Goal: Task Accomplishment & Management: Complete application form

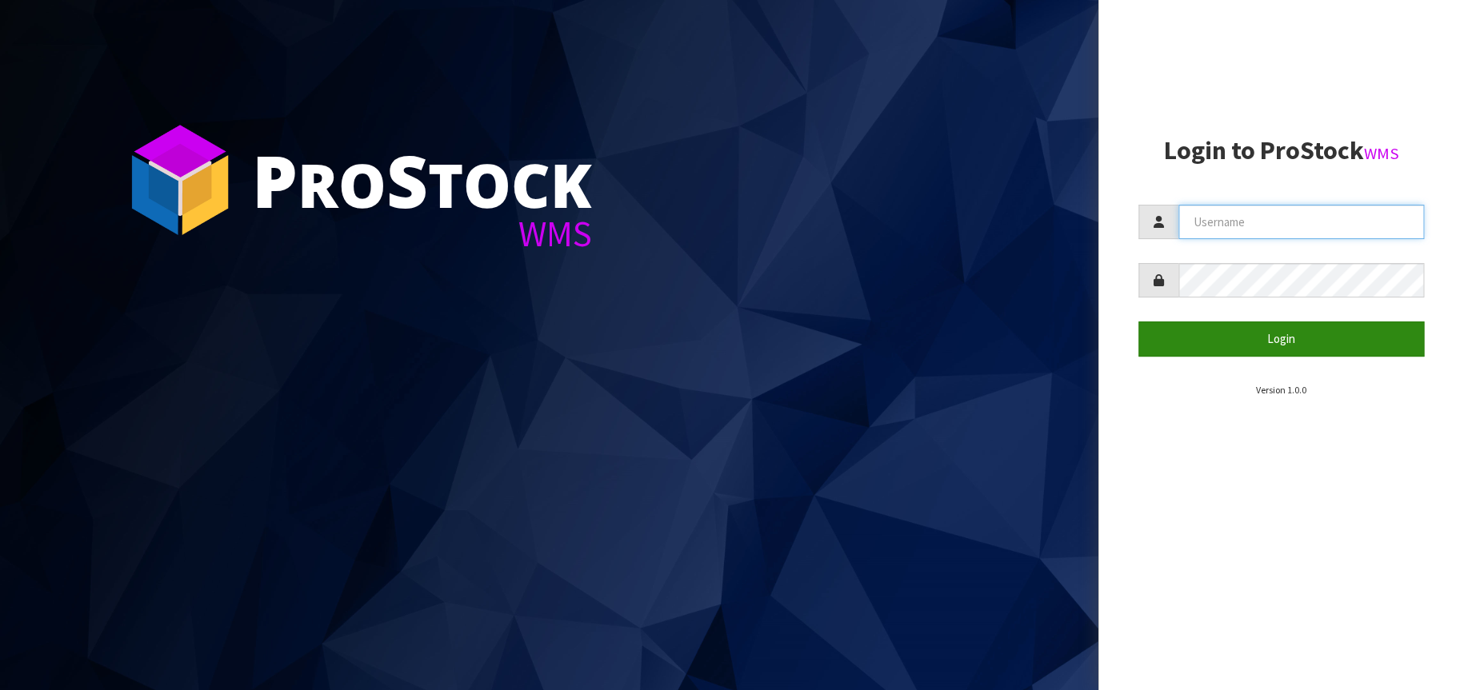
type input "[EMAIL_ADDRESS][DOMAIN_NAME]"
click at [1306, 338] on button "Login" at bounding box center [1281, 339] width 286 height 34
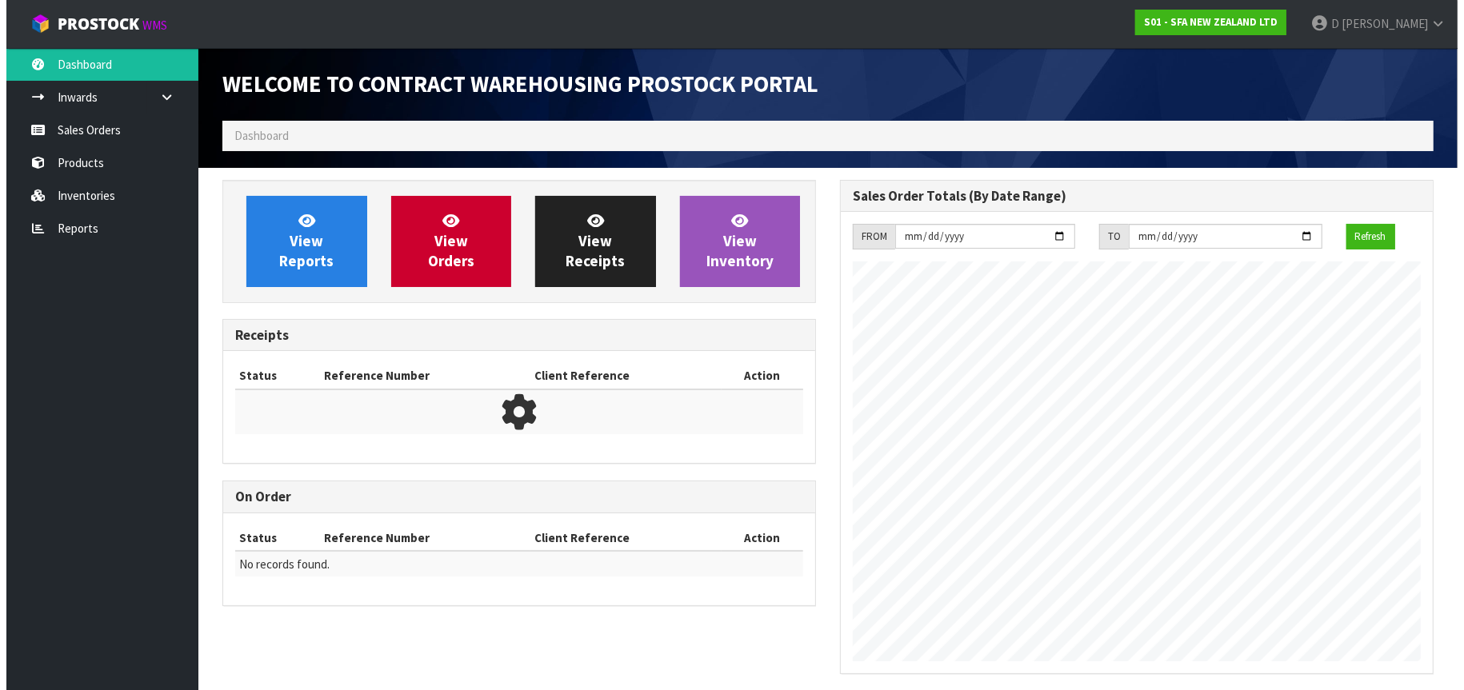
scroll to position [886, 618]
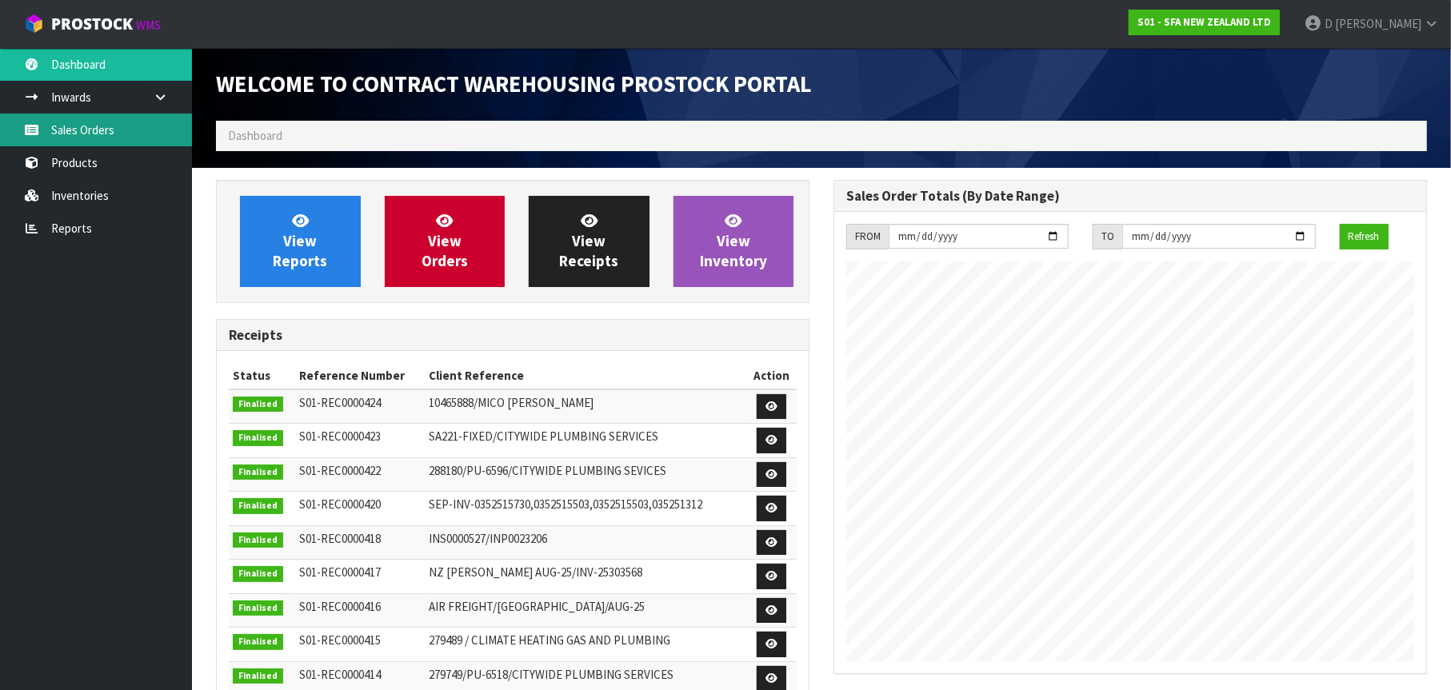
click at [117, 128] on link "Sales Orders" at bounding box center [96, 130] width 192 height 33
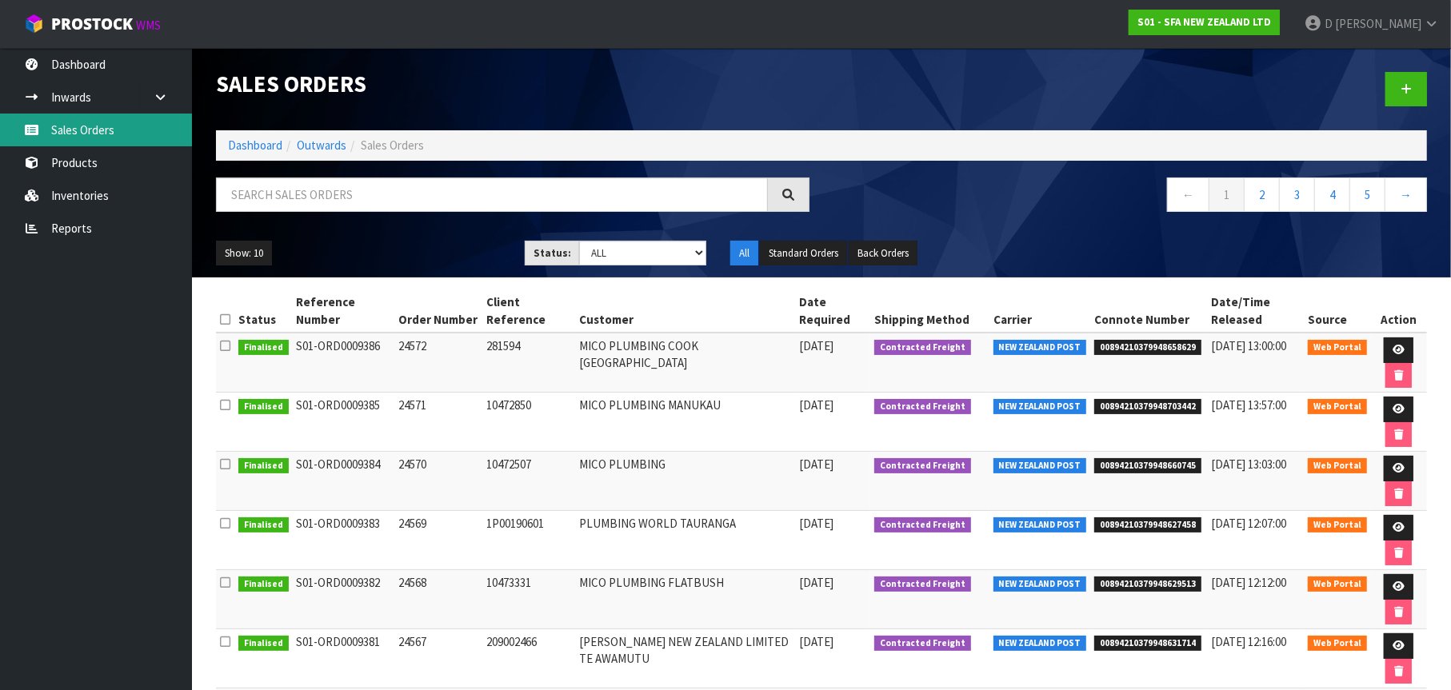
click at [122, 122] on link "Sales Orders" at bounding box center [96, 130] width 192 height 33
click at [1407, 86] on icon at bounding box center [1406, 89] width 11 height 12
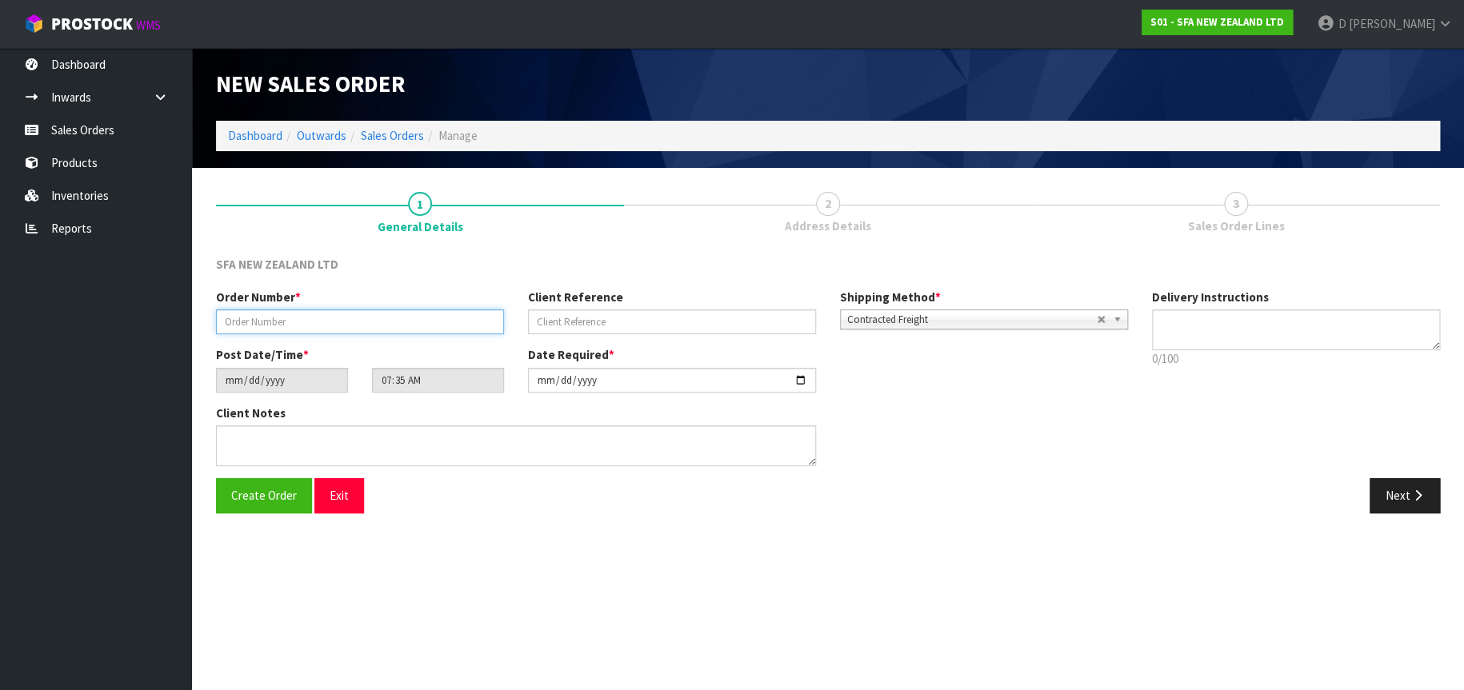
click at [251, 319] on input "text" at bounding box center [360, 322] width 288 height 25
type input "2"
click at [126, 122] on link "Sales Orders" at bounding box center [96, 130] width 192 height 33
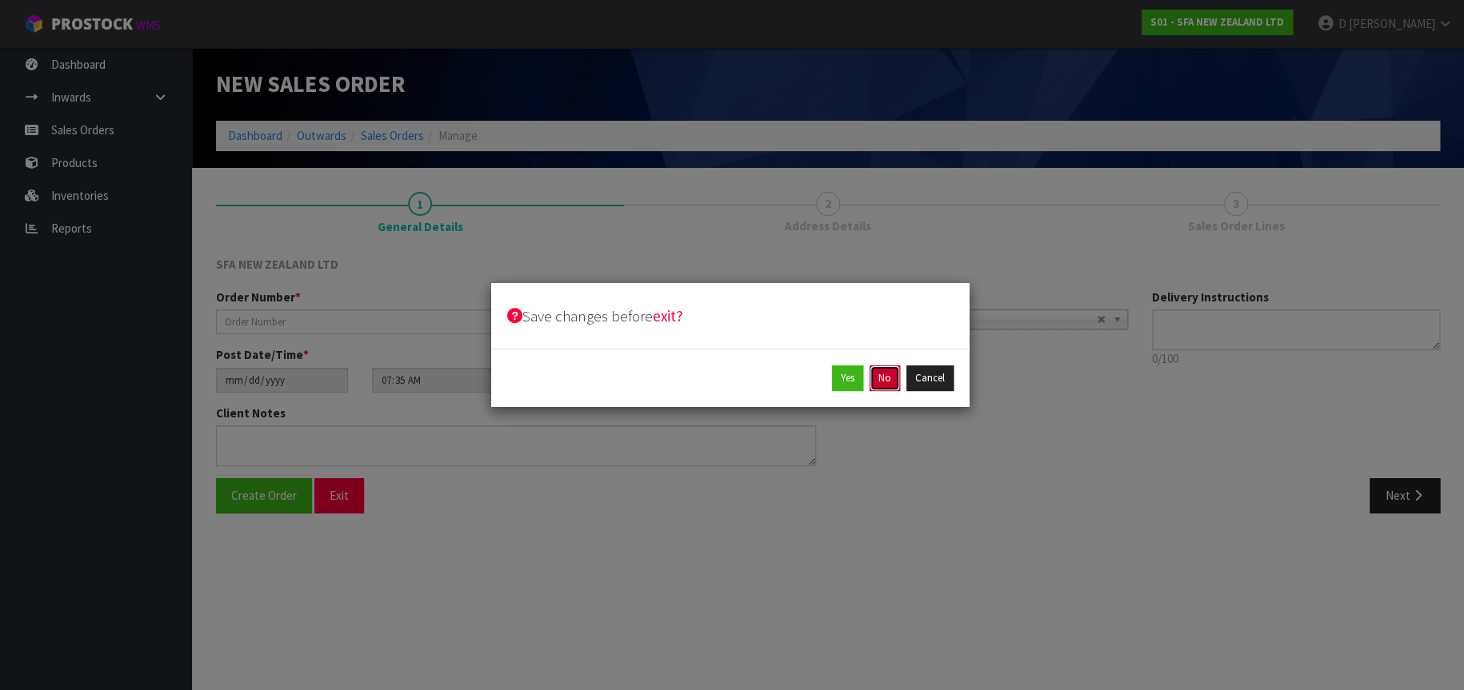
click at [880, 382] on button "No" at bounding box center [885, 379] width 30 height 26
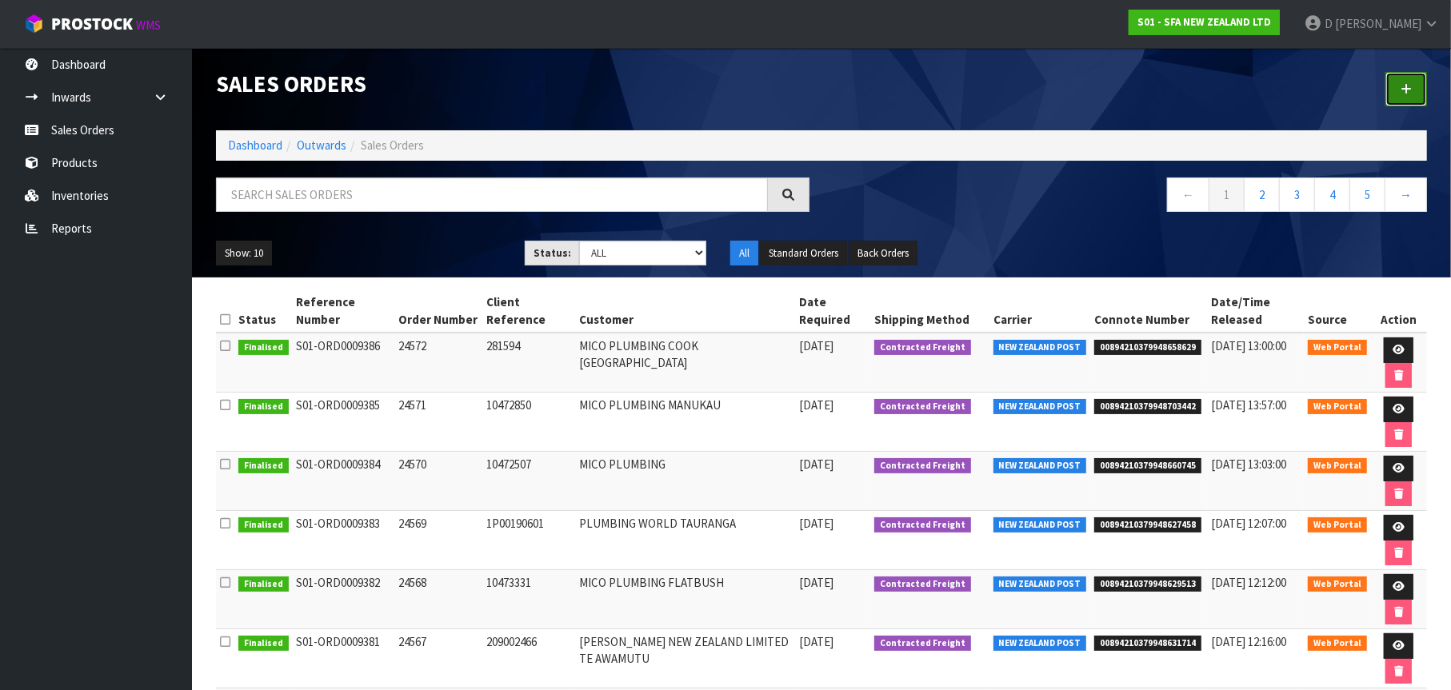
click at [1409, 87] on icon at bounding box center [1406, 89] width 11 height 12
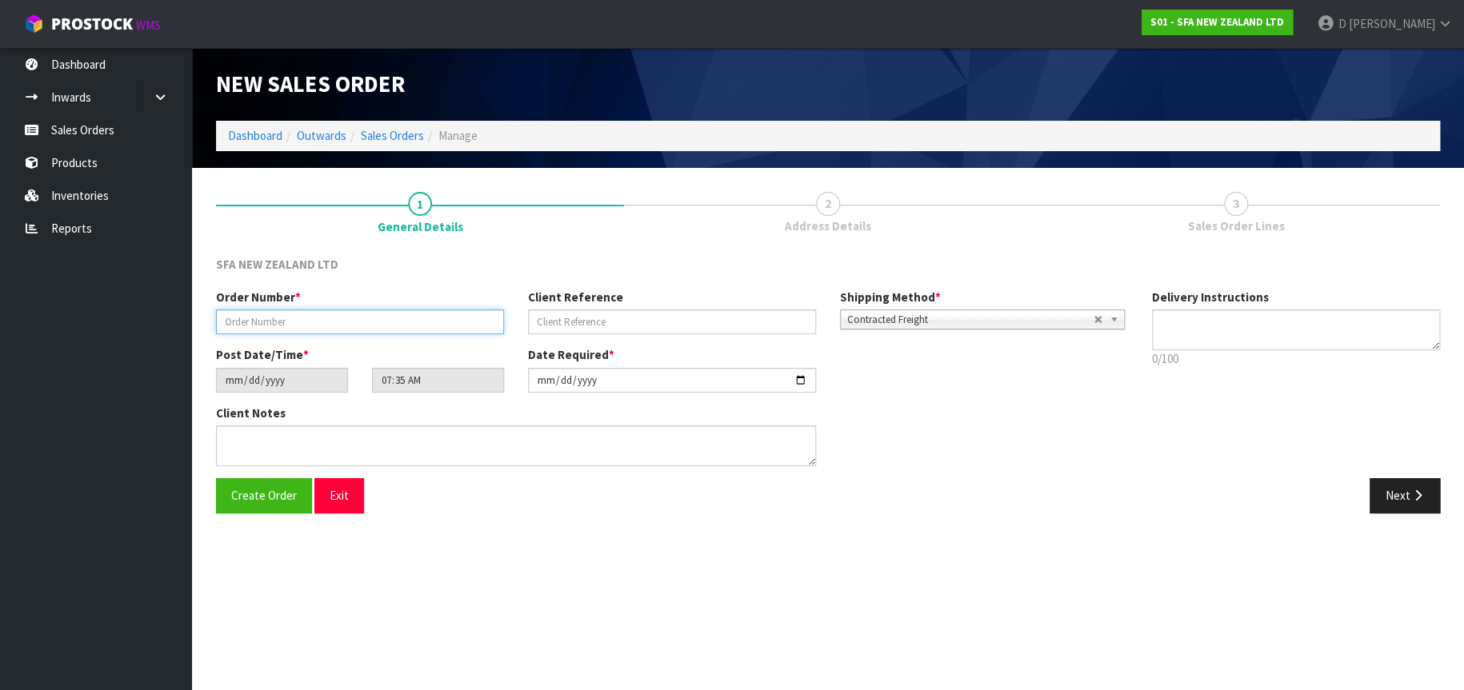
click at [252, 320] on input "text" at bounding box center [360, 322] width 288 height 25
type input "24573"
type input "10474561"
click at [1401, 493] on button "Next" at bounding box center [1405, 495] width 70 height 34
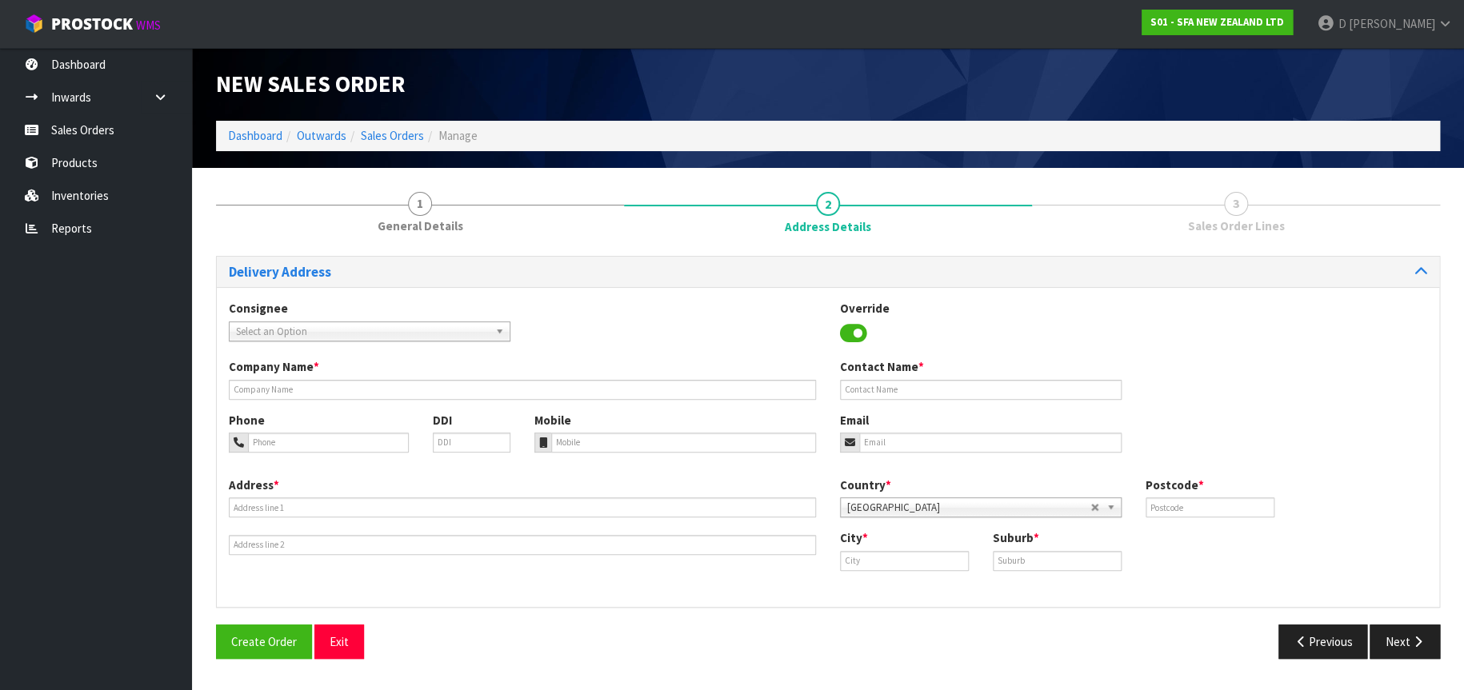
click at [275, 334] on span "Select an Option" at bounding box center [362, 331] width 253 height 19
type input "MICOMOT"
click at [380, 376] on li "MICOMOT U - MICO PLUMBING MOTUEKA" at bounding box center [370, 377] width 274 height 20
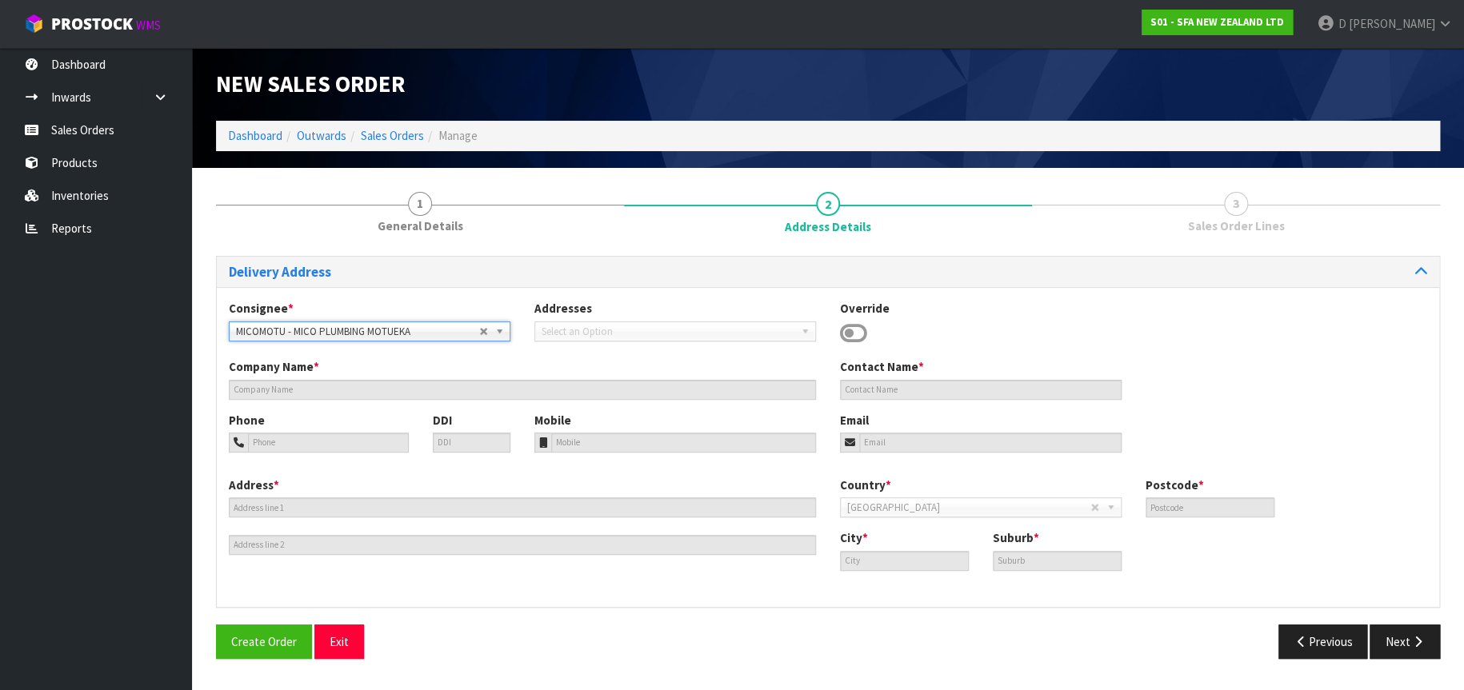
type input "MICO PLUMBING MOTUEKA"
type input "[STREET_ADDRESS][PERSON_NAME]"
type input "7120"
type input "MOTUEKA"
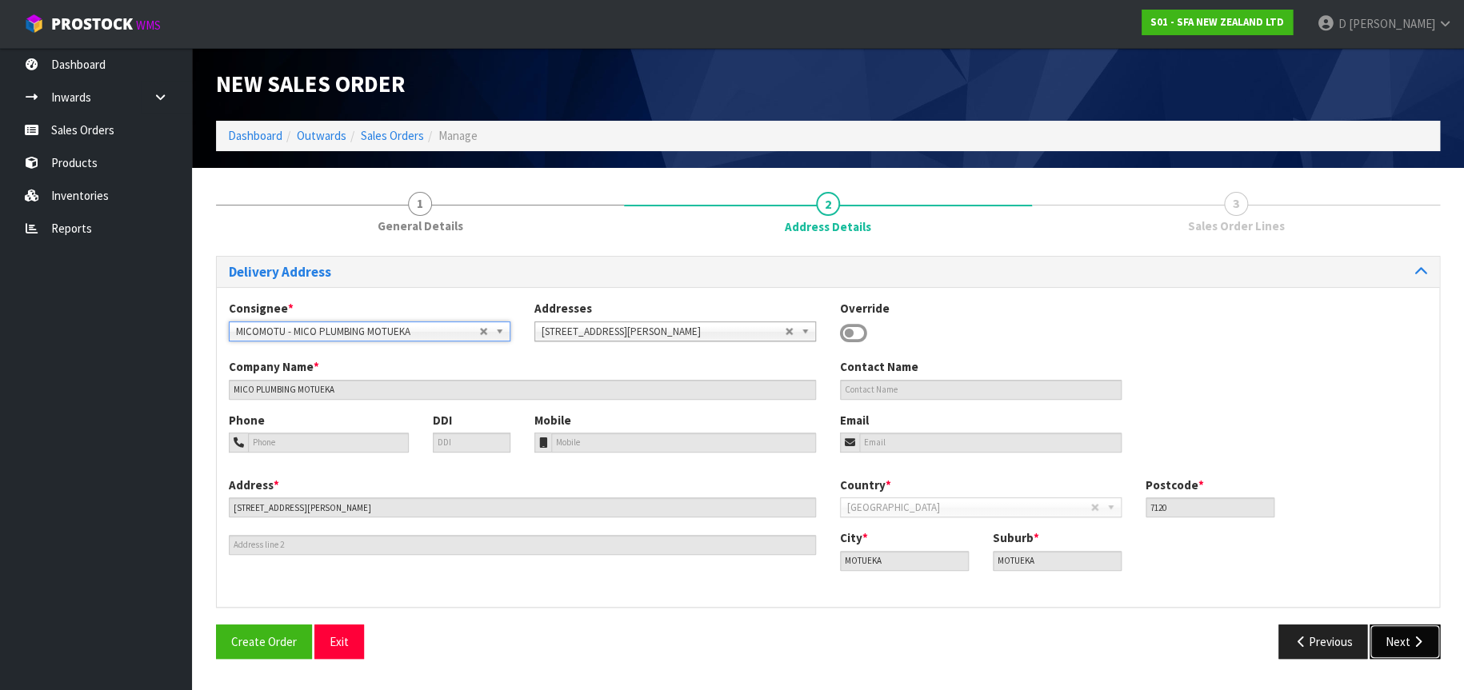
click at [1426, 637] on button "Next" at bounding box center [1405, 642] width 70 height 34
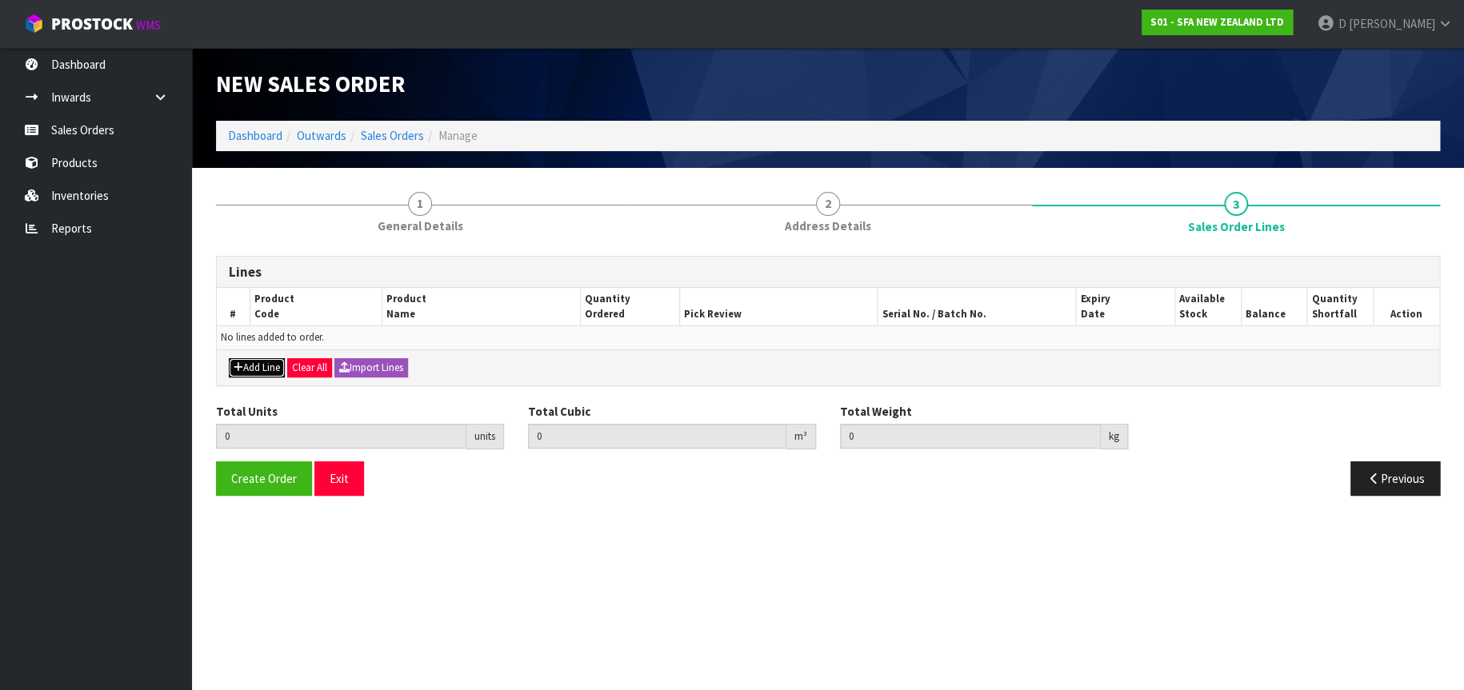
click at [253, 364] on button "Add Line" at bounding box center [257, 367] width 56 height 19
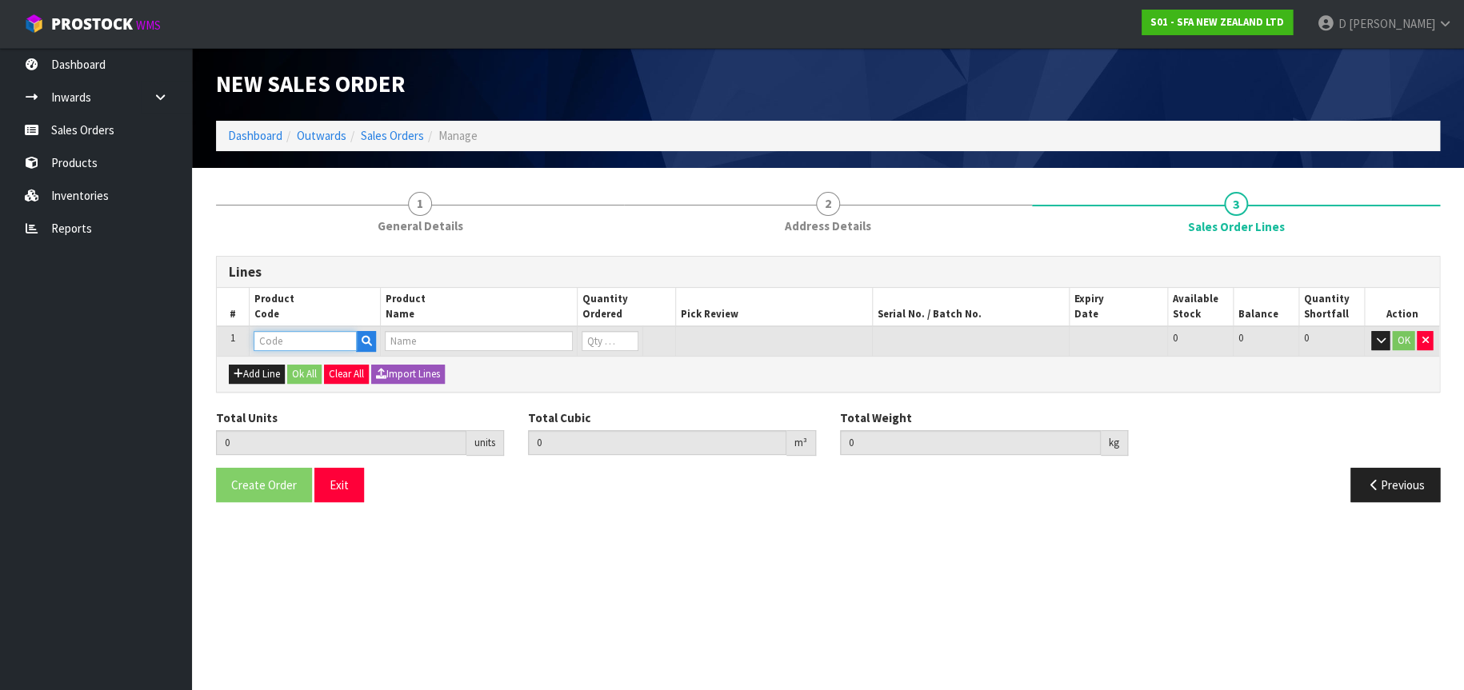
drag, startPoint x: 267, startPoint y: 338, endPoint x: 285, endPoint y: 341, distance: 17.8
click at [267, 338] on input "text" at bounding box center [305, 341] width 103 height 20
type input "SA98"
click at [308, 362] on link "SA98" at bounding box center [317, 369] width 126 height 22
type input "SA98"
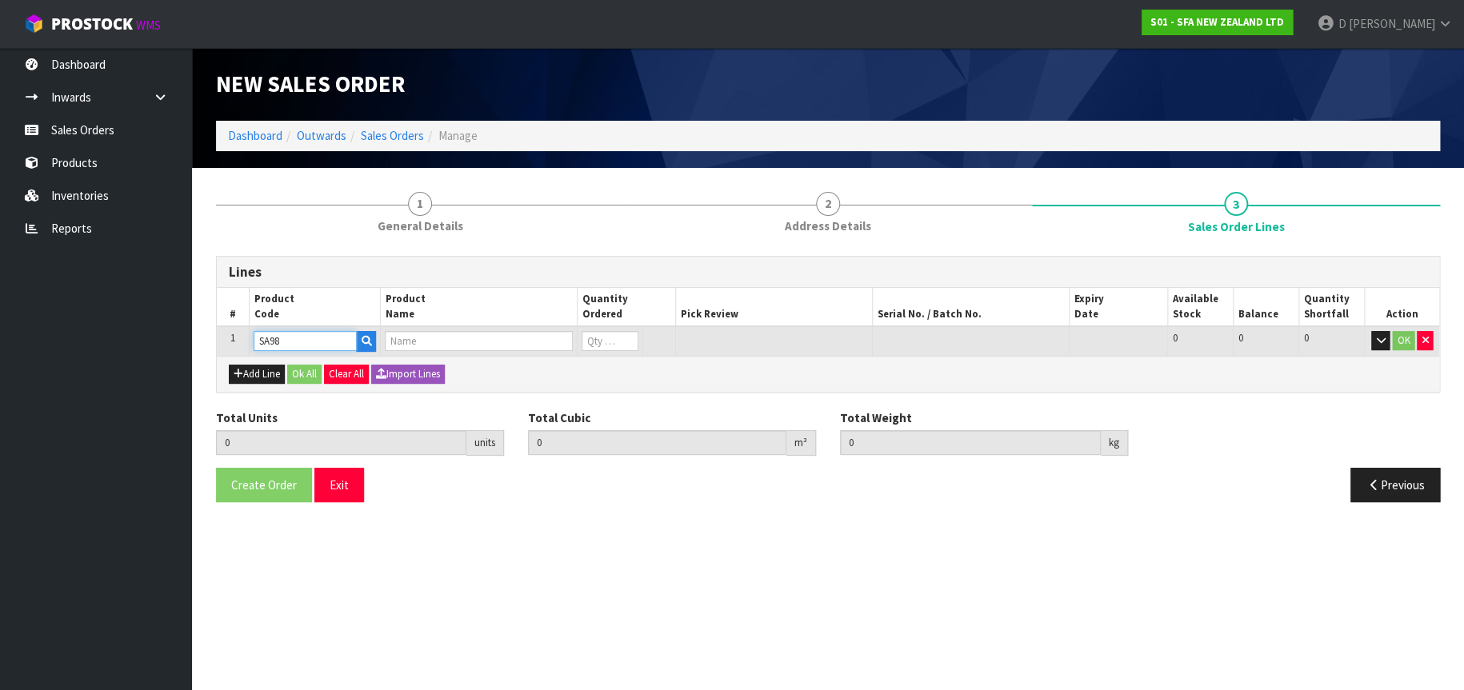
type input "0.000000"
type input "0.000"
type input "SANIPLUS SEWAGE MACERATOR PUMP"
type input "0"
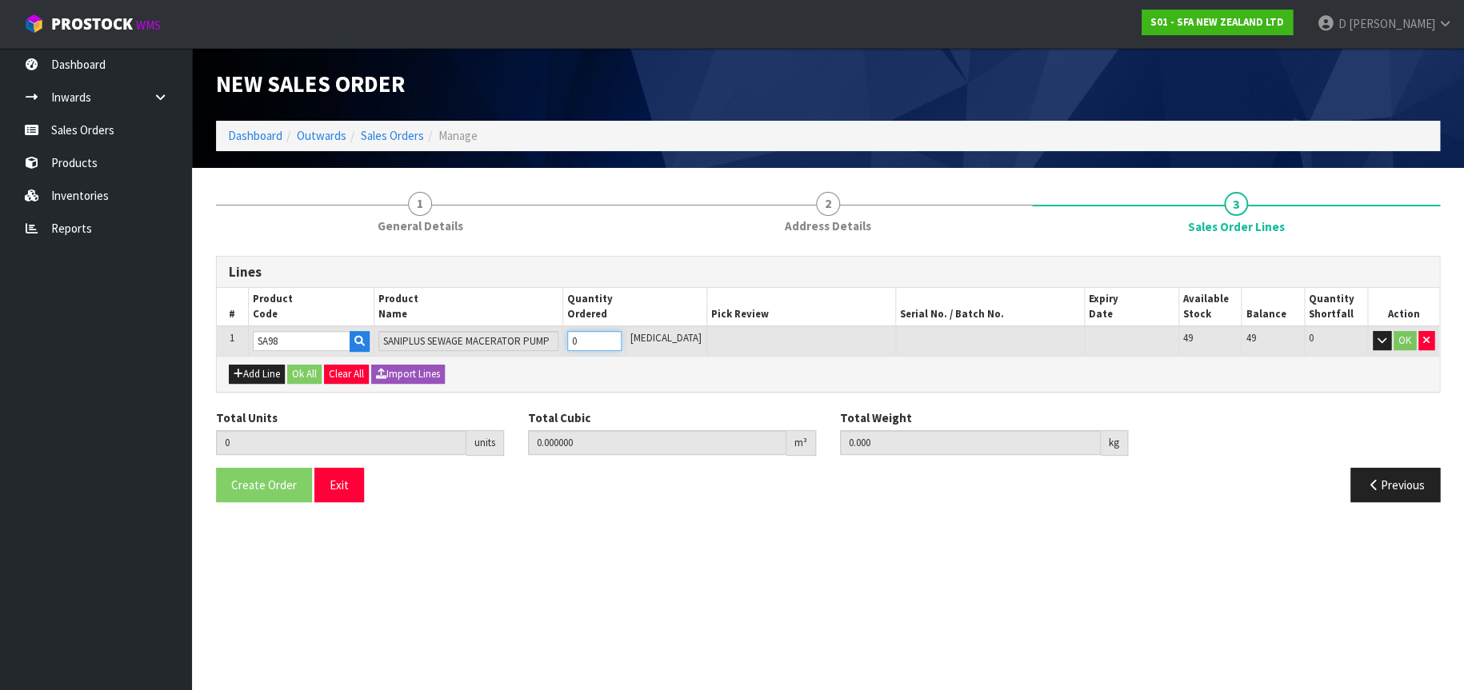
type input "1"
type input "0.04488"
type input "7.25"
type input "1"
click at [1408, 338] on button "OK" at bounding box center [1405, 340] width 22 height 19
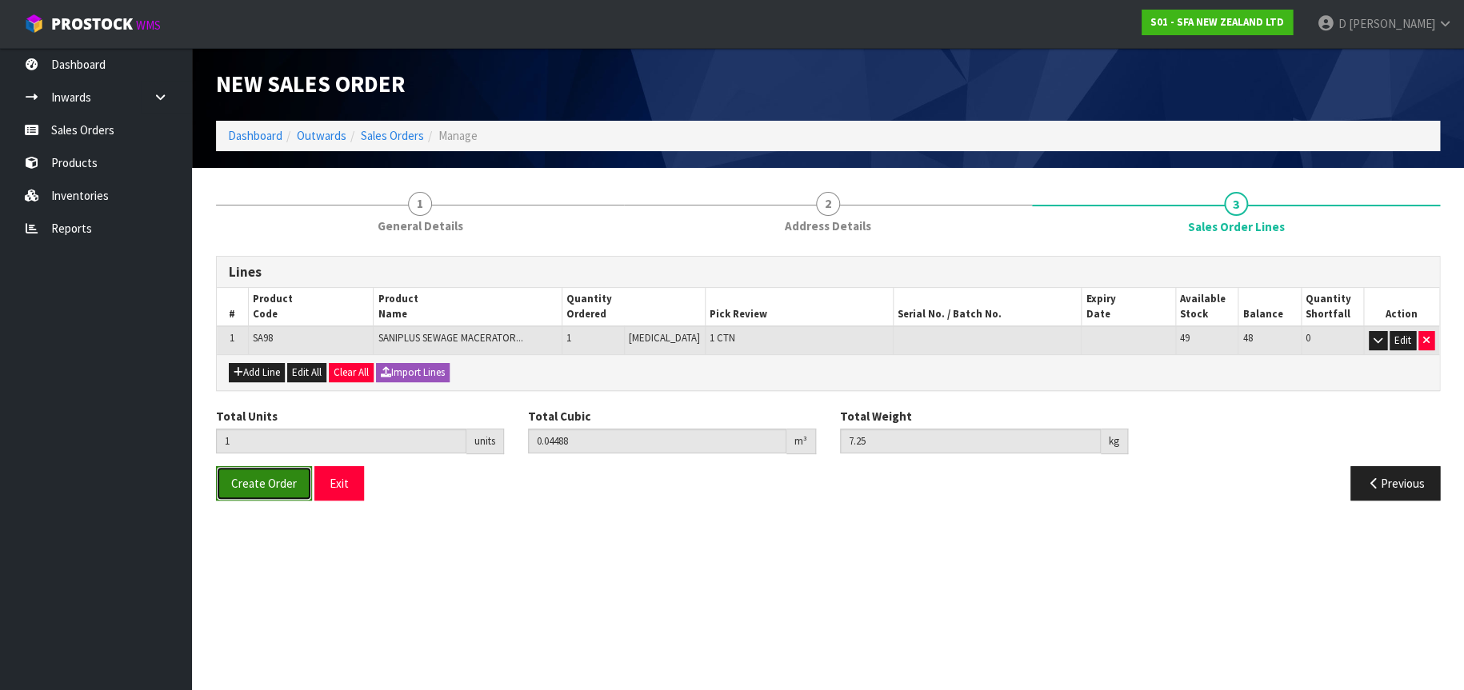
click at [258, 489] on span "Create Order" at bounding box center [264, 483] width 66 height 15
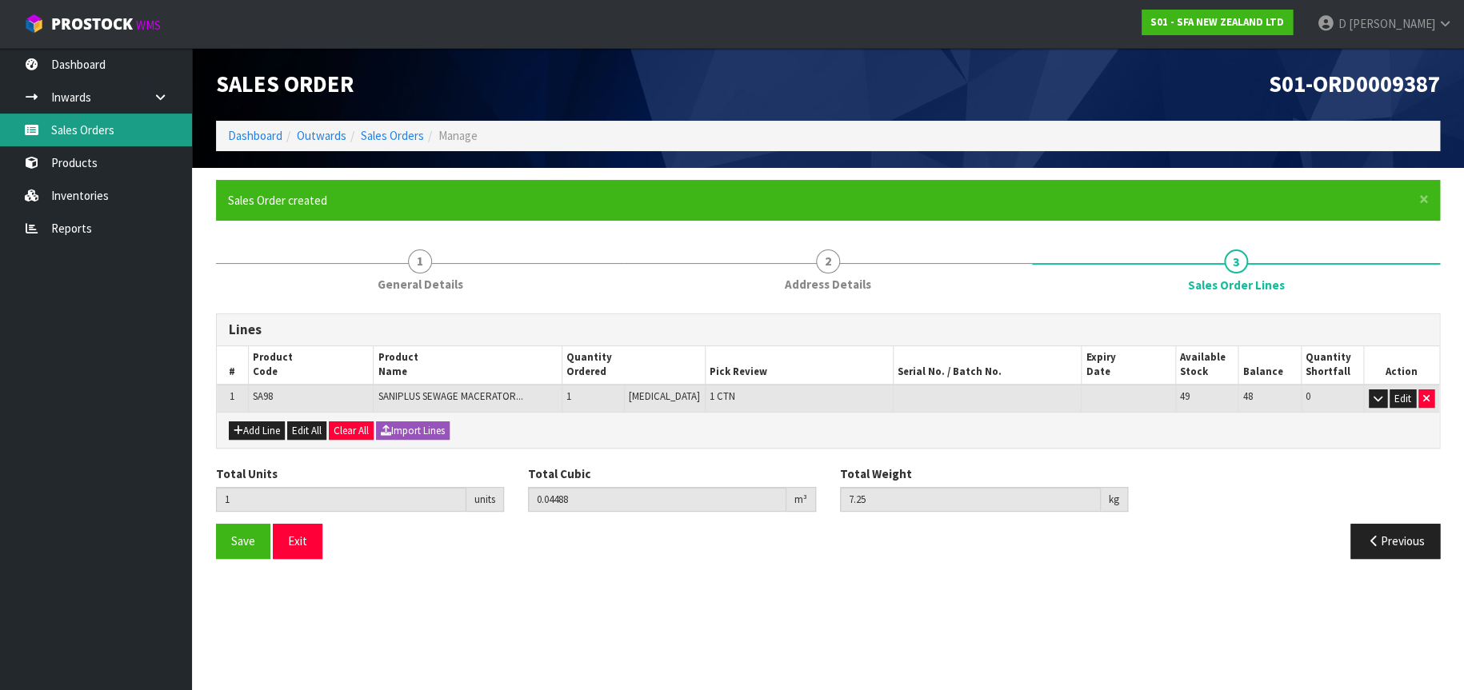
click at [126, 126] on link "Sales Orders" at bounding box center [96, 130] width 192 height 33
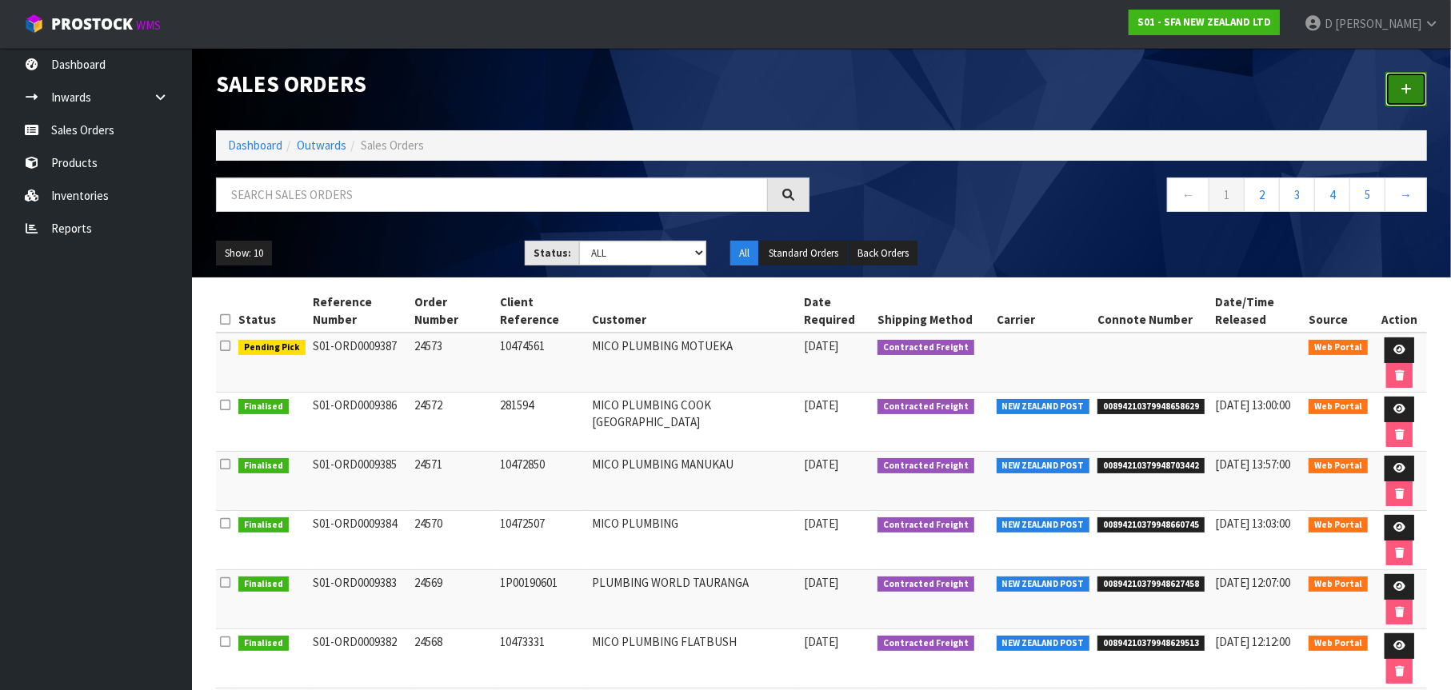
click at [1394, 90] on link at bounding box center [1407, 89] width 42 height 34
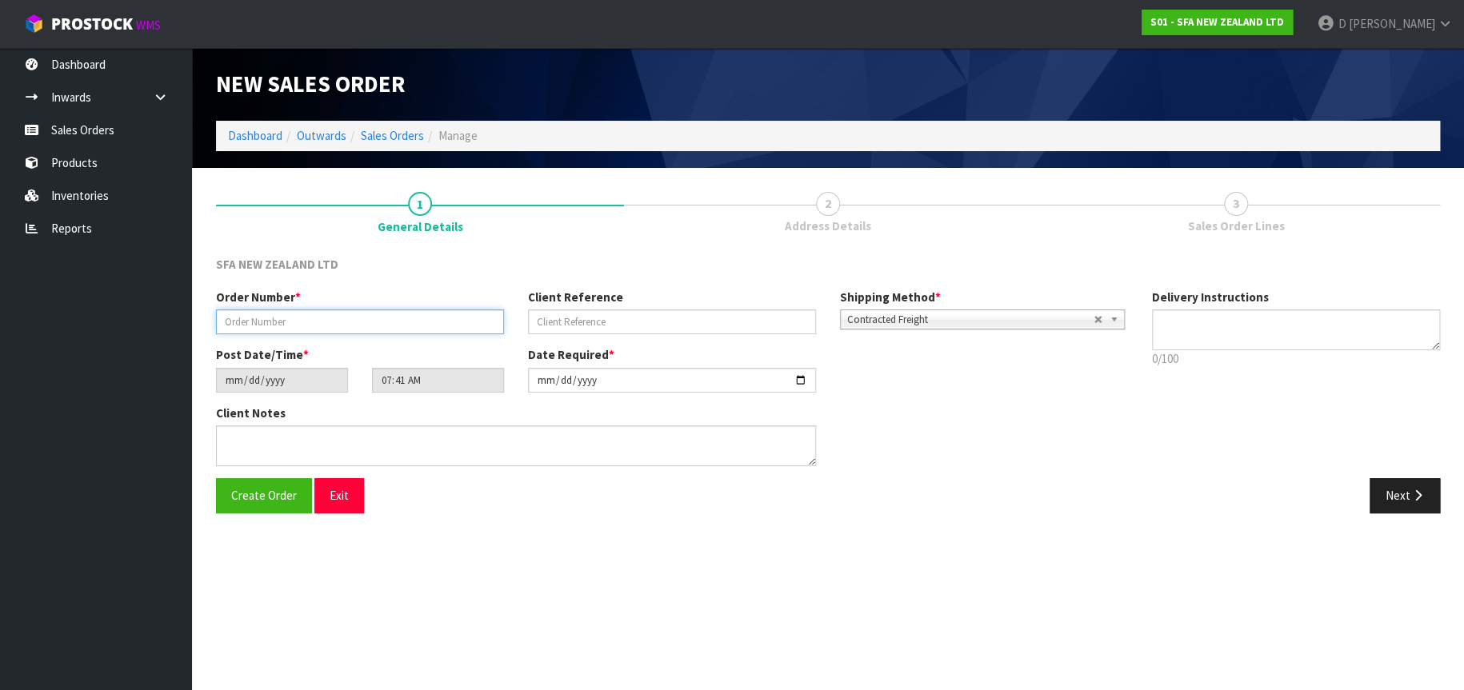
click at [250, 320] on input "text" at bounding box center [360, 322] width 288 height 25
type input "24574"
type input "TKS170436"
click at [1398, 497] on button "Next" at bounding box center [1405, 495] width 70 height 34
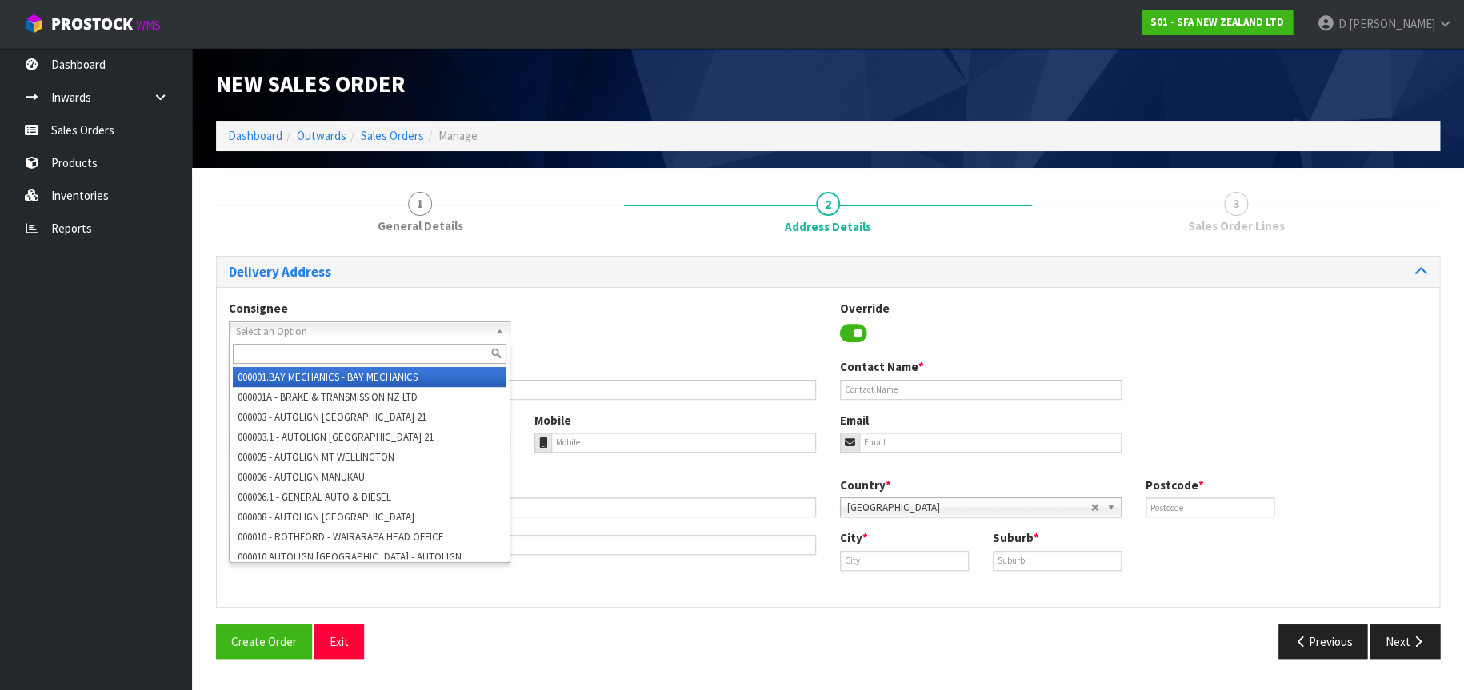
click at [363, 331] on span "Select an Option" at bounding box center [362, 331] width 253 height 19
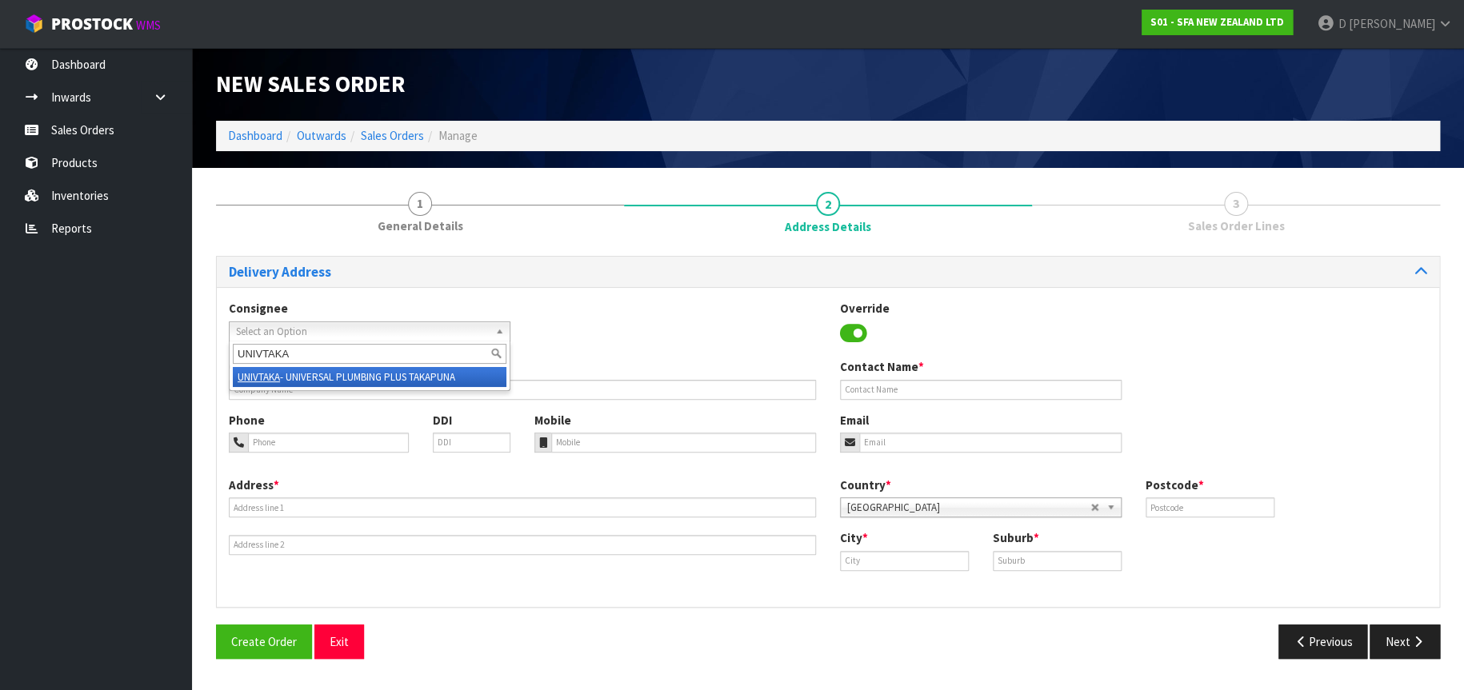
type input "UNIVTAKA"
click at [422, 374] on li "UNIVTAKA - UNIVERSAL PLUMBING PLUS TAKAPUNA" at bounding box center [370, 377] width 274 height 20
type input "UNIVERSAL PLUMBING PLUS TAKAPUNA"
type input "[STREET_ADDRESS]"
type input "0622"
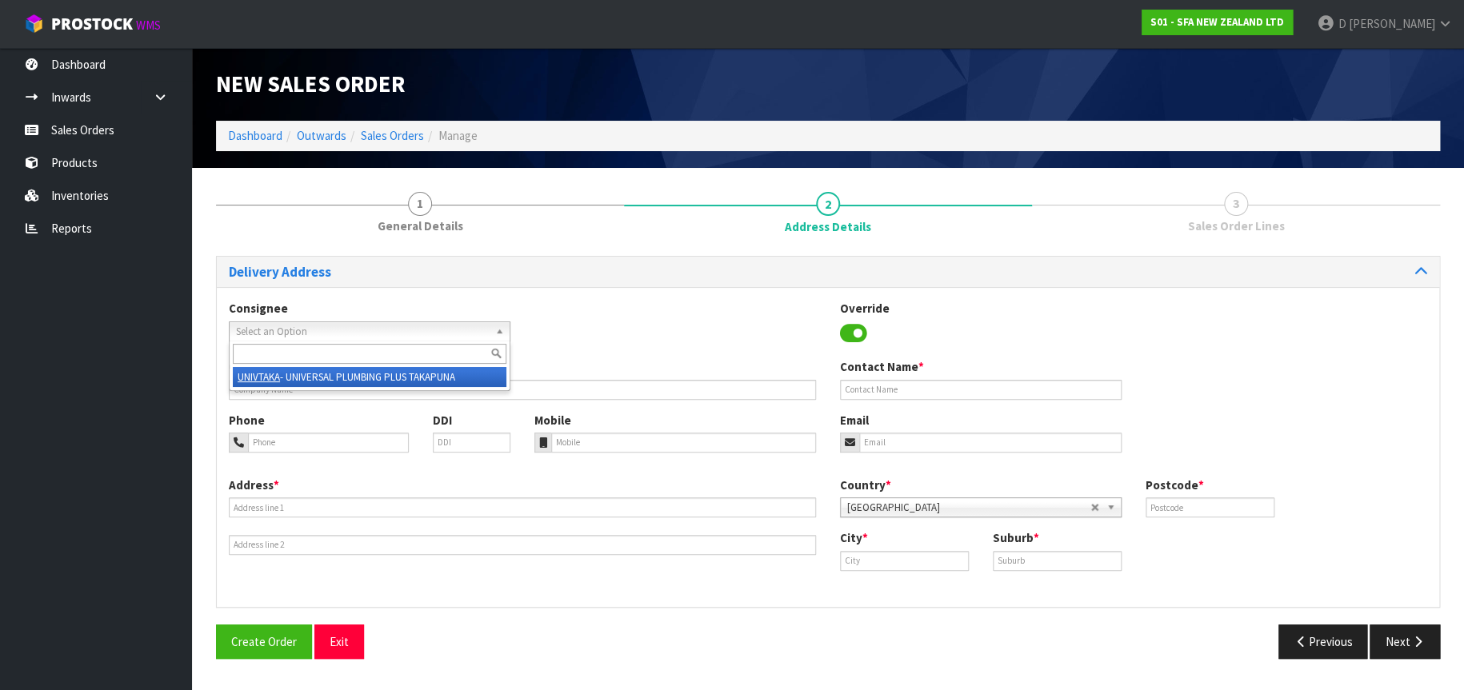
type input "[GEOGRAPHIC_DATA]"
type input "TAKAPUNA"
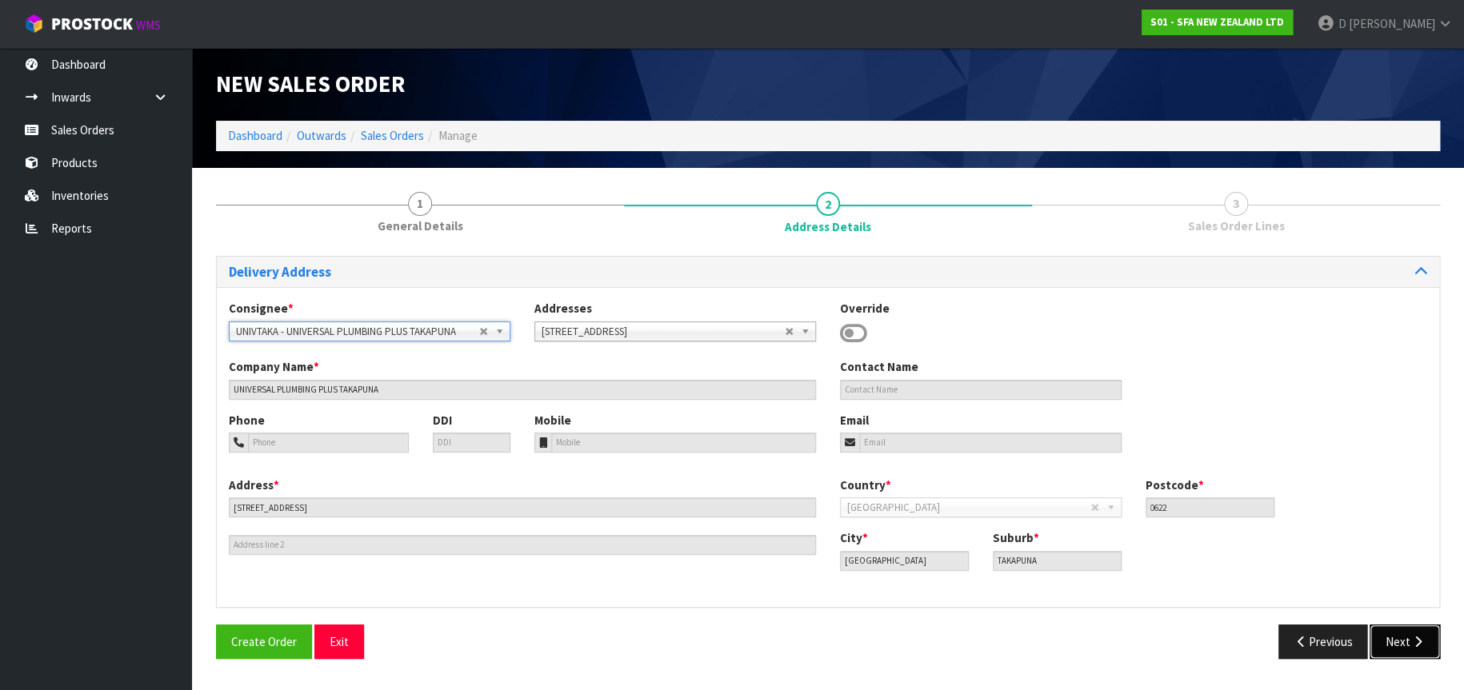
click at [1410, 639] on icon "button" at bounding box center [1417, 642] width 15 height 12
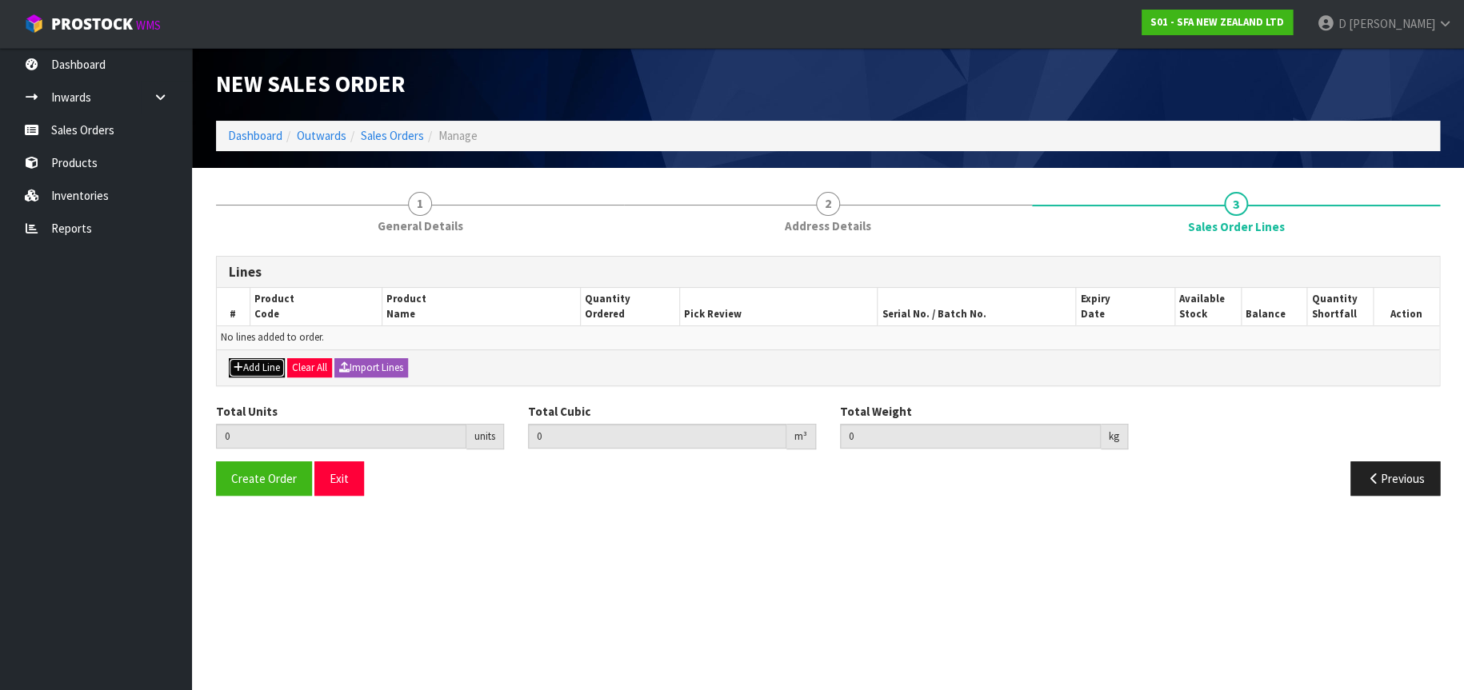
click at [254, 365] on button "Add Line" at bounding box center [257, 367] width 56 height 19
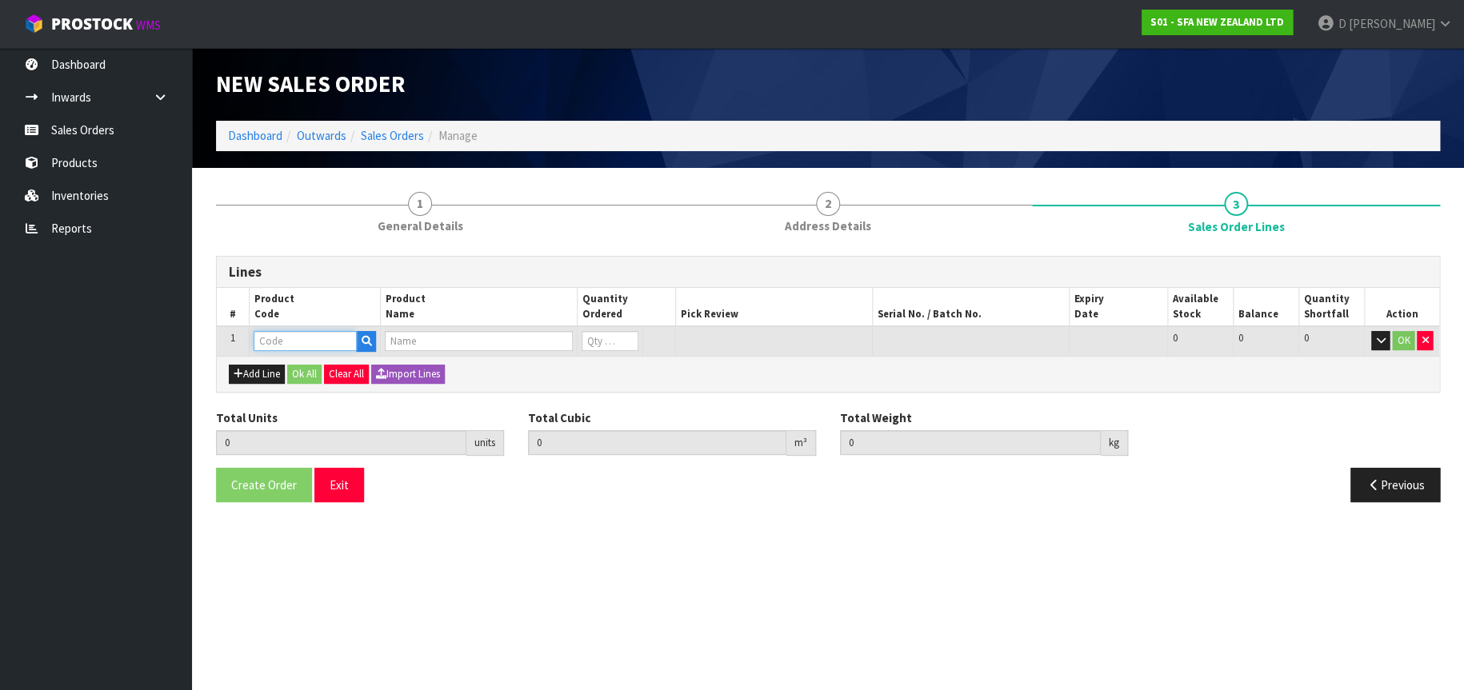
click at [268, 338] on input "text" at bounding box center [305, 341] width 103 height 20
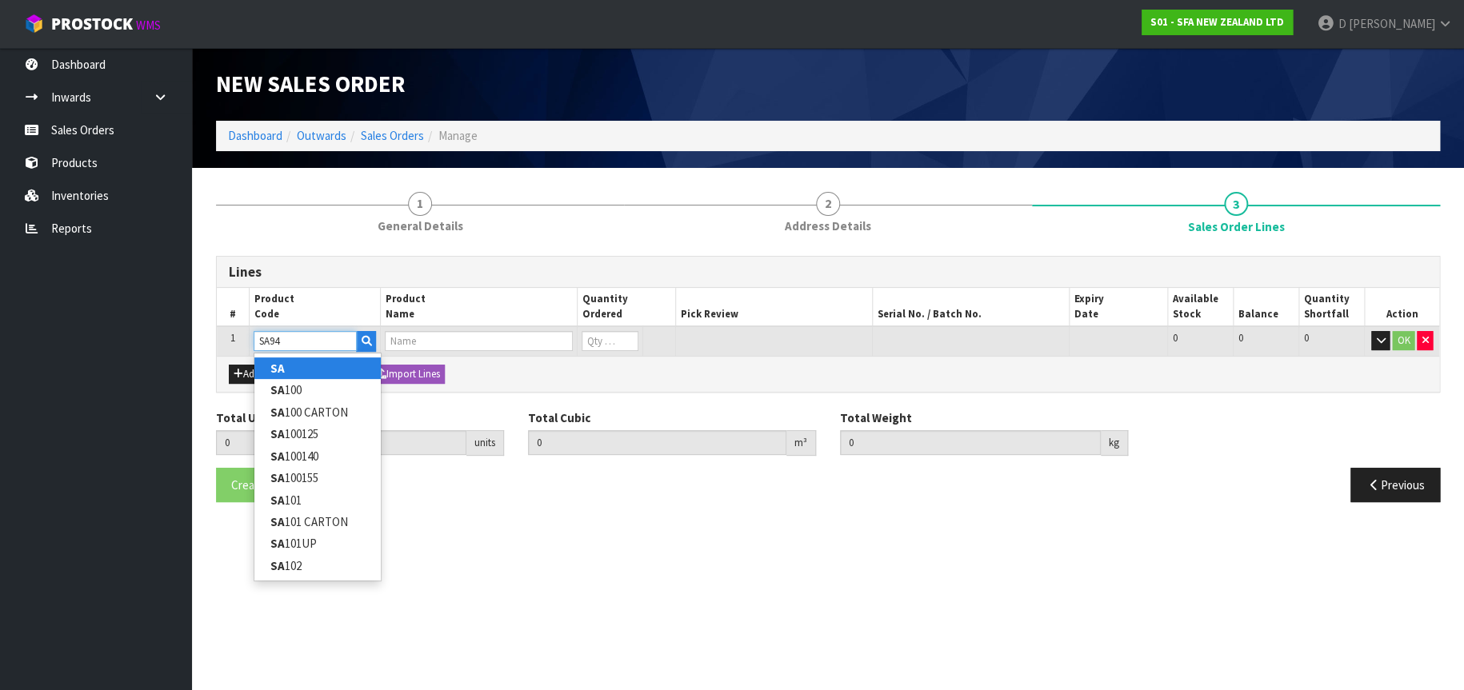
type input "SA"
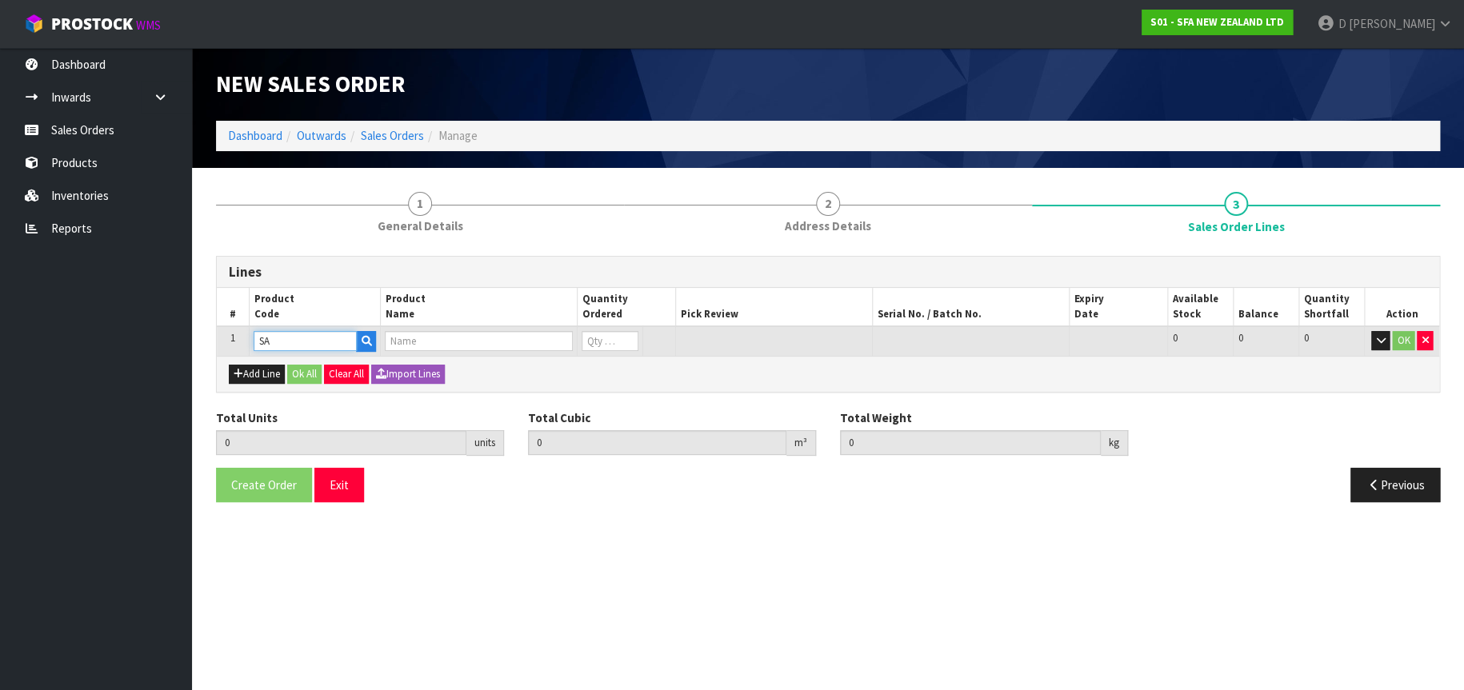
type input "0.000000"
type input "0.000"
type input "SANICUBIC XL"
type input "0"
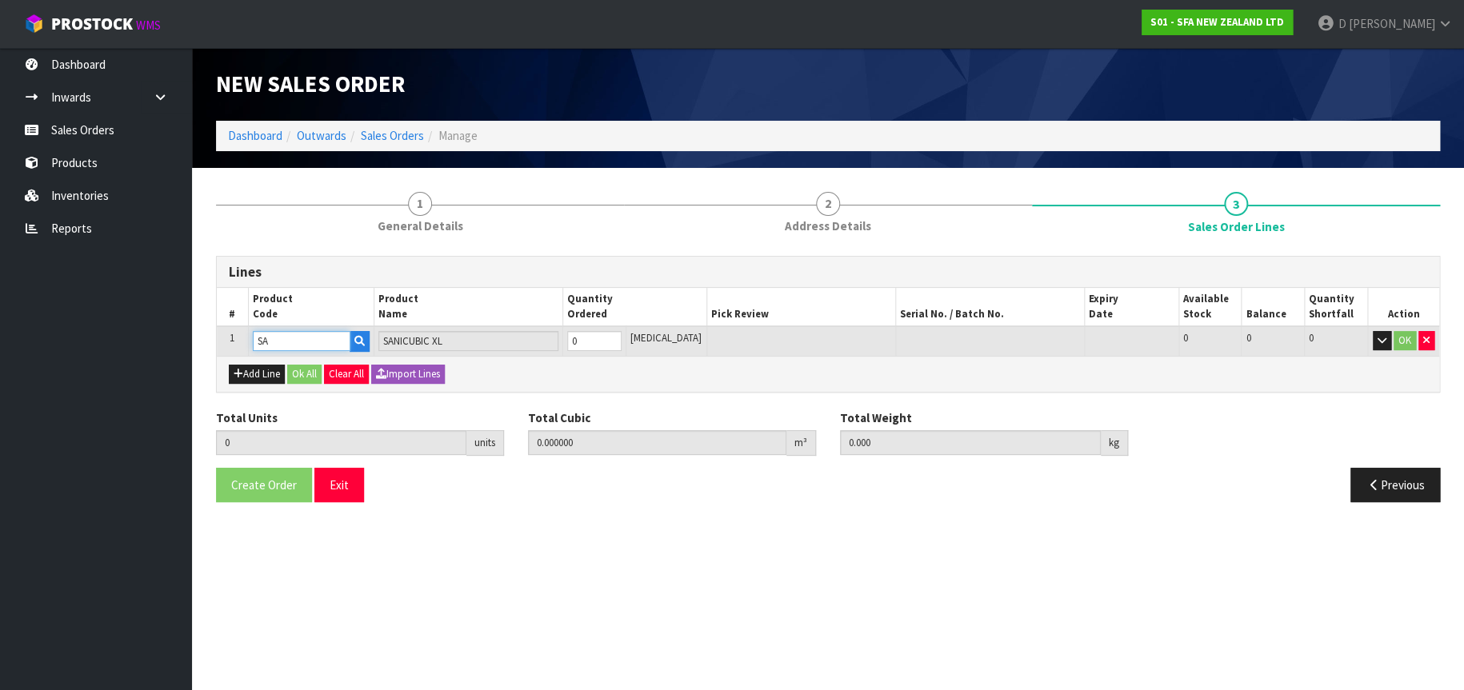
click at [268, 339] on input "SA" at bounding box center [302, 341] width 98 height 20
type input "SA94"
type input "0"
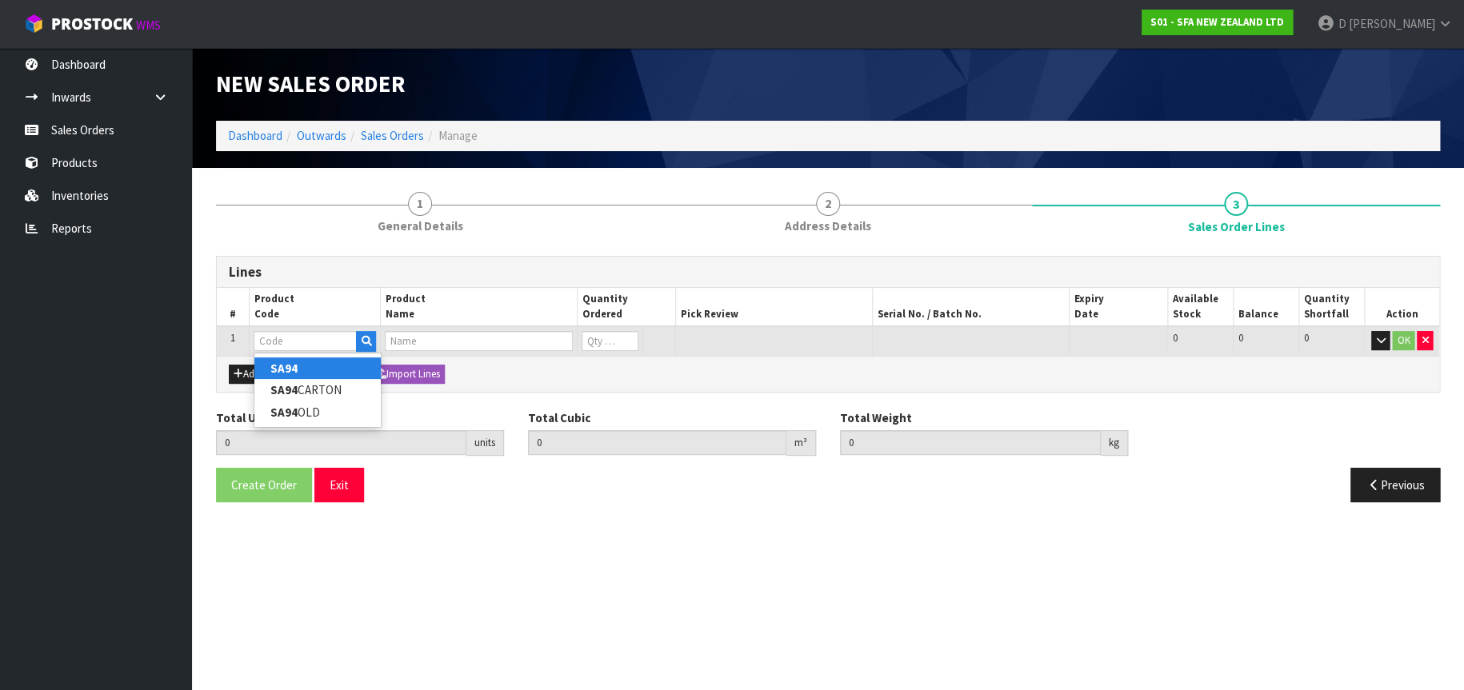
click at [312, 366] on link "SA94" at bounding box center [317, 369] width 126 height 22
type input "SA94"
type input "0.000000"
type input "0.000"
type input "SANISHOWER UP WASTE WATER PUMP"
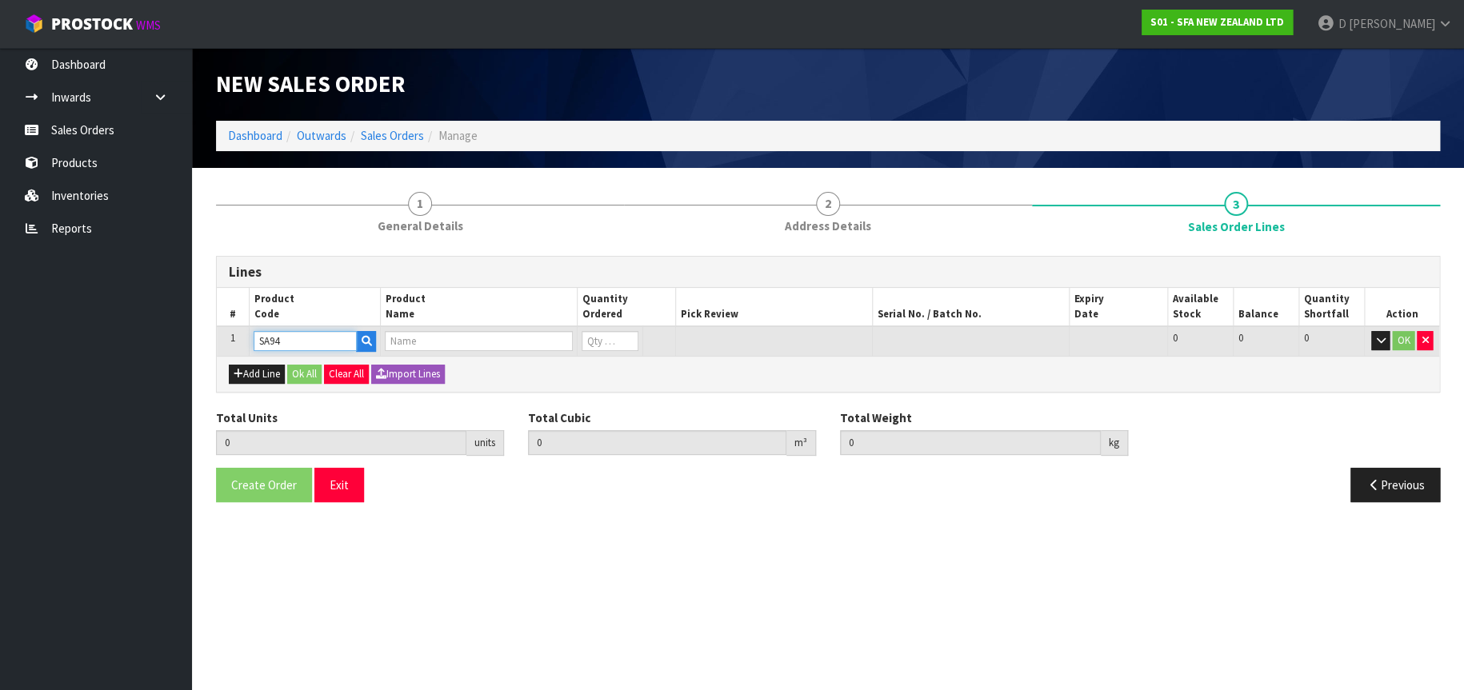
type input "0"
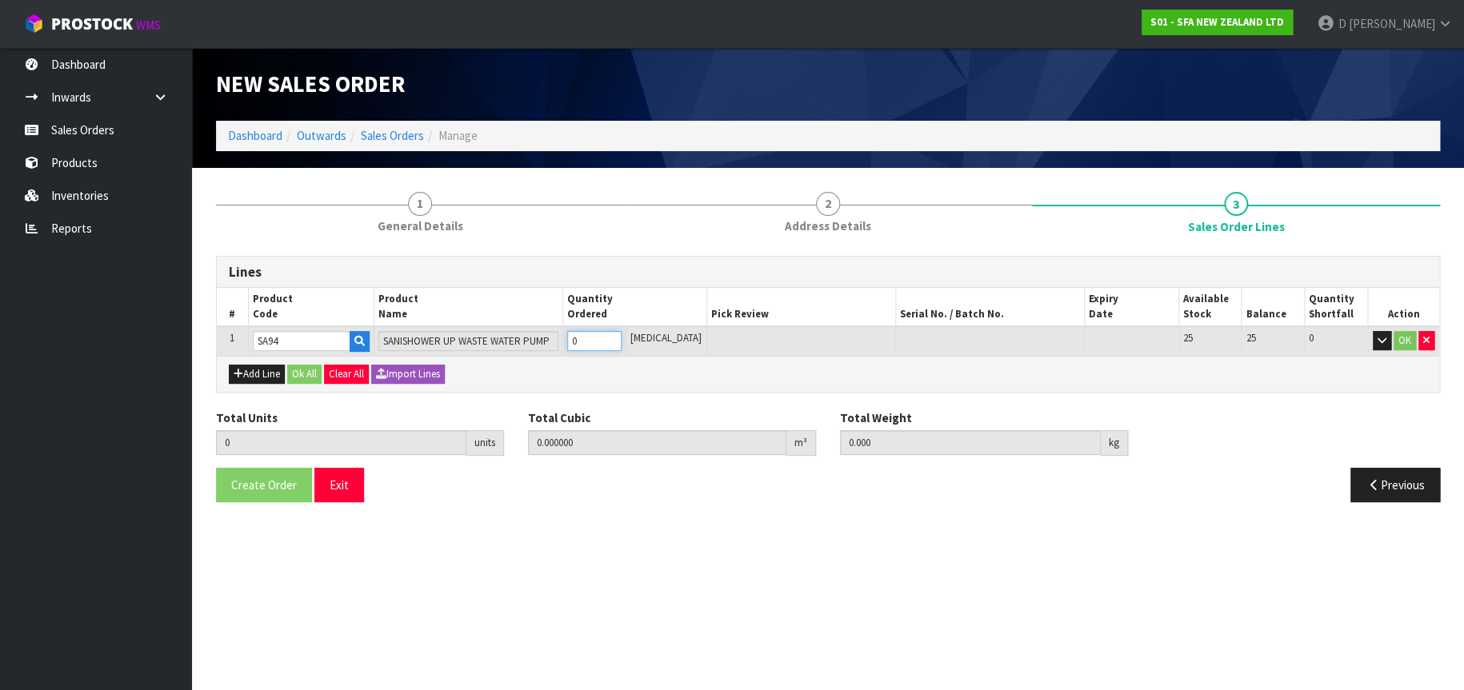
type input "1"
type input "0.01617"
type input "4.68"
type input "1"
click at [1397, 342] on button "OK" at bounding box center [1405, 340] width 22 height 19
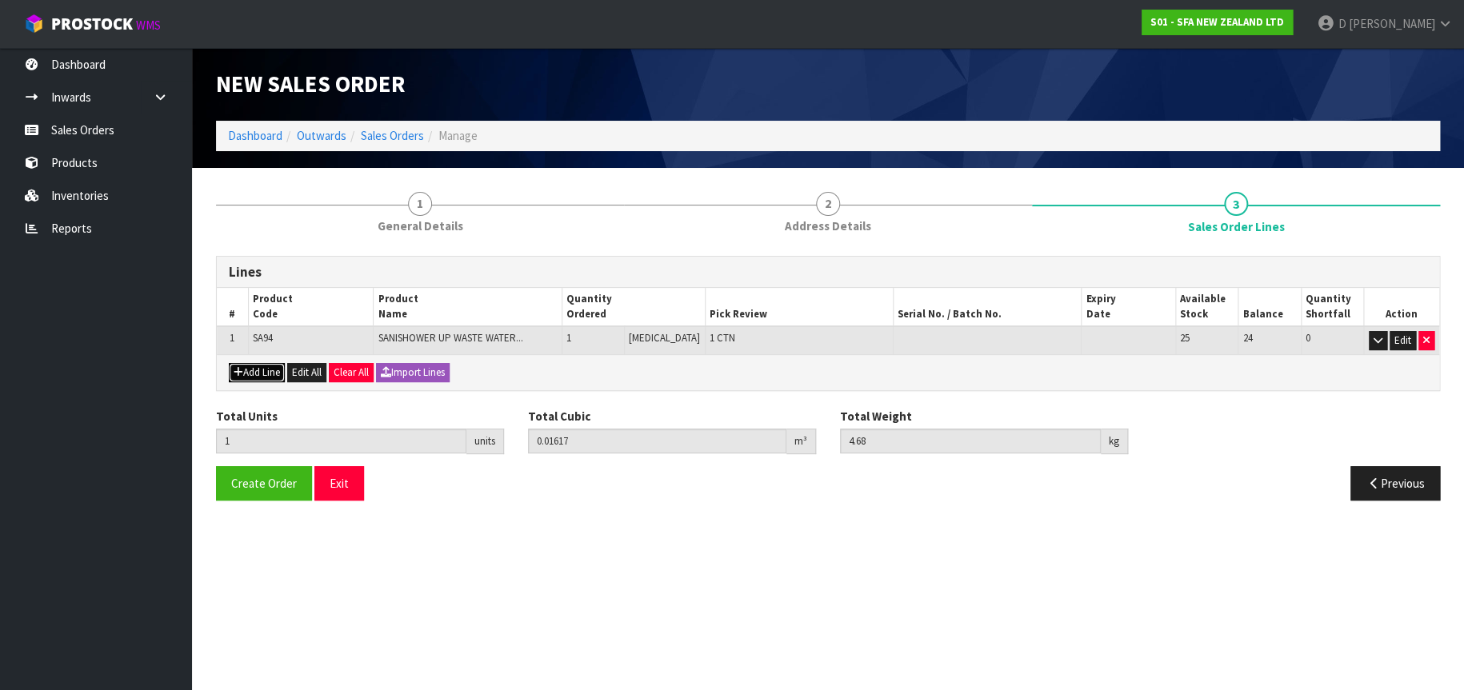
click at [255, 373] on button "Add Line" at bounding box center [257, 372] width 56 height 19
type input "0"
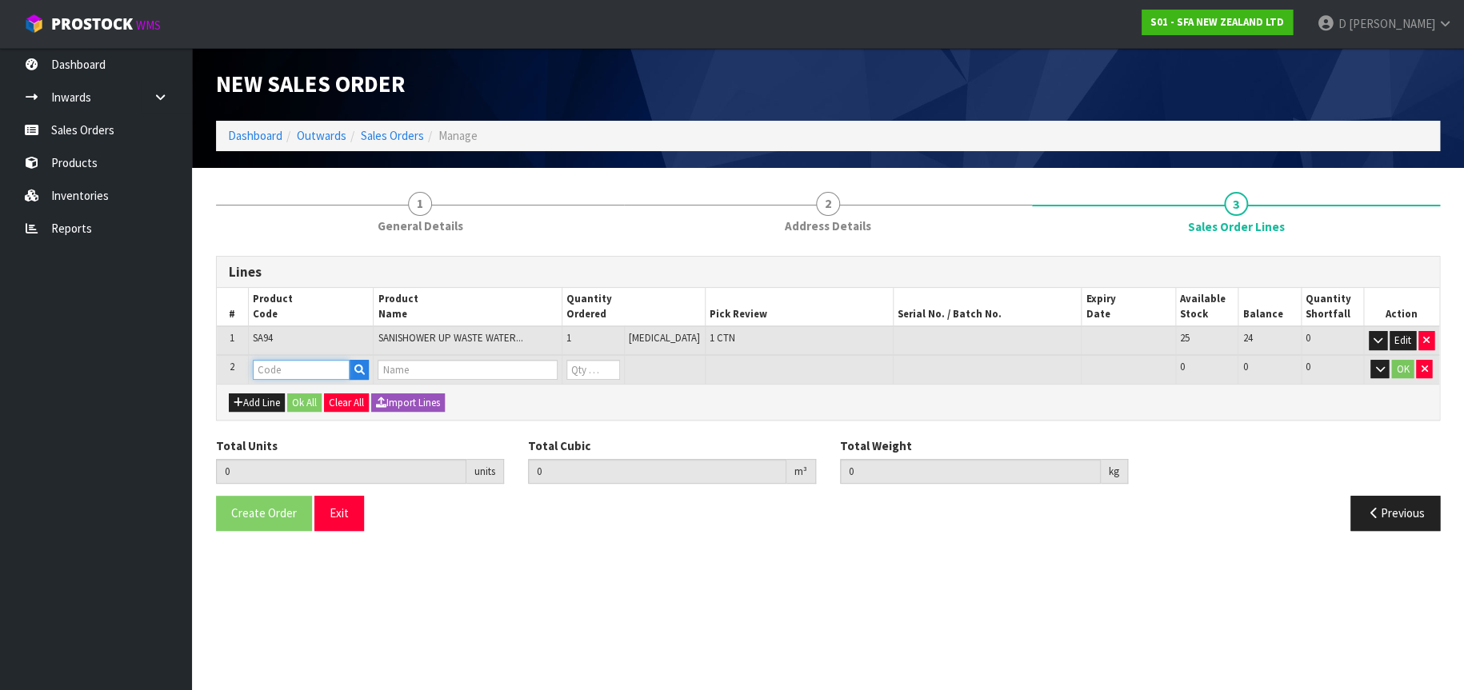
click at [272, 370] on input "text" at bounding box center [302, 370] width 98 height 20
type input "SA98"
click at [298, 397] on link "SA98" at bounding box center [317, 397] width 126 height 22
type input "SA98"
type input "1"
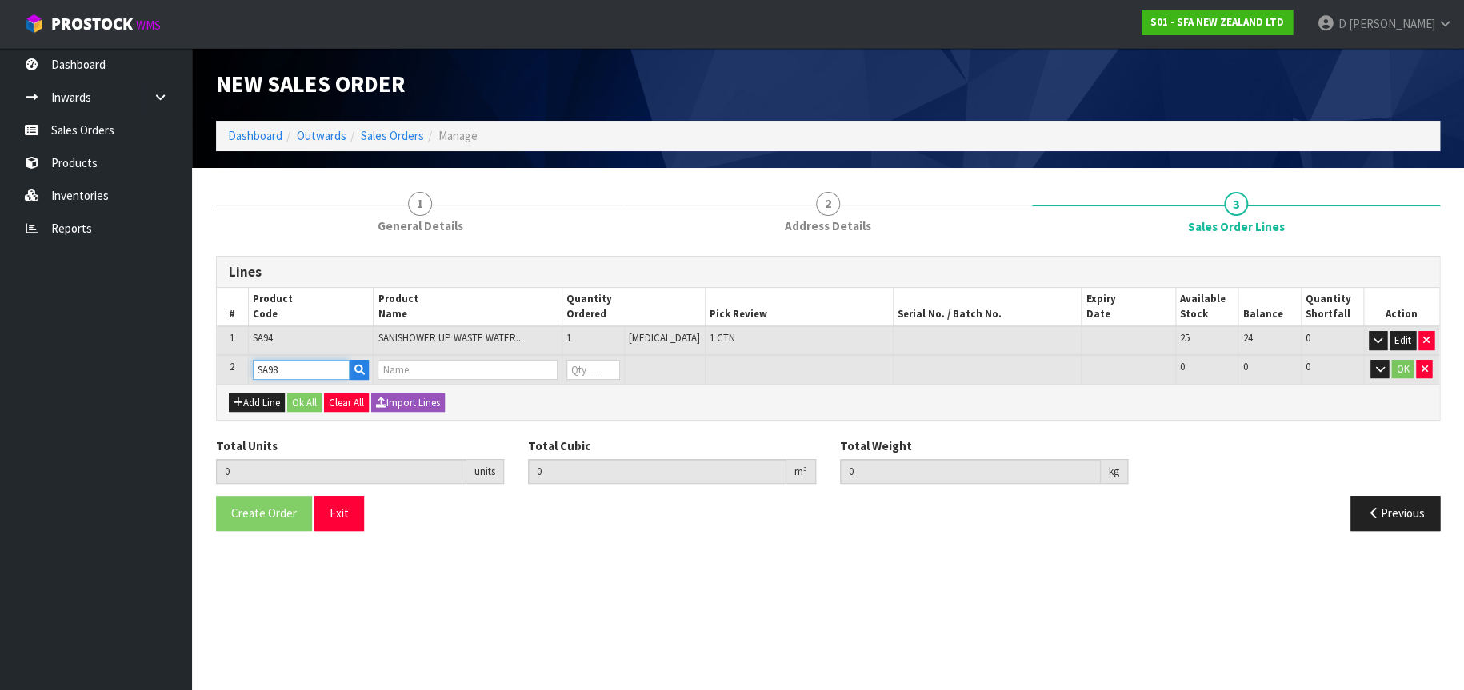
type input "0.01617"
type input "4.68"
type input "SANIPLUS SEWAGE MACERATOR PUMP"
type input "0"
type input "2"
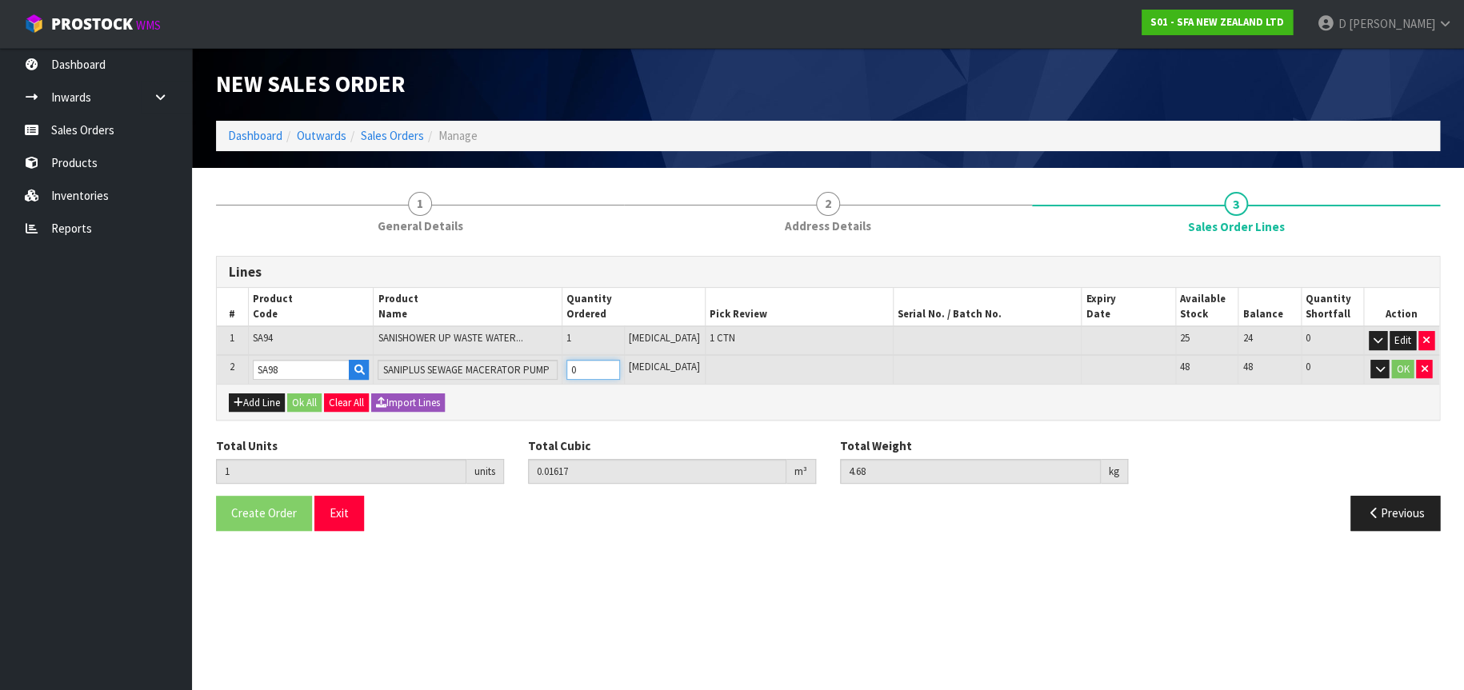
type input "0.06105"
type input "11.93"
type input "1"
click at [1402, 372] on button "OK" at bounding box center [1402, 369] width 22 height 19
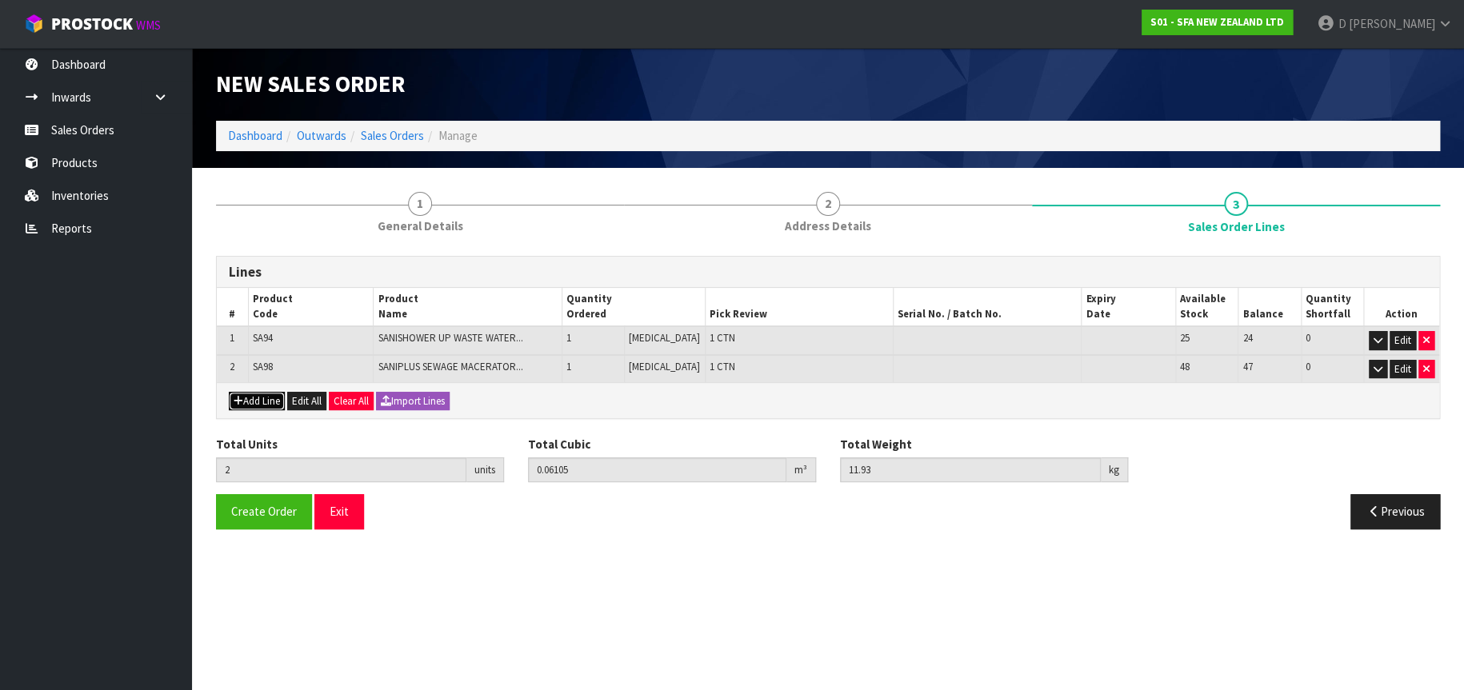
click at [257, 400] on button "Add Line" at bounding box center [257, 401] width 56 height 19
type input "0"
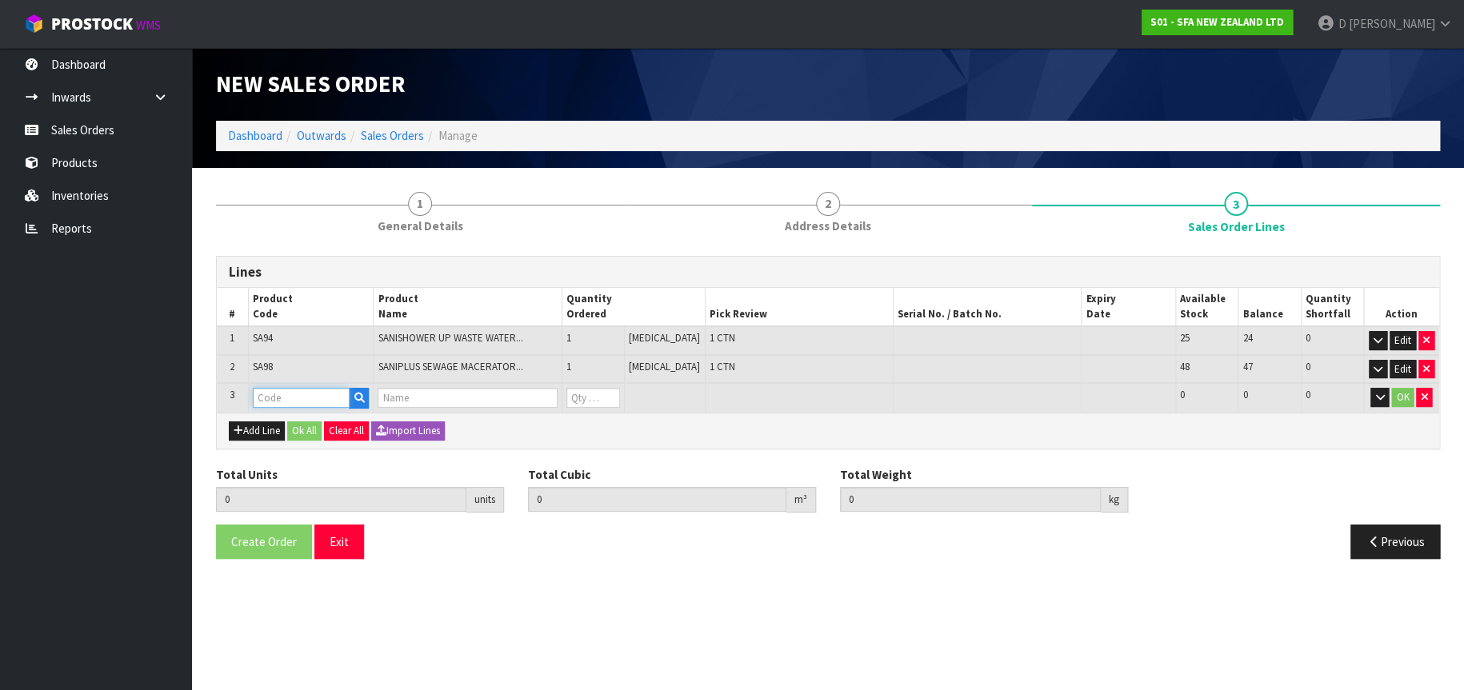
click at [274, 399] on input "text" at bounding box center [302, 398] width 98 height 20
type input "SA101"
click at [304, 427] on link "SA101" at bounding box center [317, 425] width 126 height 22
type input "SA101"
type input "2"
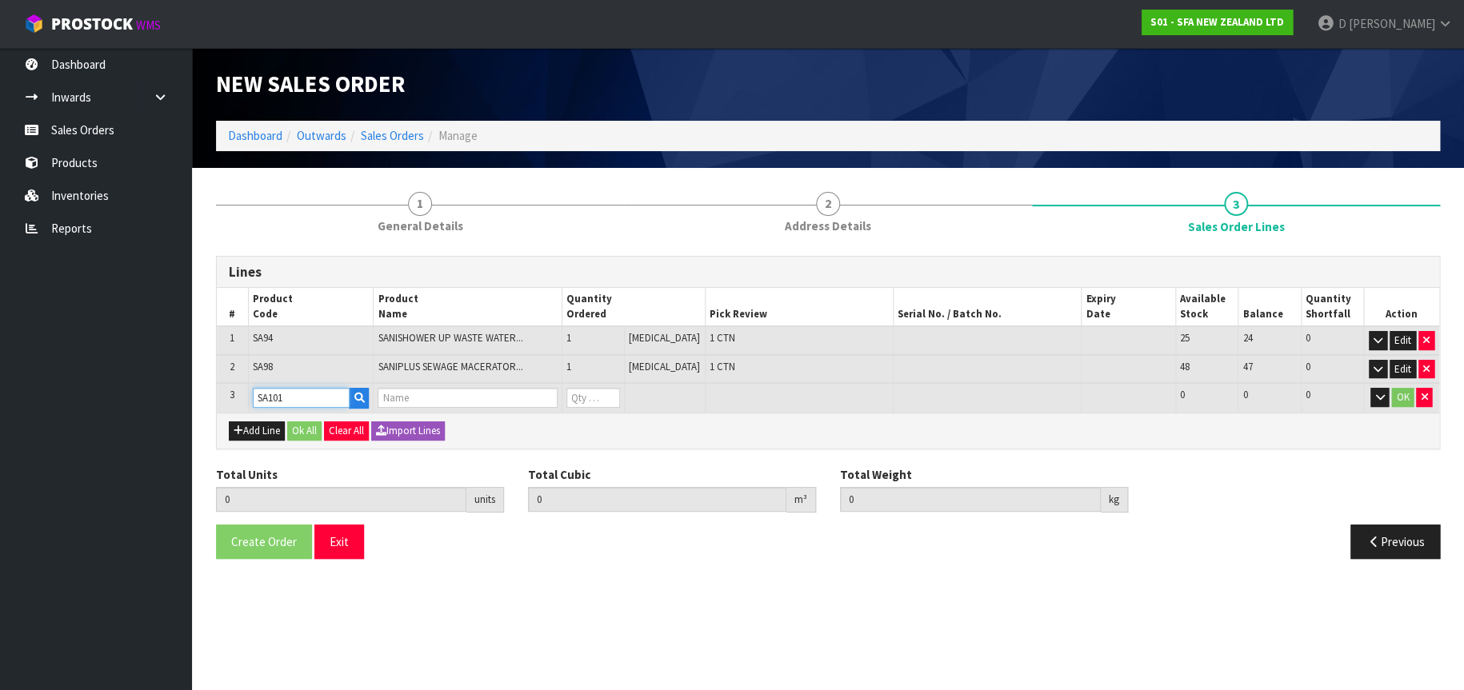
type input "0.06105"
type input "11.93"
type input "SA101 SANISPEED SMALL BORE"
type input "0"
type input "3"
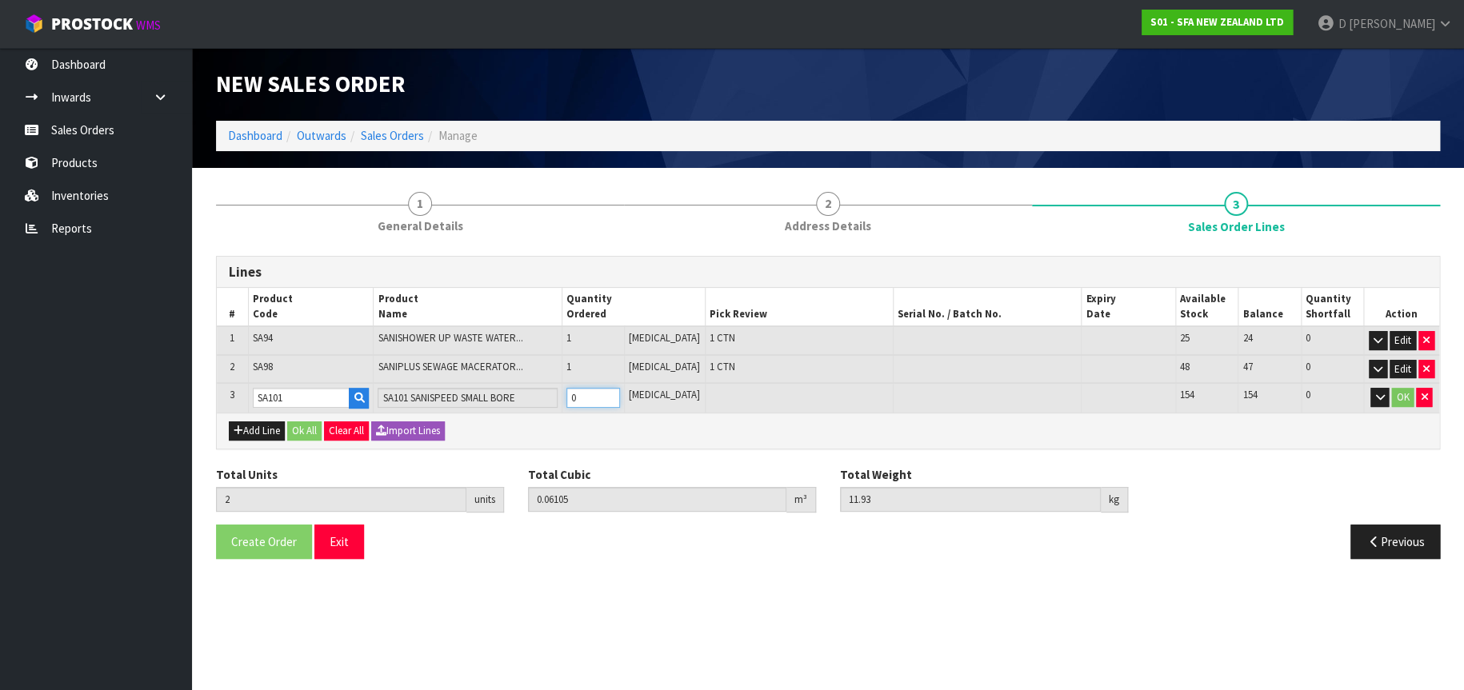
type input "0.092538"
type input "18.58"
type input "1"
click at [1402, 398] on button "OK" at bounding box center [1402, 397] width 22 height 19
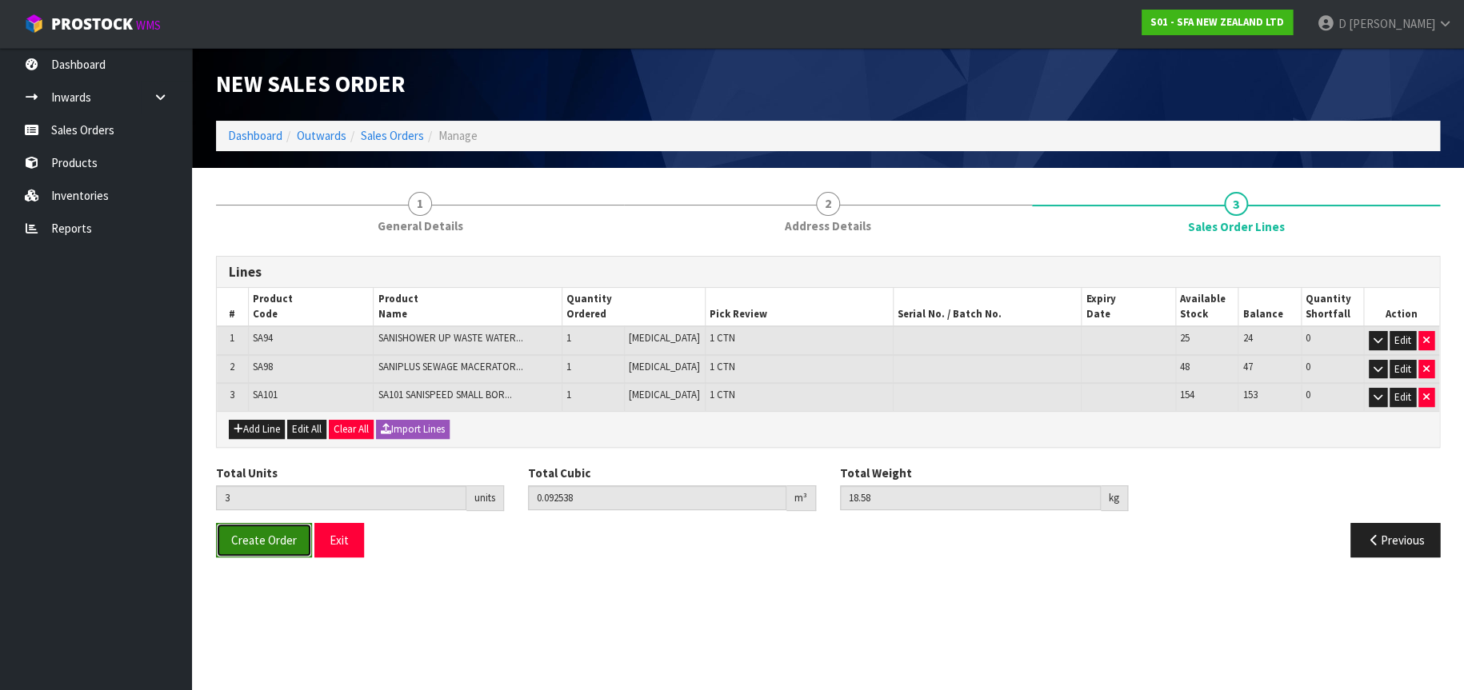
click at [255, 529] on button "Create Order" at bounding box center [264, 540] width 96 height 34
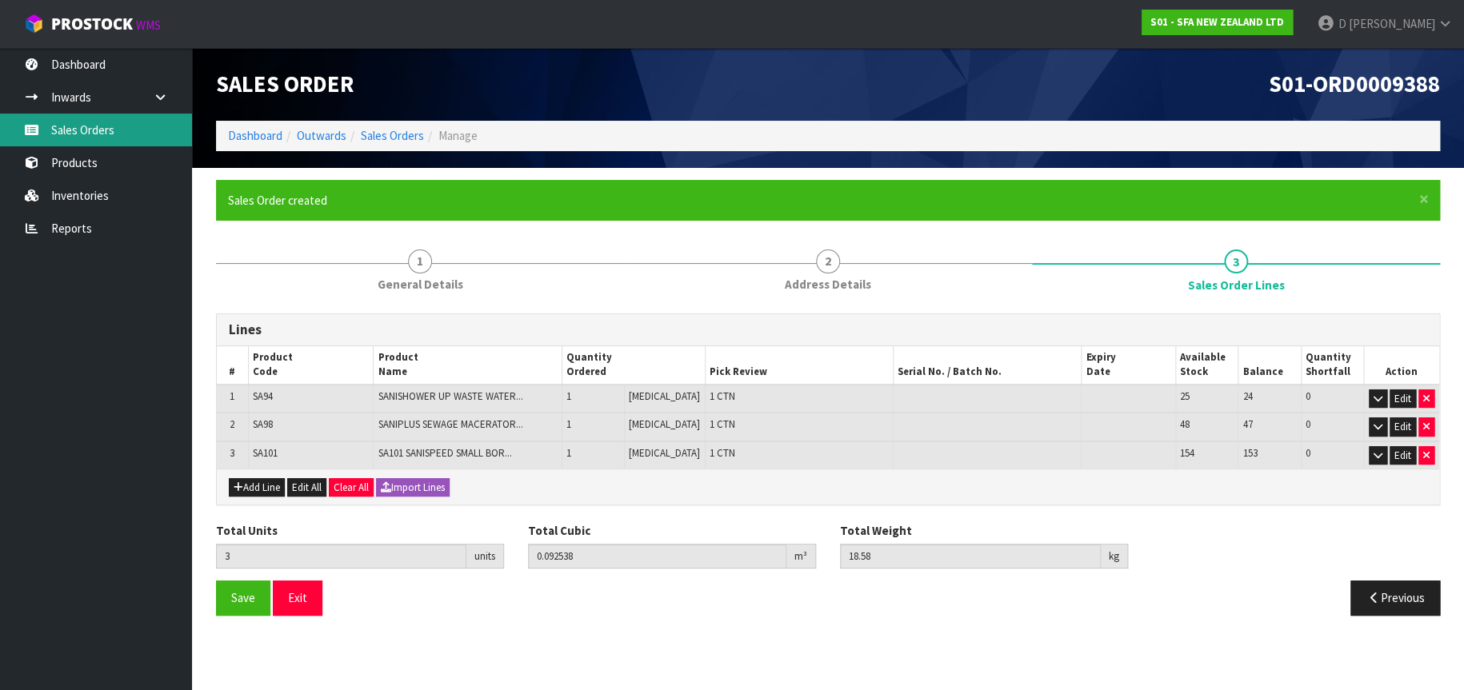
click at [136, 134] on link "Sales Orders" at bounding box center [96, 130] width 192 height 33
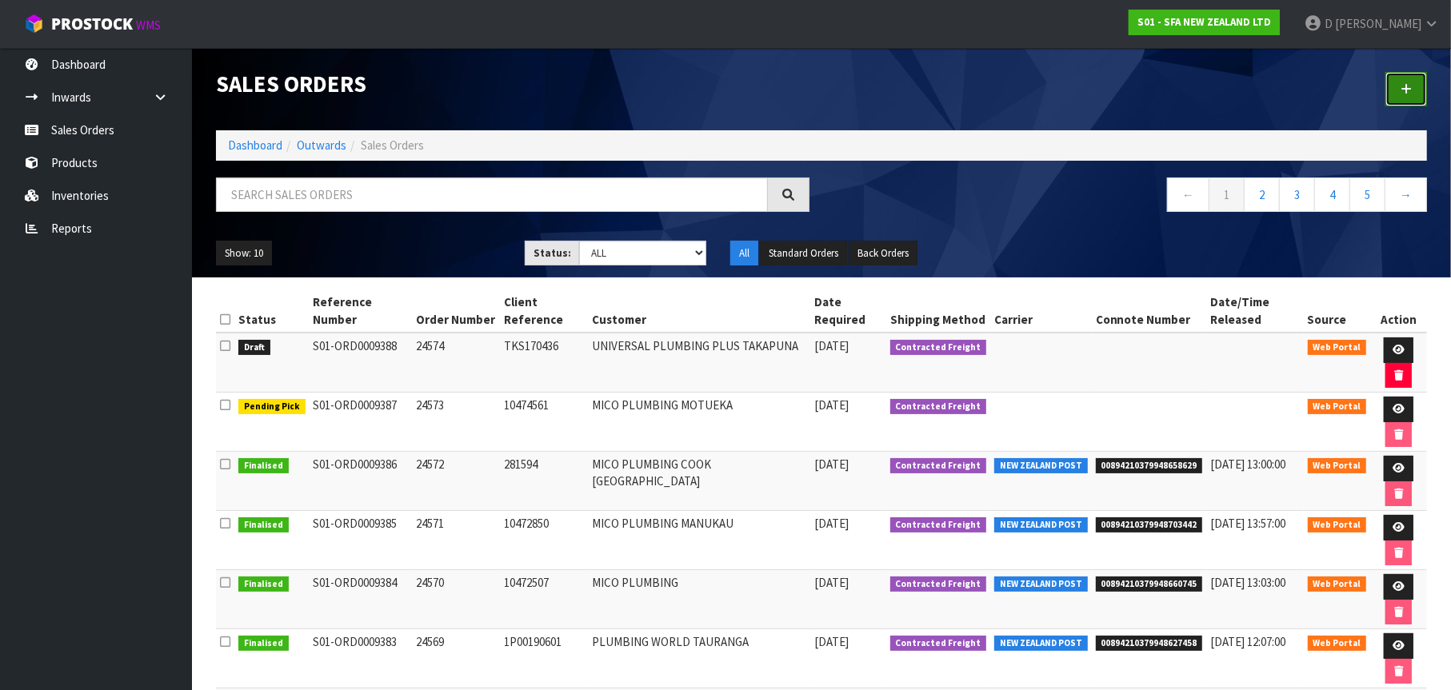
click at [1396, 86] on link at bounding box center [1407, 89] width 42 height 34
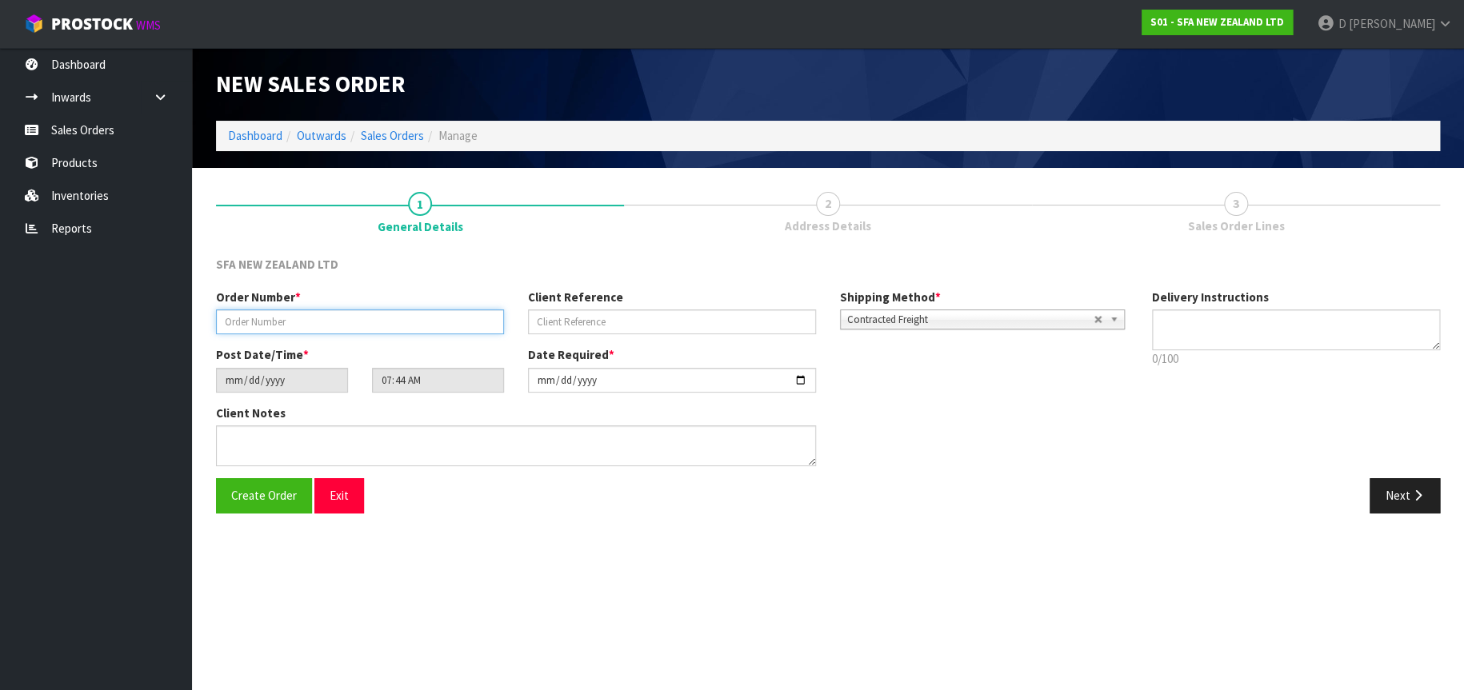
click at [316, 320] on input "text" at bounding box center [360, 322] width 288 height 25
type input "24575"
type input "203238512"
click at [1404, 500] on button "Next" at bounding box center [1405, 495] width 70 height 34
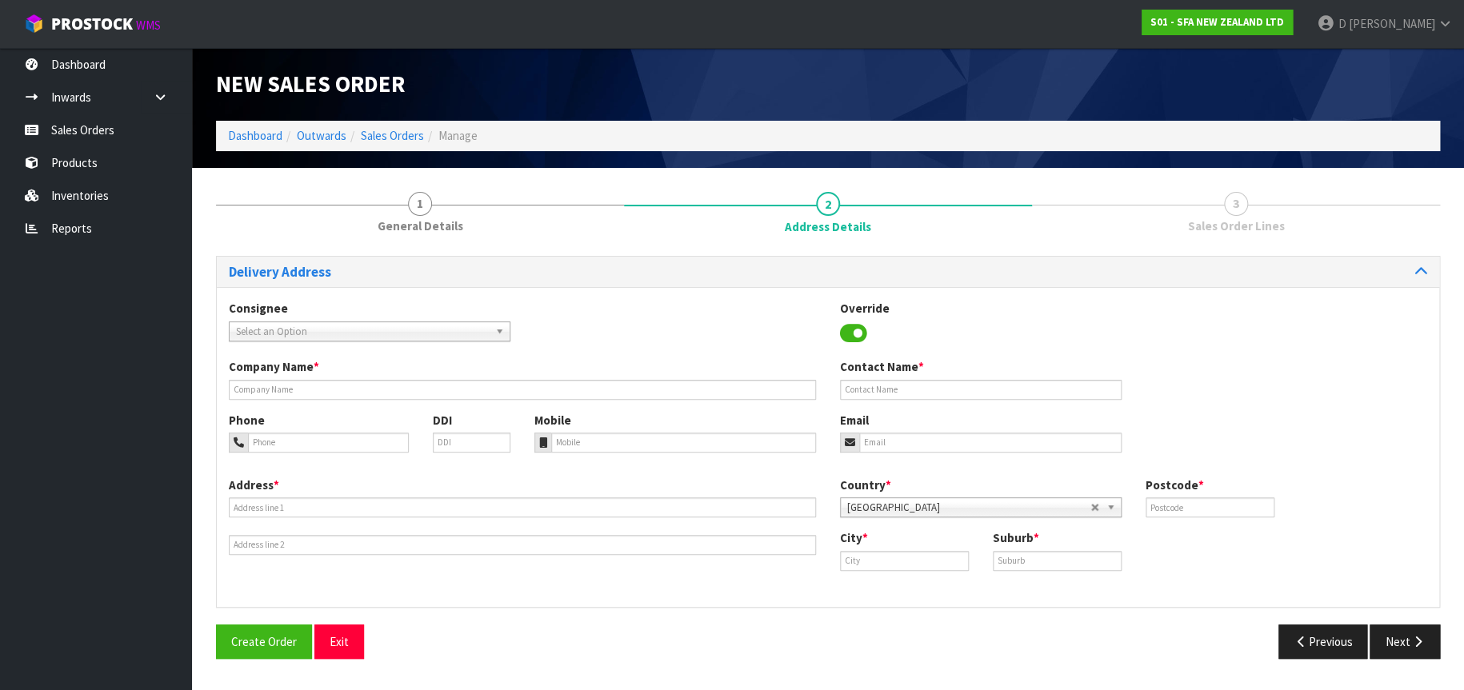
click at [376, 331] on span "Select an Option" at bounding box center [362, 331] width 253 height 19
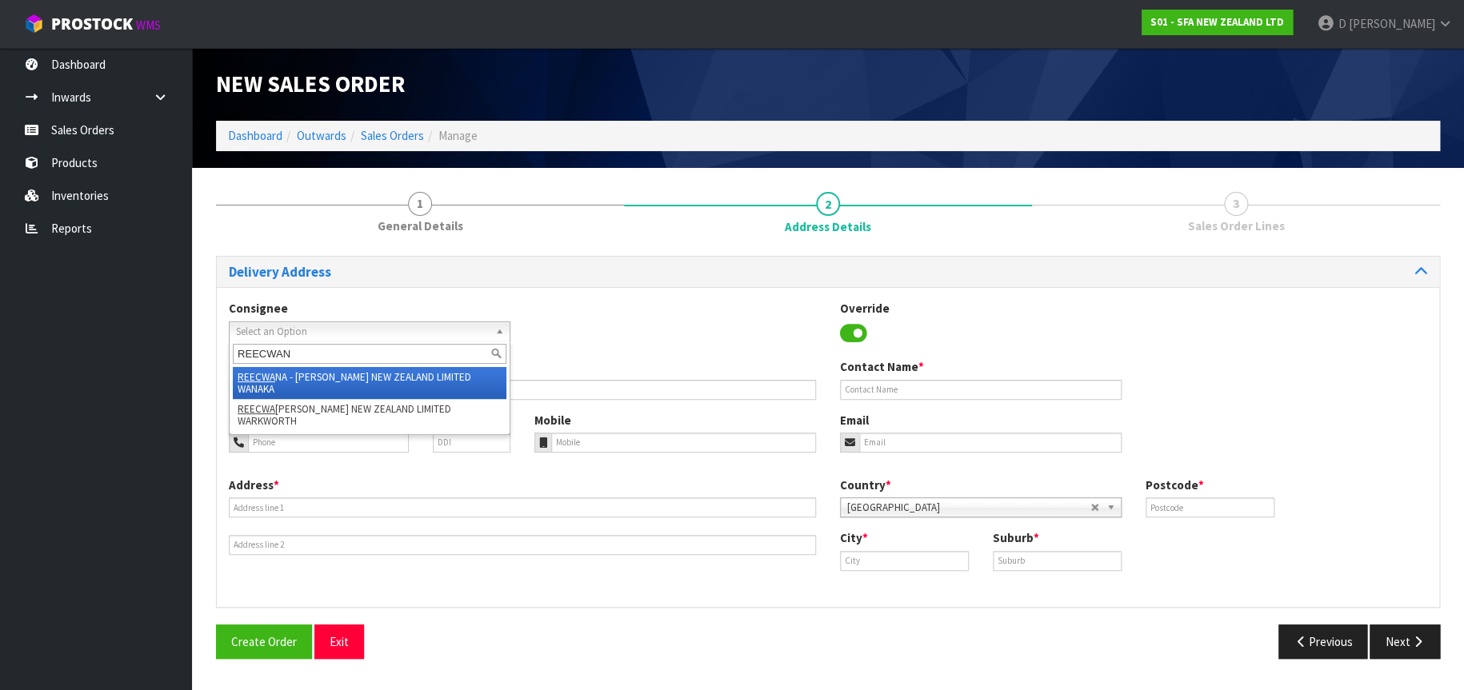
type input "REECWANA"
type input "[PERSON_NAME] NEW ZEALAND LIMITED WANAKA"
type input "[STREET_ADDRESS][PERSON_NAME]"
type input "9381"
type input "Wanaka"
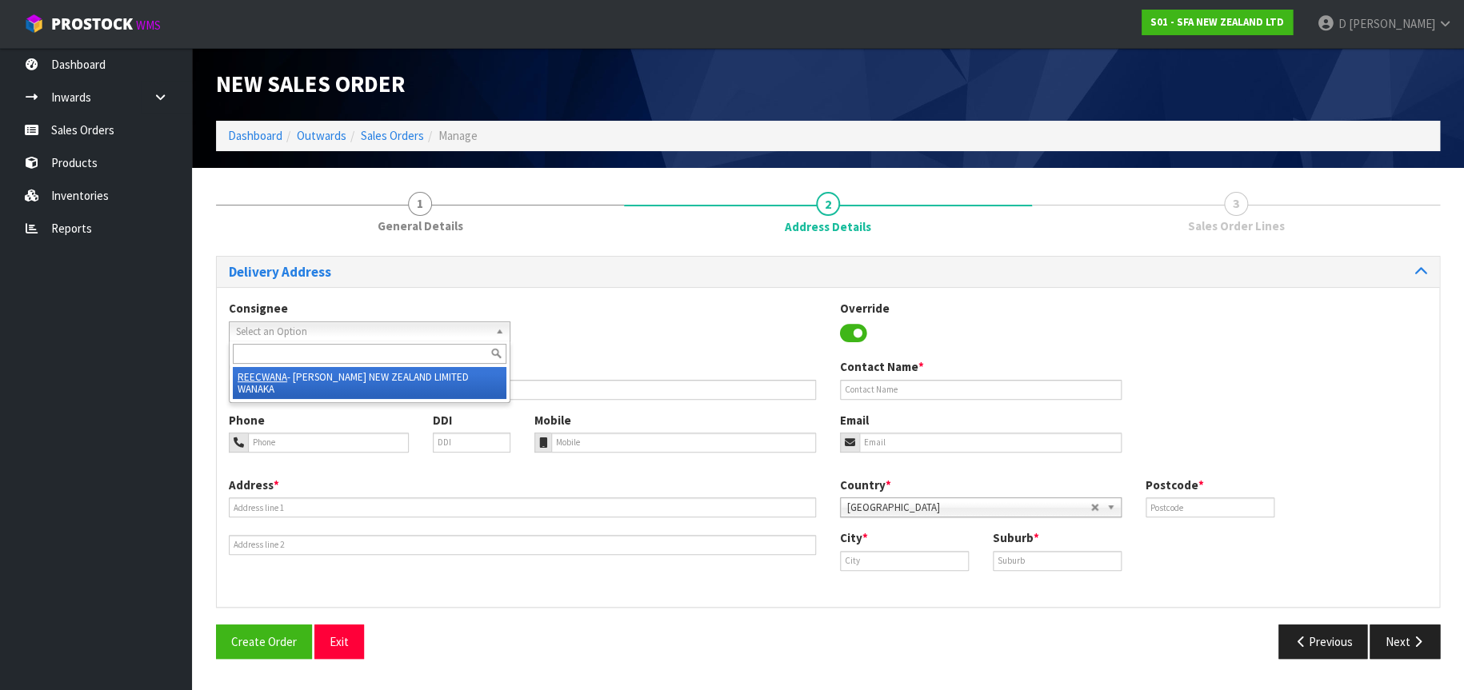
type input "WANAKA"
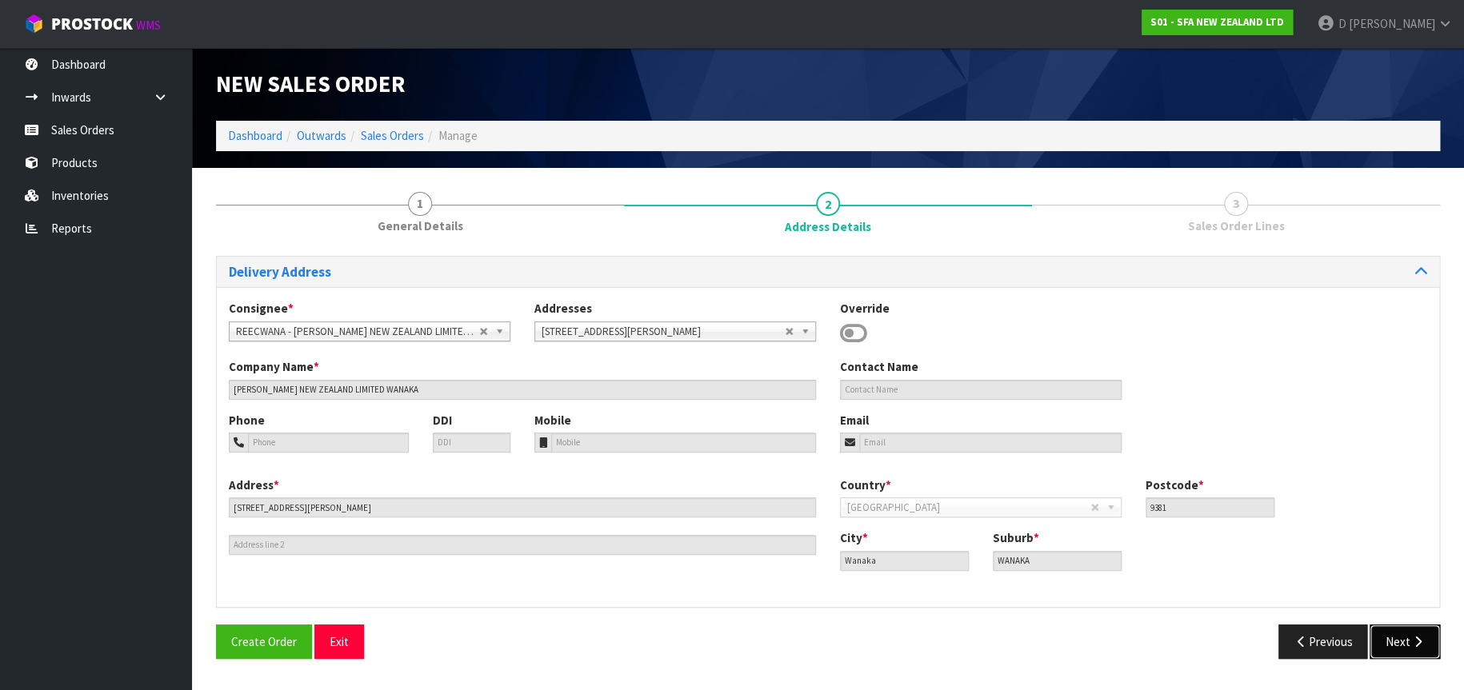
click at [1417, 646] on icon "button" at bounding box center [1417, 642] width 15 height 12
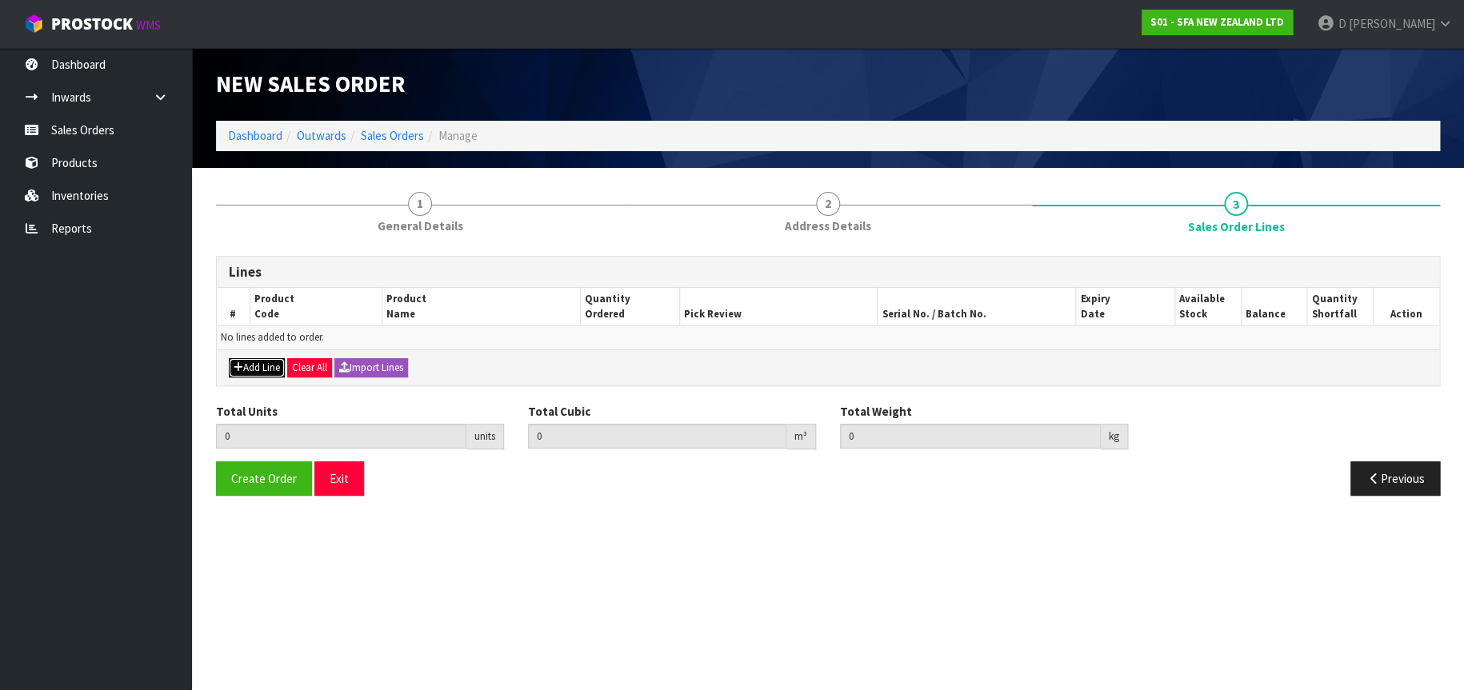
click at [249, 369] on button "Add Line" at bounding box center [257, 367] width 56 height 19
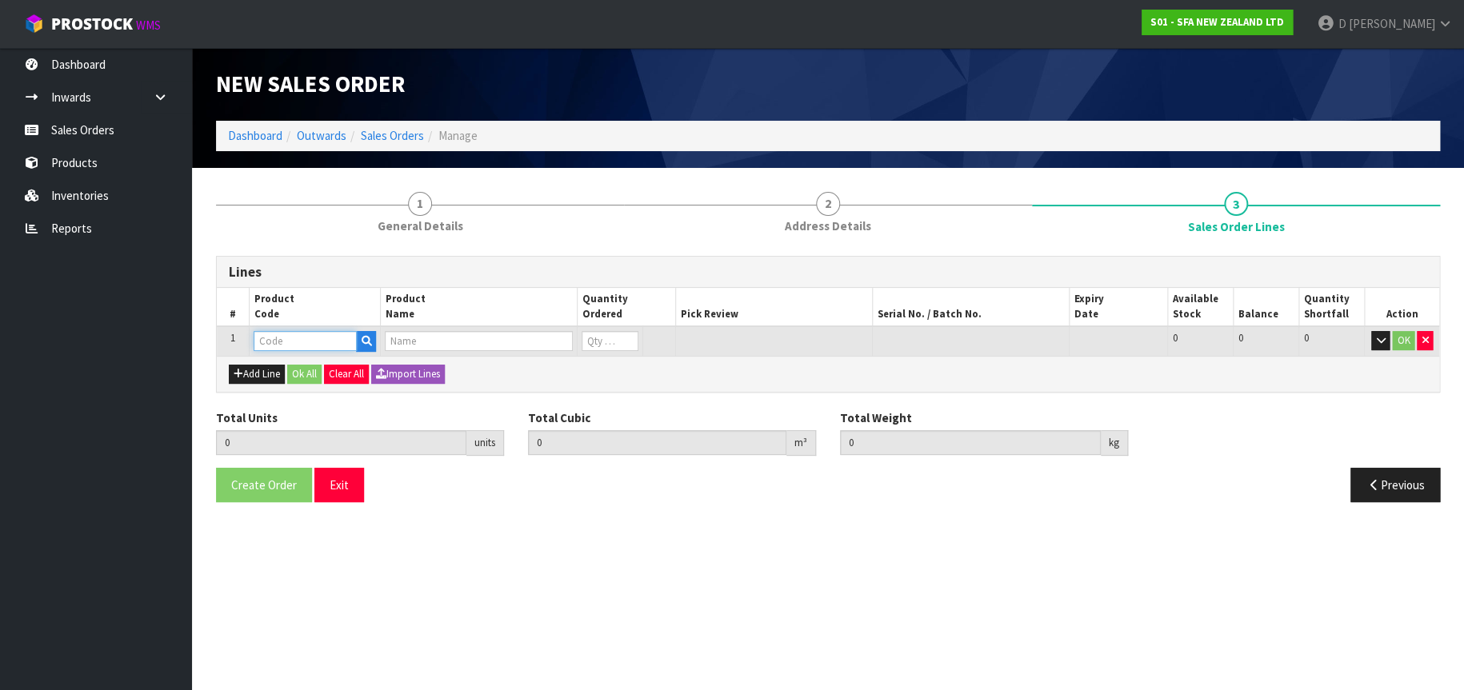
click at [266, 345] on input "text" at bounding box center [305, 341] width 103 height 20
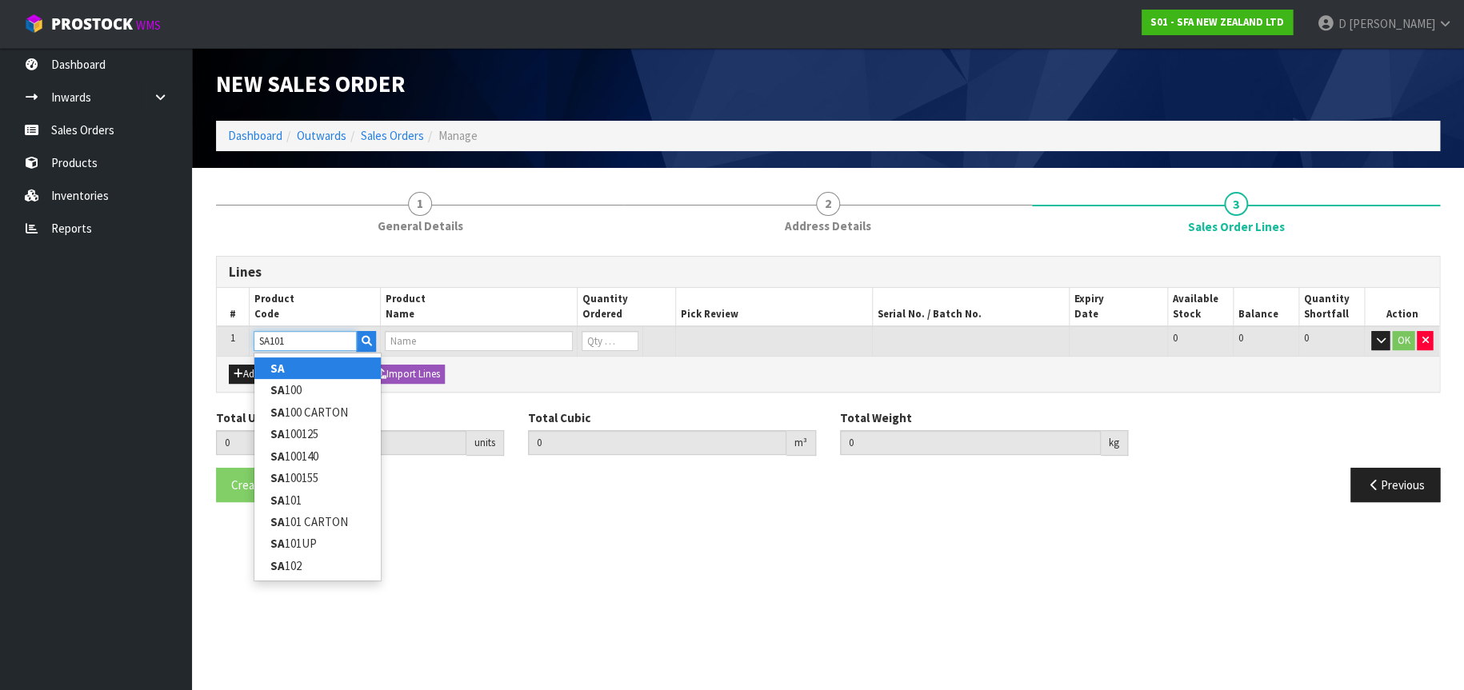
type input "SA"
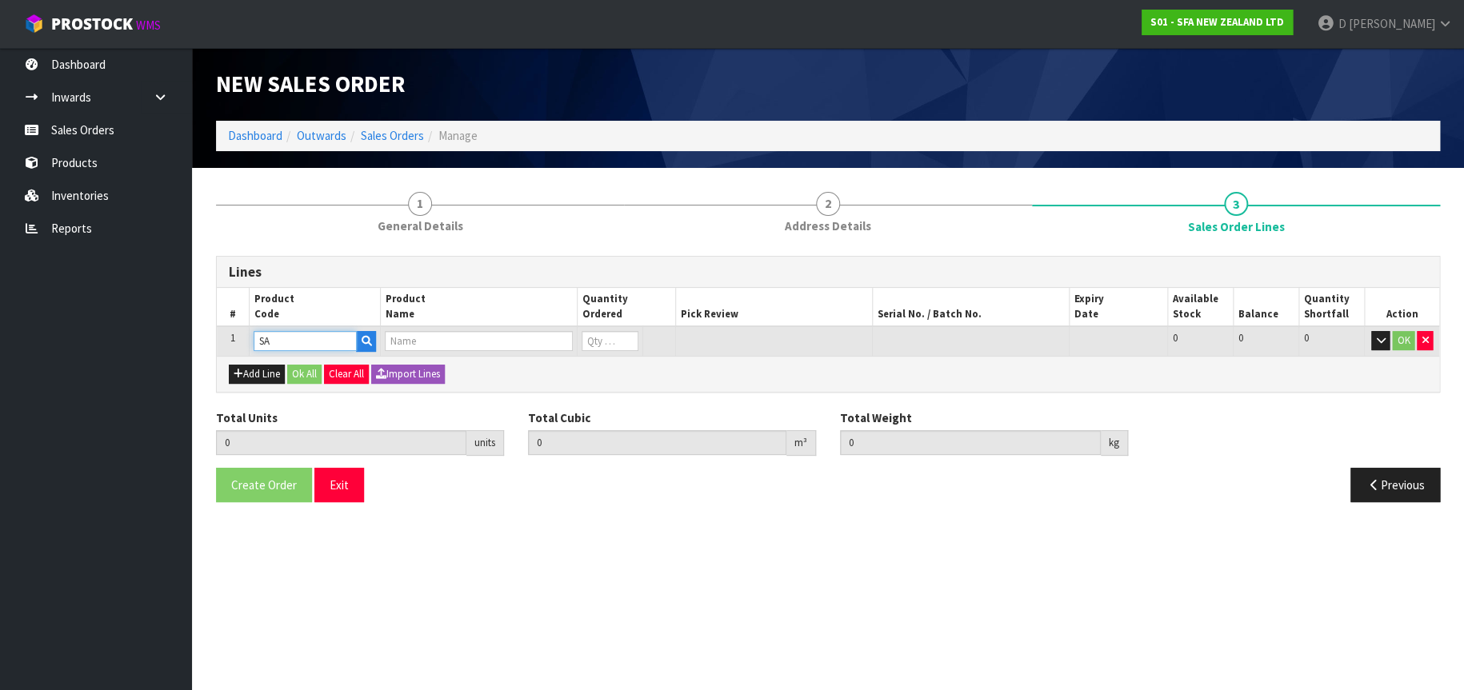
type input "0.000000"
type input "0.000"
type input "SANICUBIC XL"
type input "0"
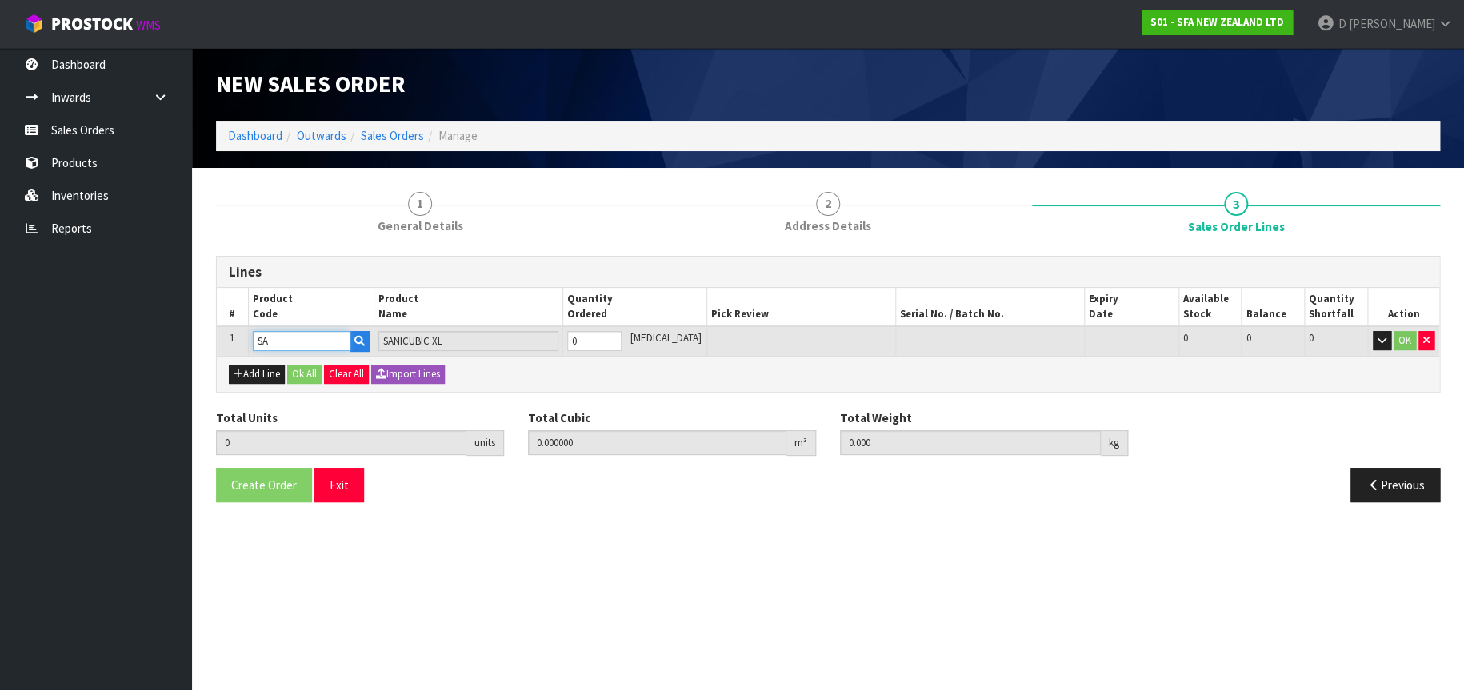
click at [314, 346] on input "SA" at bounding box center [302, 341] width 98 height 20
type input "SA101"
type input "0"
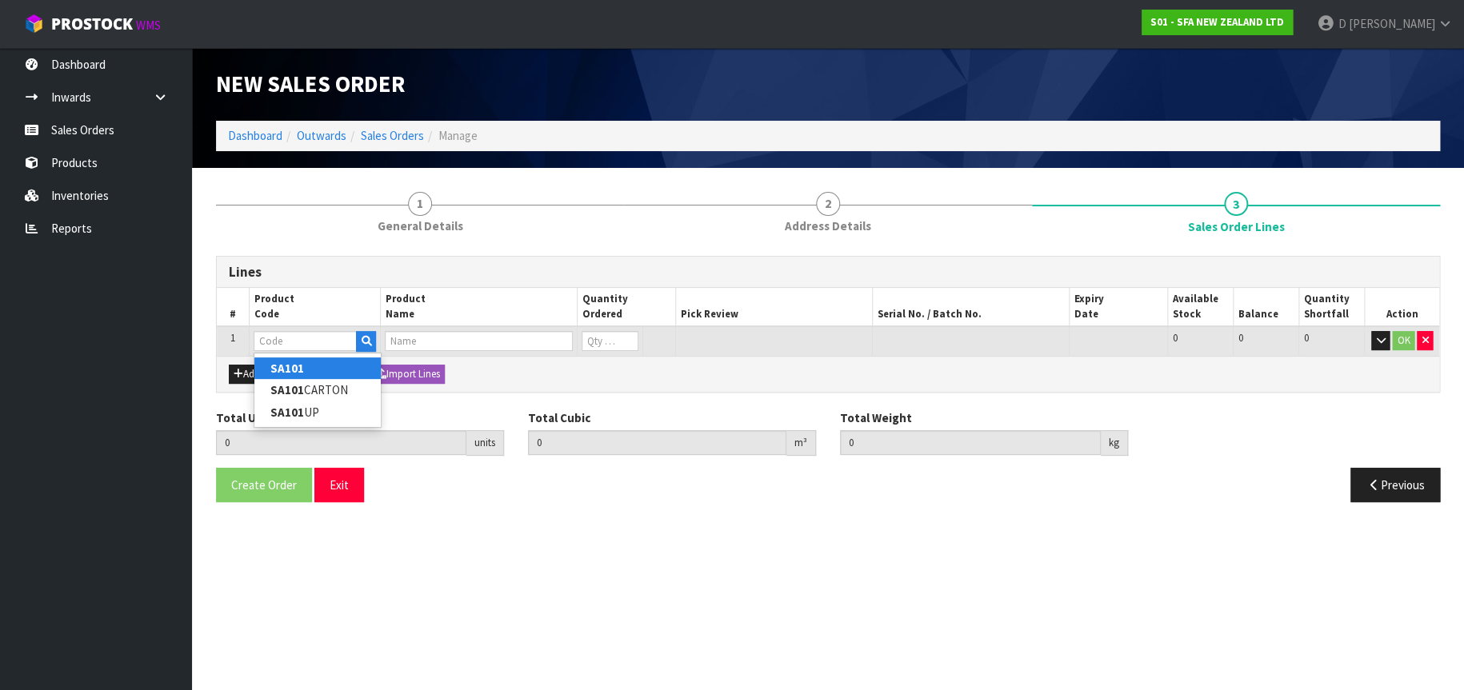
click at [343, 360] on link "SA101" at bounding box center [317, 369] width 126 height 22
type input "SA101"
type input "0.000000"
type input "0.000"
type input "SA101 SANISPEED SMALL BORE"
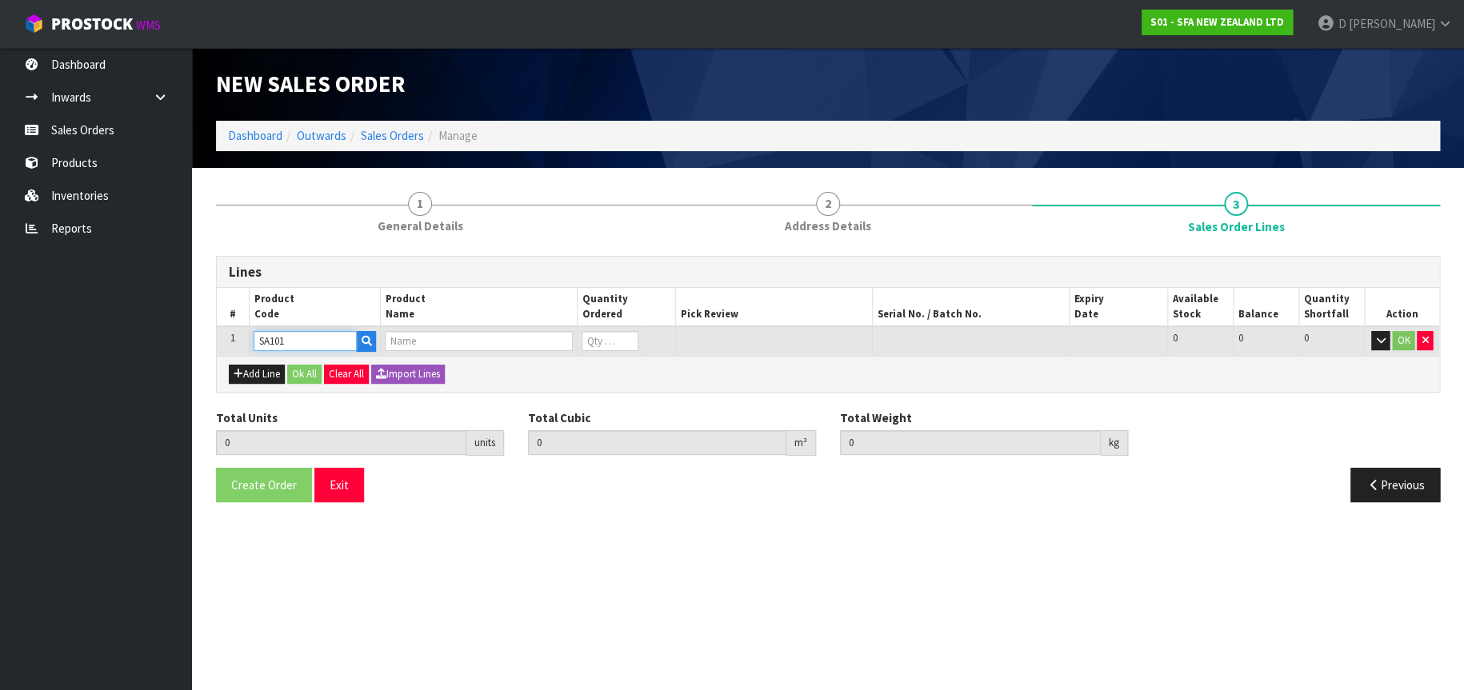
type input "0"
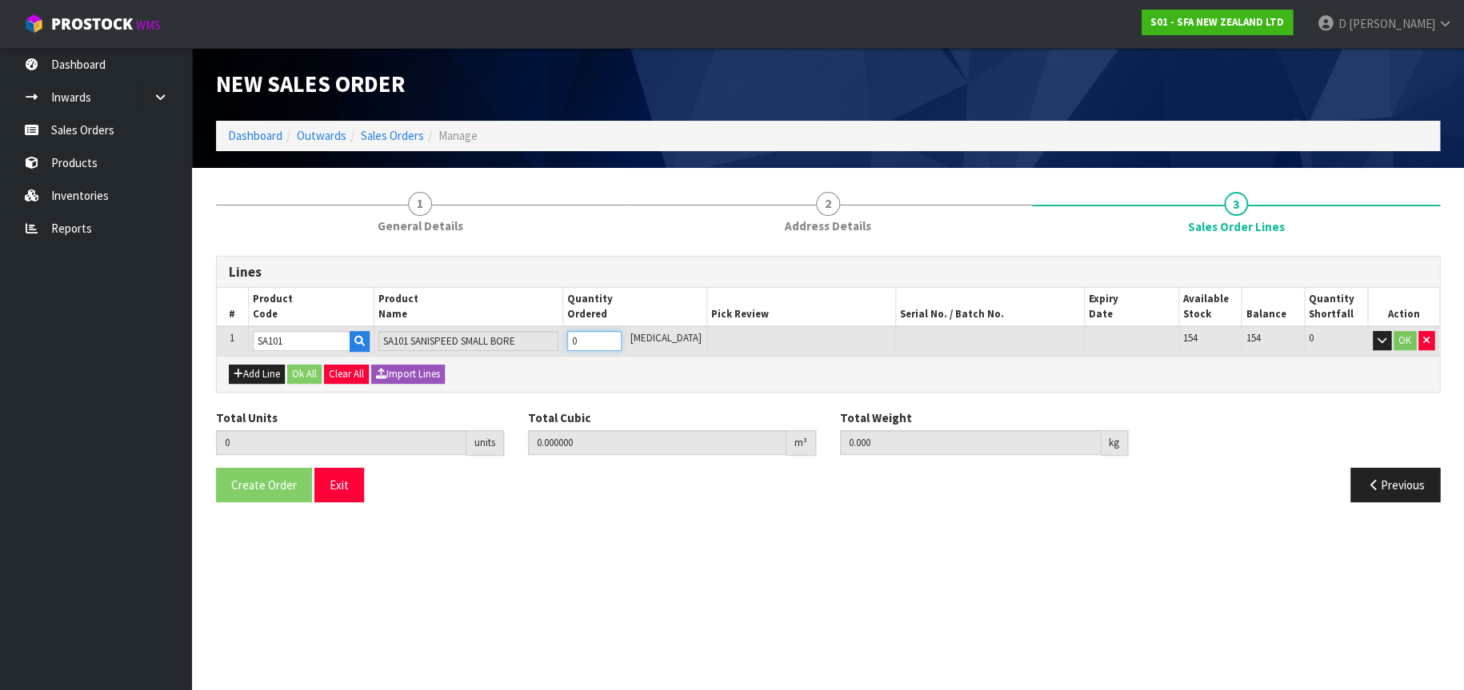
type input "1"
type input "0.031488"
type input "6.65"
type input "1"
click at [1403, 334] on button "OK" at bounding box center [1405, 340] width 22 height 19
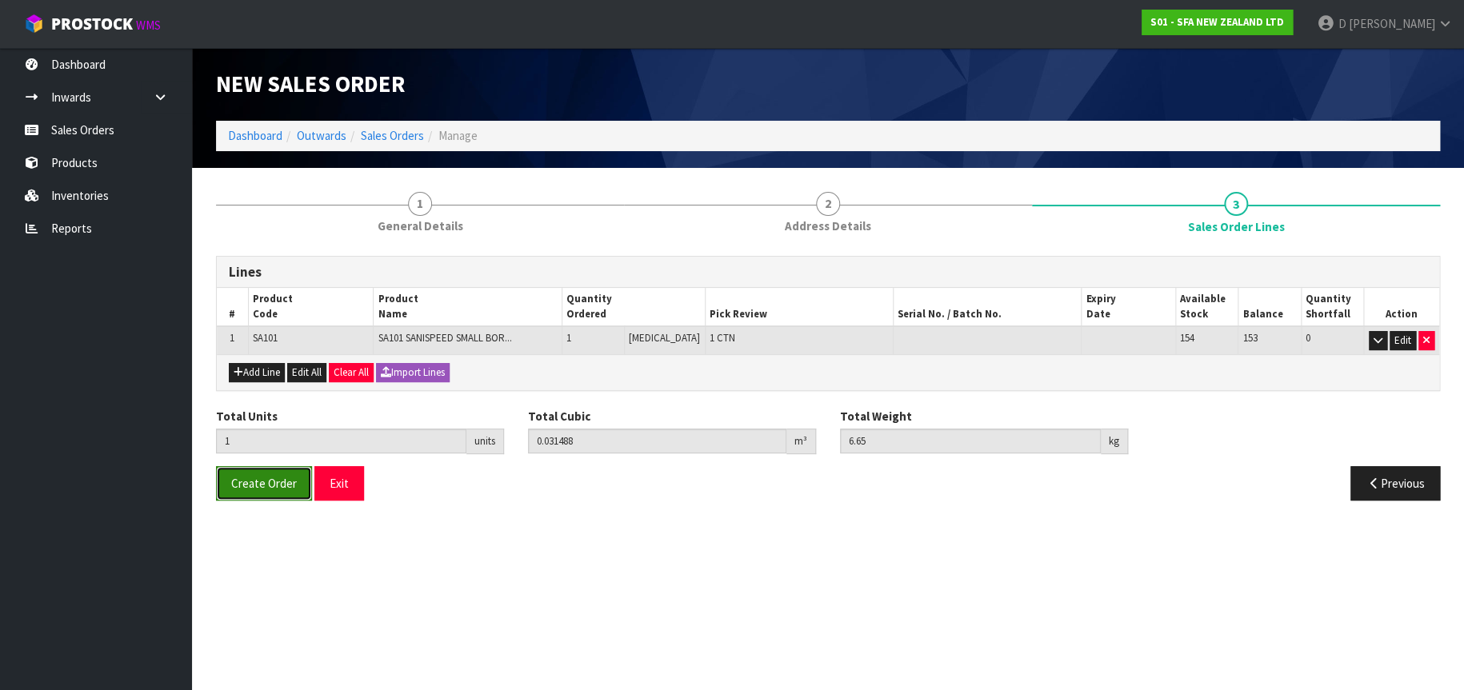
click at [244, 478] on span "Create Order" at bounding box center [264, 483] width 66 height 15
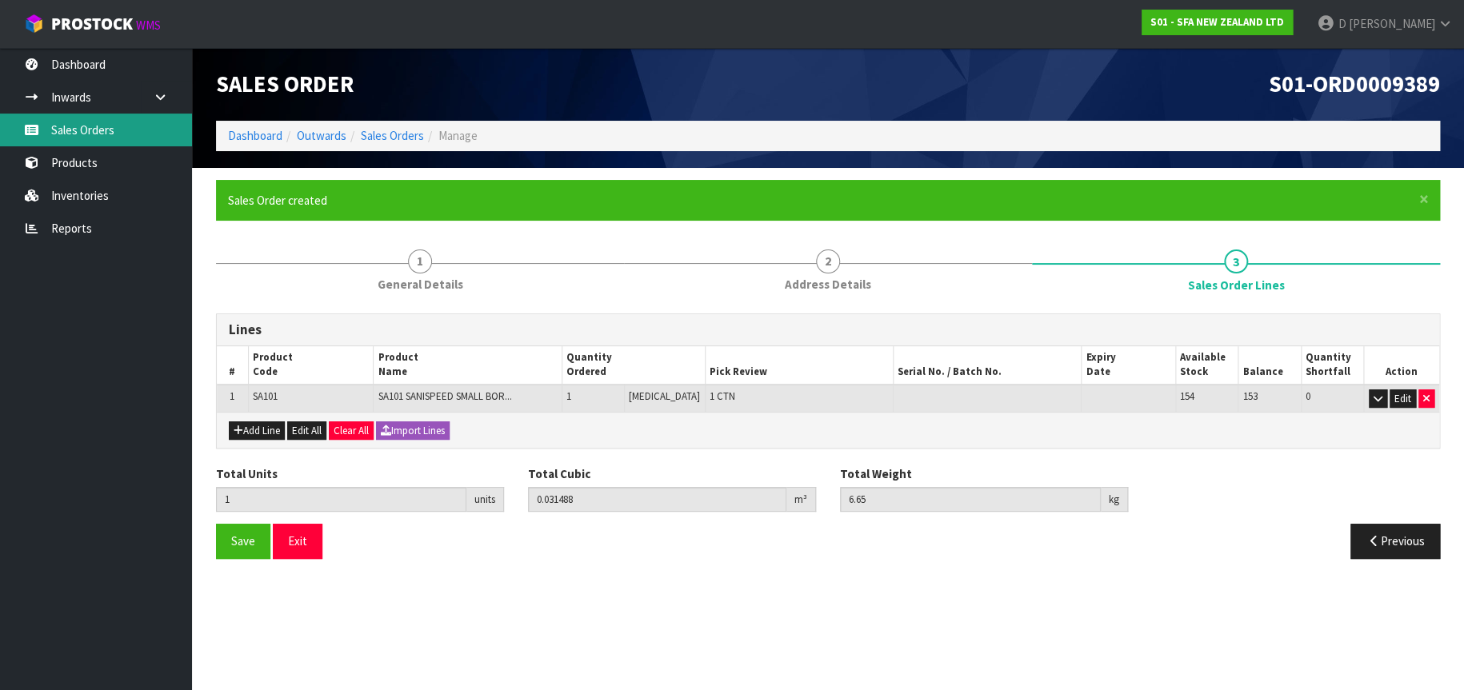
click at [116, 137] on link "Sales Orders" at bounding box center [96, 130] width 192 height 33
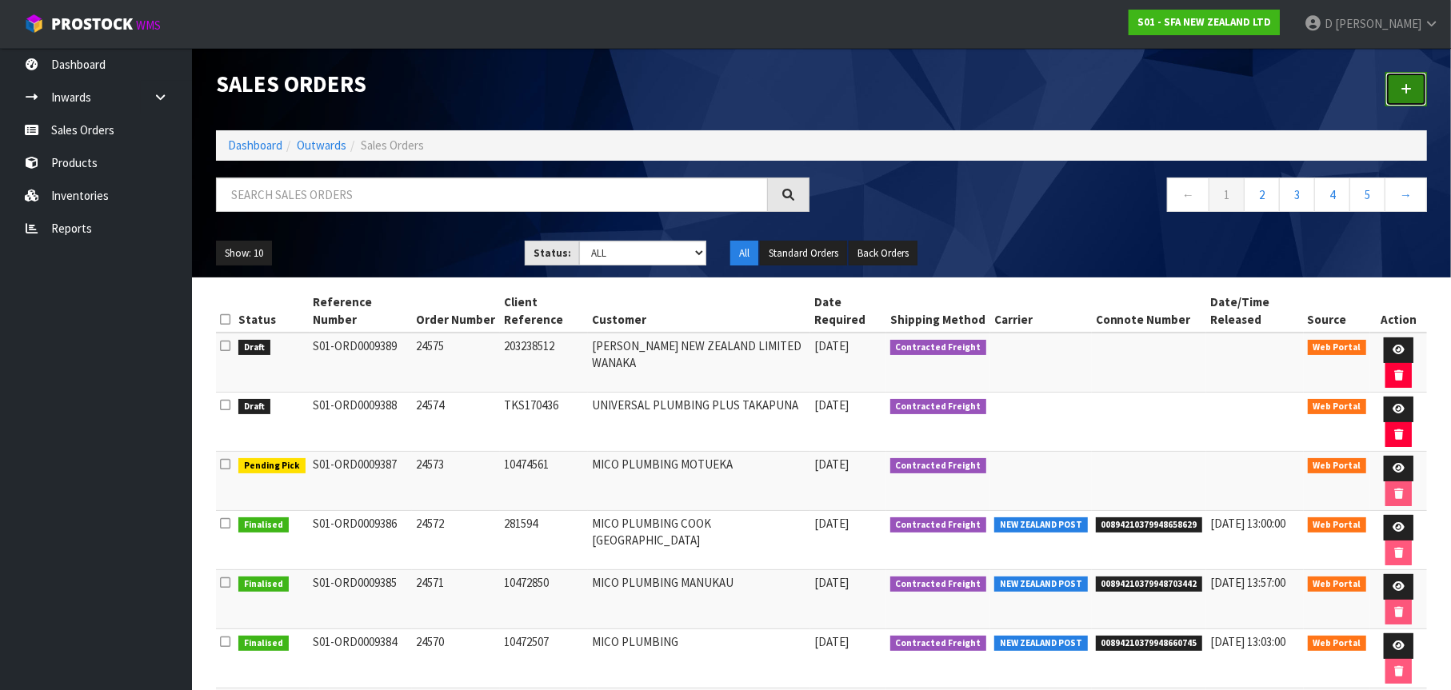
click at [1394, 87] on link at bounding box center [1407, 89] width 42 height 34
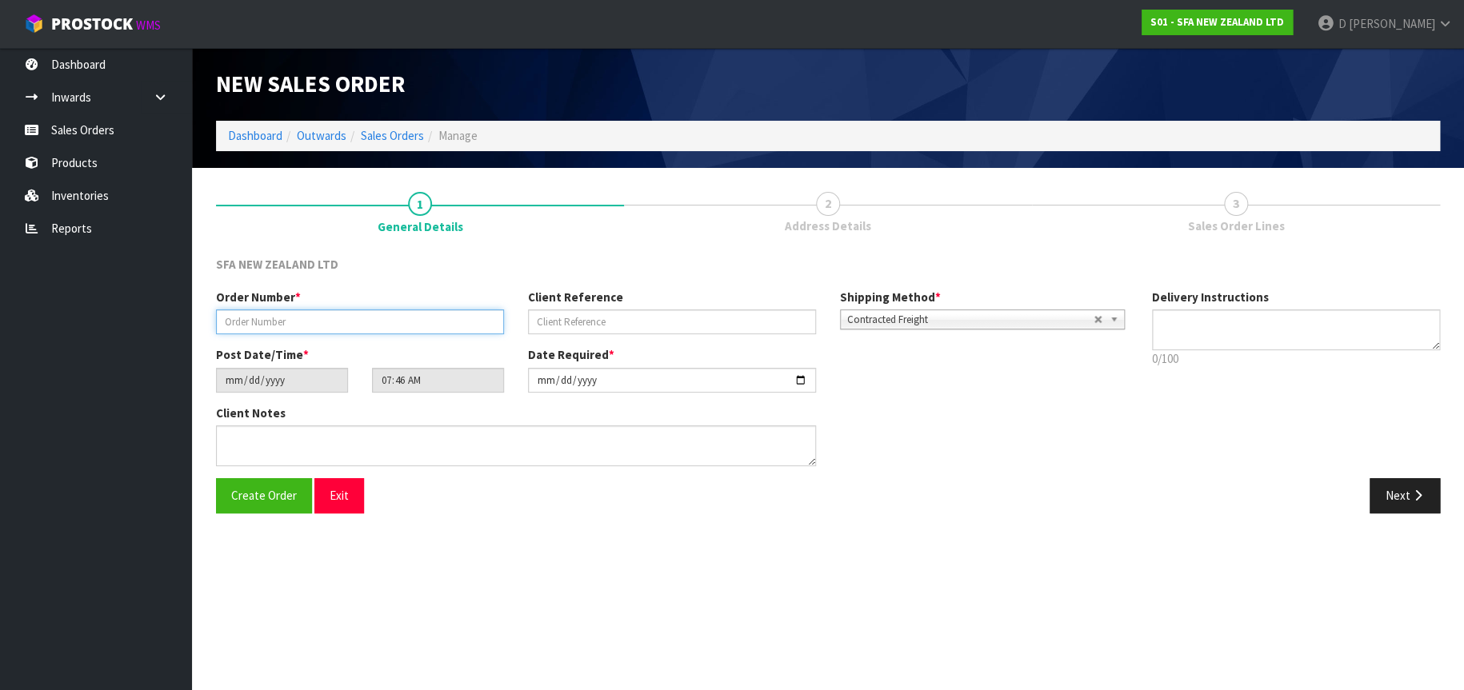
click at [256, 320] on input "text" at bounding box center [360, 322] width 288 height 25
type input "24576"
click at [568, 323] on input "text" at bounding box center [672, 322] width 288 height 25
type input "MA226172"
click at [1418, 495] on icon "button" at bounding box center [1417, 496] width 15 height 12
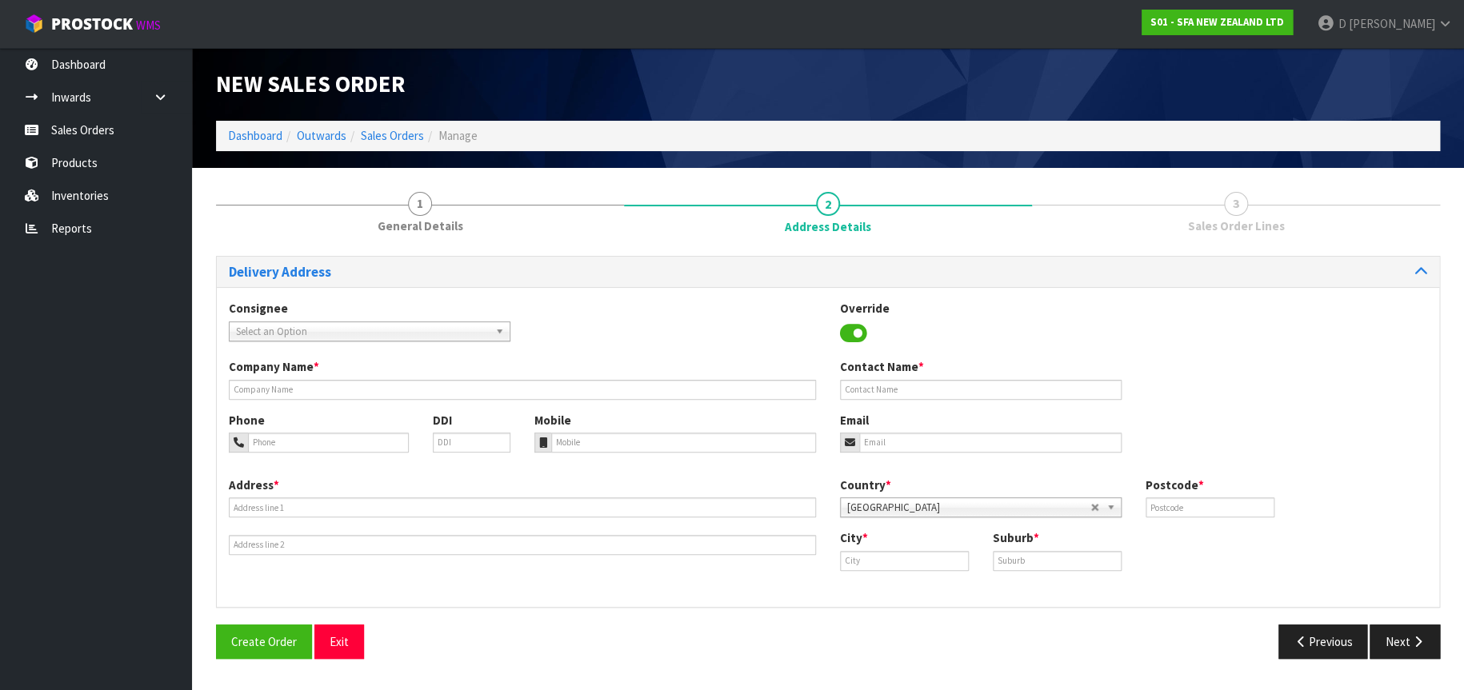
click at [377, 335] on span "Select an Option" at bounding box center [362, 331] width 253 height 19
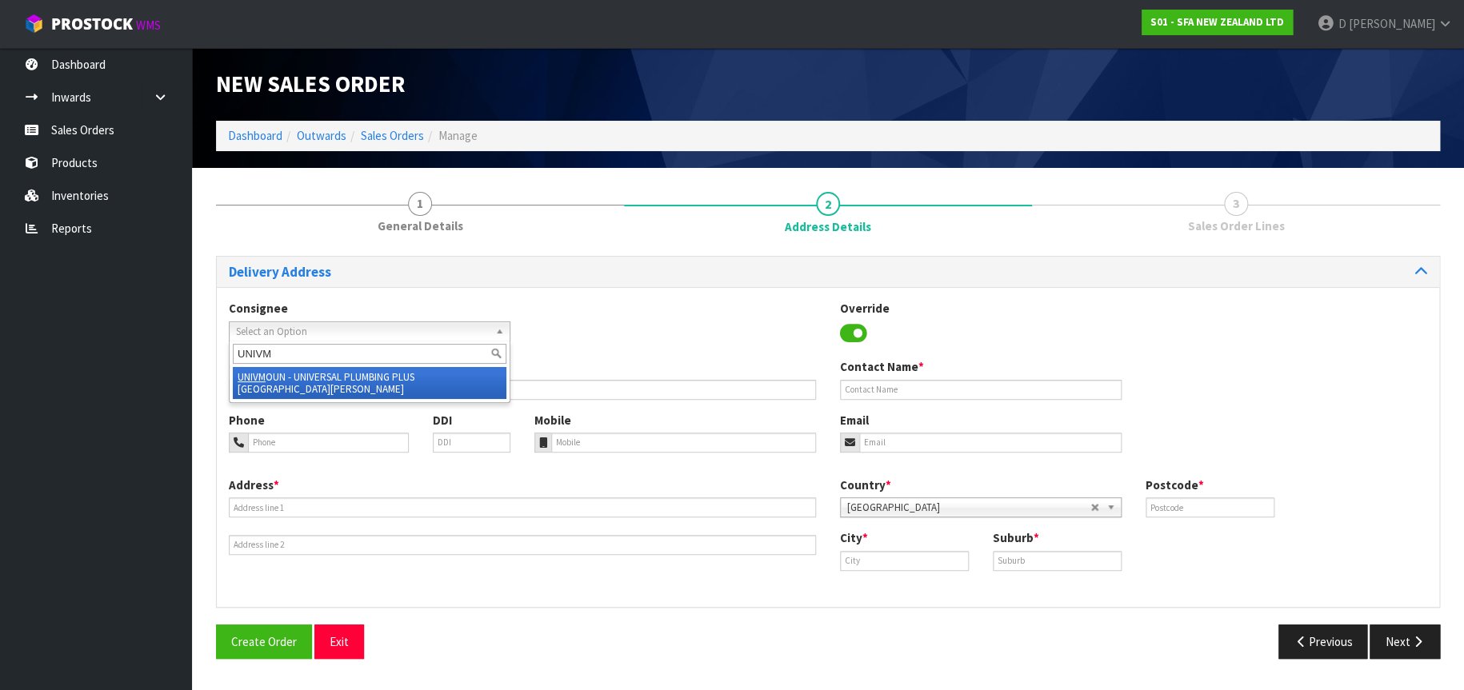
type input "UNIVM"
click at [401, 373] on li "UNIVM OUN - UNIVERSAL PLUMBING PLUS [GEOGRAPHIC_DATA][PERSON_NAME]" at bounding box center [370, 383] width 274 height 32
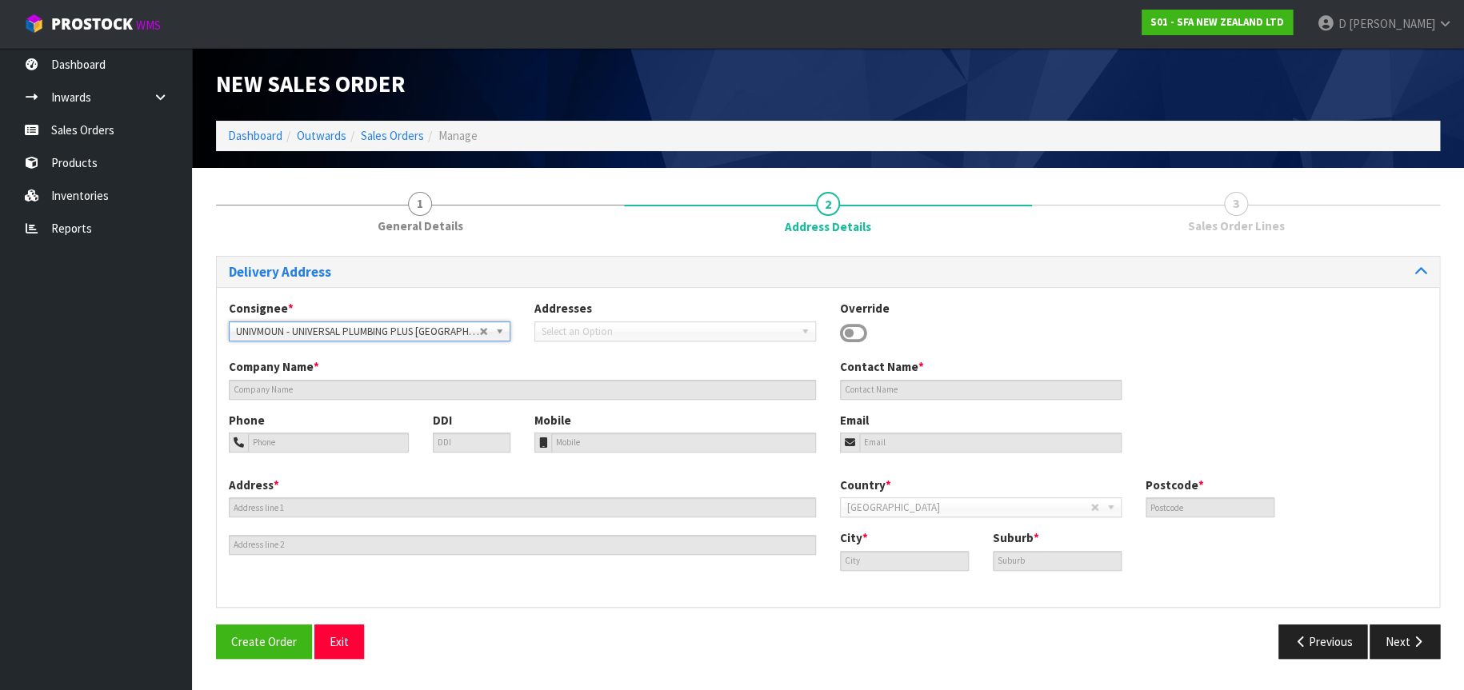
type input "UNIVERSAL PLUMBING PLUS [GEOGRAPHIC_DATA][PERSON_NAME]"
type input "[STREET_ADDRESS]"
type input "1025"
type input "[GEOGRAPHIC_DATA]"
type input "[GEOGRAPHIC_DATA][PERSON_NAME]"
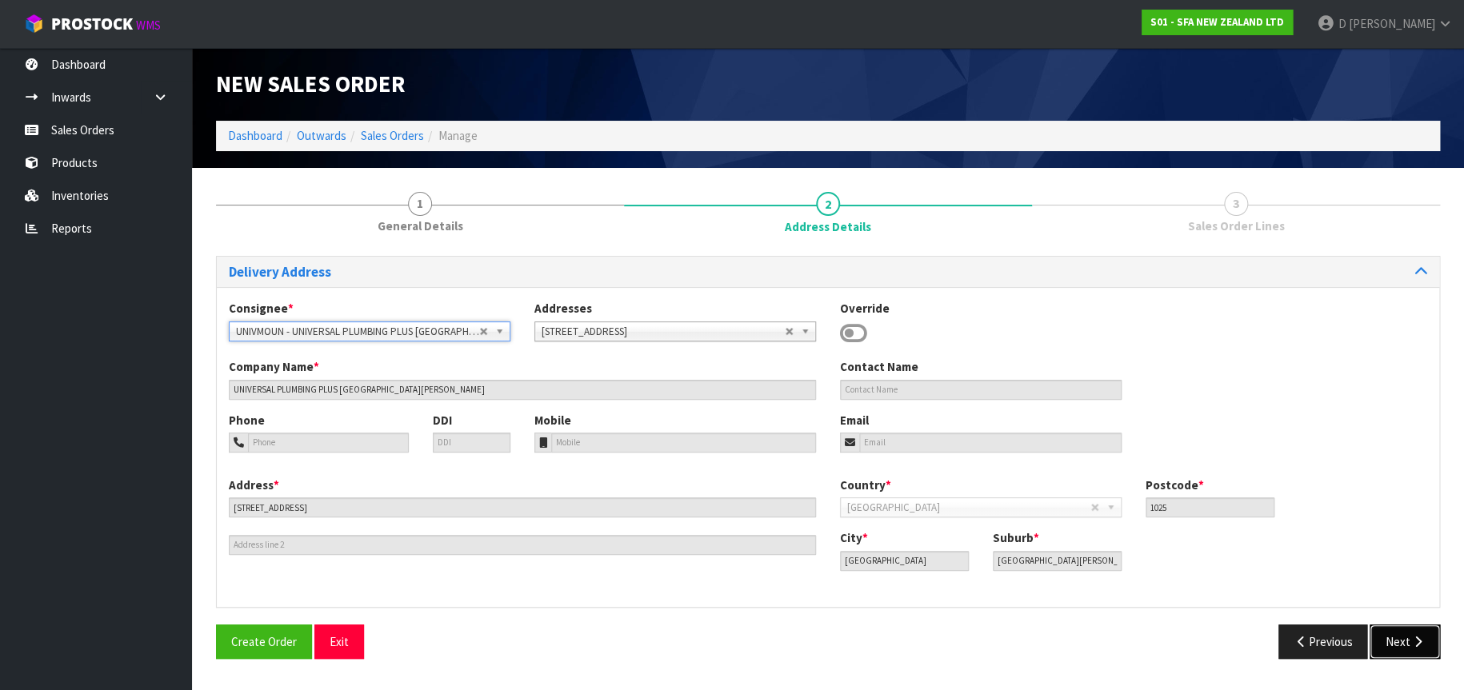
click at [1423, 652] on button "Next" at bounding box center [1405, 642] width 70 height 34
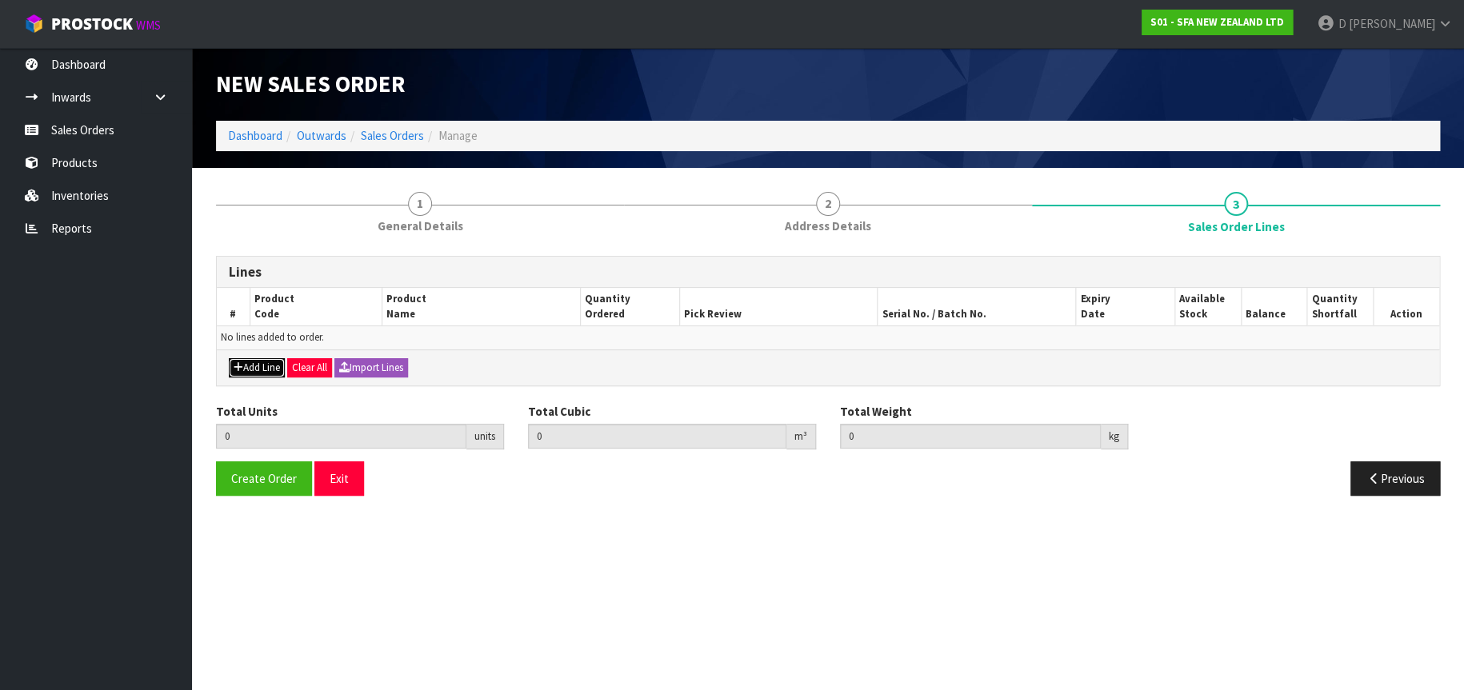
click at [262, 370] on button "Add Line" at bounding box center [257, 367] width 56 height 19
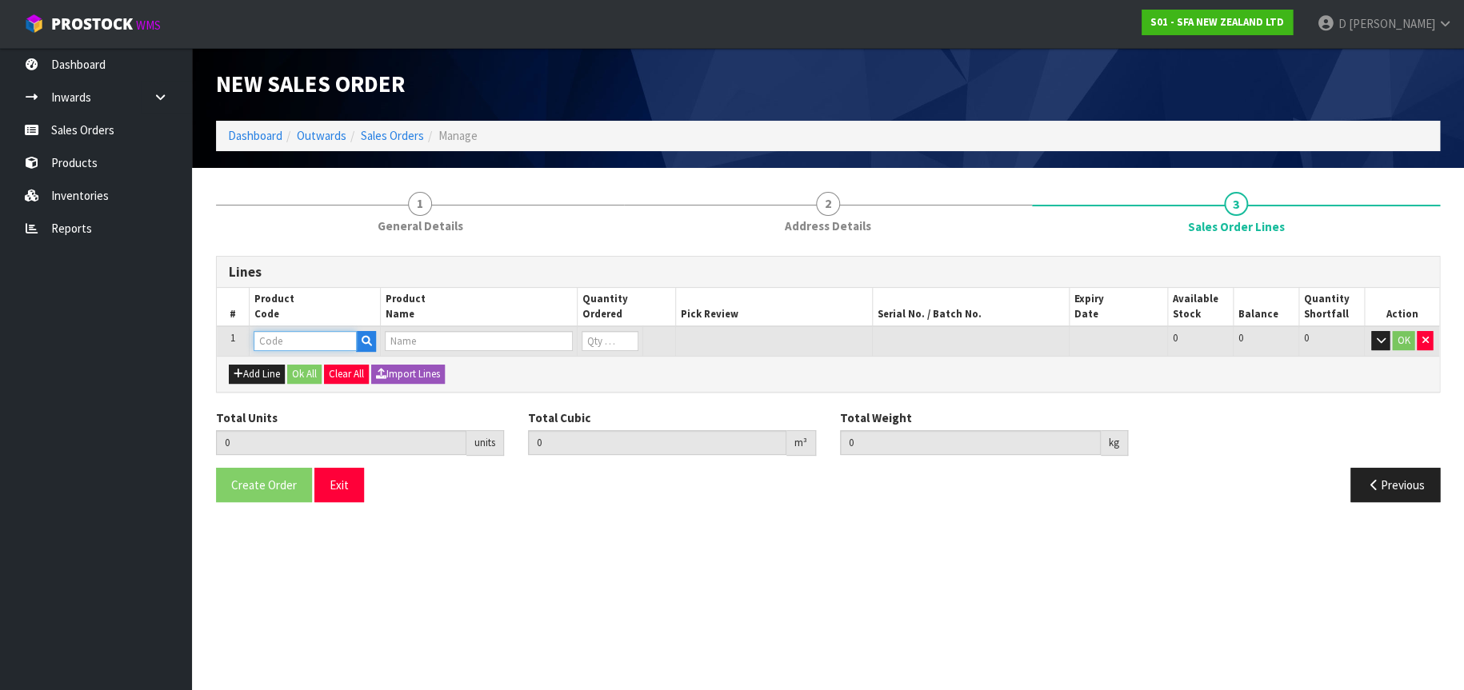
click at [276, 344] on input "text" at bounding box center [305, 341] width 103 height 20
type input "SA107"
click at [288, 359] on link "SA107" at bounding box center [318, 369] width 129 height 22
type input "SA107"
type input "0.000000"
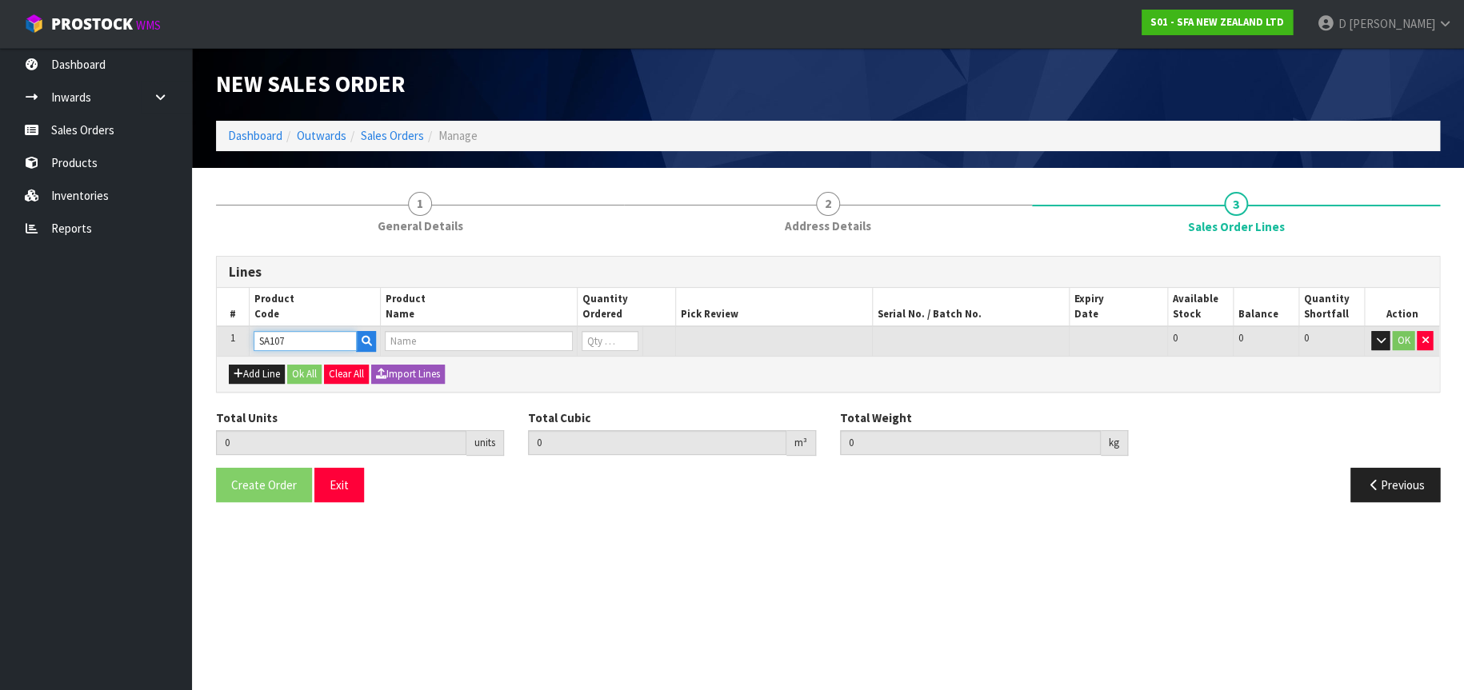
type input "0.000"
type input "SANICUBIC 1 WP"
type input "0"
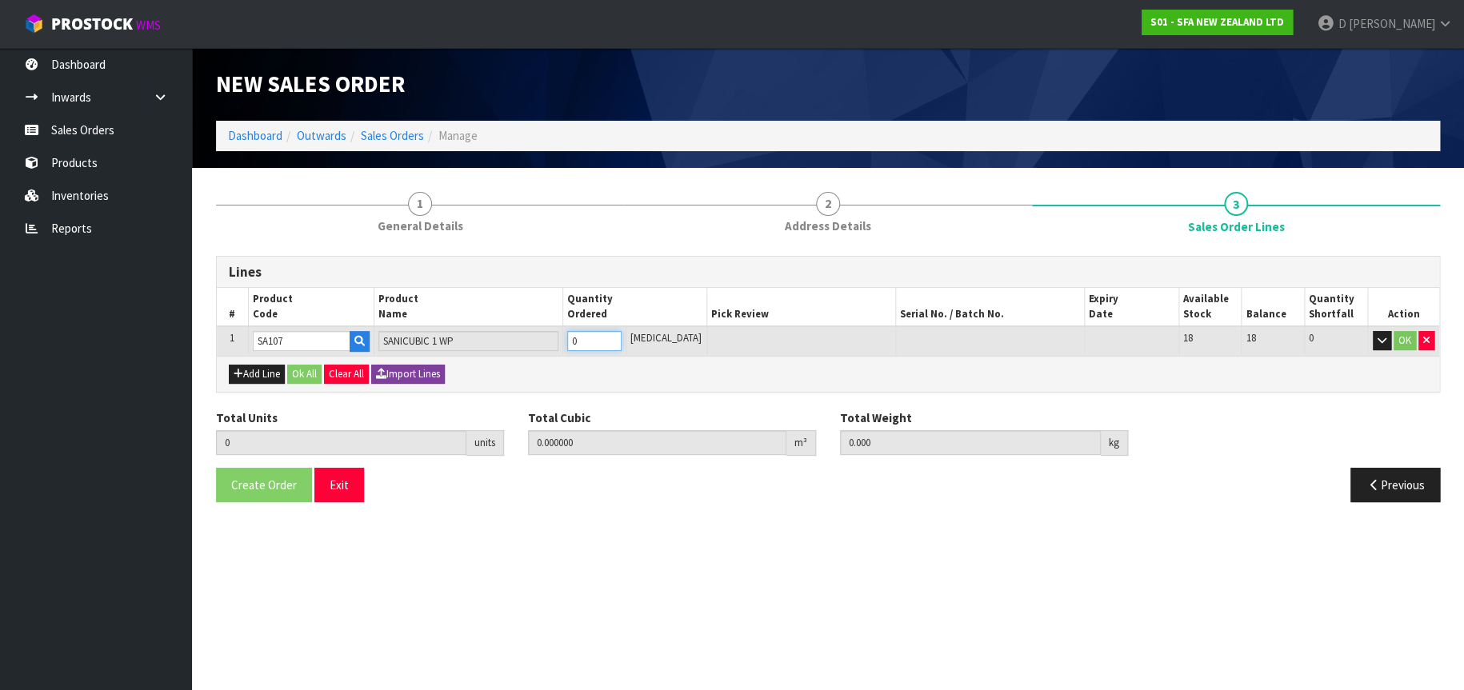
type input "1"
type input "0.107457"
type input "22.58"
type input "1"
click at [1399, 341] on button "OK" at bounding box center [1405, 340] width 22 height 19
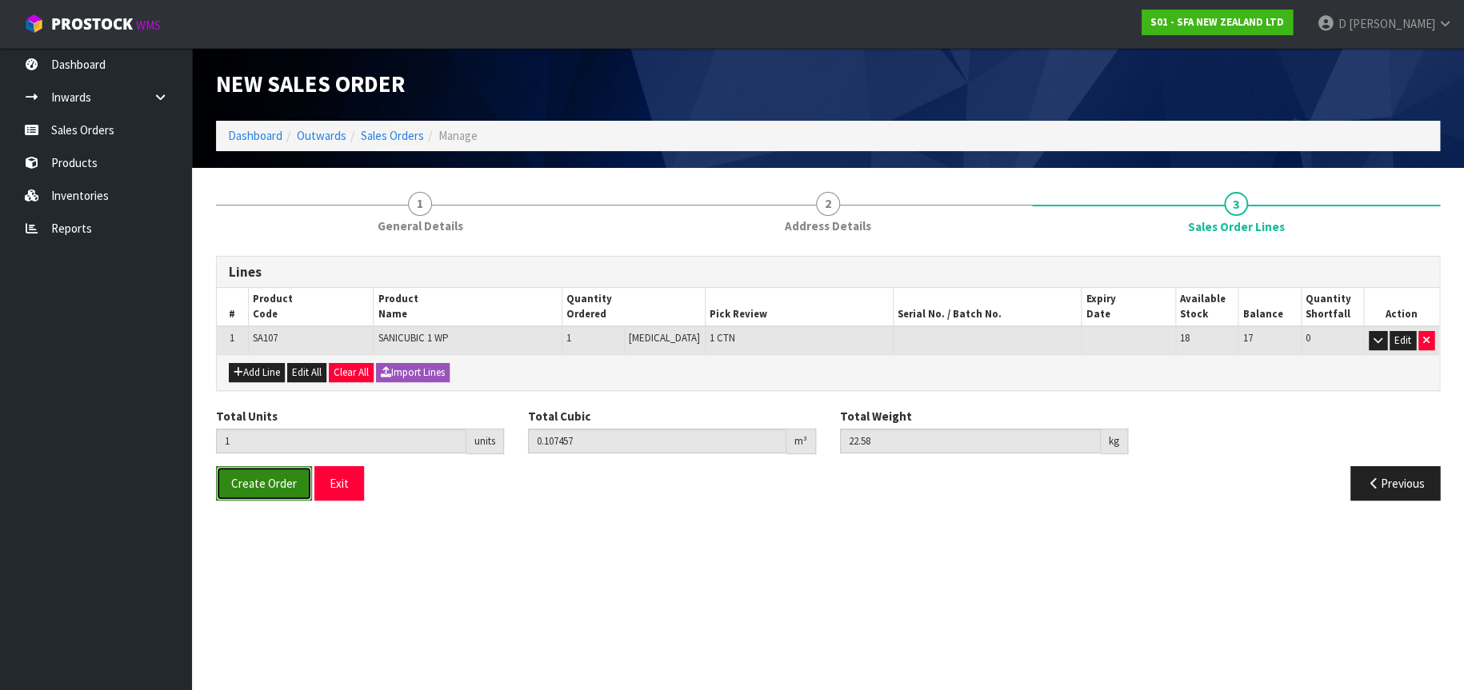
click at [264, 489] on span "Create Order" at bounding box center [264, 483] width 66 height 15
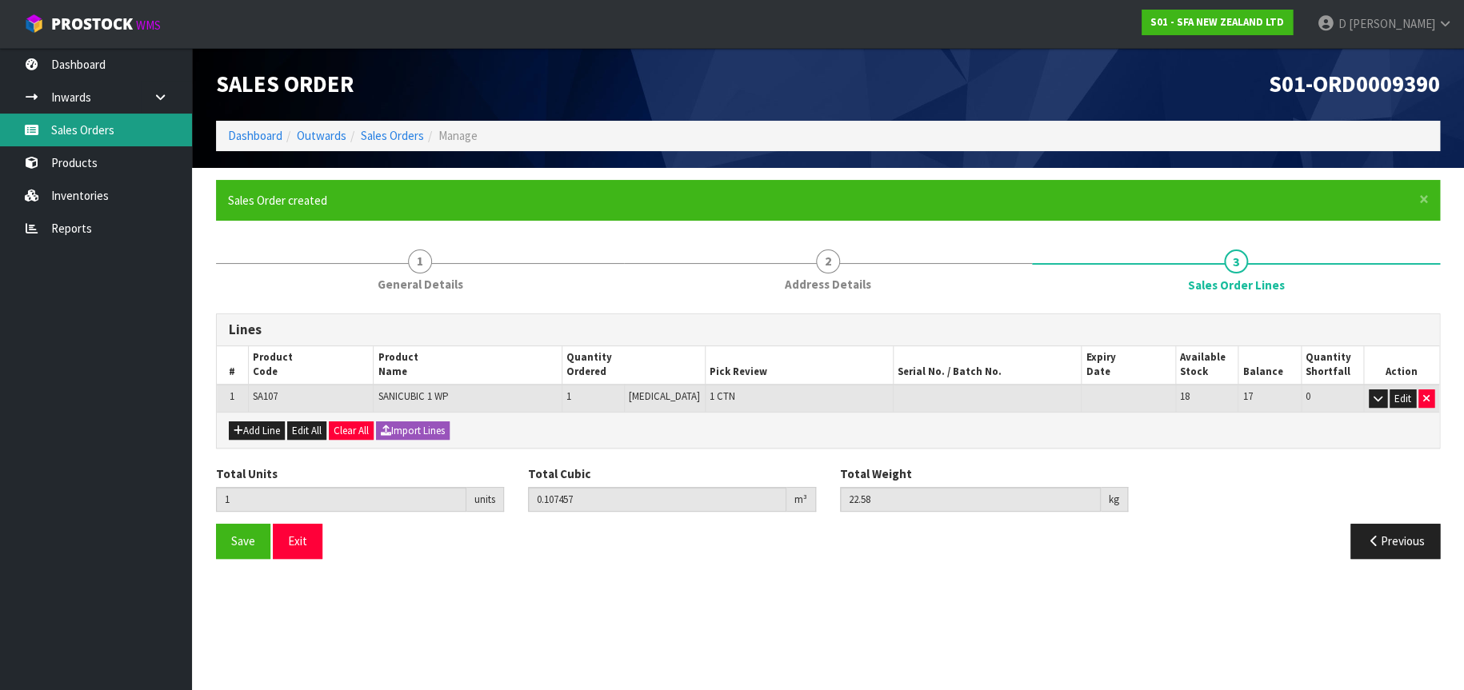
click at [135, 132] on link "Sales Orders" at bounding box center [96, 130] width 192 height 33
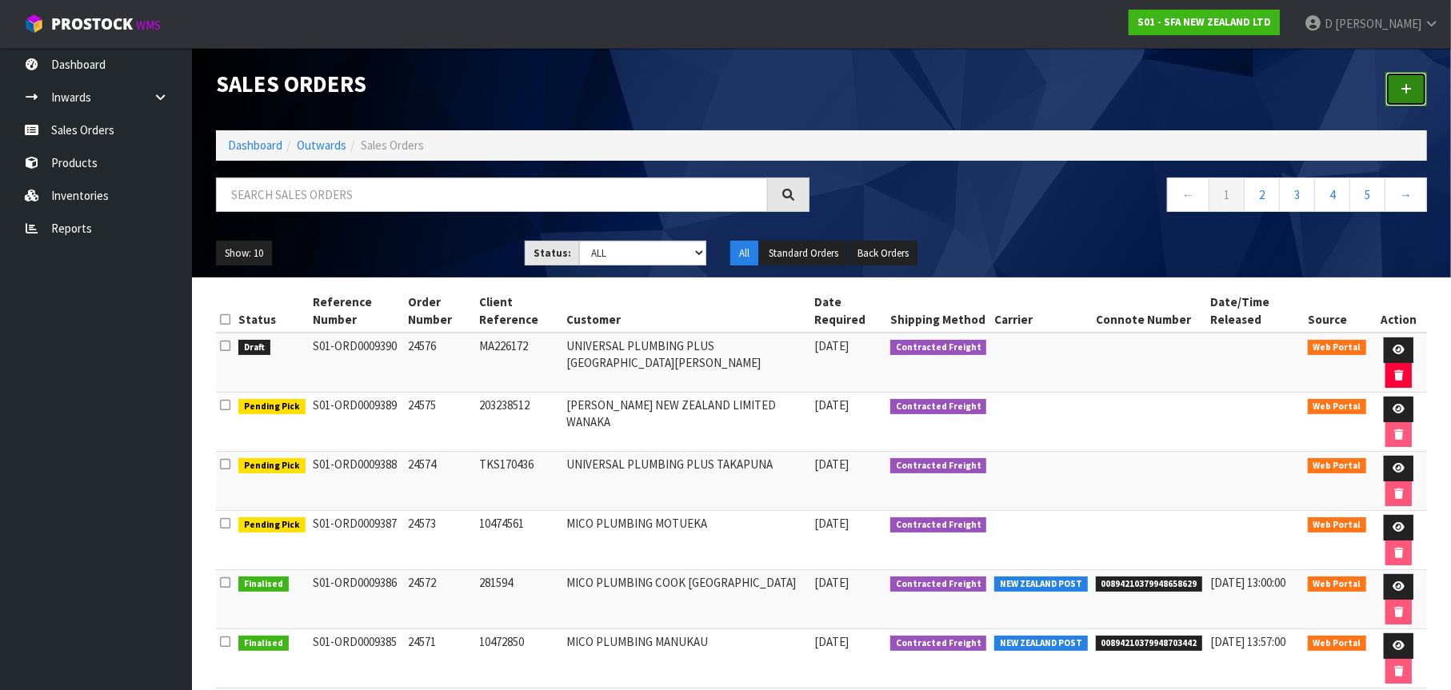
click at [1408, 77] on link at bounding box center [1407, 89] width 42 height 34
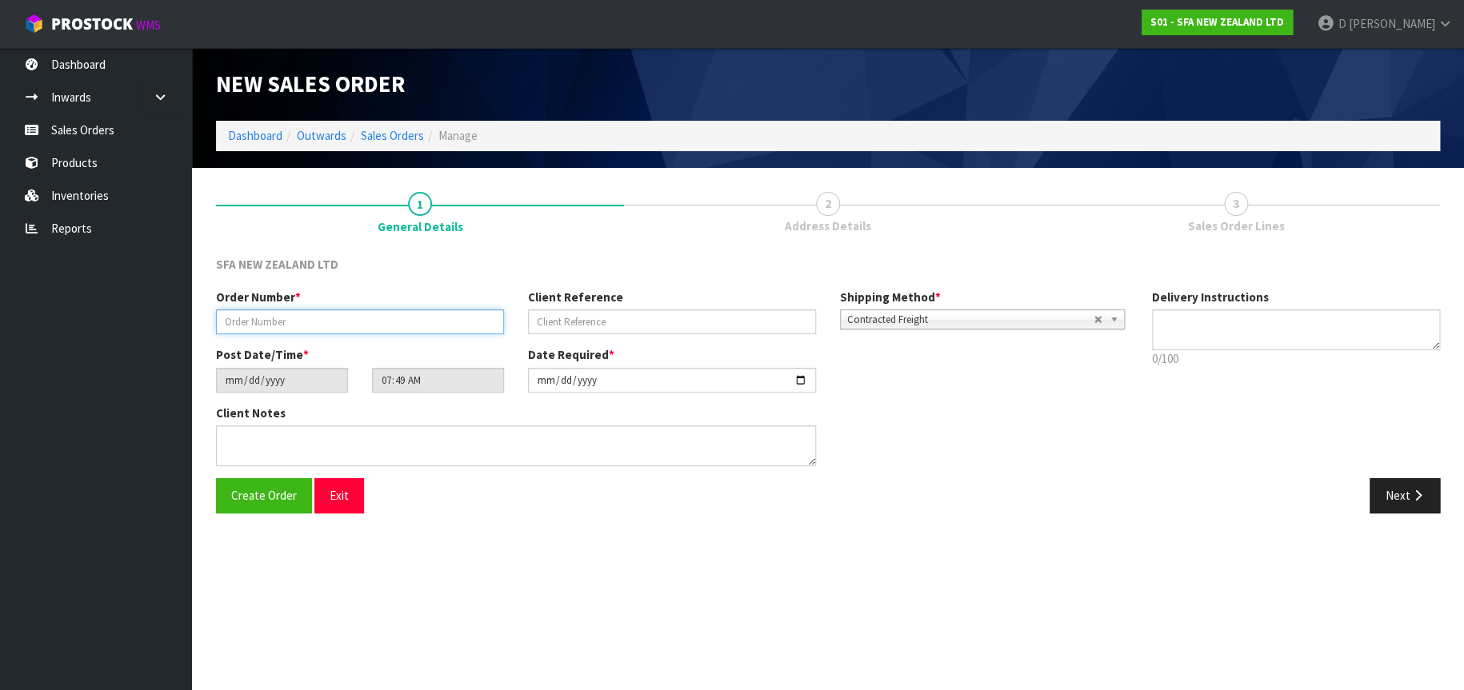
click at [267, 315] on input "text" at bounding box center [360, 322] width 288 height 25
type input "24577"
type input "74417"
click at [1402, 489] on button "Next" at bounding box center [1405, 495] width 70 height 34
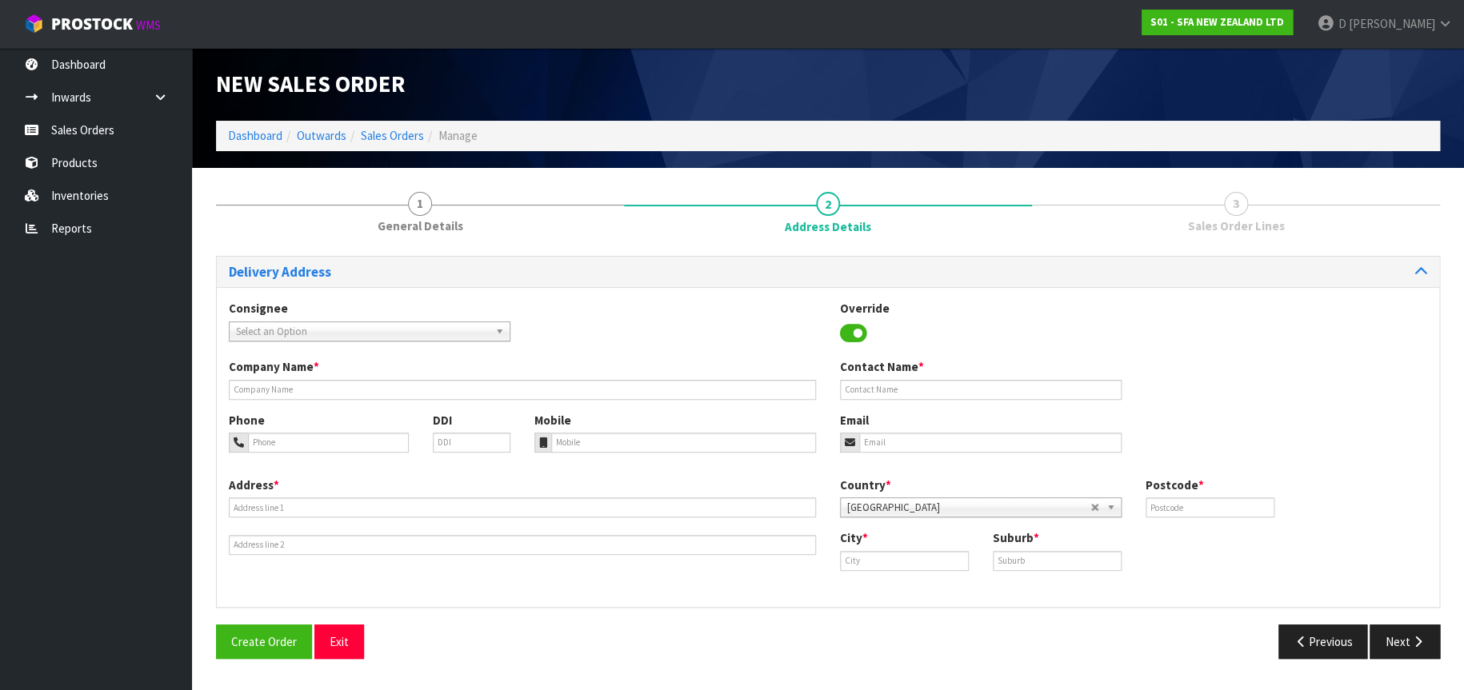
click at [474, 330] on span "Select an Option" at bounding box center [362, 331] width 253 height 19
type input "CITYR"
click at [425, 378] on li "CITYR IVE - CITYWIDE PLUMBING SERVICES" at bounding box center [370, 377] width 274 height 20
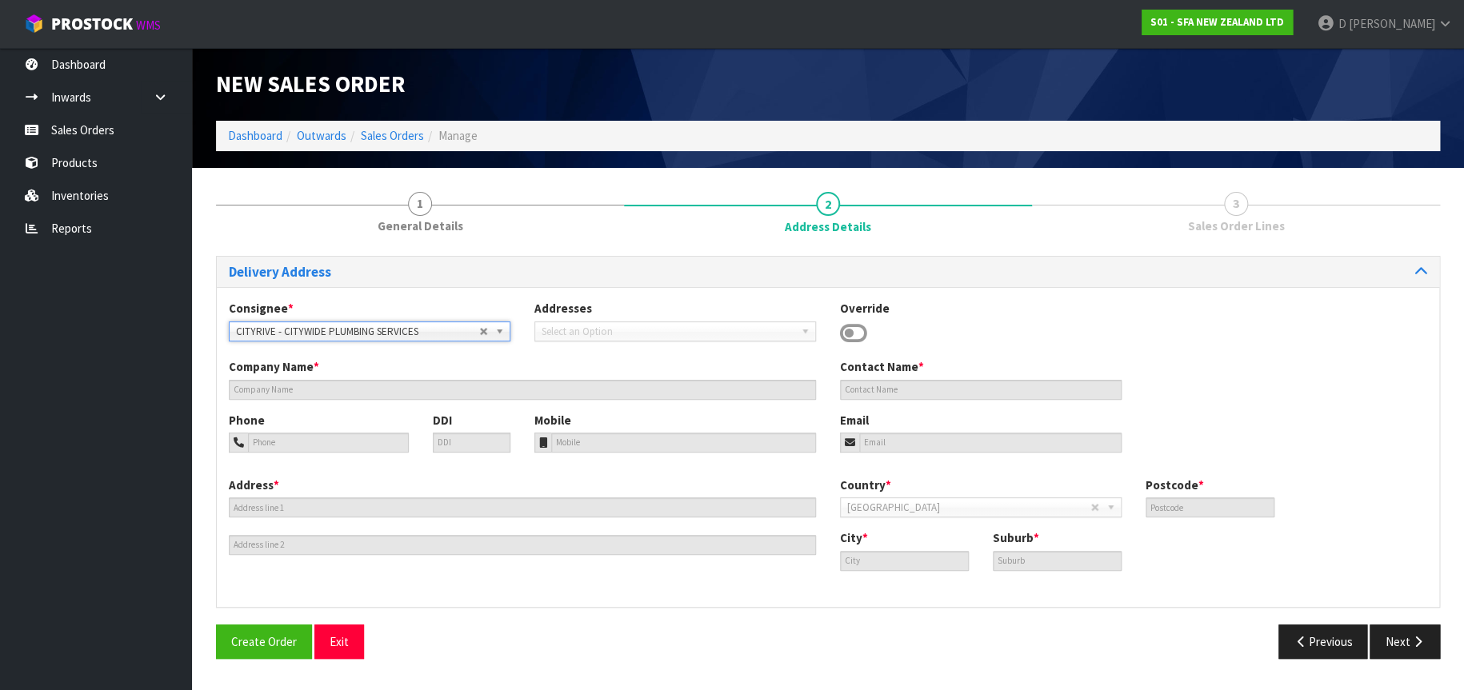
type input "CITYWIDE PLUMBING SERVICES"
type input "GROUND FLOOR [STREET_ADDRESS]"
type input "0632"
type input "[GEOGRAPHIC_DATA]"
type input "ROSEDALE"
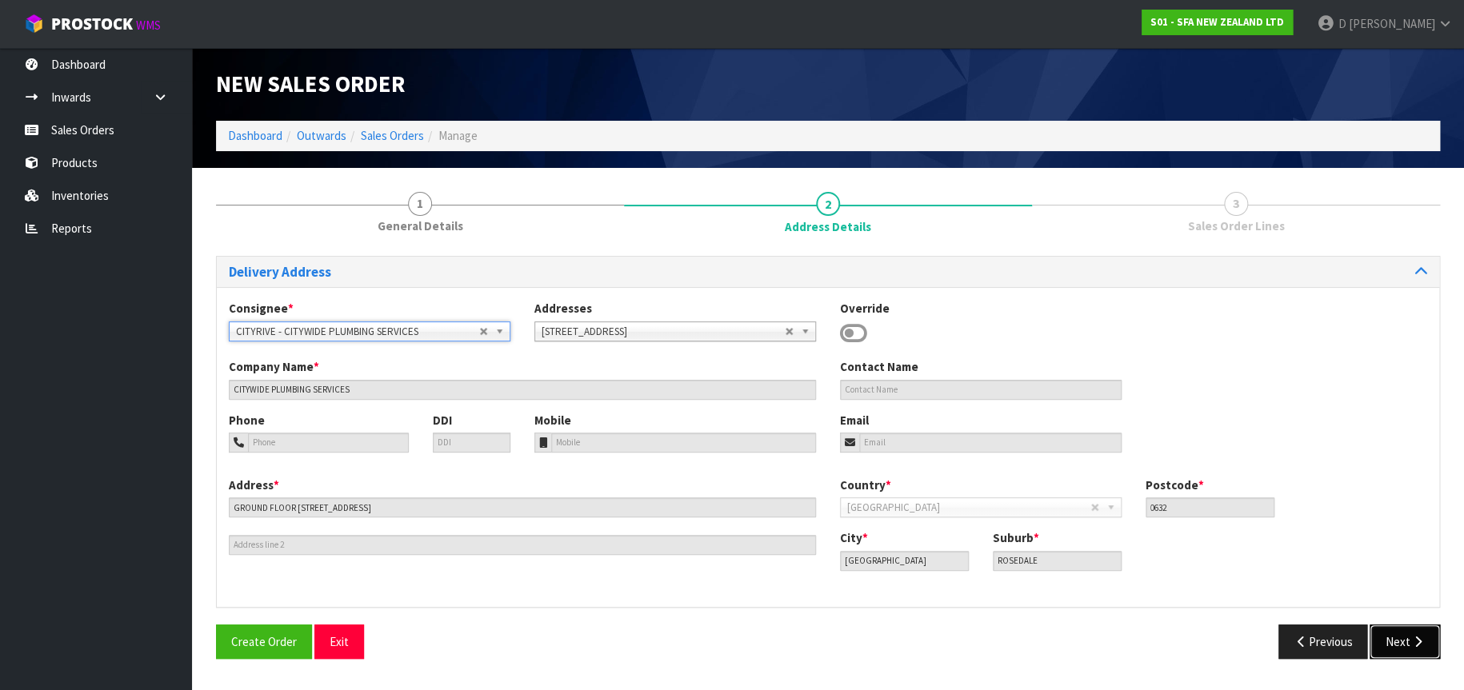
click at [1398, 639] on button "Next" at bounding box center [1405, 642] width 70 height 34
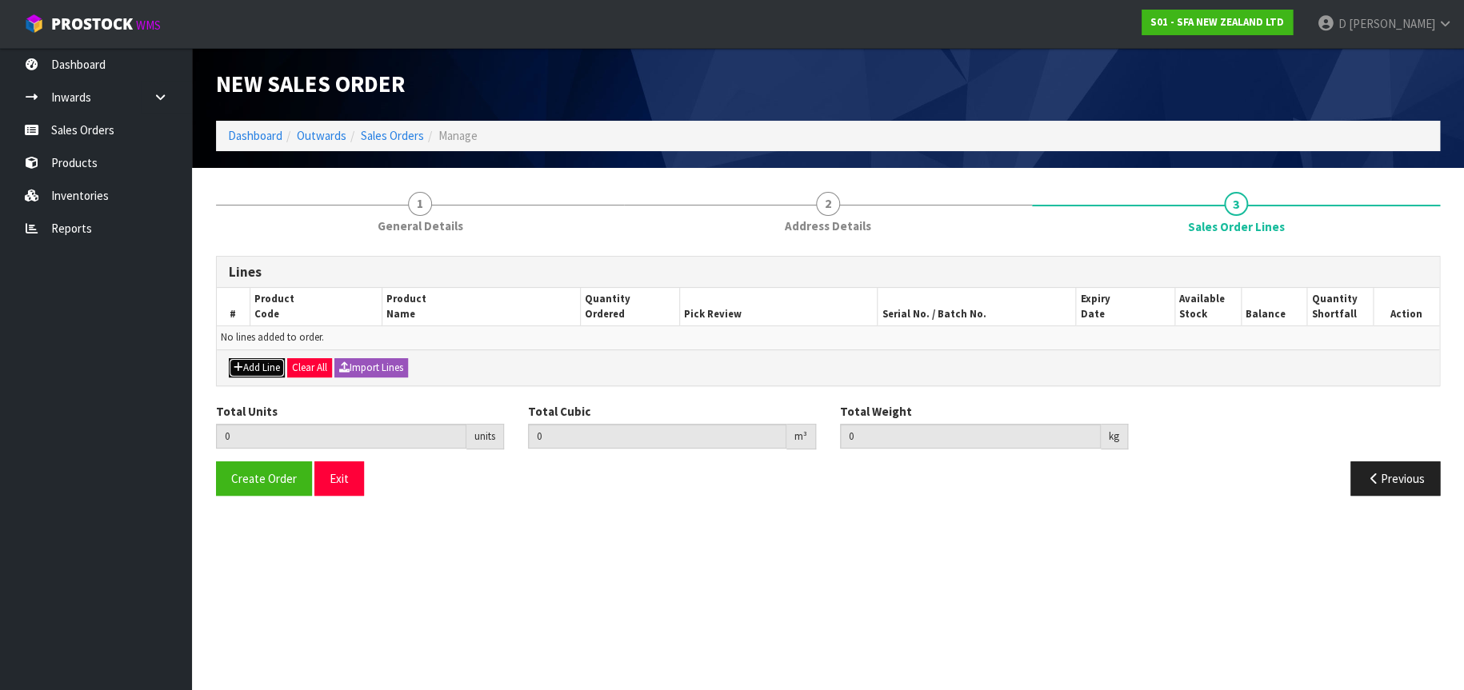
click at [246, 366] on button "Add Line" at bounding box center [257, 367] width 56 height 19
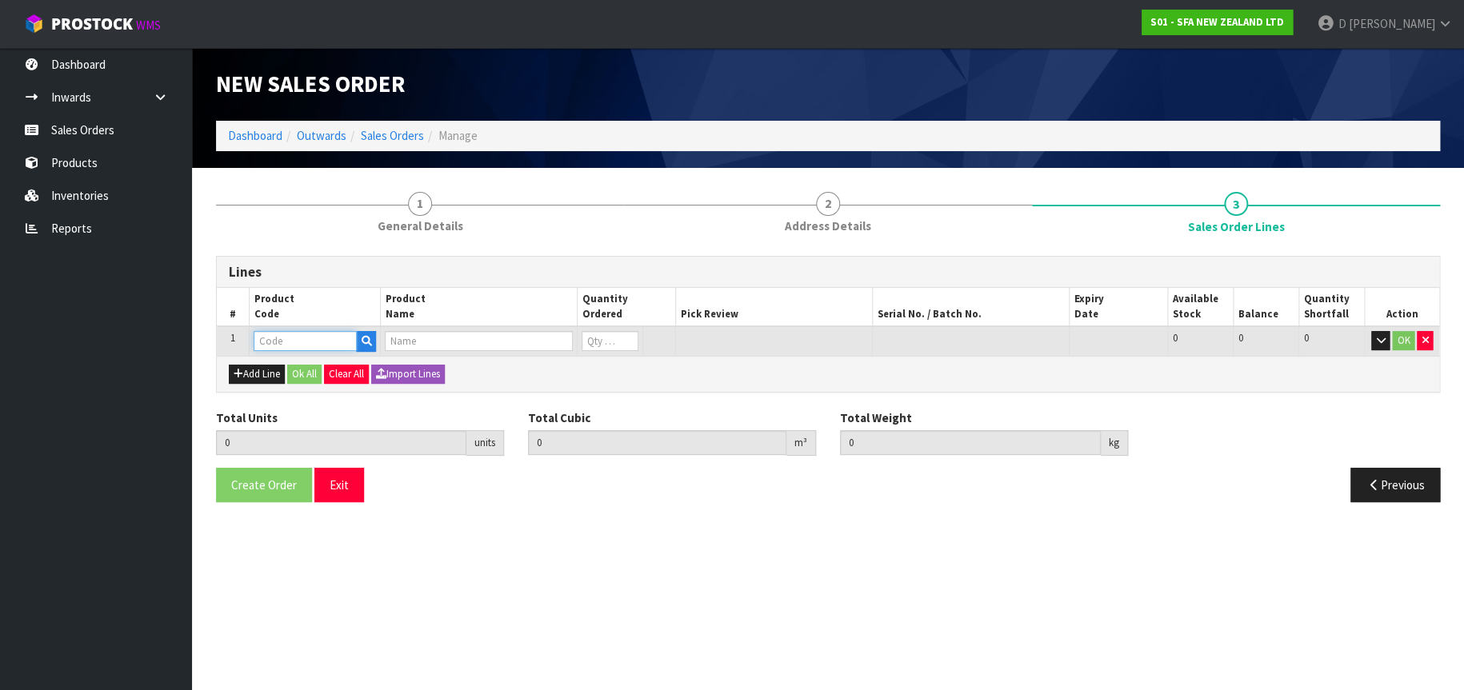
click at [278, 342] on input "text" at bounding box center [305, 341] width 103 height 20
type input "SA94"
click at [337, 370] on link "SA94" at bounding box center [317, 369] width 126 height 22
type input "SA94"
type input "0.000000"
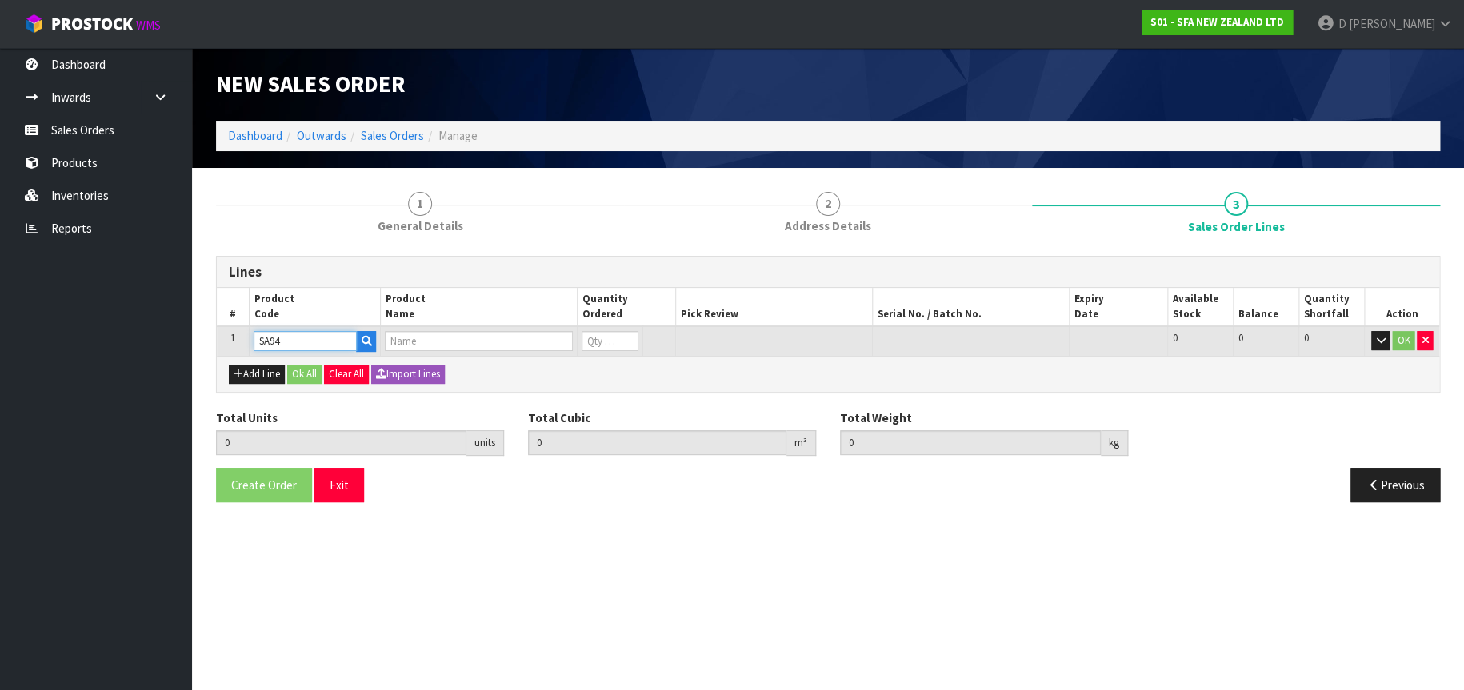
type input "0.000"
type input "SANISHOWER UP WASTE WATER PUMP"
type input "0"
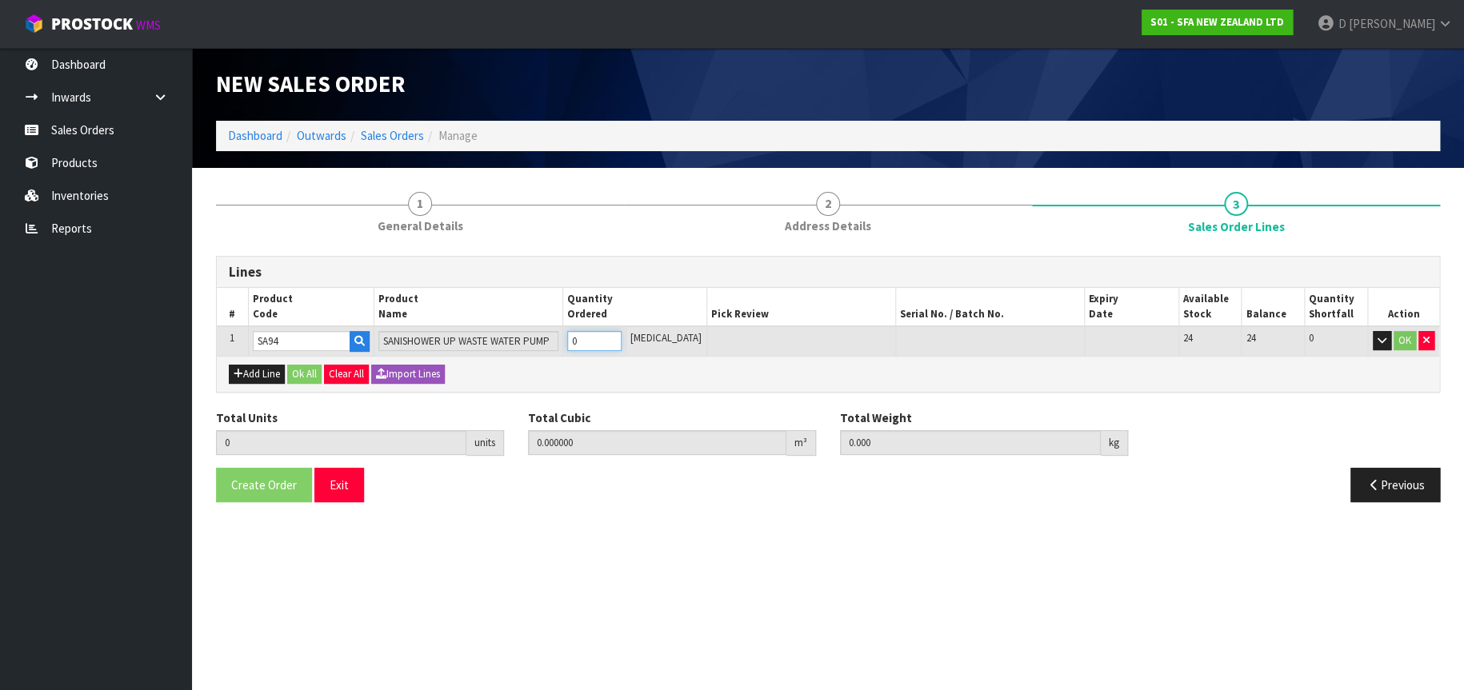
type input "1"
type input "0.01617"
type input "4.68"
type input "1"
click at [1403, 337] on button "OK" at bounding box center [1405, 340] width 22 height 19
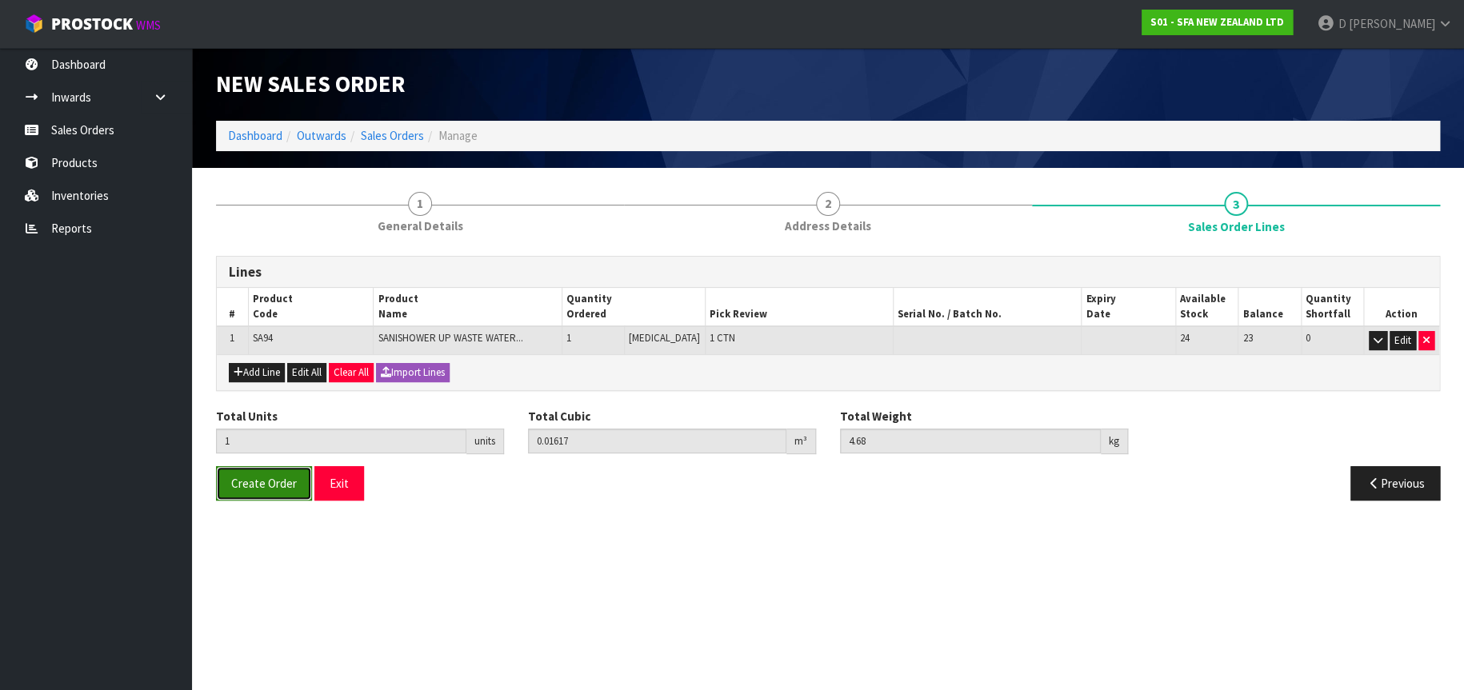
click at [278, 478] on span "Create Order" at bounding box center [264, 483] width 66 height 15
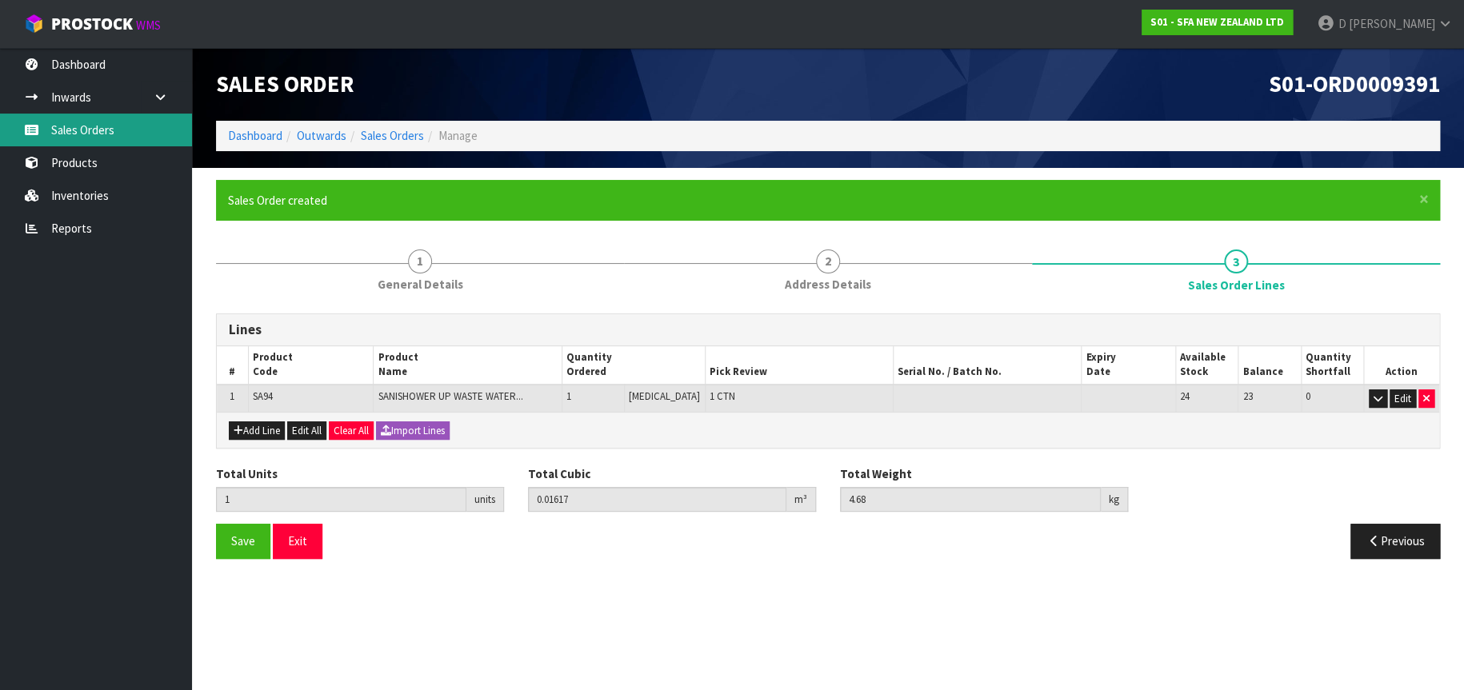
click at [127, 127] on link "Sales Orders" at bounding box center [96, 130] width 192 height 33
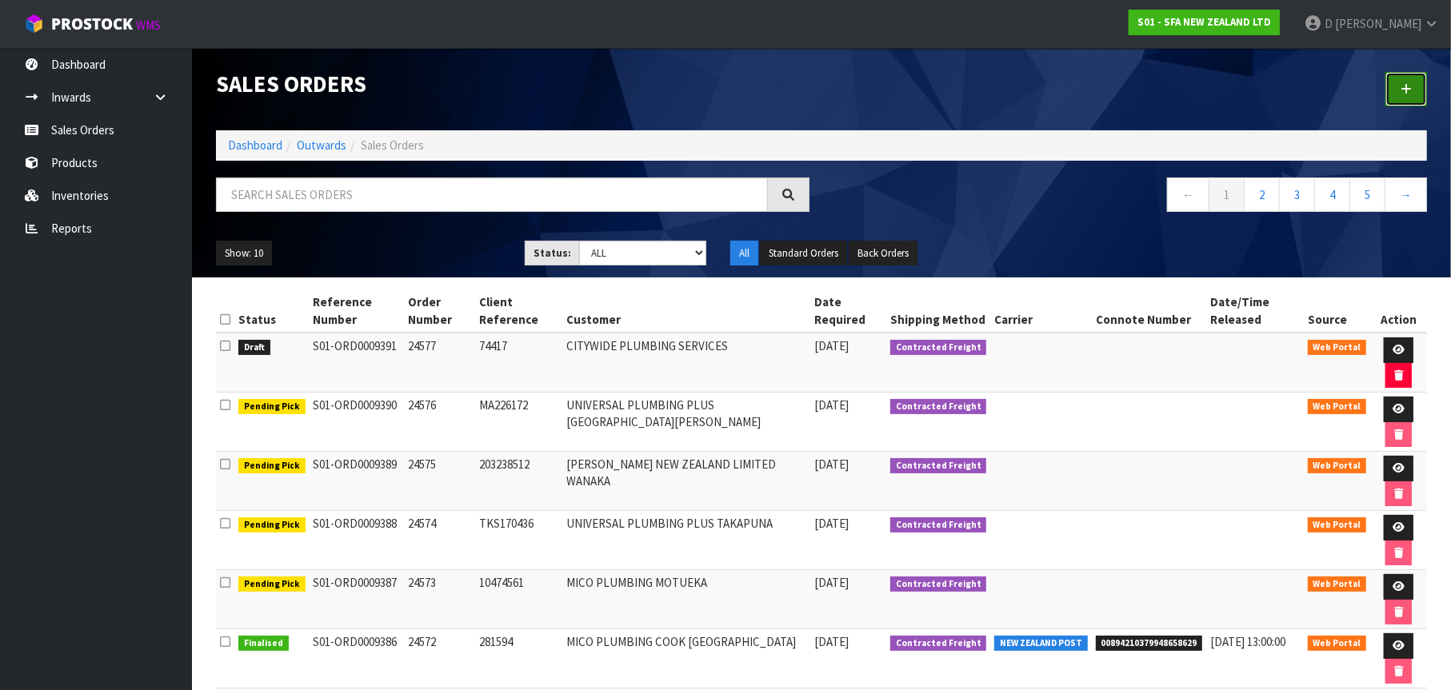
click at [1412, 82] on link at bounding box center [1407, 89] width 42 height 34
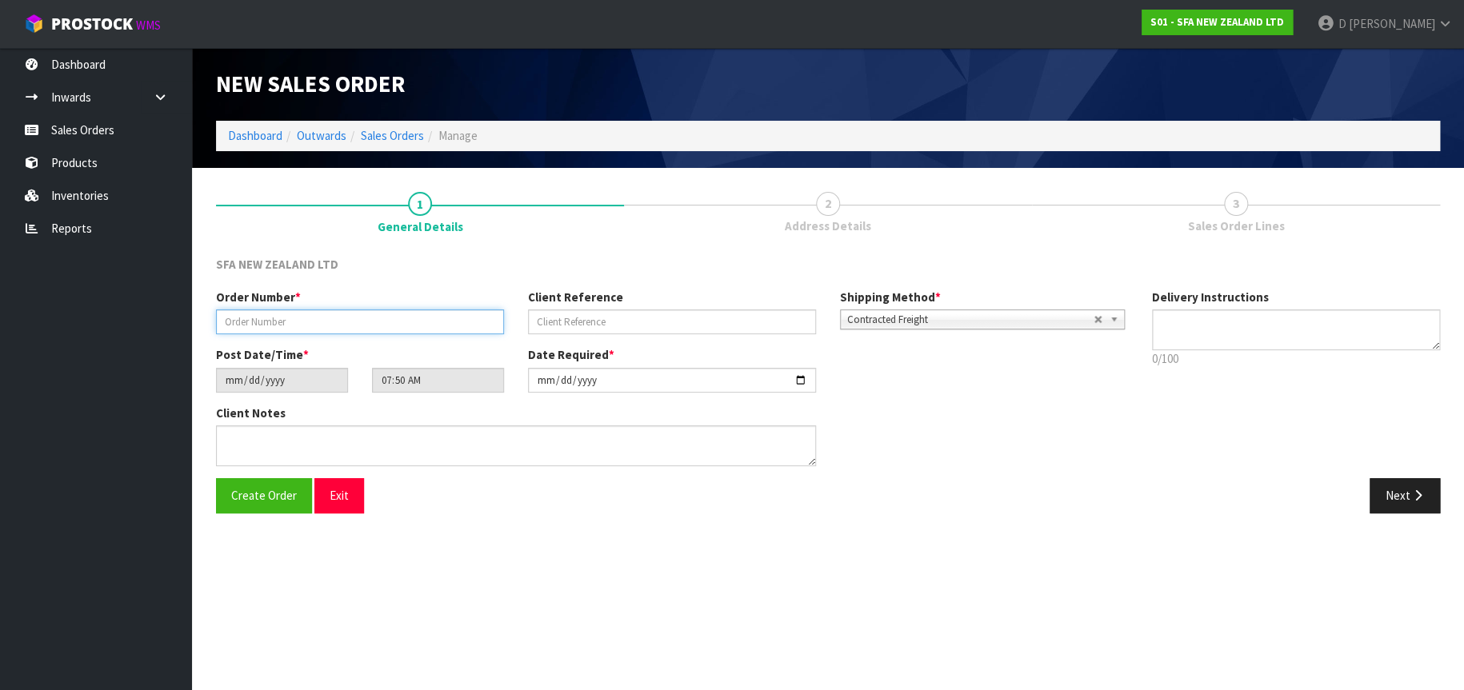
click at [257, 318] on input "text" at bounding box center [360, 322] width 288 height 25
type input "24578"
paste input "TGP0015697"
type input "TGP0015697"
click at [1394, 490] on button "Next" at bounding box center [1405, 495] width 70 height 34
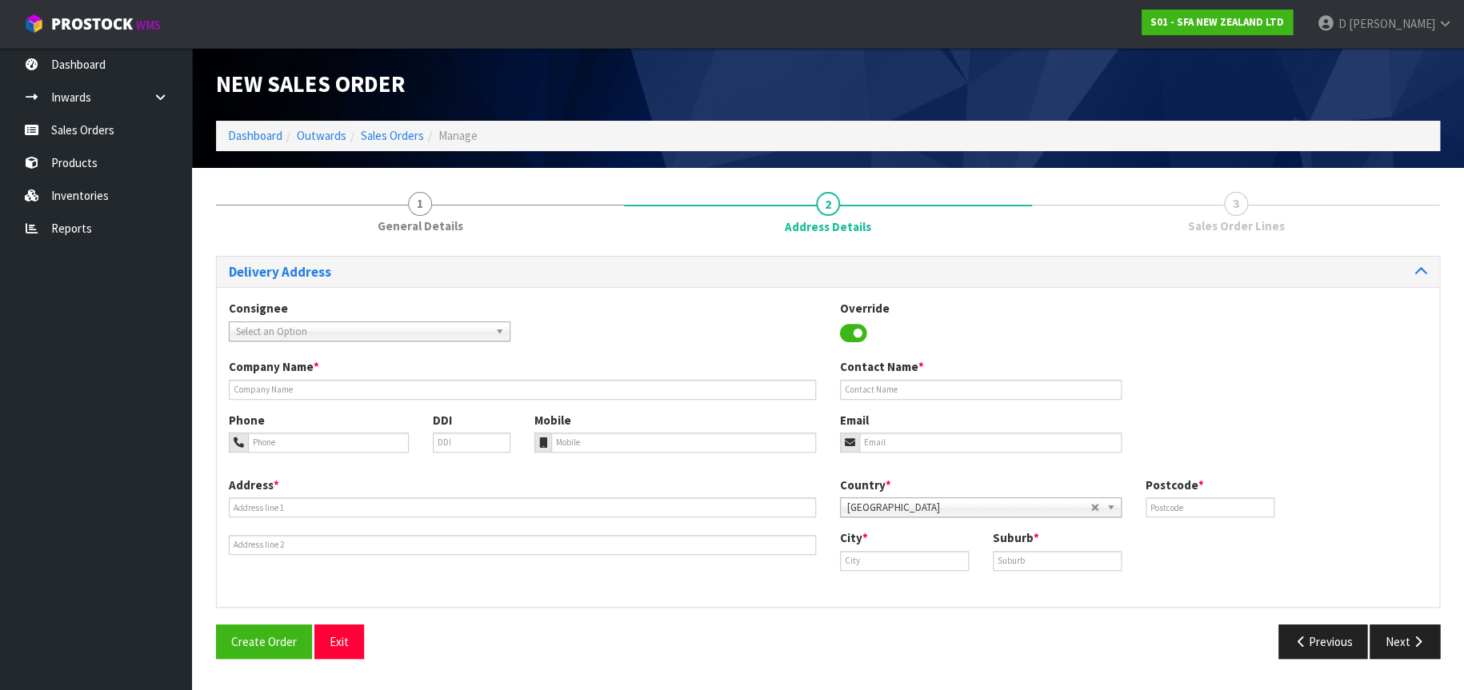
click at [313, 331] on span "Select an Option" at bounding box center [362, 331] width 253 height 19
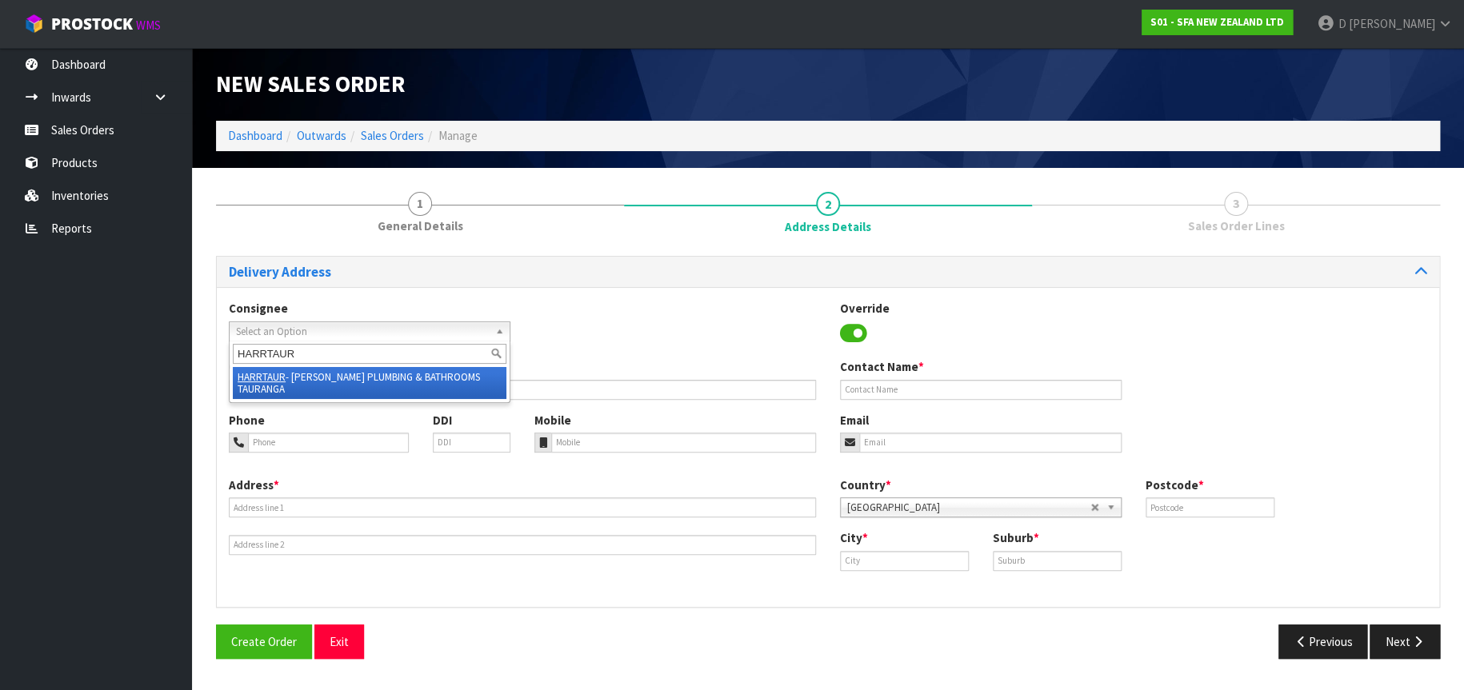
type input "HARRTAUR"
click at [374, 375] on li "HARRTAUR - [PERSON_NAME] PLUMBING & BATHROOMS TAURANGA" at bounding box center [370, 383] width 274 height 32
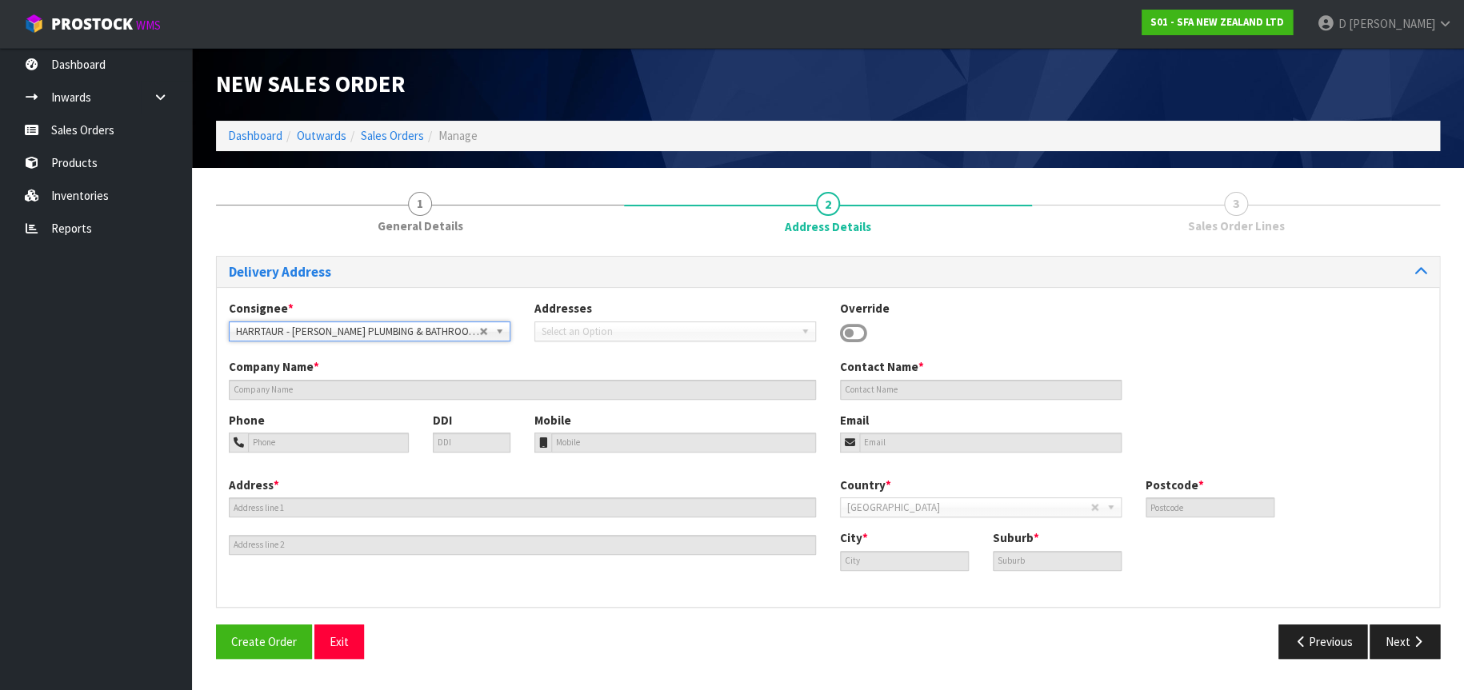
type input "[PERSON_NAME] PLUMBING & BATHROOMS TAURANGA"
type input "[STREET_ADDRESS]"
type input "3110"
type input "TAURANGA"
type input "TAURIKO"
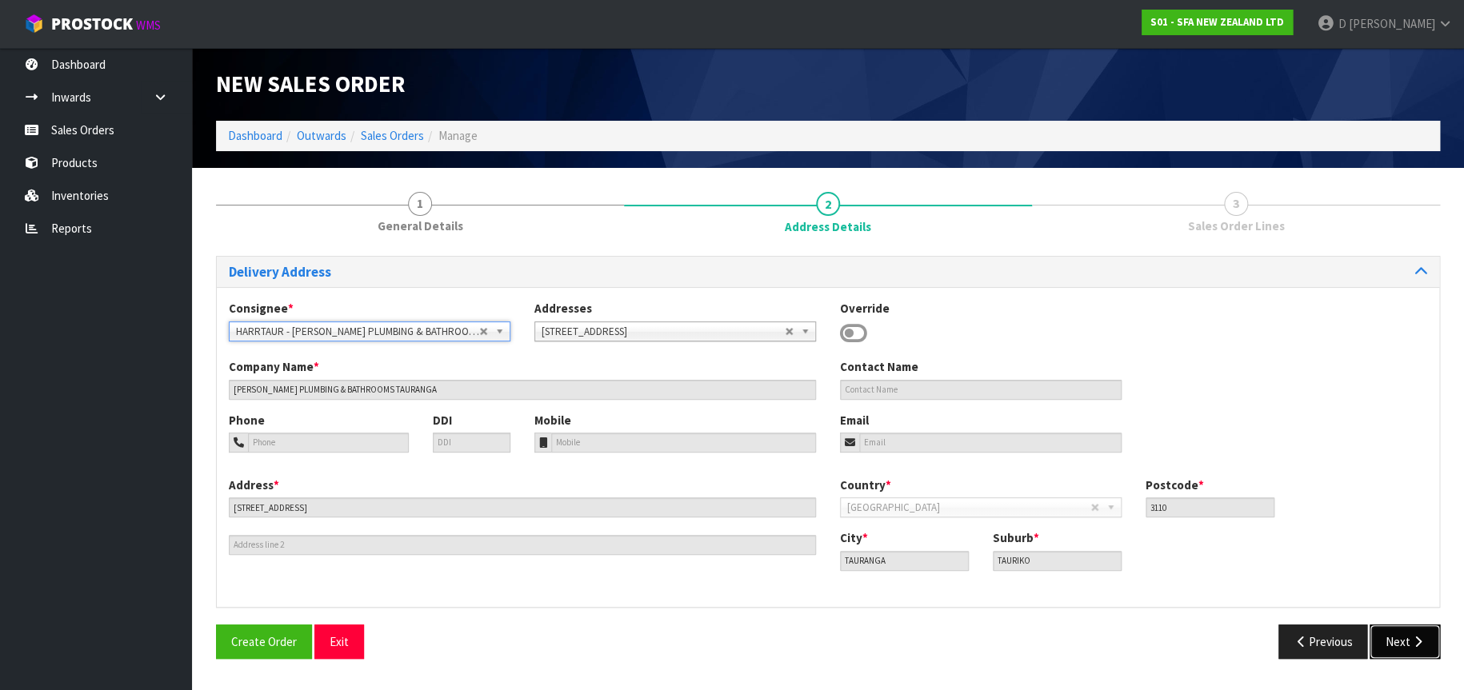
click at [1391, 638] on button "Next" at bounding box center [1405, 642] width 70 height 34
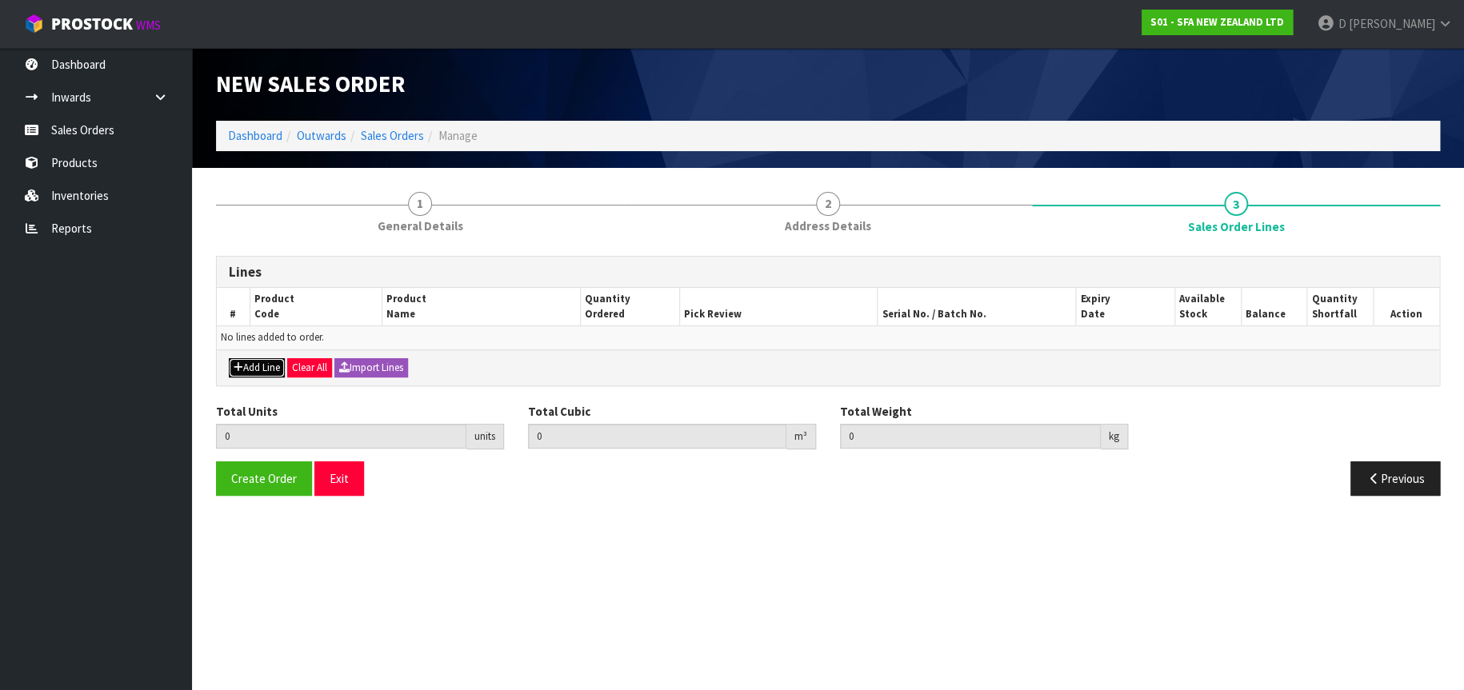
click at [272, 372] on button "Add Line" at bounding box center [257, 367] width 56 height 19
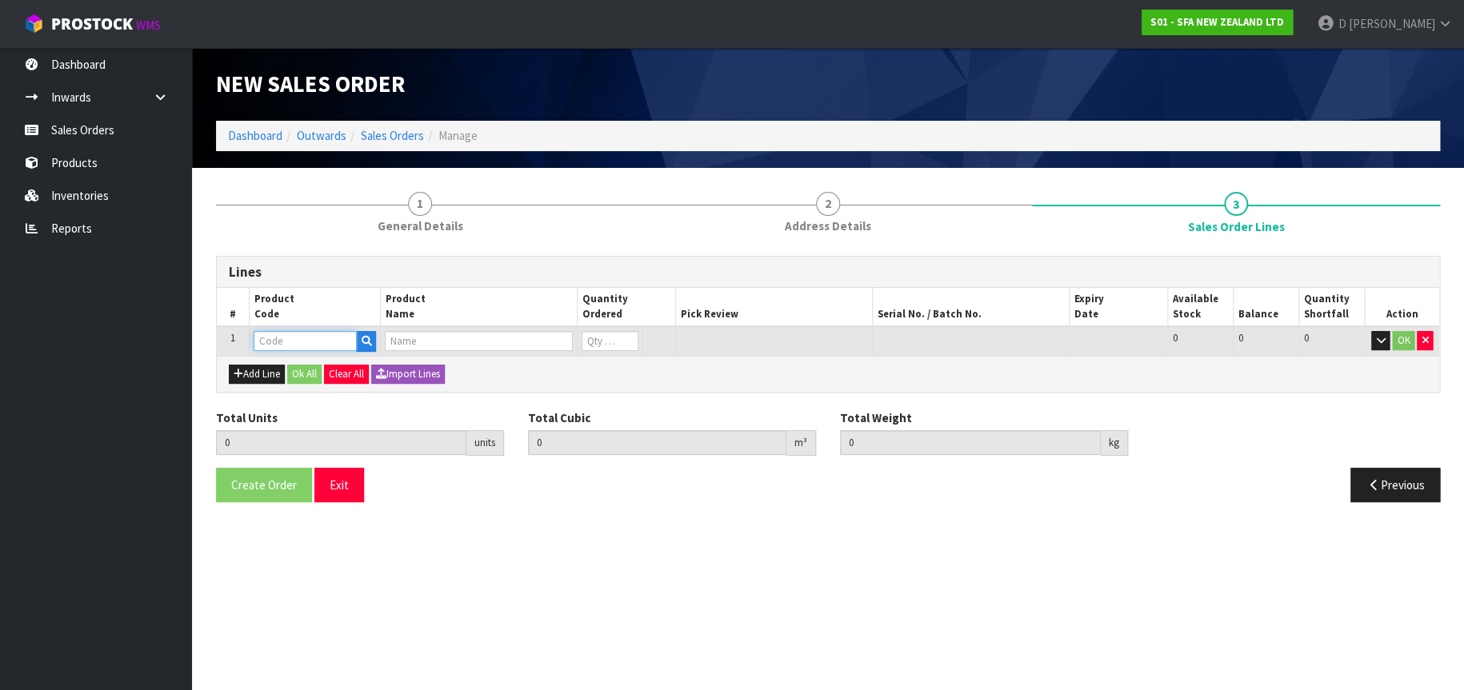
click at [273, 339] on input "text" at bounding box center [305, 341] width 103 height 20
type input "SA"
type input "SANIVITE UP WASTE WATER PUMP"
type input "0"
type input "0.000000"
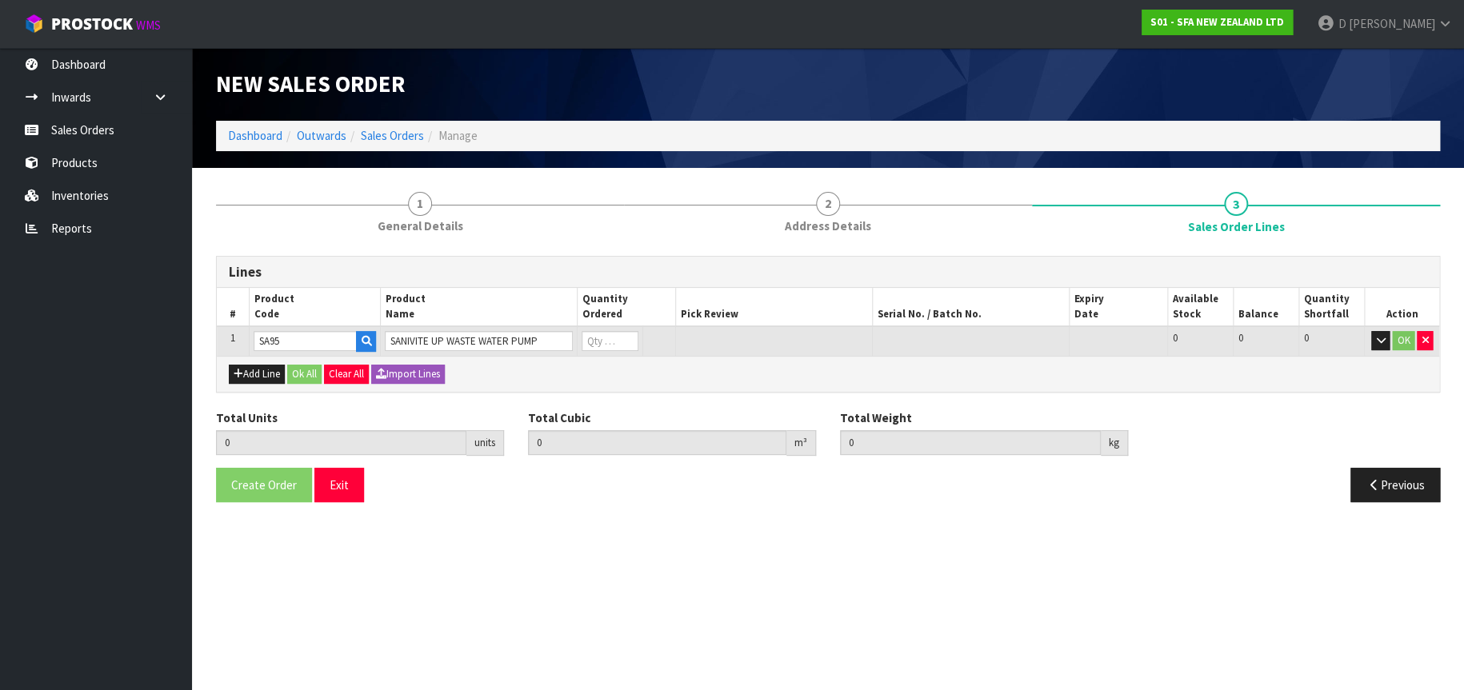
type input "0.000"
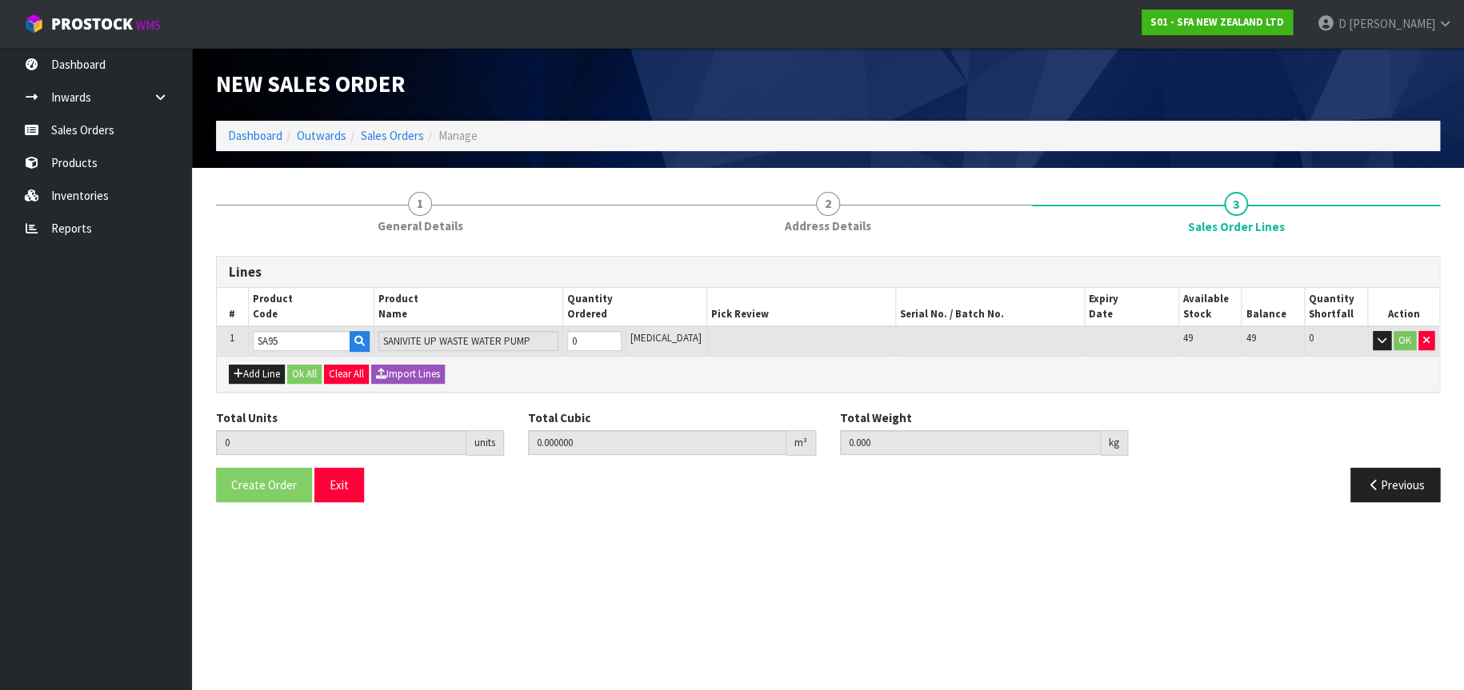
click at [286, 334] on input "SA95" at bounding box center [302, 341] width 98 height 20
type input "SA95"
type input "0"
click at [310, 372] on link "SA95" at bounding box center [317, 369] width 126 height 22
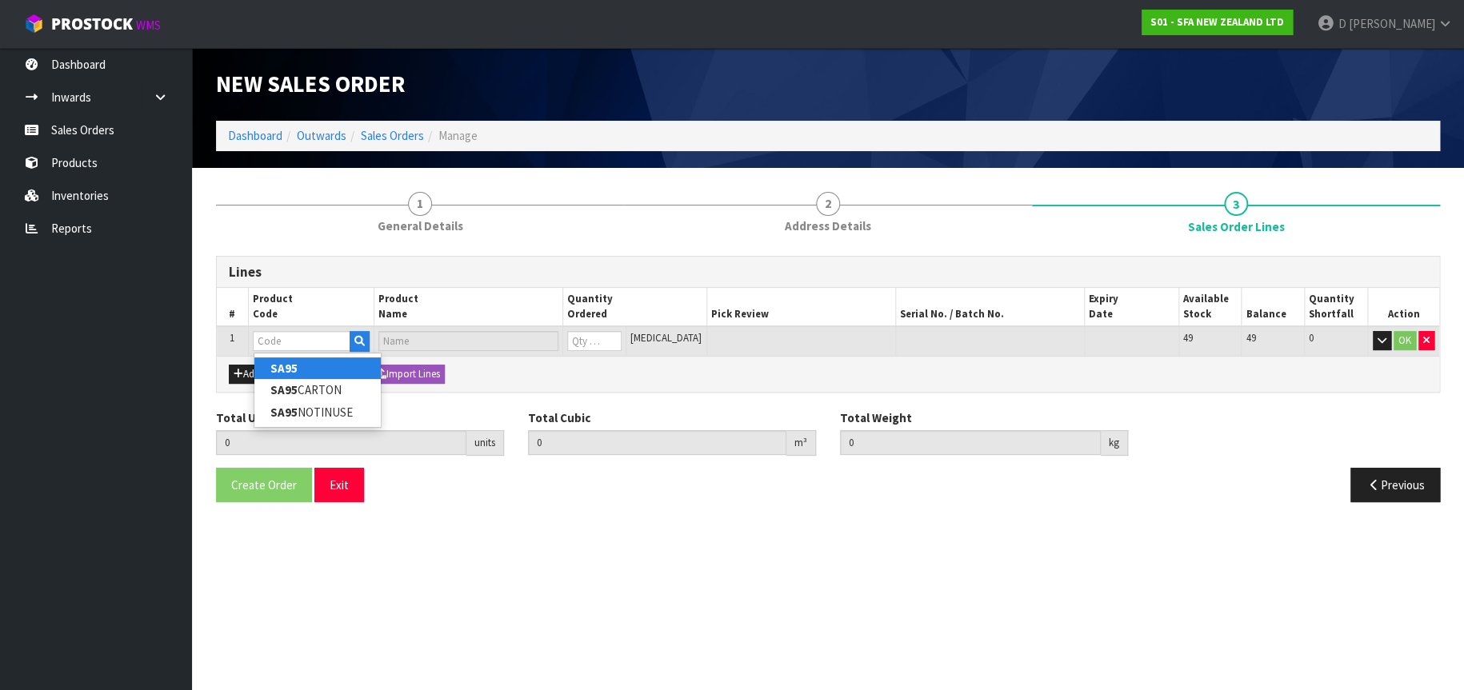
type input "SA95"
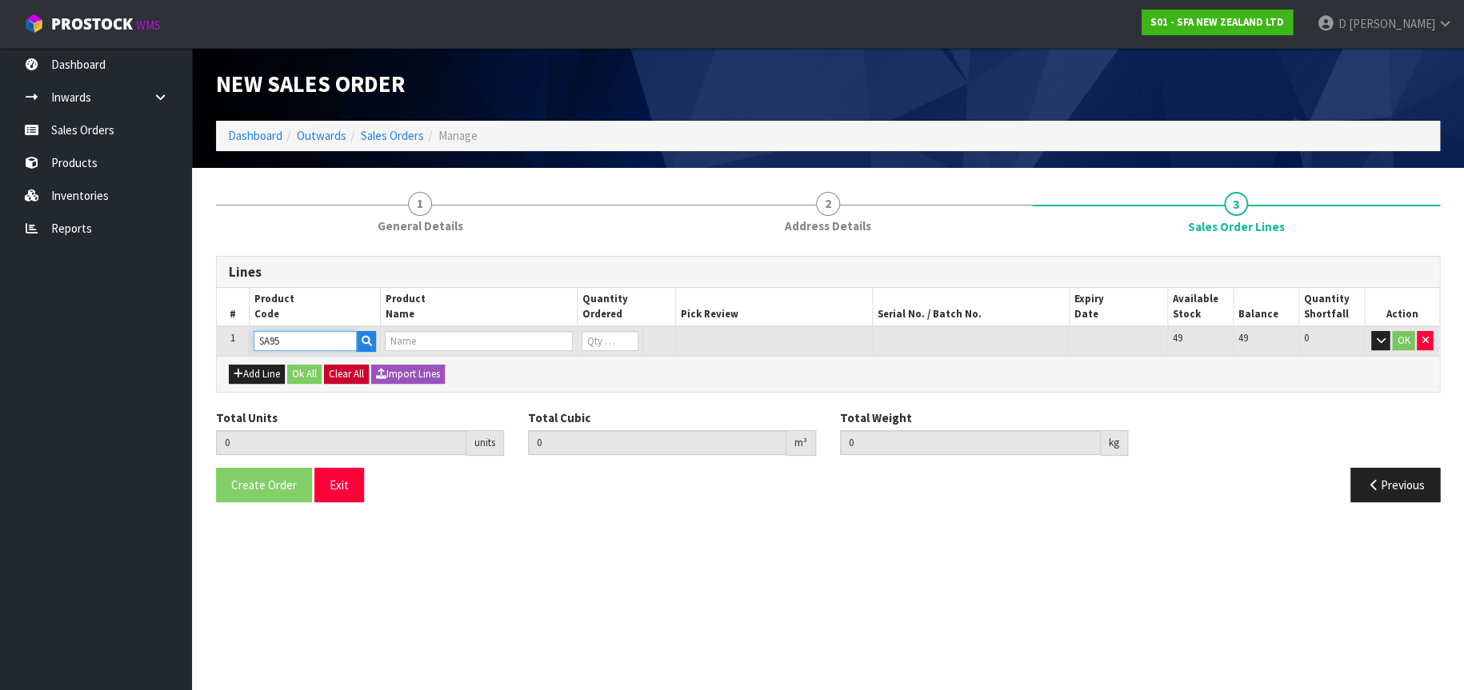
type input "SANIVITE UP WASTE WATER PUMP"
type input "0"
type input "0.000000"
type input "0.000"
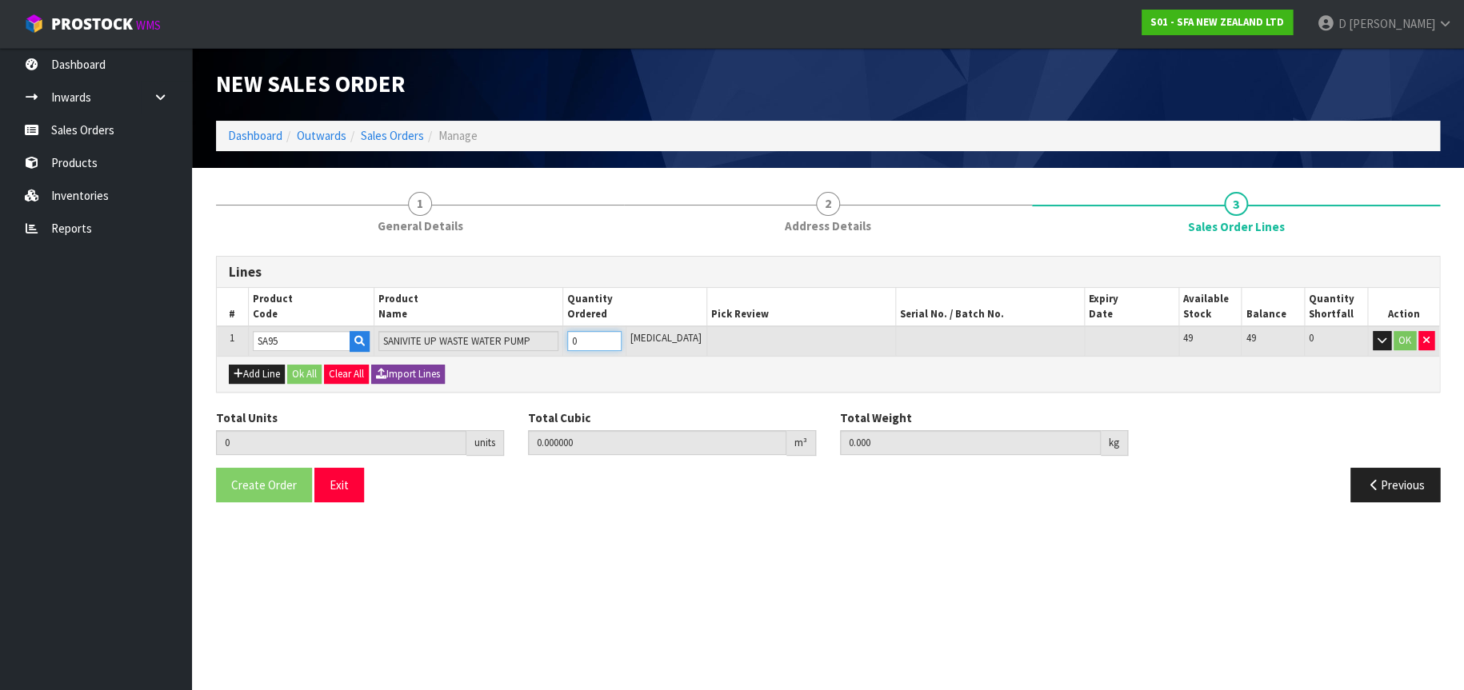
type input "2"
type input "0.062976"
type input "12.32"
type input "2"
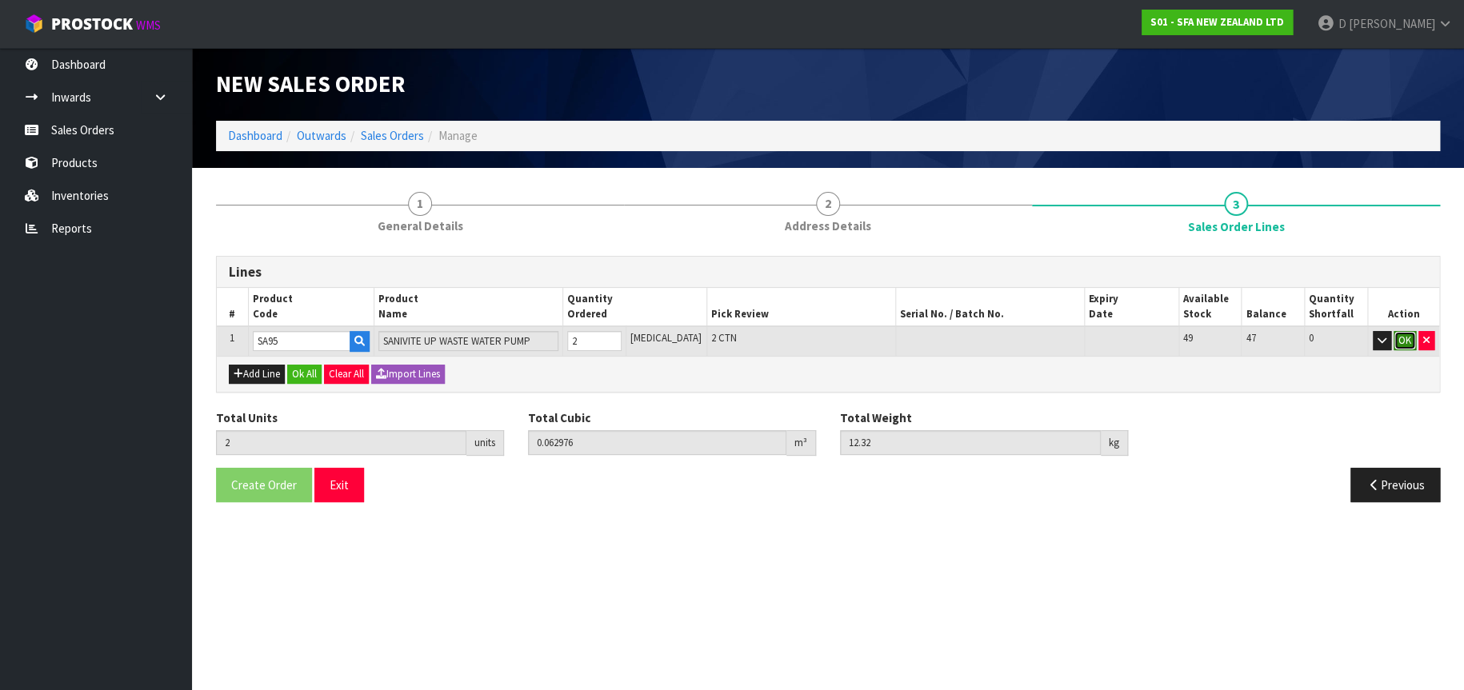
click at [1398, 336] on button "OK" at bounding box center [1405, 340] width 22 height 19
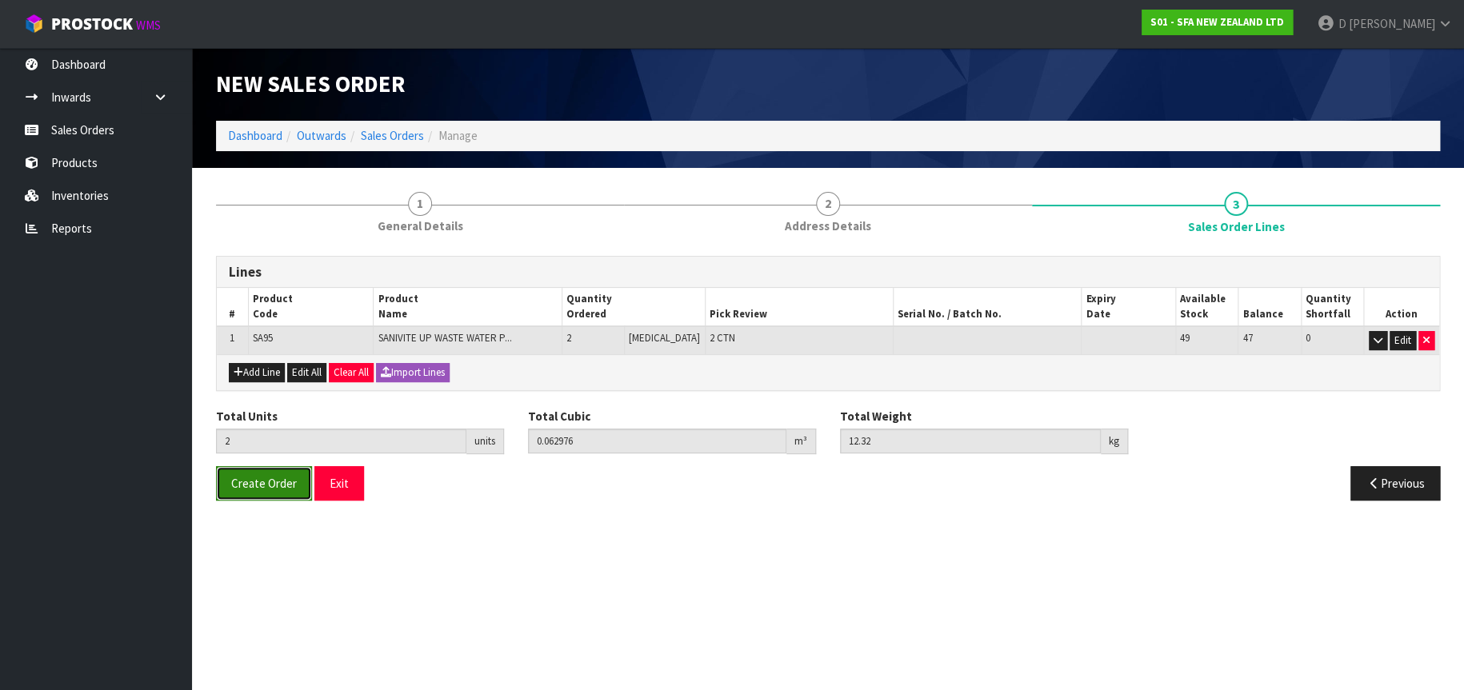
click at [258, 476] on span "Create Order" at bounding box center [264, 483] width 66 height 15
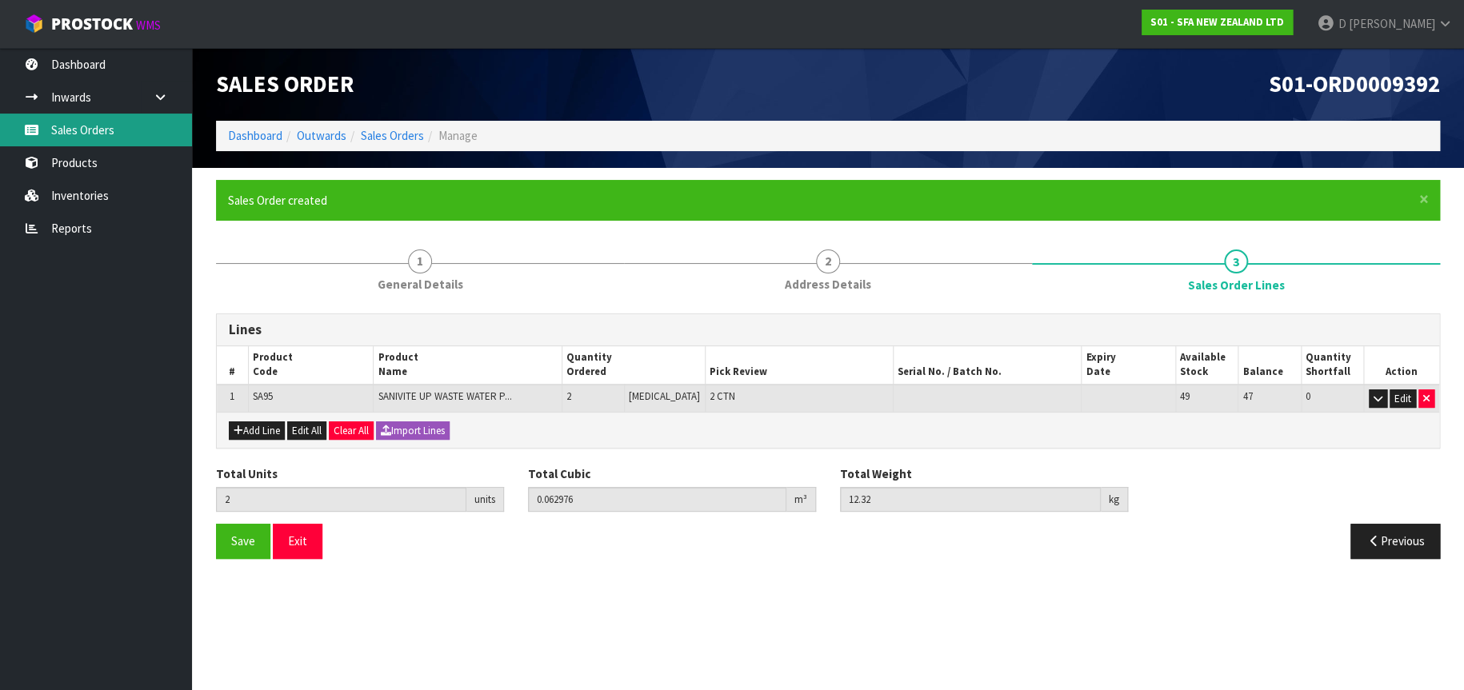
click at [117, 136] on link "Sales Orders" at bounding box center [96, 130] width 192 height 33
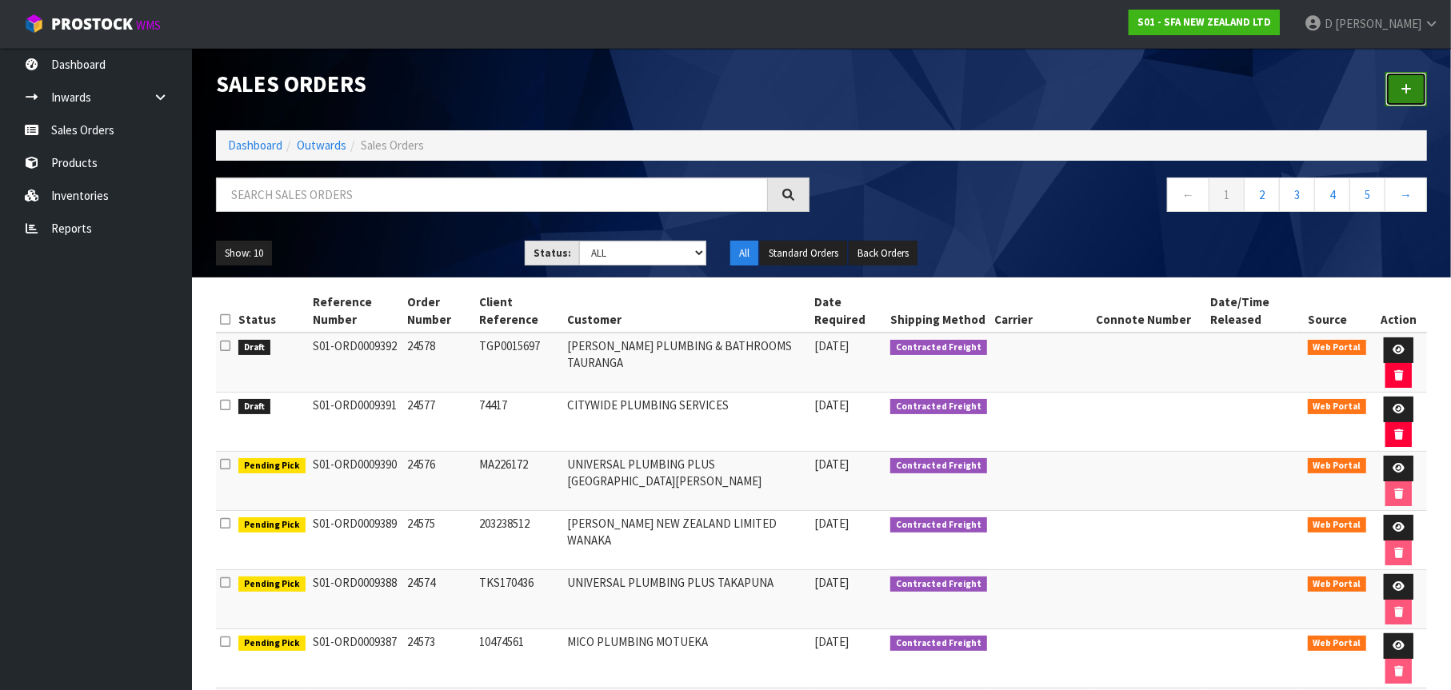
click at [1412, 82] on link at bounding box center [1407, 89] width 42 height 34
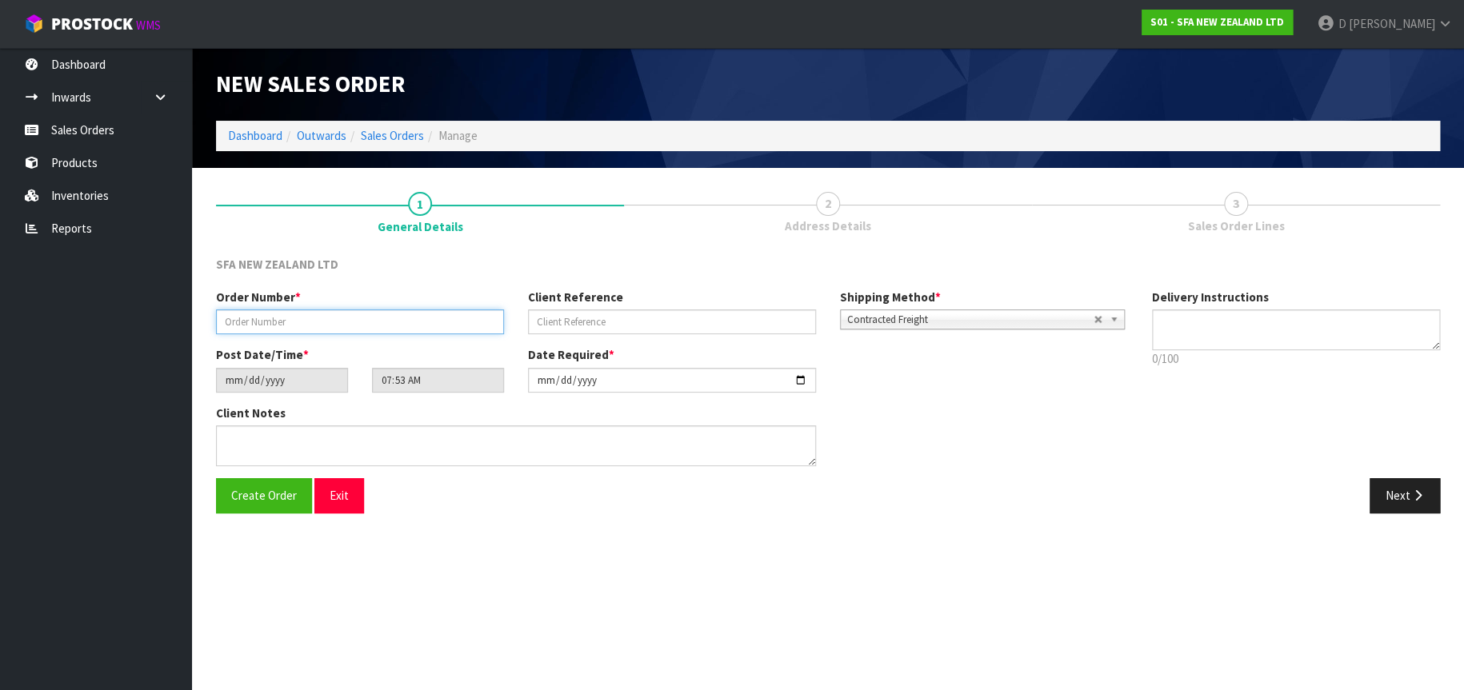
click at [293, 319] on input "text" at bounding box center [360, 322] width 288 height 25
type input "24579"
type input "2605389"
click at [1402, 502] on button "Next" at bounding box center [1405, 495] width 70 height 34
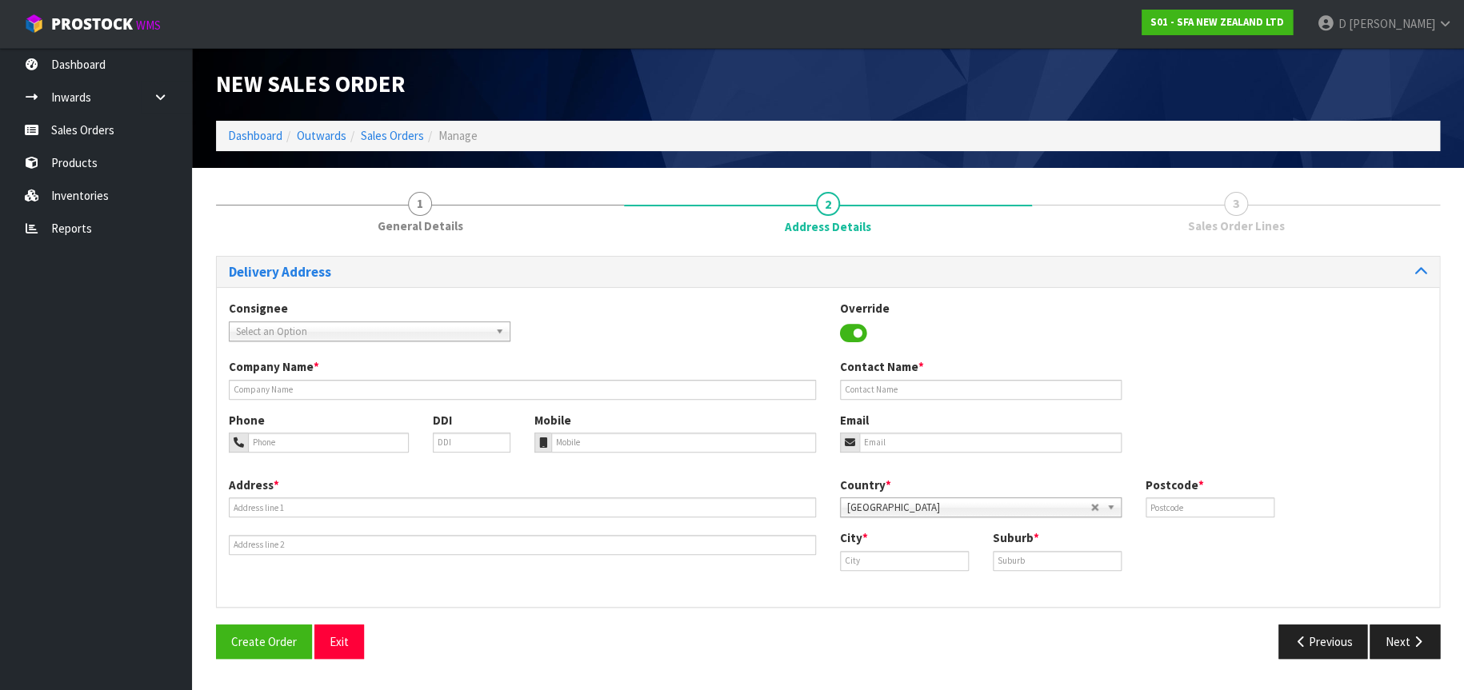
click at [392, 329] on span "Select an Option" at bounding box center [362, 331] width 253 height 19
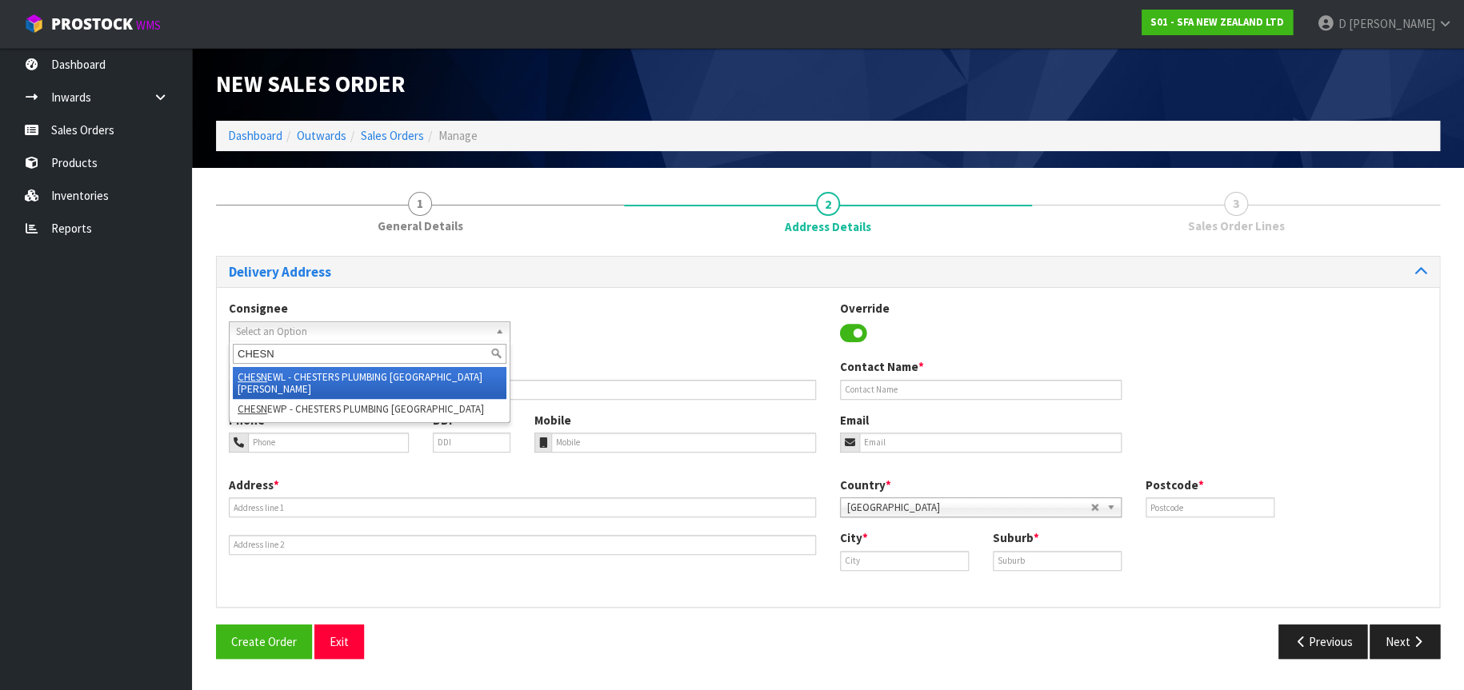
type input "CHESN"
click at [423, 371] on li "CHESN EWL - CHESTERS PLUMBING NEW LYNN" at bounding box center [370, 383] width 274 height 32
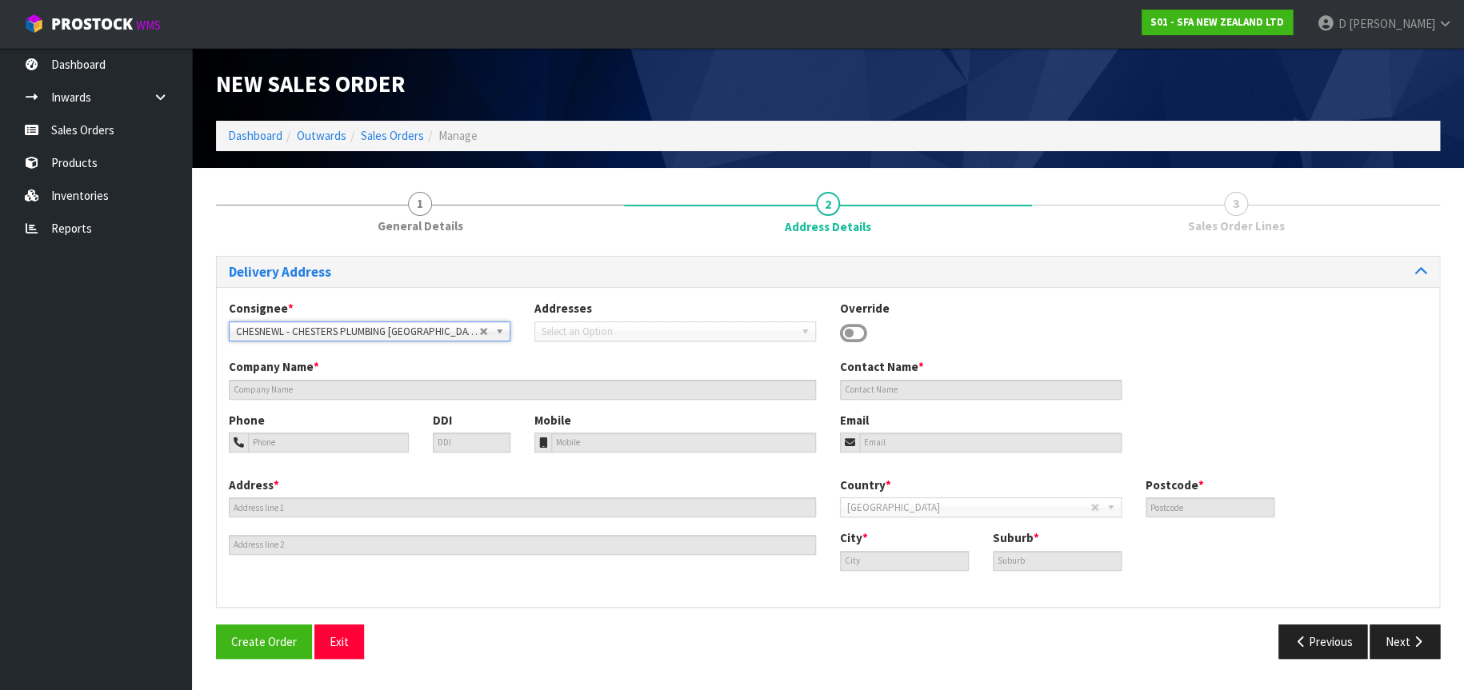
type input "CHESTERS PLUMBING NEW LYNN"
type input "+64 9-827 1653"
type input "45 PORTAGE ROAD"
type input "0600"
type input "[GEOGRAPHIC_DATA]"
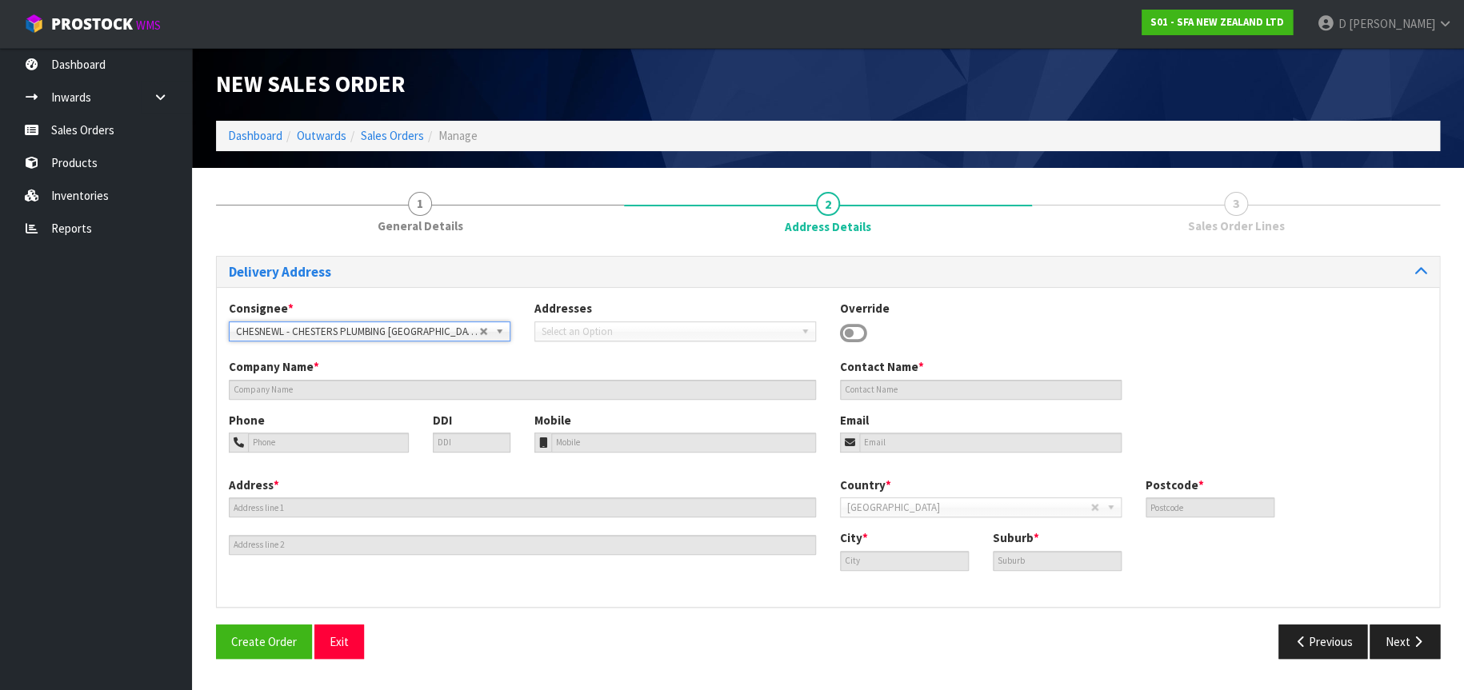
type input "NEW LYNN"
click at [1402, 639] on button "Next" at bounding box center [1405, 642] width 70 height 34
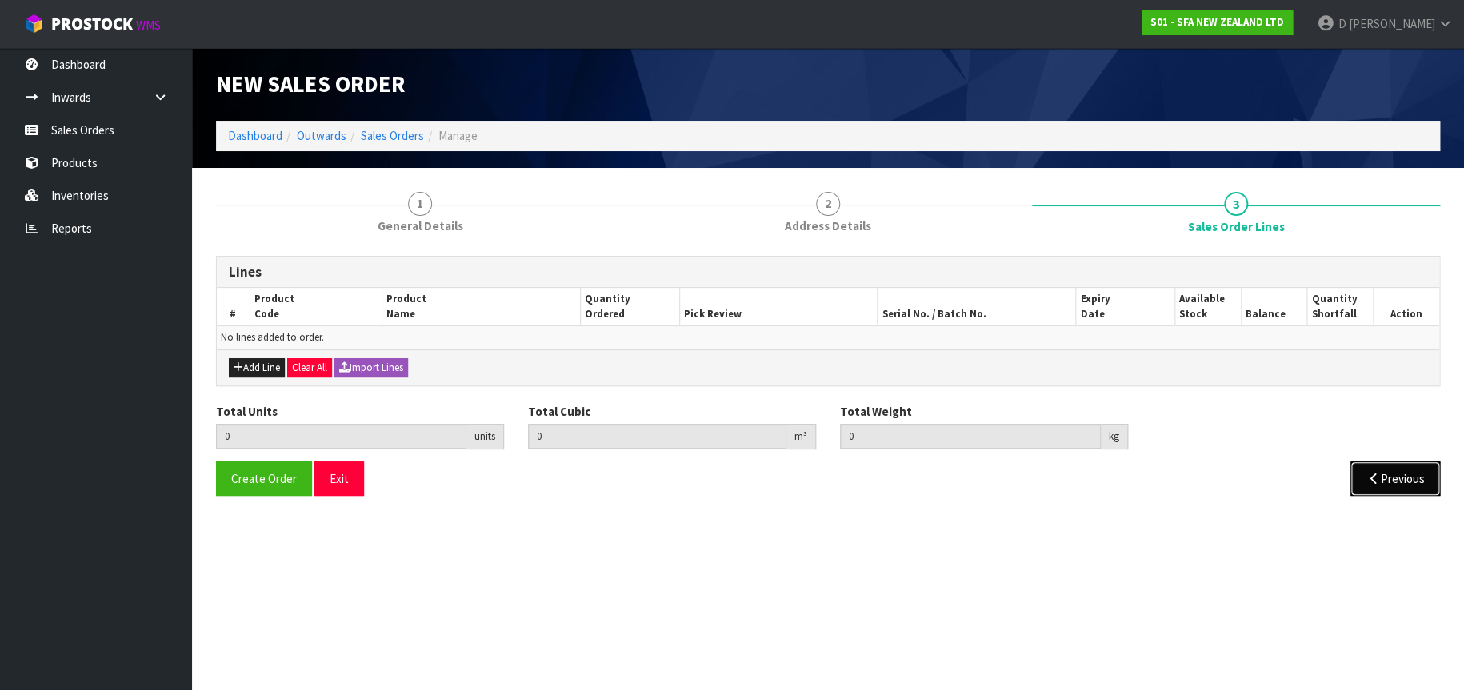
click at [1401, 474] on button "Previous" at bounding box center [1395, 479] width 90 height 34
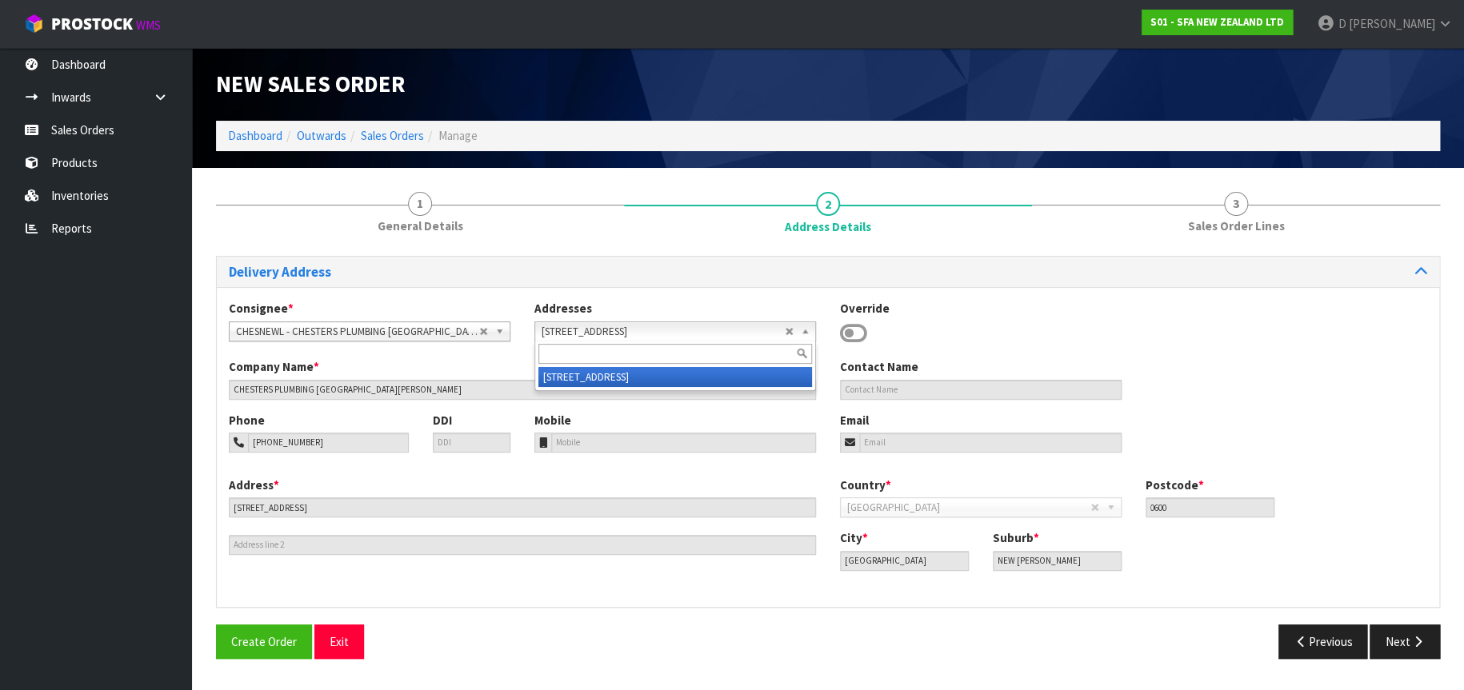
click at [550, 332] on span "45 PORTAGE ROAD AUCKLAND 0600" at bounding box center [663, 331] width 243 height 19
click at [1032, 322] on div "Override" at bounding box center [981, 323] width 306 height 46
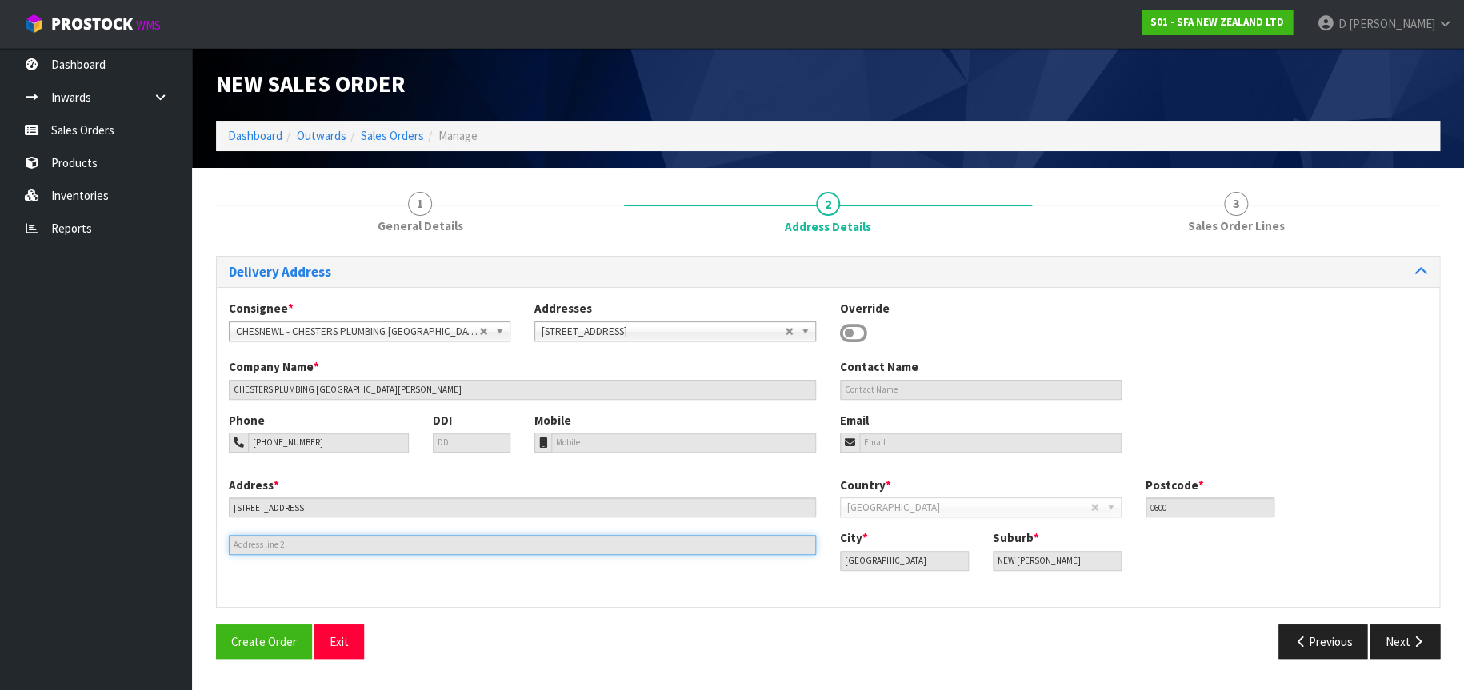
click at [241, 547] on input "text" at bounding box center [522, 545] width 587 height 20
click at [238, 543] on input "text" at bounding box center [522, 545] width 587 height 20
click at [247, 544] on input "text" at bounding box center [522, 545] width 587 height 20
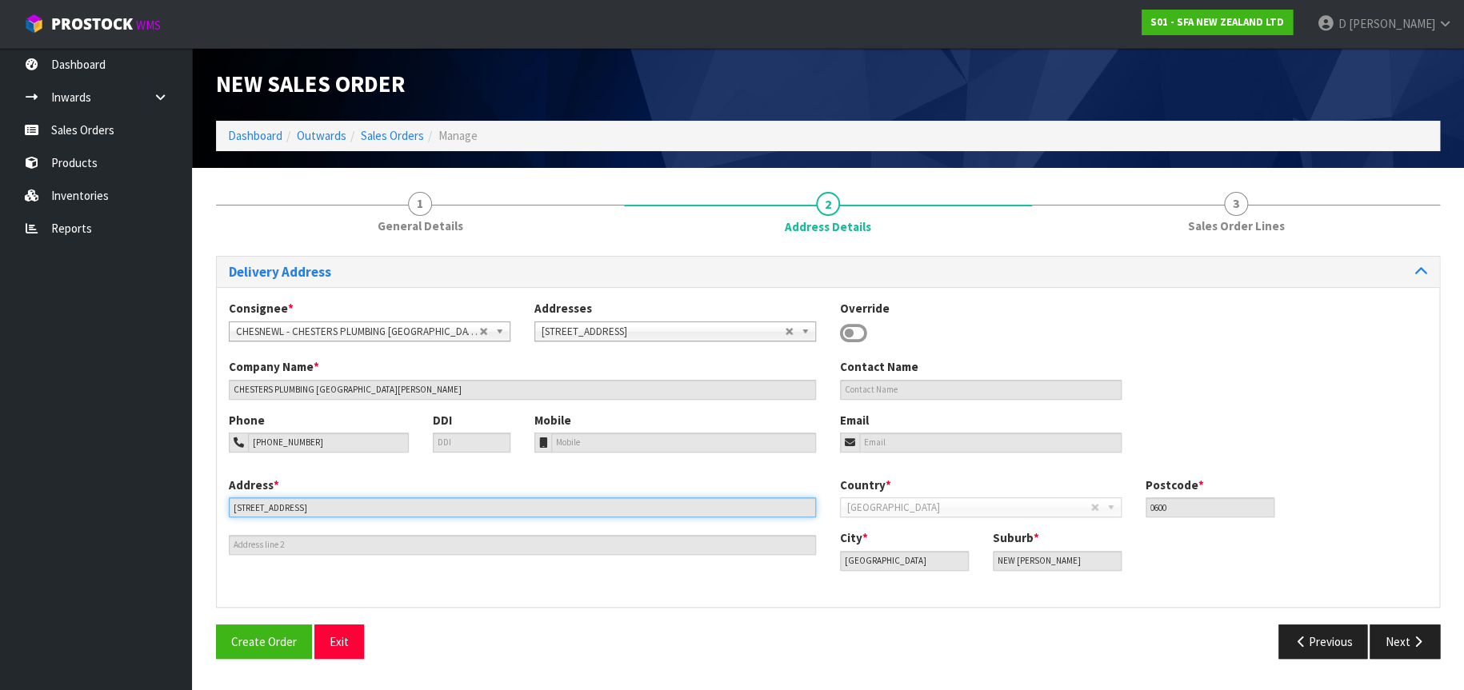
click at [330, 506] on input "45 PORTAGE ROAD" at bounding box center [522, 508] width 587 height 20
click at [332, 508] on input "45 PORTAGE ROAD" at bounding box center [522, 508] width 587 height 20
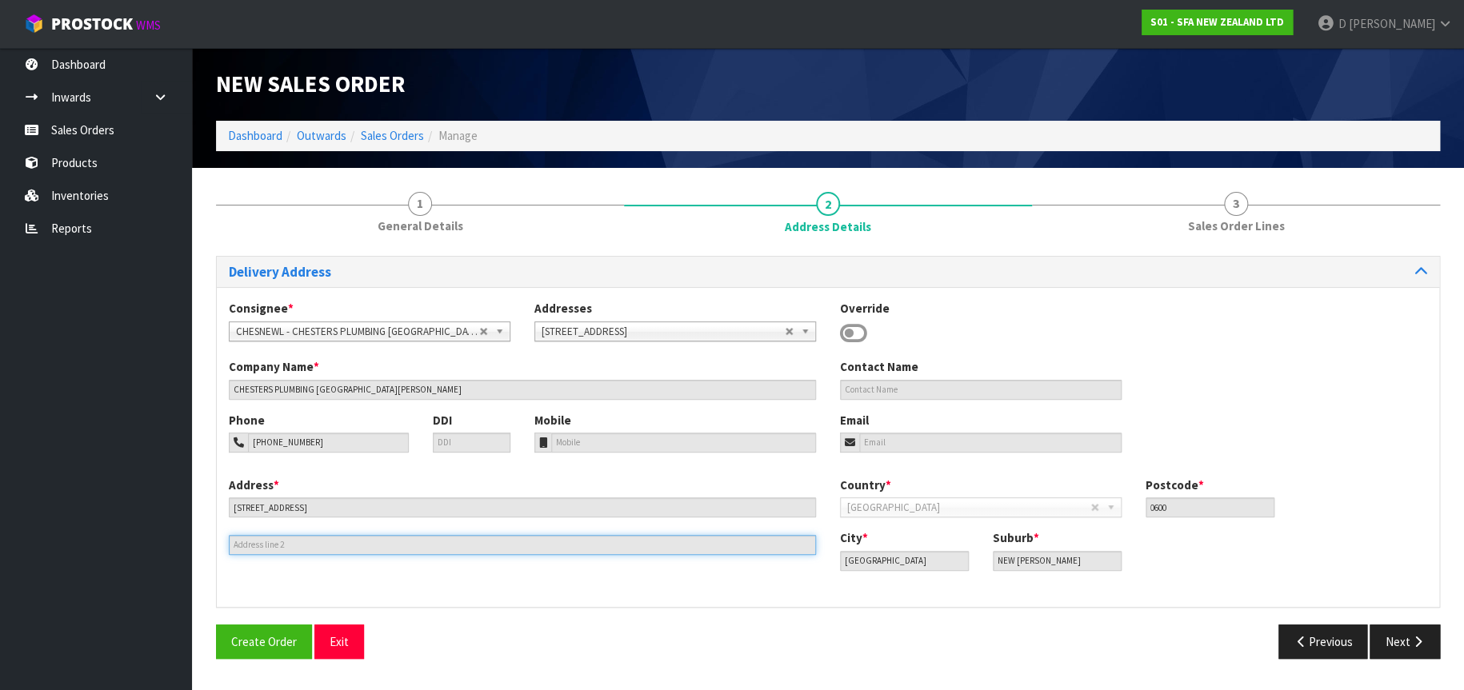
click at [286, 541] on input "text" at bounding box center [522, 545] width 587 height 20
click at [1311, 650] on button "Previous" at bounding box center [1323, 642] width 90 height 34
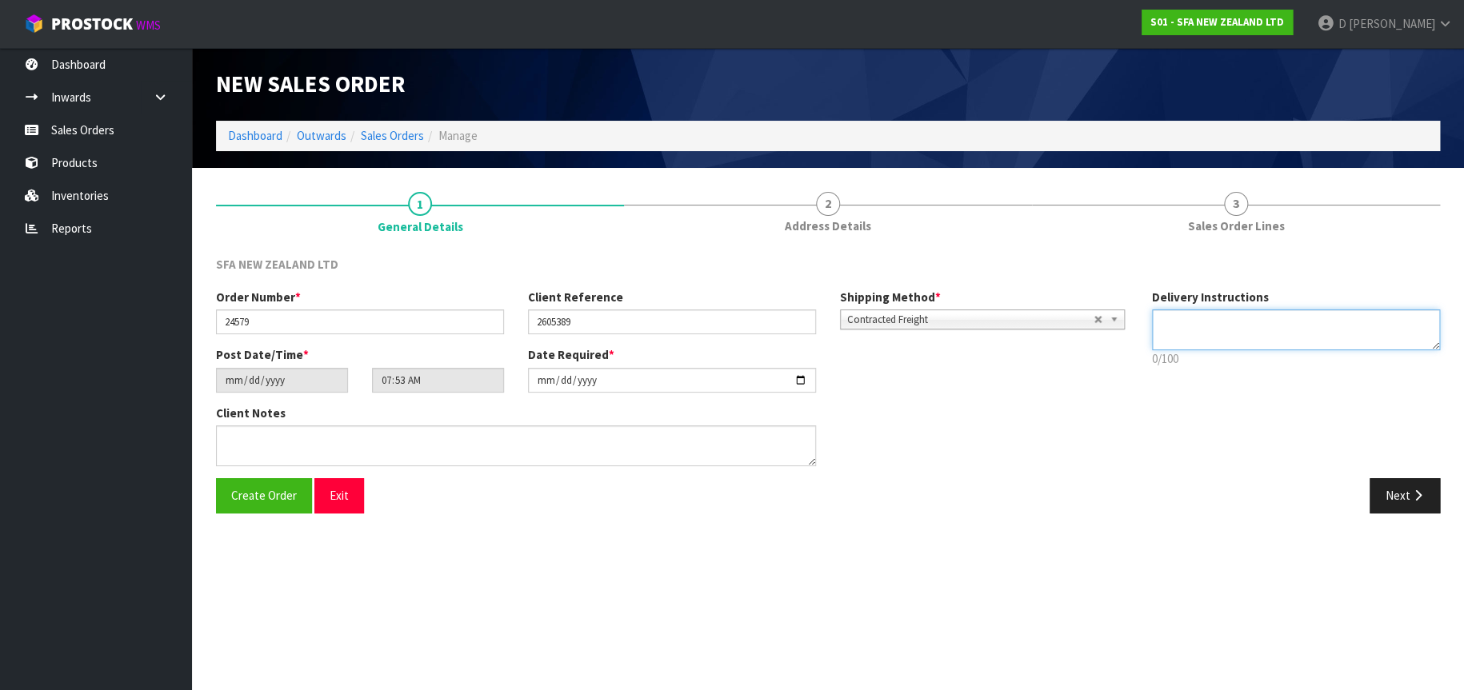
click at [1172, 322] on textarea at bounding box center [1296, 330] width 288 height 41
type textarea "TRUCK DELIVERIES #47"
click at [1408, 501] on button "Next" at bounding box center [1405, 495] width 70 height 34
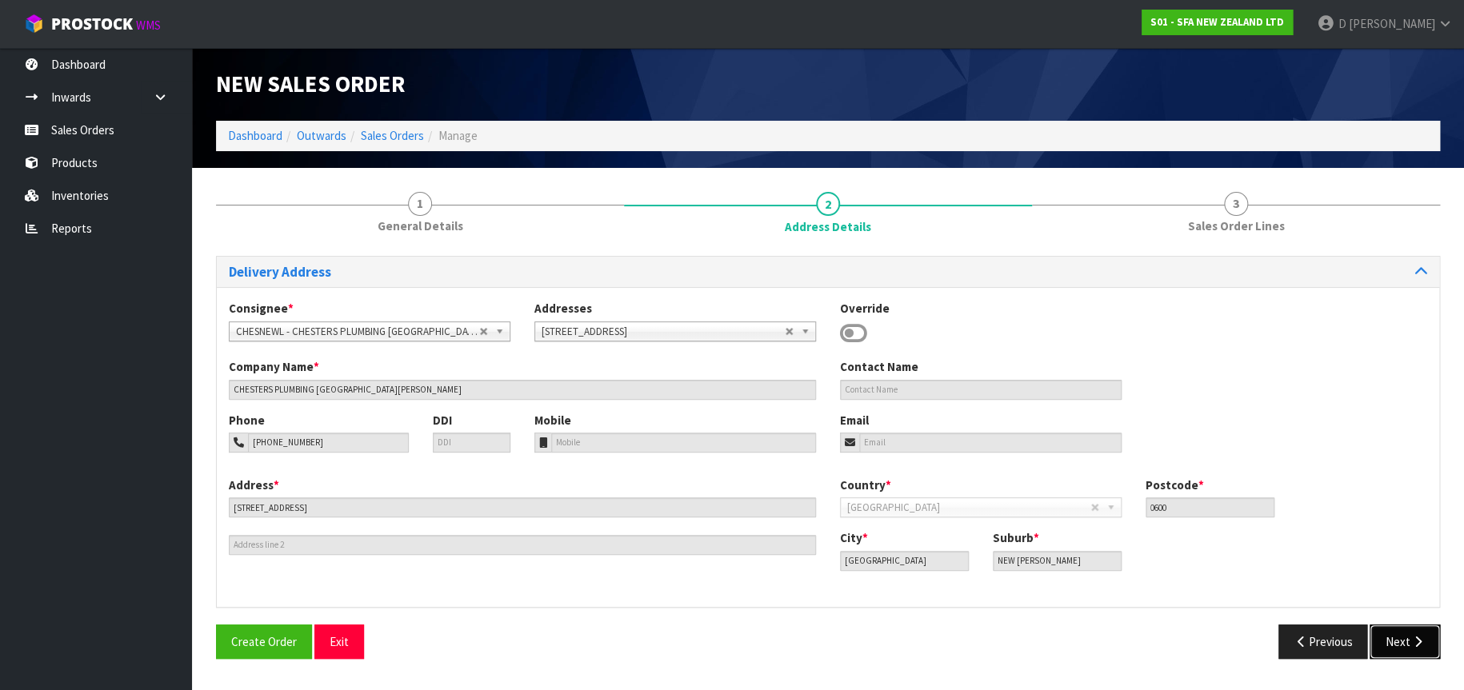
click at [1403, 642] on button "Next" at bounding box center [1405, 642] width 70 height 34
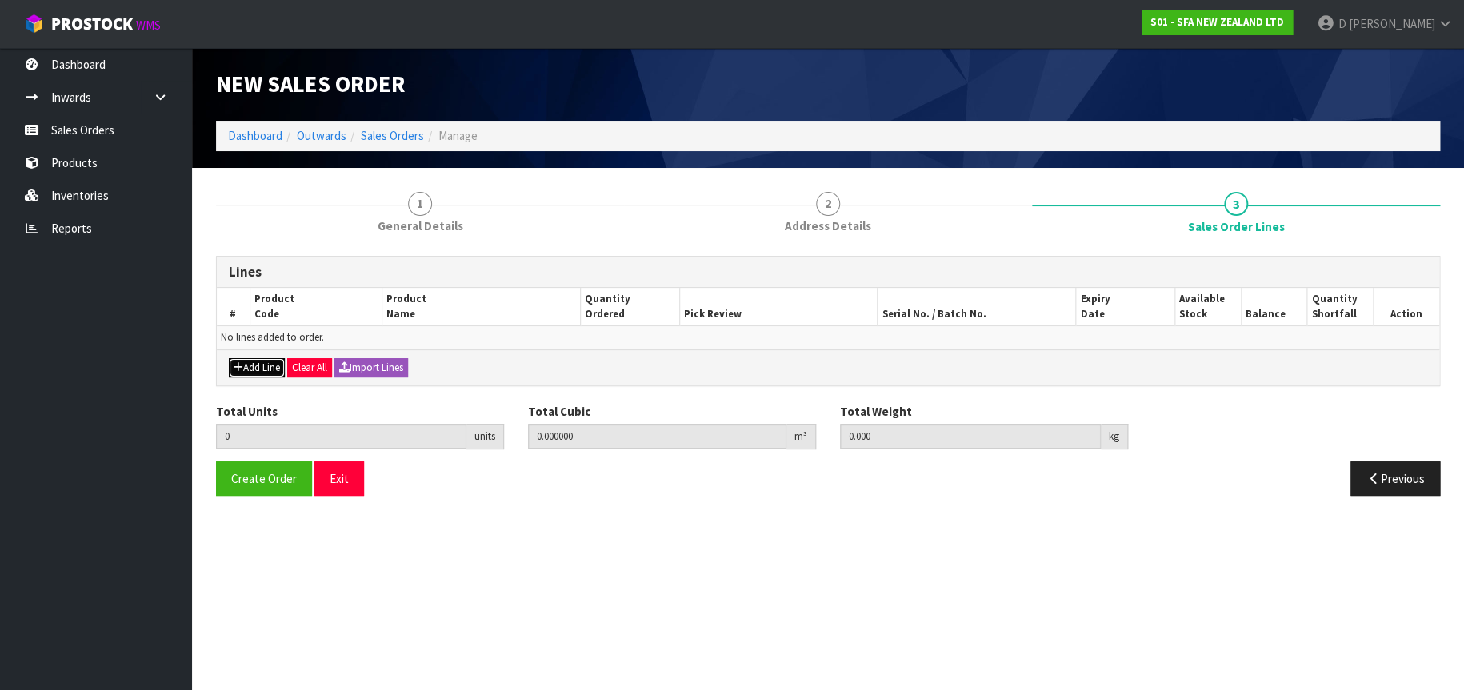
click at [240, 367] on icon "button" at bounding box center [239, 367] width 10 height 10
type input "0"
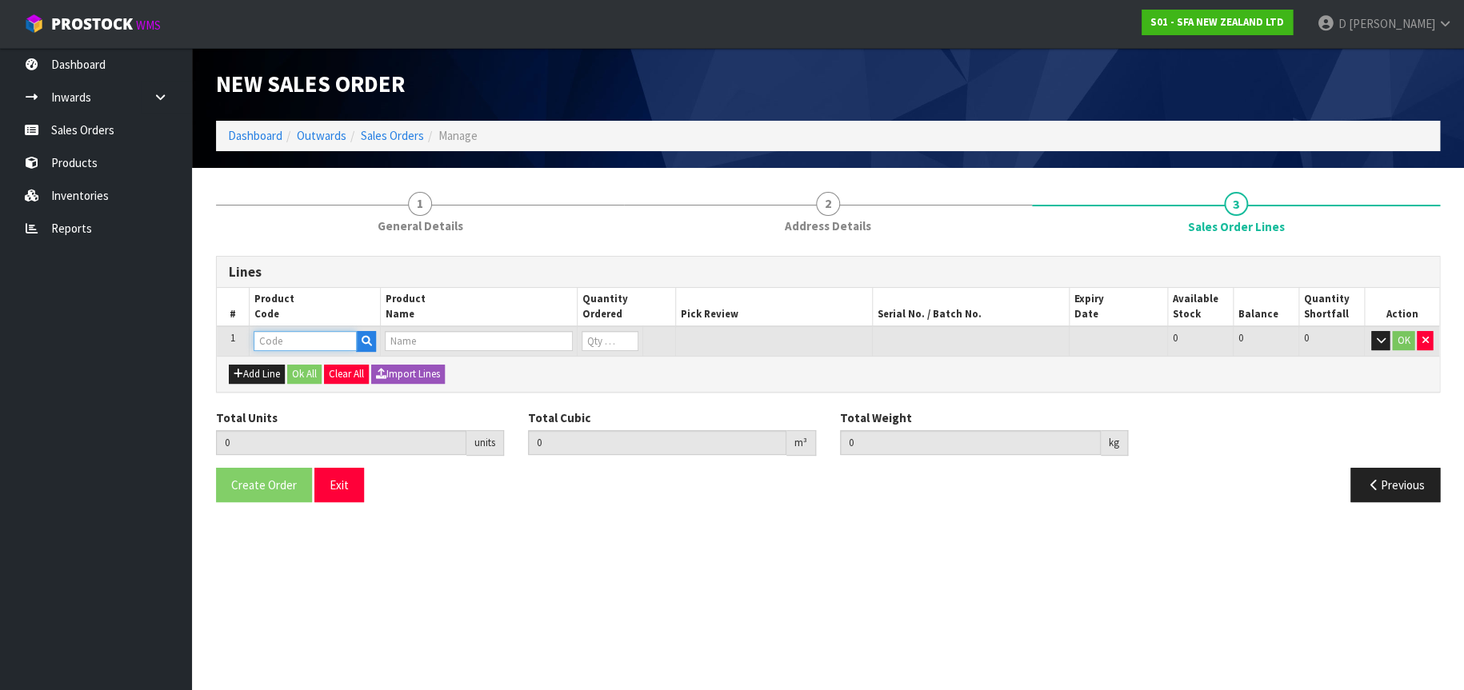
click at [269, 338] on input "text" at bounding box center [305, 341] width 103 height 20
type input "SA95"
click at [302, 370] on link "SA95" at bounding box center [317, 369] width 126 height 22
type input "SA95"
type input "0.000000"
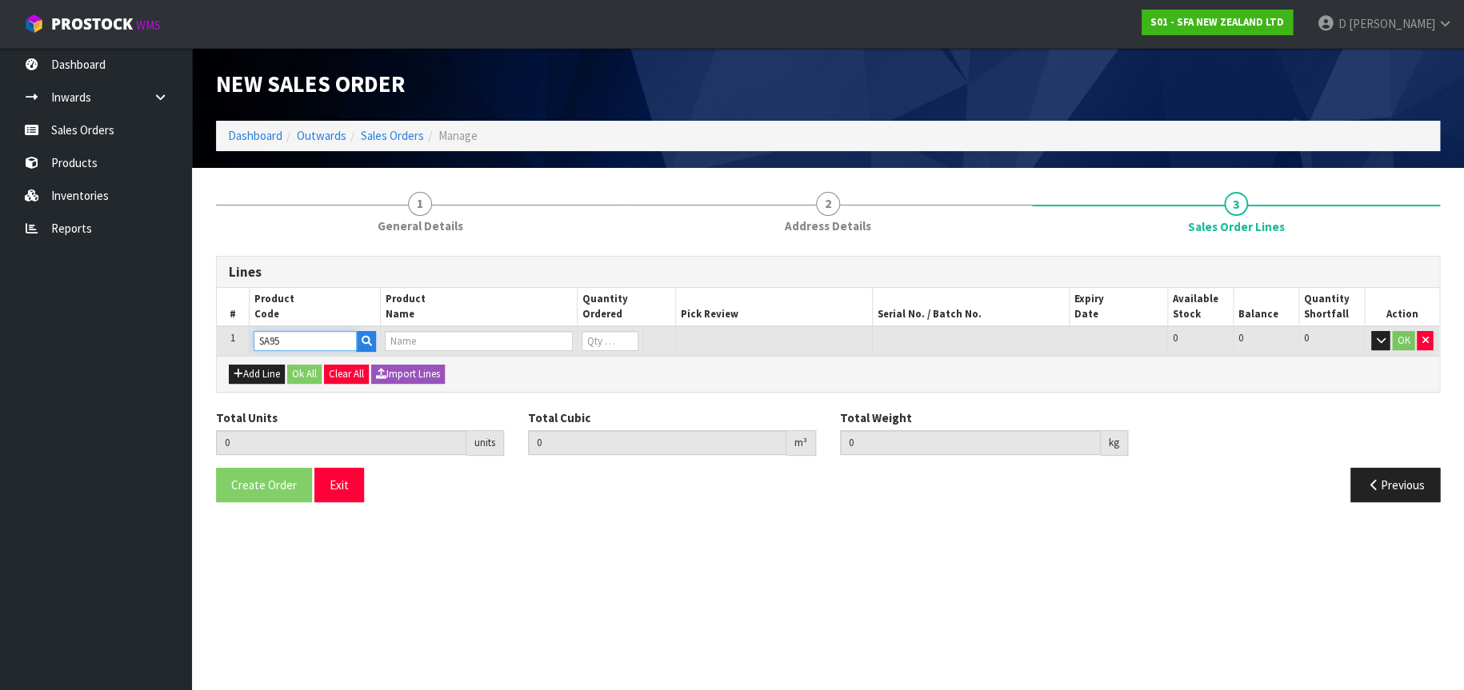
type input "0.000"
type input "SANIVITE UP WASTE WATER PUMP"
type input "0"
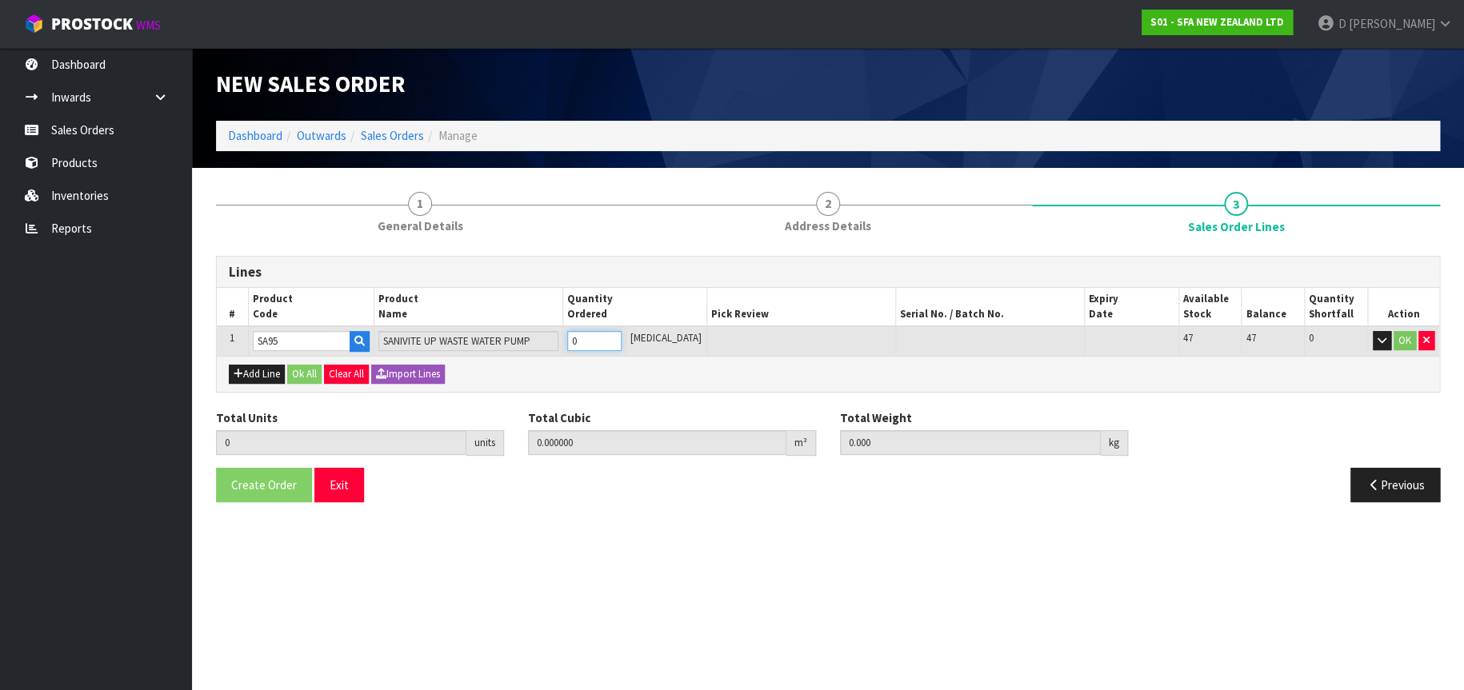
type input "1"
type input "0.031488"
type input "6.16"
type input "1"
type input "10"
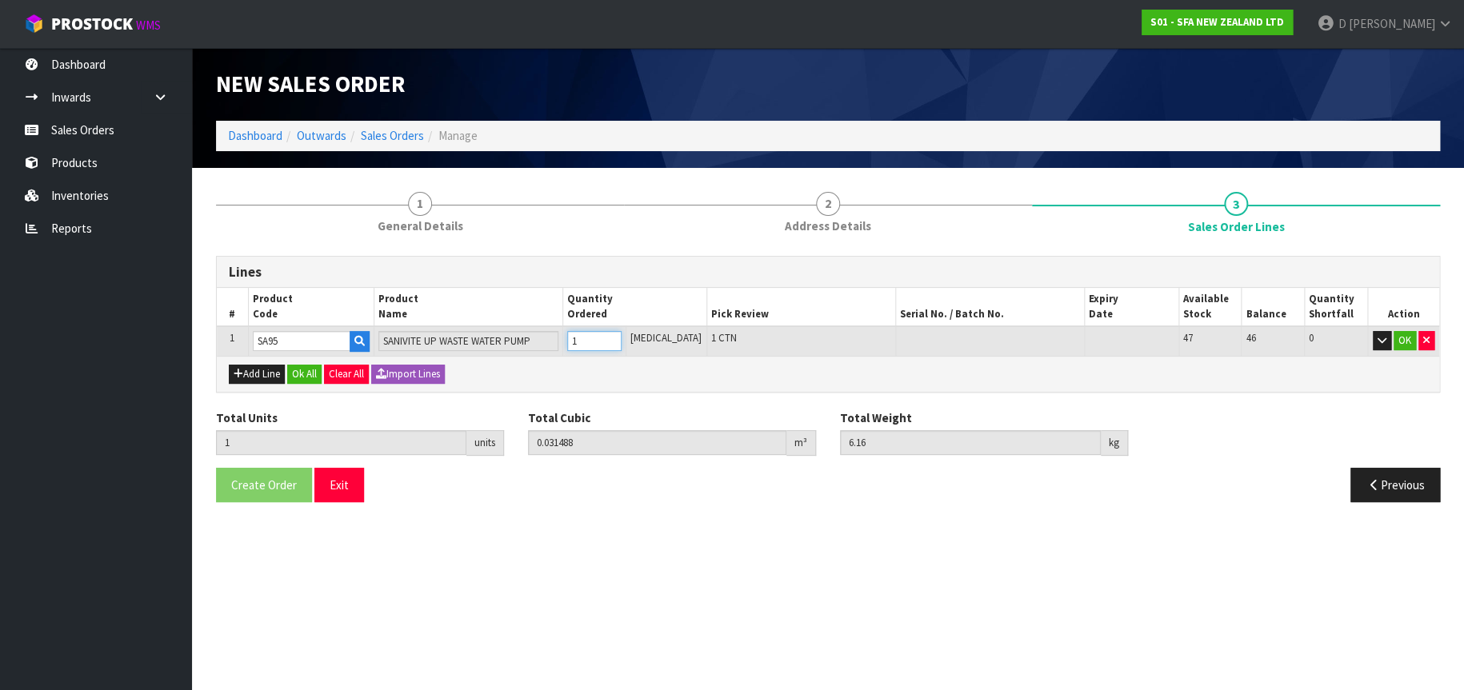
type input "0.31488"
type input "61.6"
type input "10"
click at [1402, 339] on button "OK" at bounding box center [1405, 340] width 22 height 19
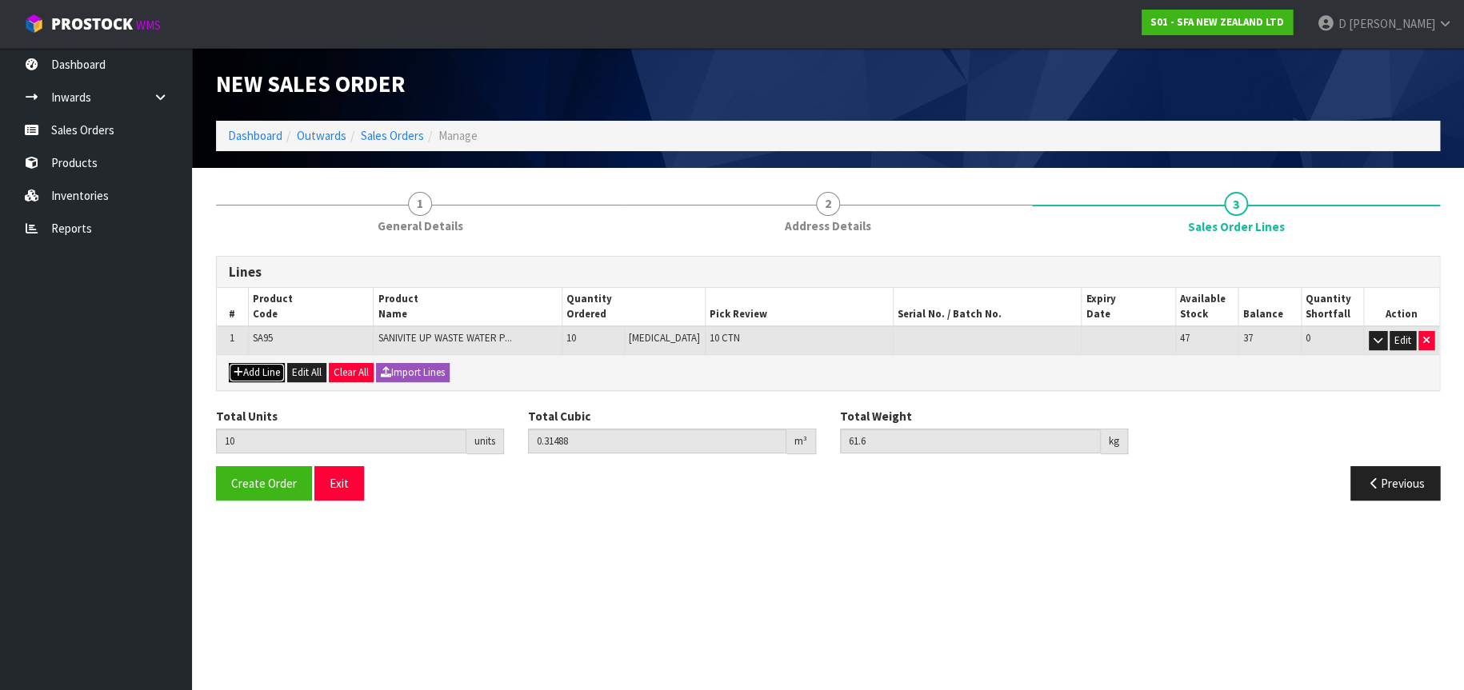
click at [258, 367] on button "Add Line" at bounding box center [257, 372] width 56 height 19
type input "0"
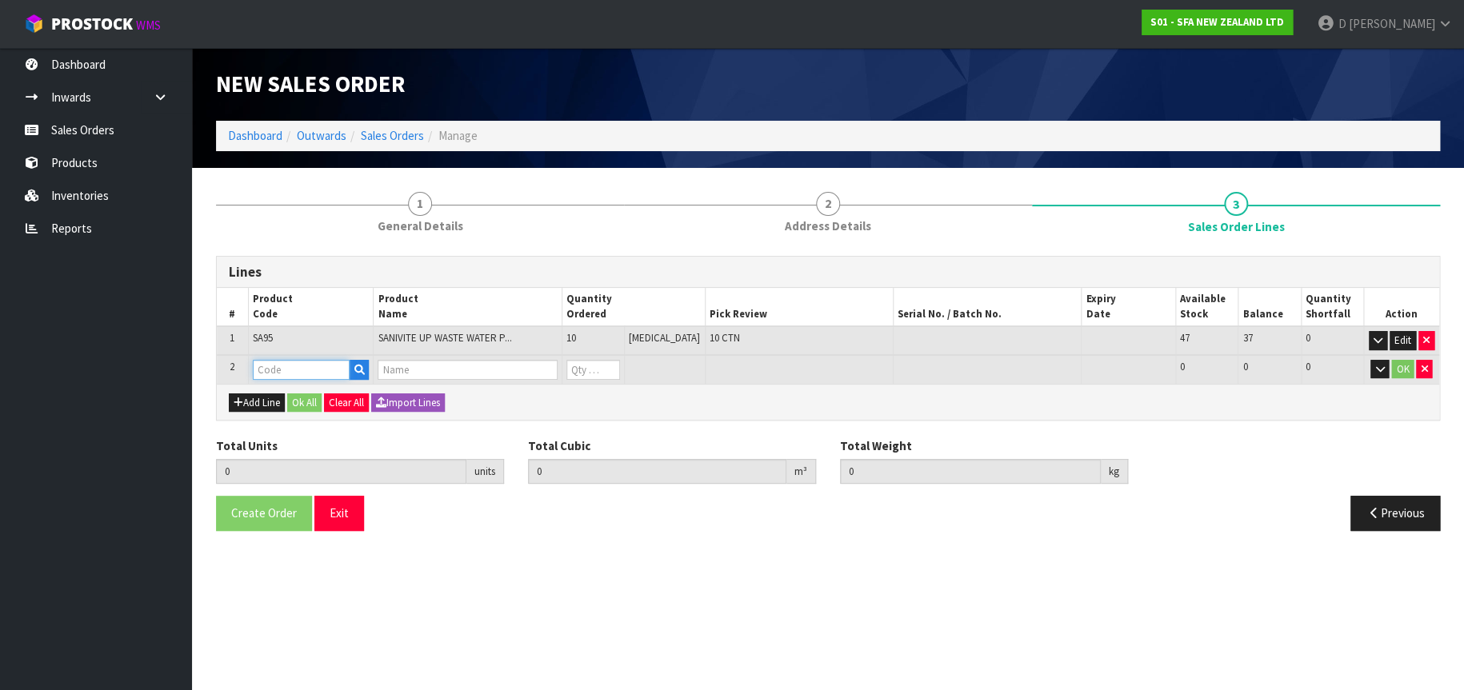
click at [260, 371] on input "text" at bounding box center [302, 370] width 98 height 20
type input "SA101"
click at [304, 393] on link "SA101" at bounding box center [317, 397] width 126 height 22
type input "SA101"
type input "10"
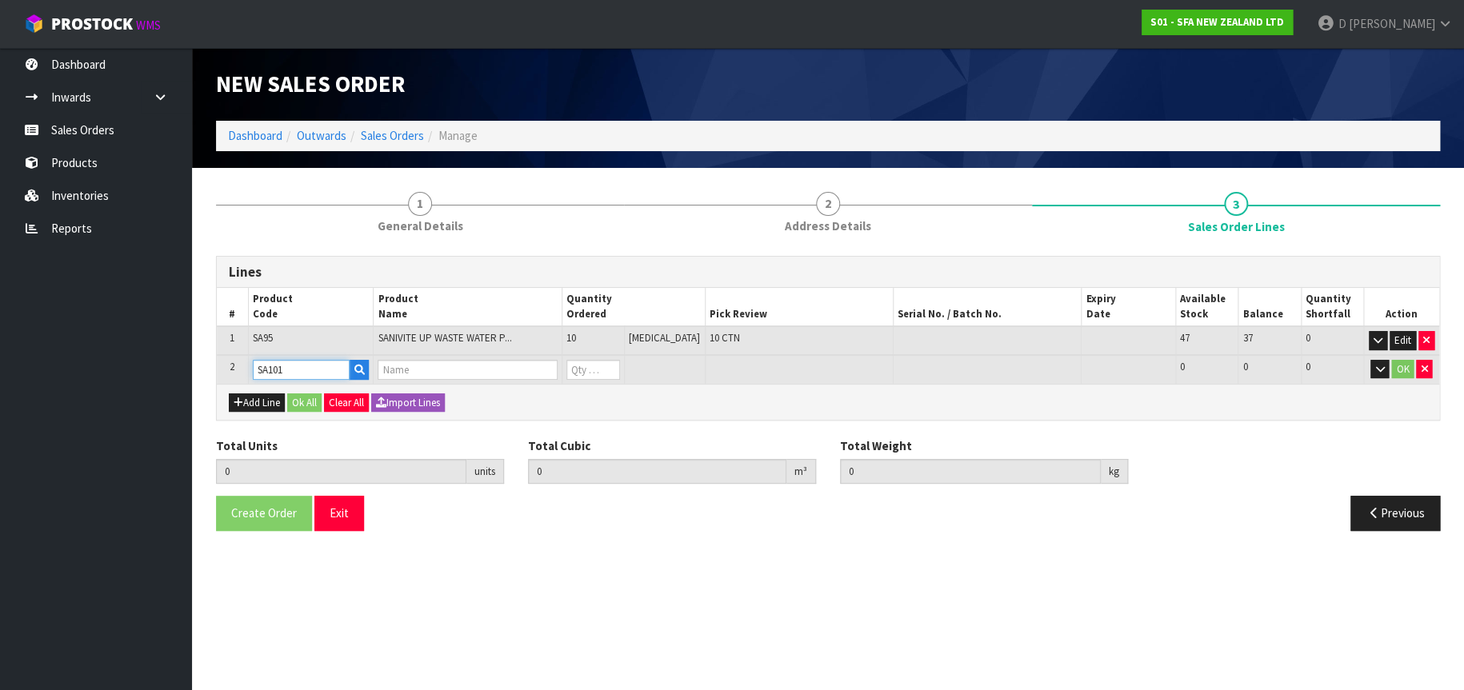
type input "0.31488"
type input "61.6"
type input "SA101 SANISPEED SMALL BORE"
type input "0"
type input "11"
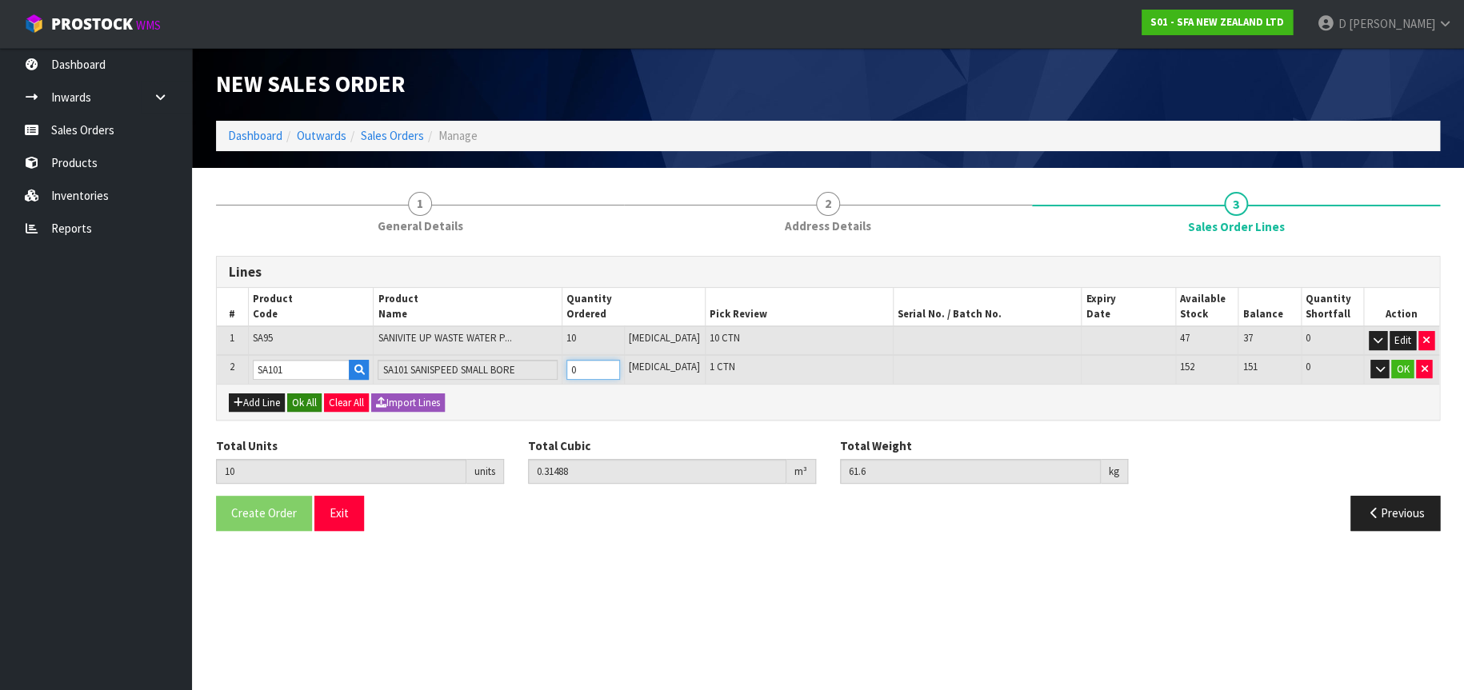
type input "0.346368"
type input "68.25"
type input "1"
type input "22"
type input "0.692736"
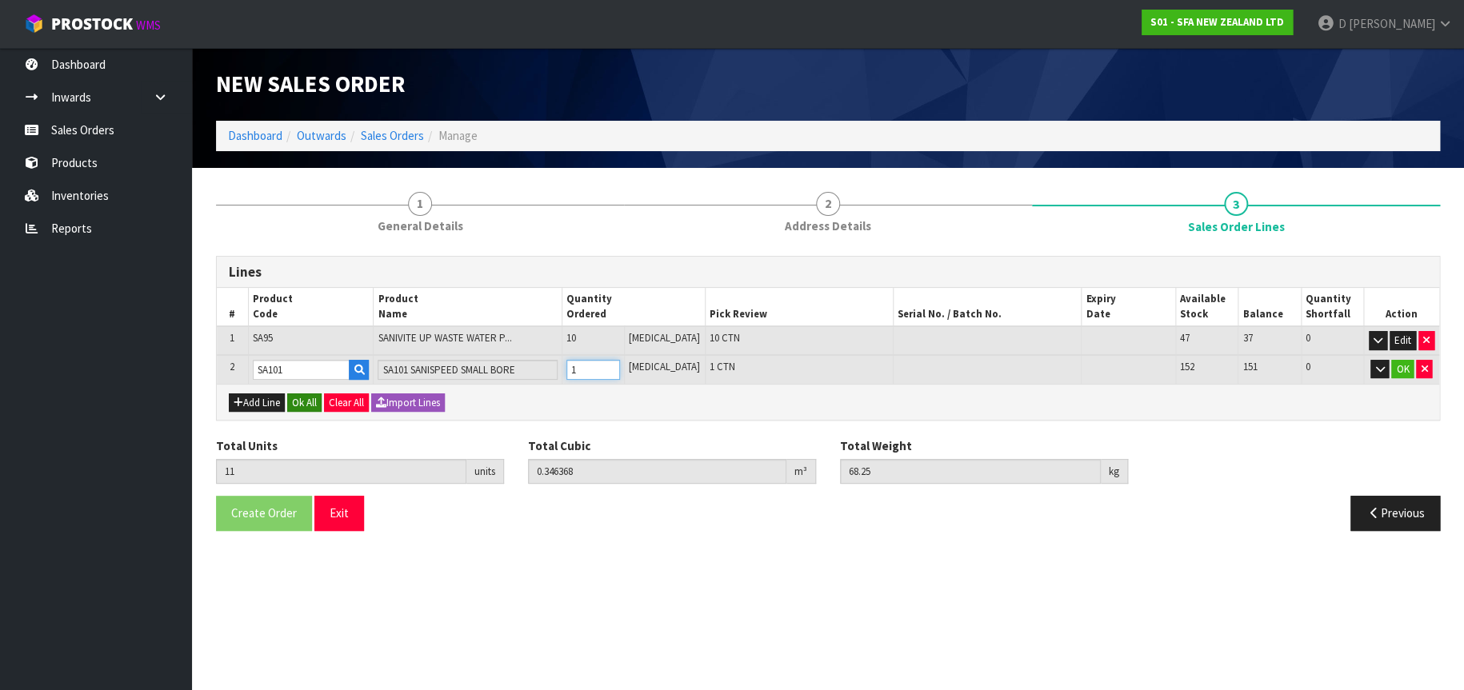
type input "141.4"
type input "12"
click at [1398, 368] on button "OK" at bounding box center [1402, 369] width 22 height 19
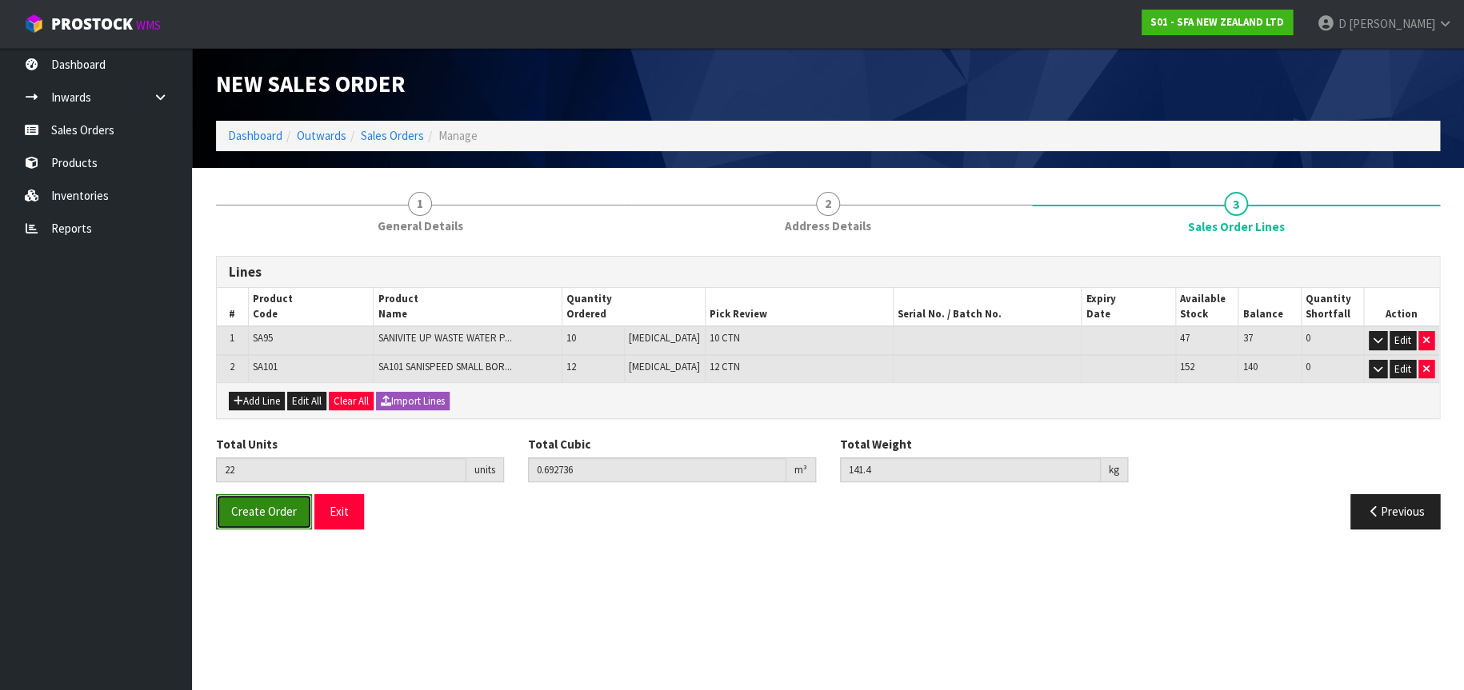
click at [262, 510] on span "Create Order" at bounding box center [264, 511] width 66 height 15
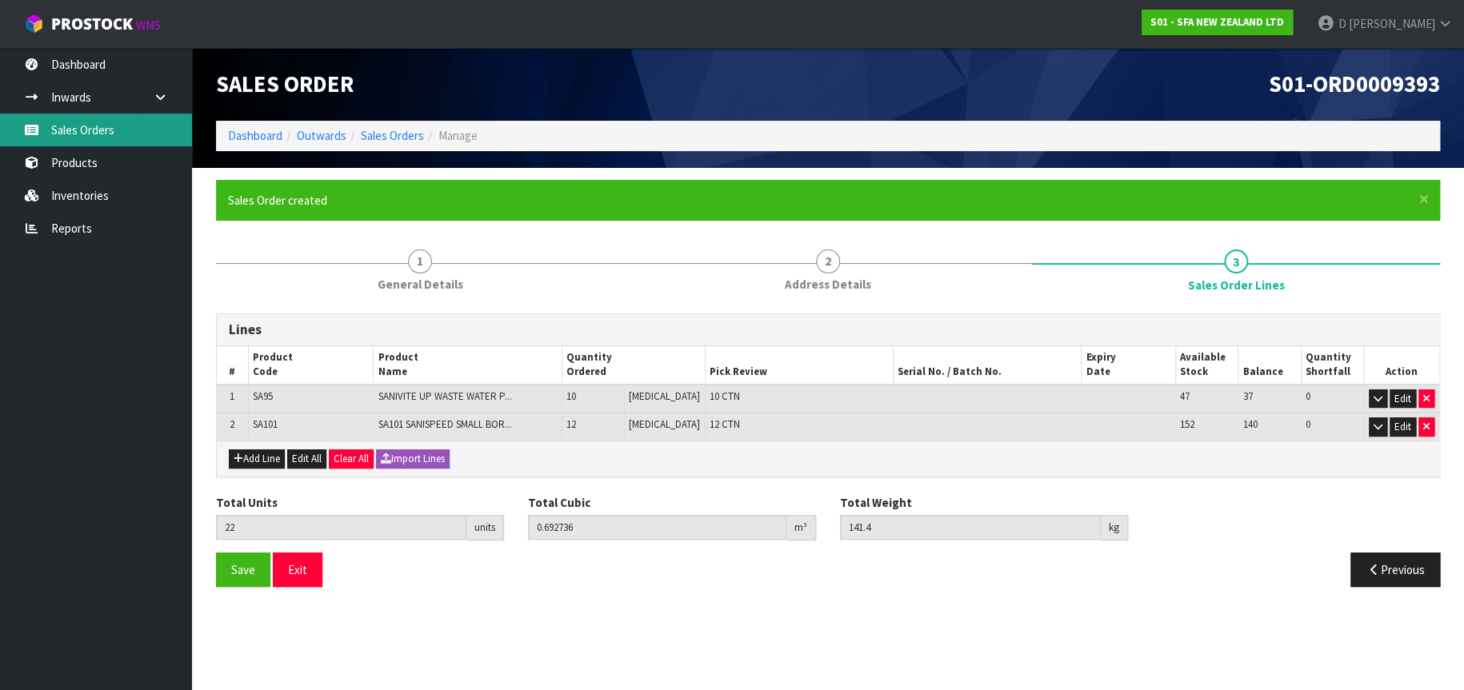
click at [112, 126] on link "Sales Orders" at bounding box center [96, 130] width 192 height 33
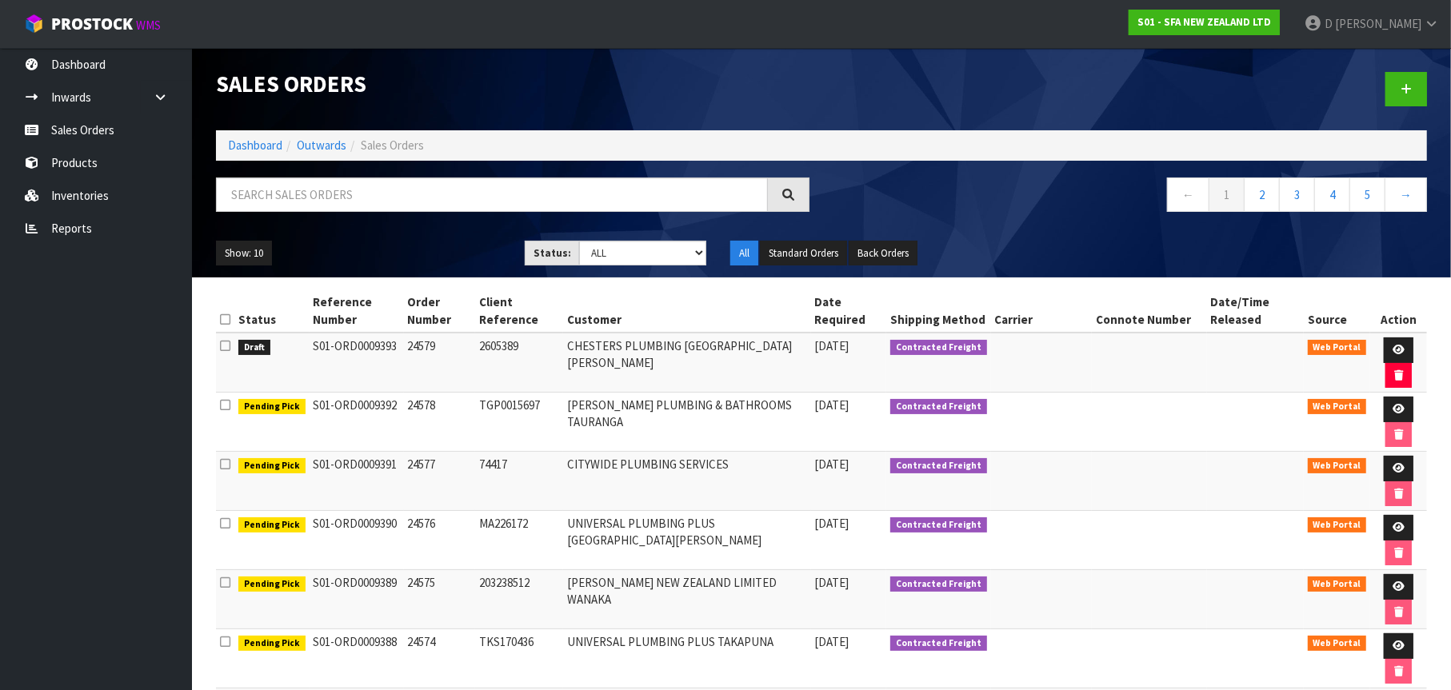
click at [224, 342] on icon at bounding box center [225, 346] width 10 height 12
click at [0, 0] on input "checkbox" at bounding box center [0, 0] width 0 height 0
click at [1396, 374] on icon "button" at bounding box center [1398, 375] width 9 height 10
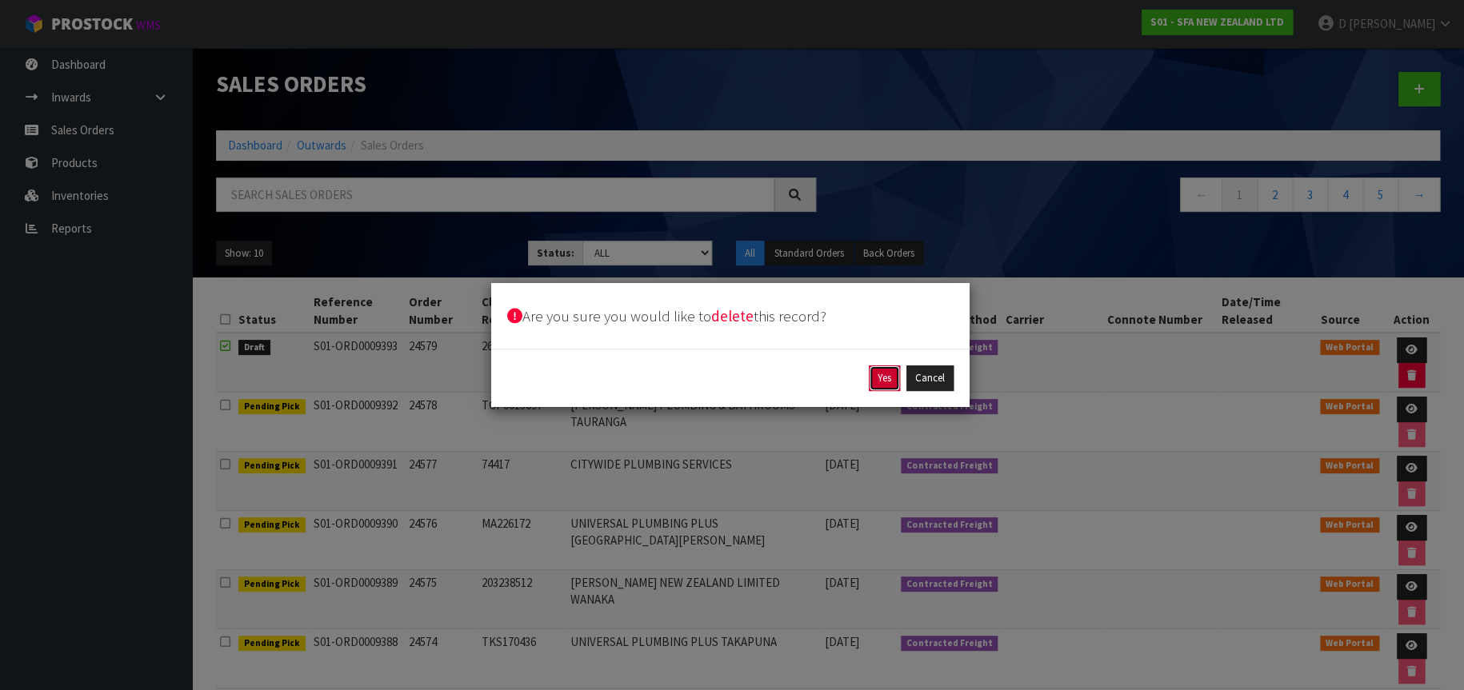
click at [880, 378] on button "Yes" at bounding box center [884, 379] width 31 height 26
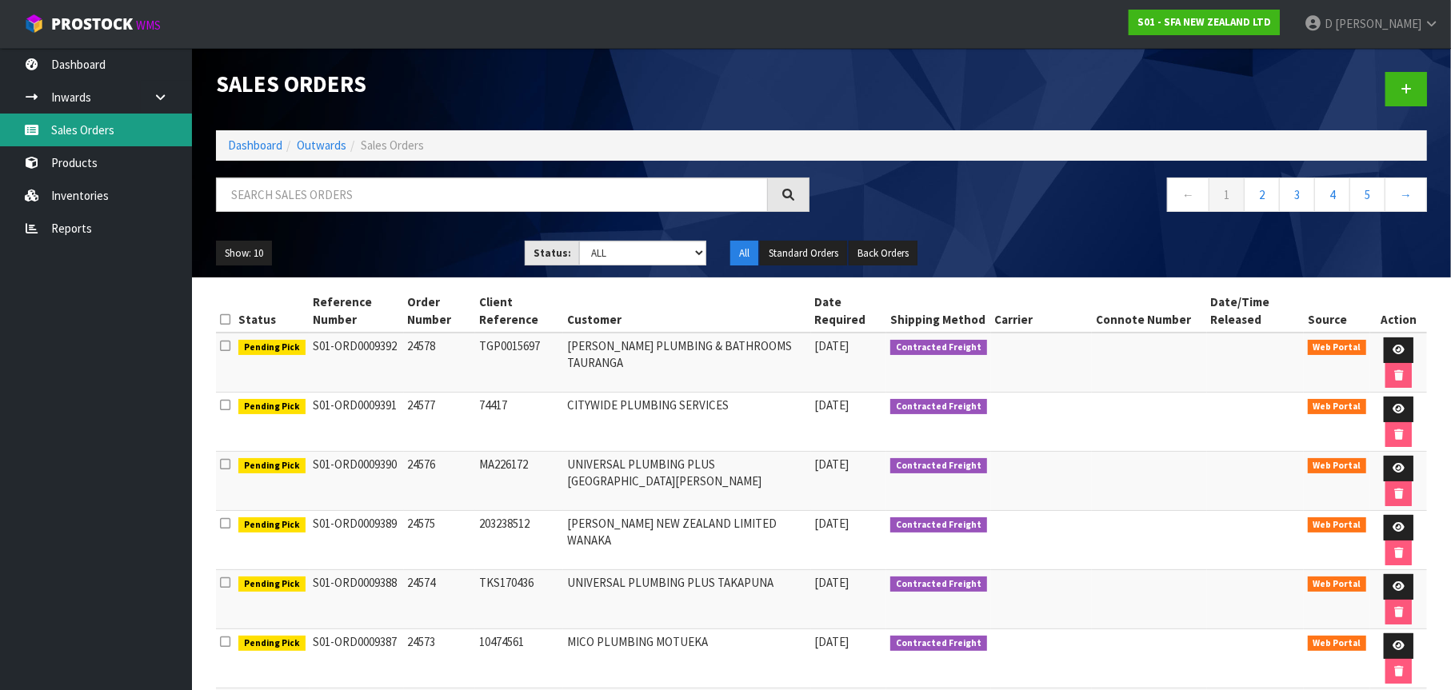
click at [107, 124] on link "Sales Orders" at bounding box center [96, 130] width 192 height 33
click at [1406, 87] on icon at bounding box center [1406, 89] width 11 height 12
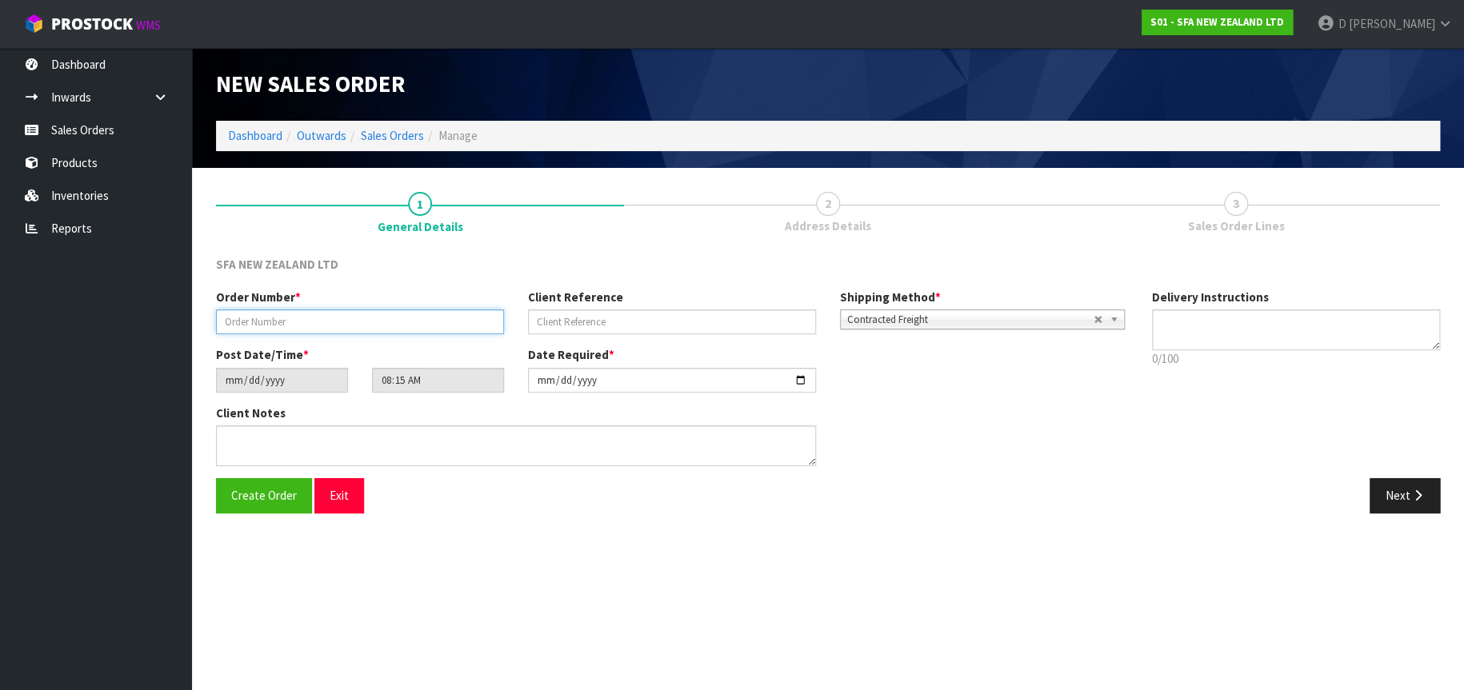
click at [230, 322] on input "text" at bounding box center [360, 322] width 288 height 25
type input "24579"
type input "2605389"
click at [1169, 319] on textarea at bounding box center [1296, 330] width 288 height 41
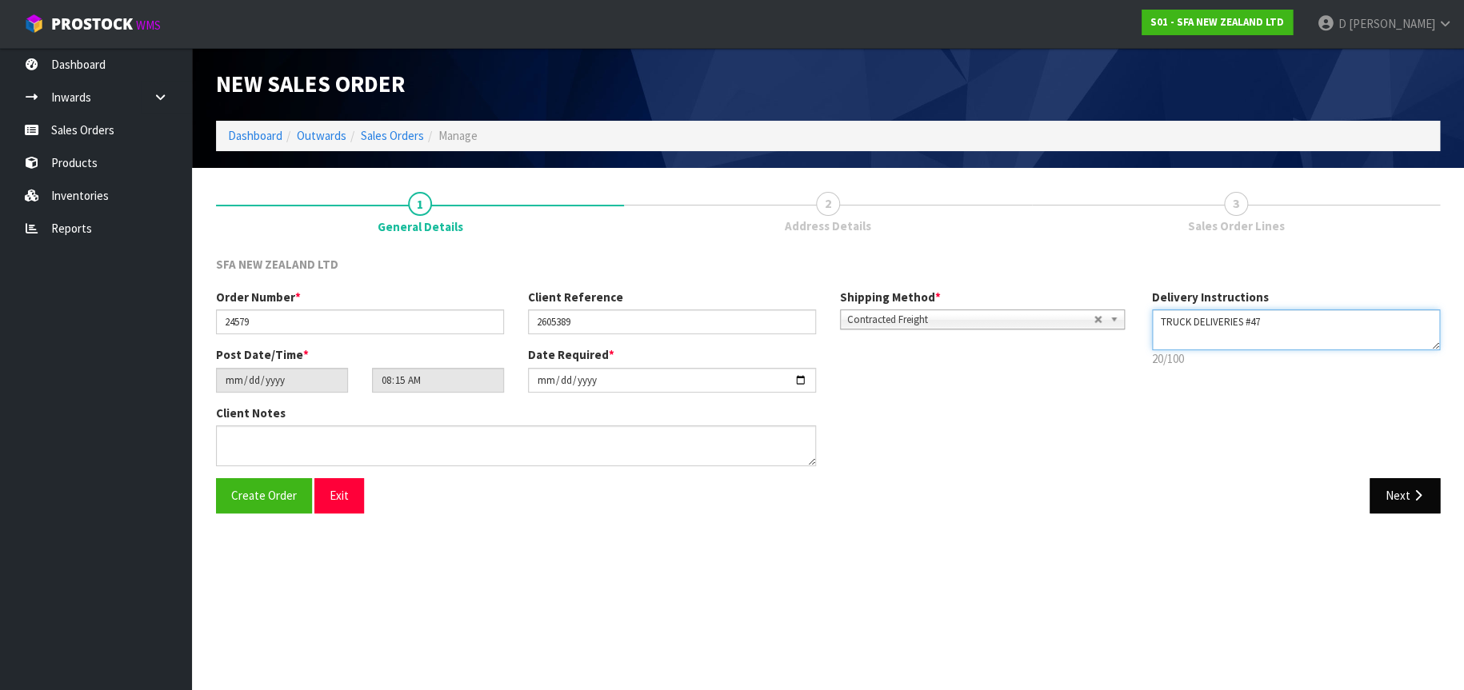
type textarea "TRUCK DELIVERIES #47"
click at [1410, 497] on icon "button" at bounding box center [1417, 496] width 15 height 12
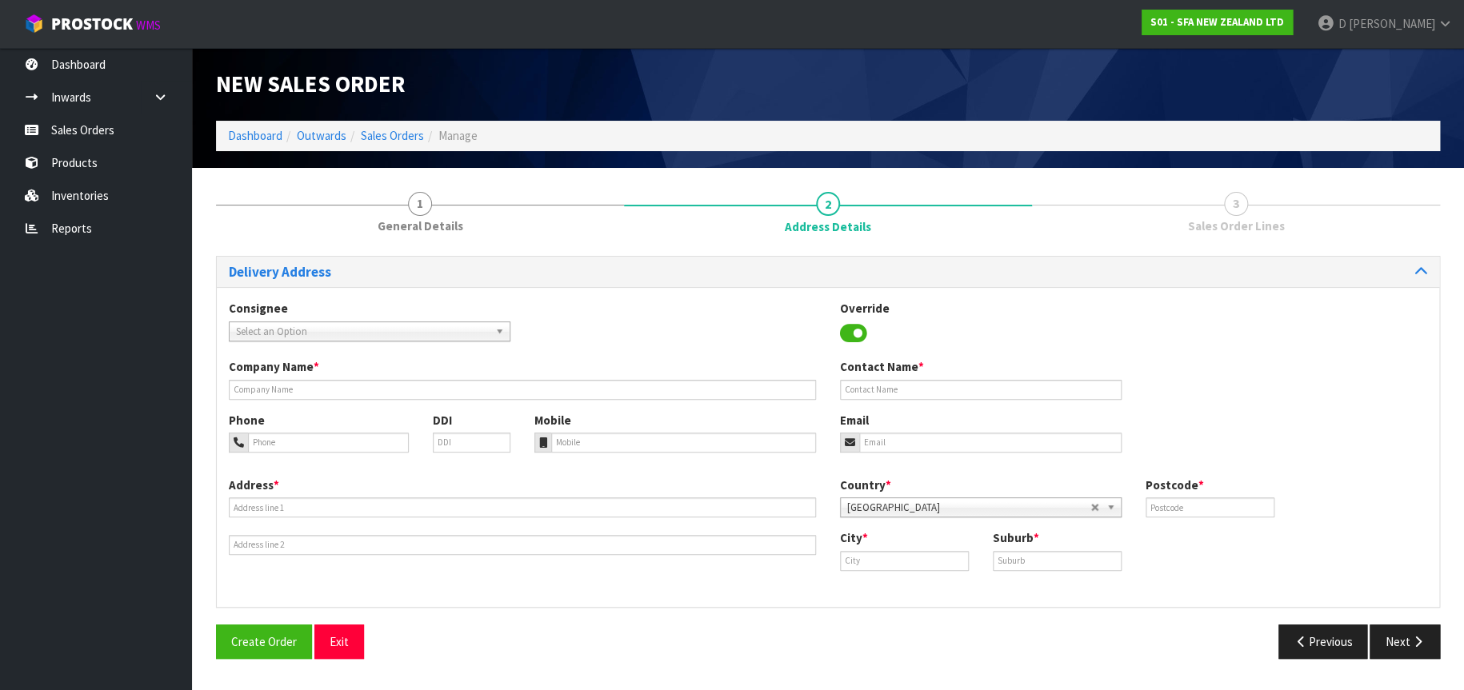
click at [451, 333] on span "Select an Option" at bounding box center [362, 331] width 253 height 19
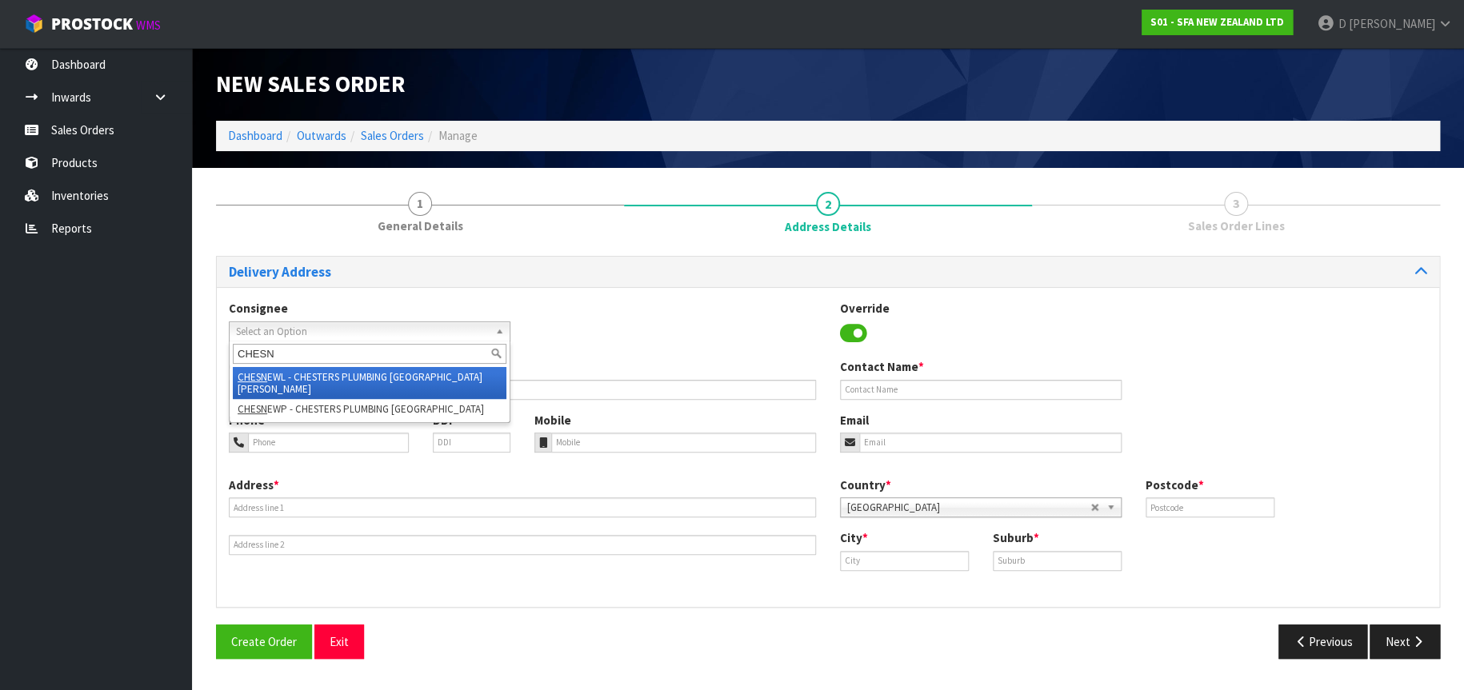
type input "CHESN"
click at [430, 376] on li "CHESN EWL - CHESTERS PLUMBING NEW LYNN" at bounding box center [370, 383] width 274 height 32
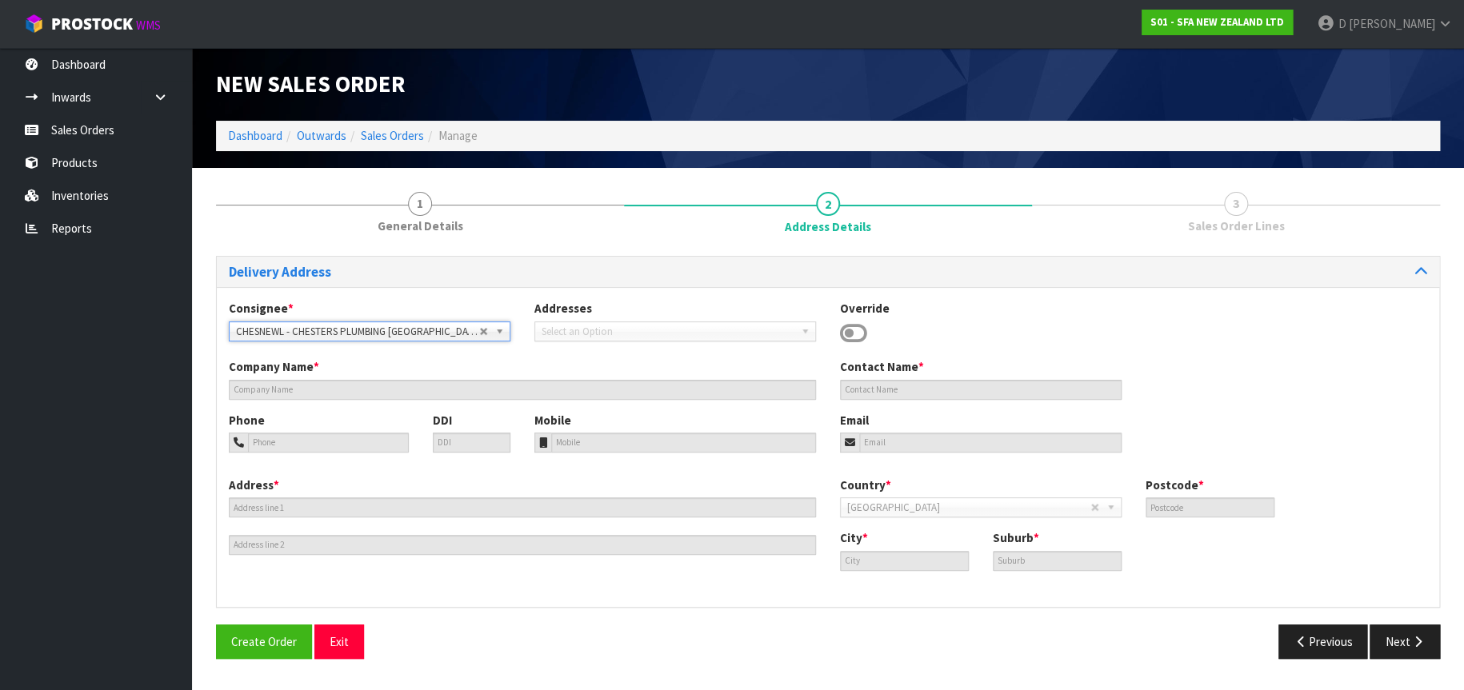
type input "CHESTERS PLUMBING NEW LYNN"
type input "+64 9-827 1653"
type input "45 PORTAGE ROAD"
type input "0600"
type input "[GEOGRAPHIC_DATA]"
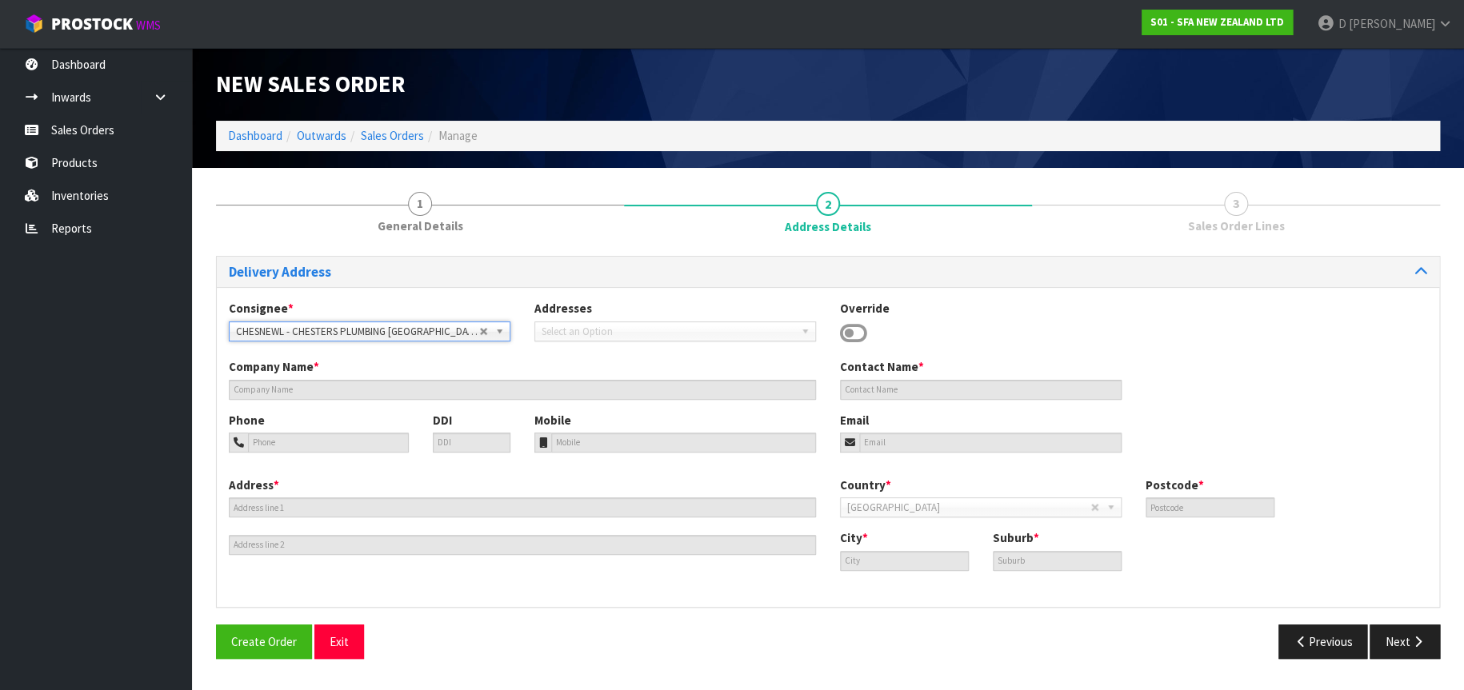
type input "NEW LYNN"
click at [1418, 654] on button "Next" at bounding box center [1405, 642] width 70 height 34
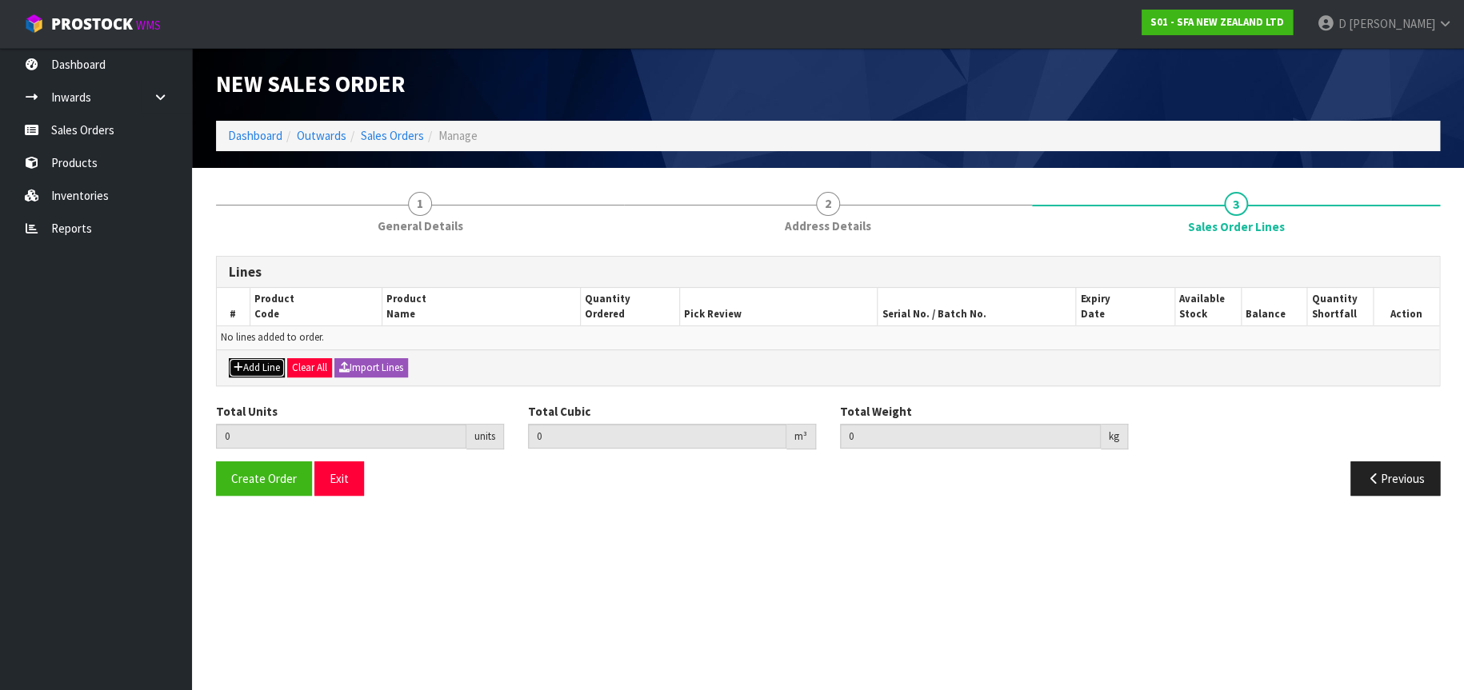
click at [242, 362] on button "Add Line" at bounding box center [257, 367] width 56 height 19
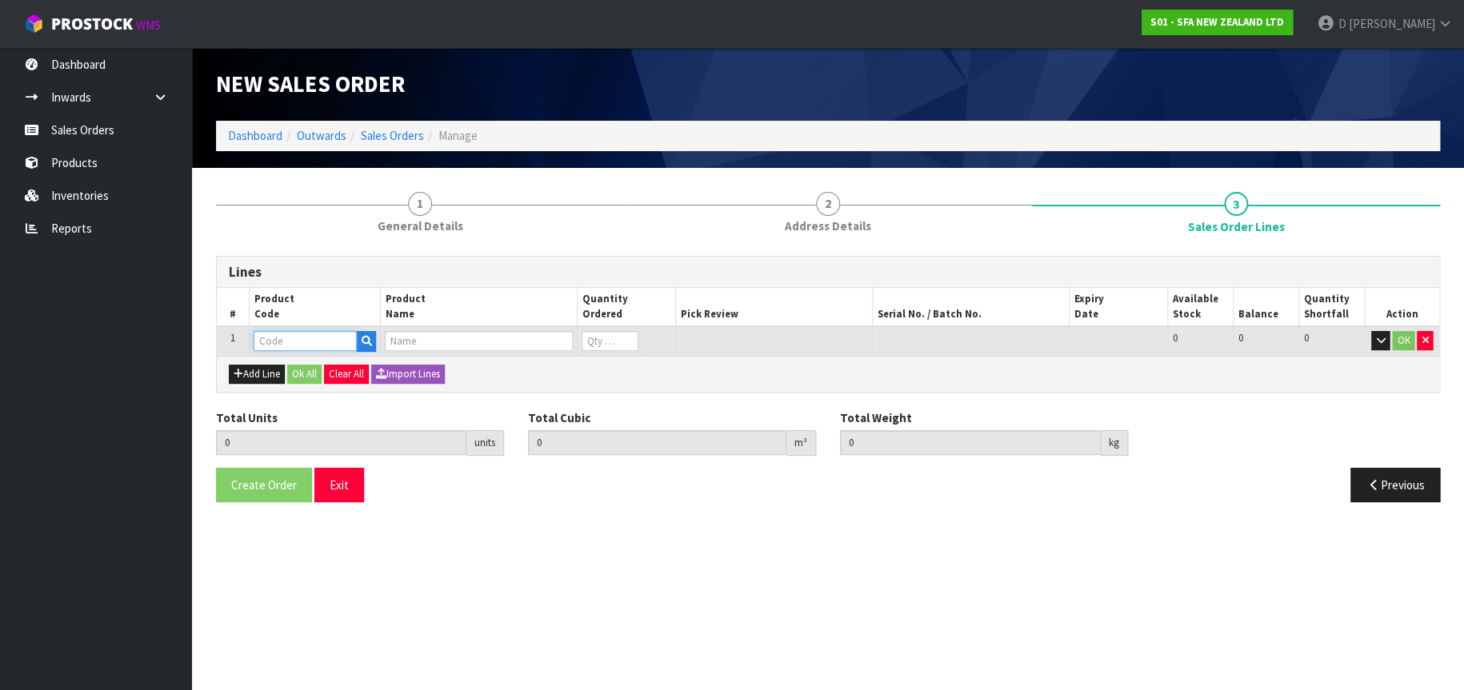
click at [274, 341] on input "text" at bounding box center [305, 341] width 103 height 20
type input "SA90"
type input "0.000000"
type input "0.000"
type input "SANISLIM SEWAGE MACERATOR PUMP"
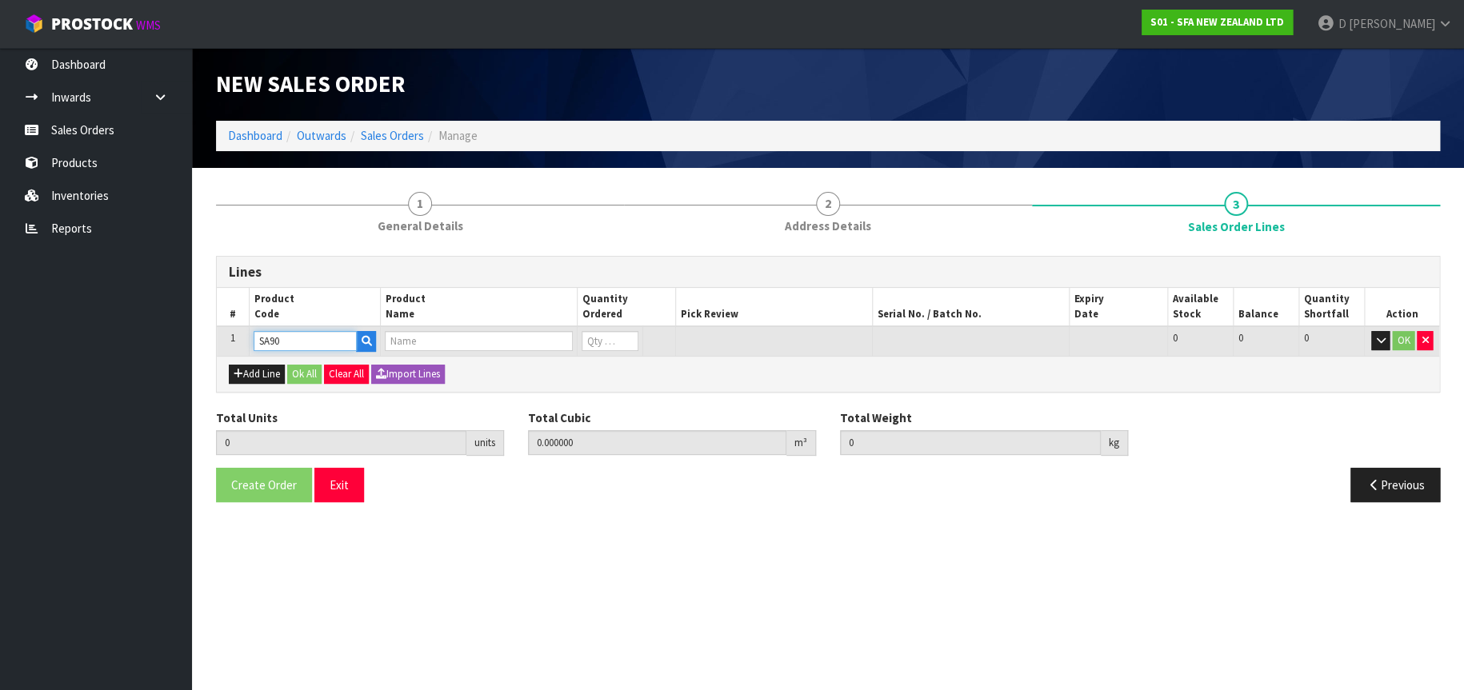
type input "0"
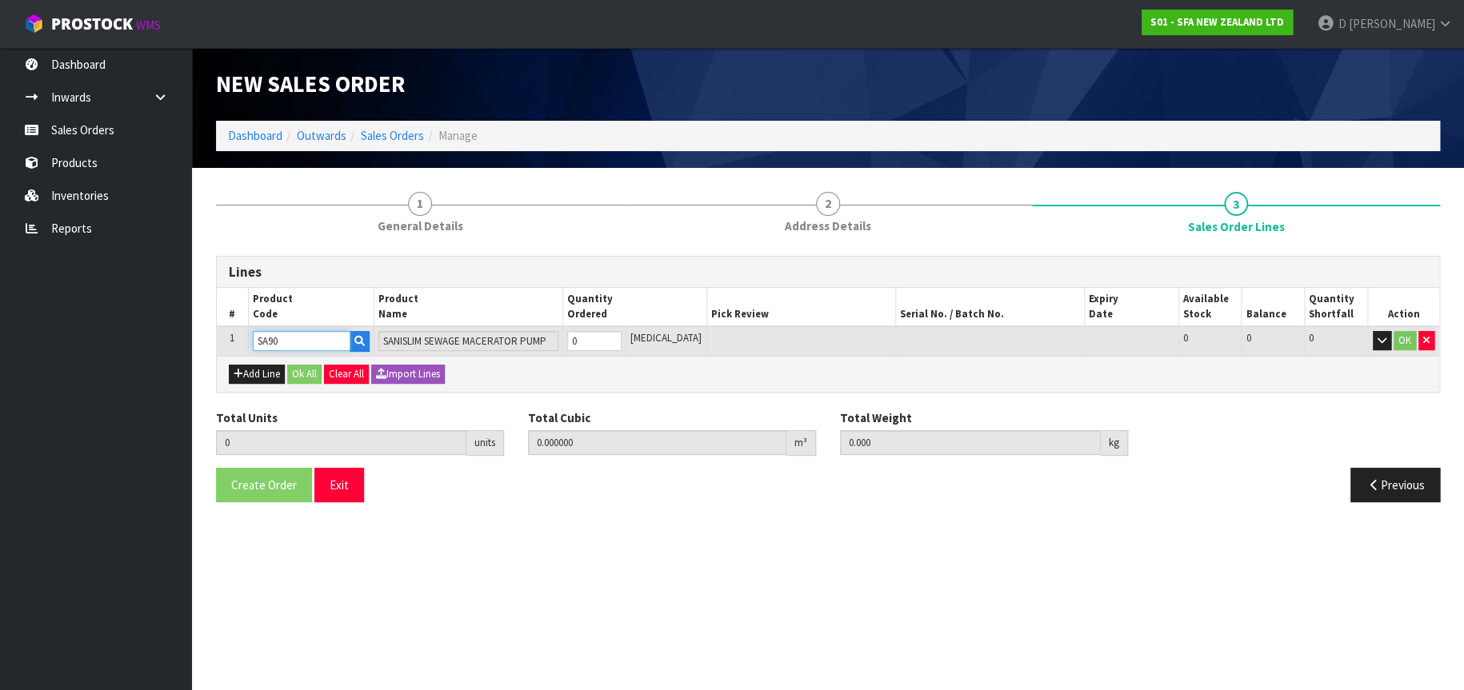
click at [302, 338] on input "SA90" at bounding box center [302, 341] width 98 height 20
type input "SA95"
type input "0"
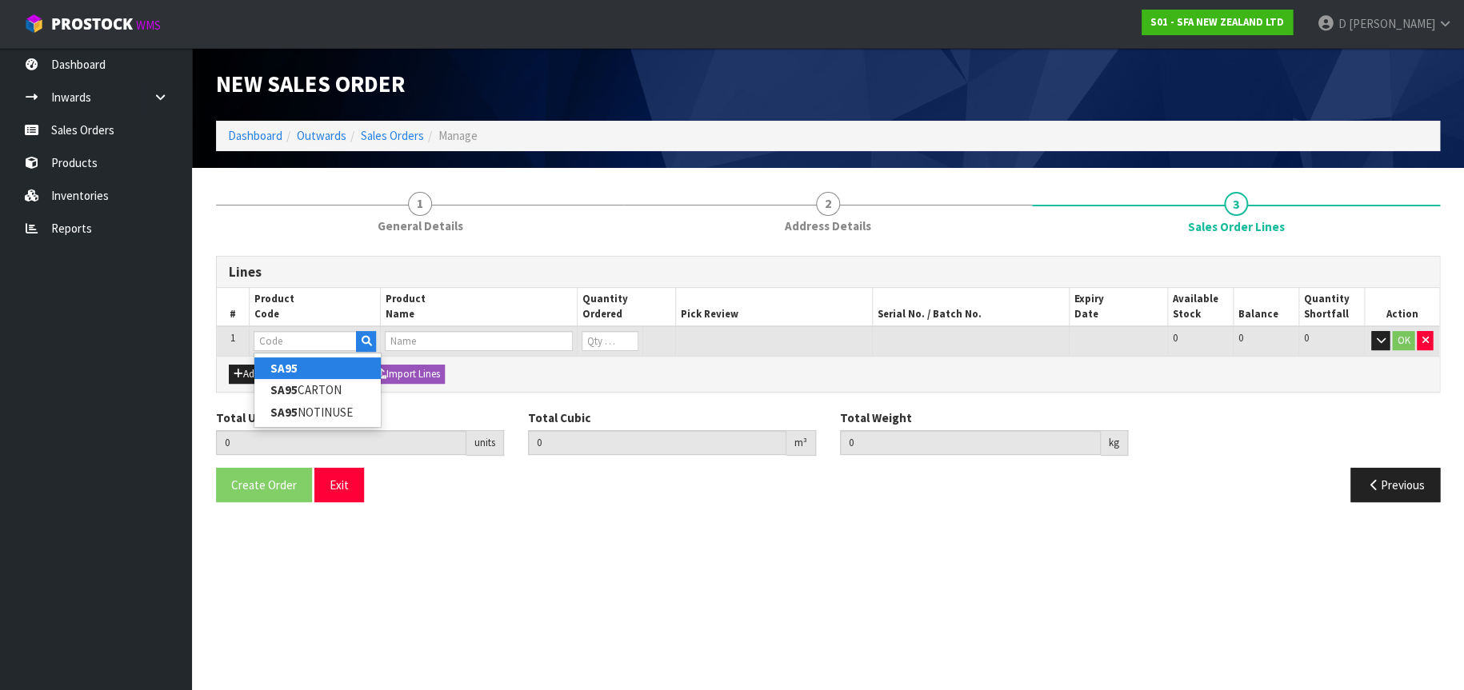
click at [312, 366] on link "SA95" at bounding box center [317, 369] width 126 height 22
type input "SA95"
type input "0.000000"
type input "0.000"
type input "SANIVITE UP WASTE WATER PUMP"
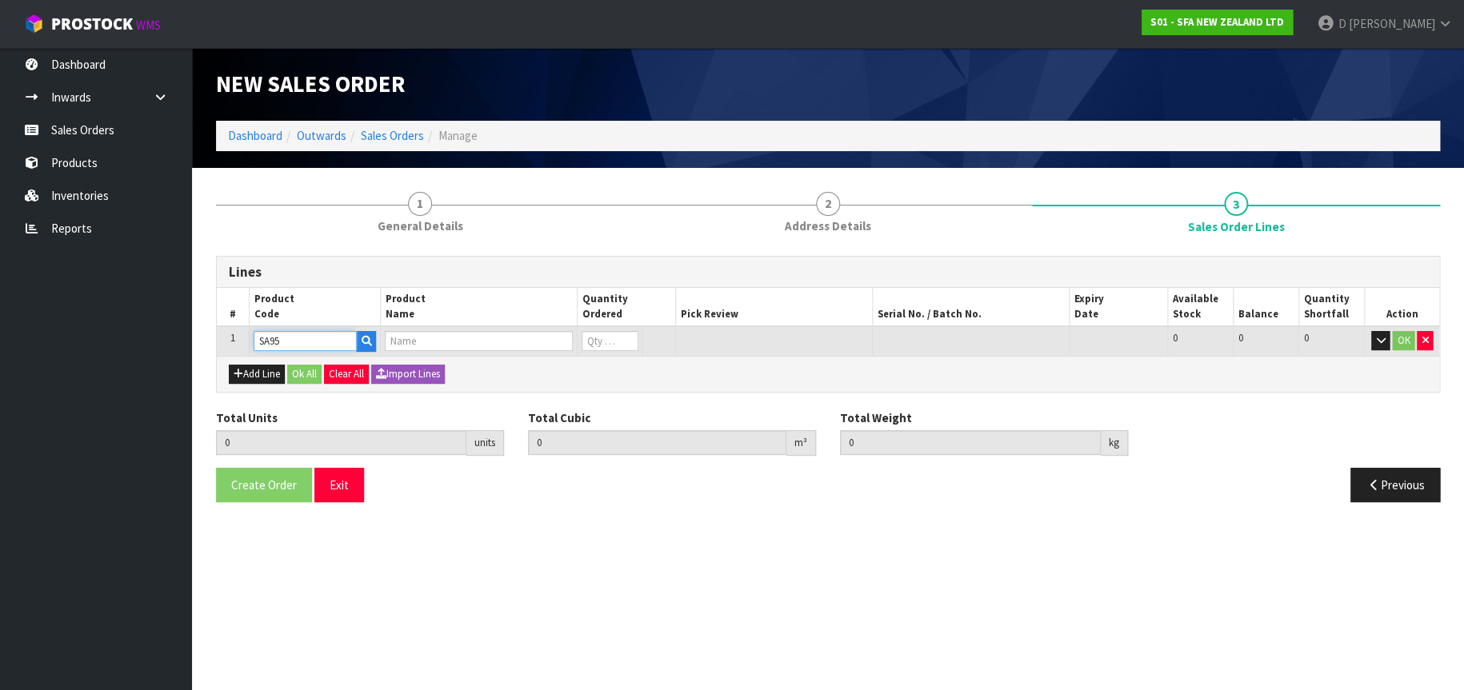
type input "0"
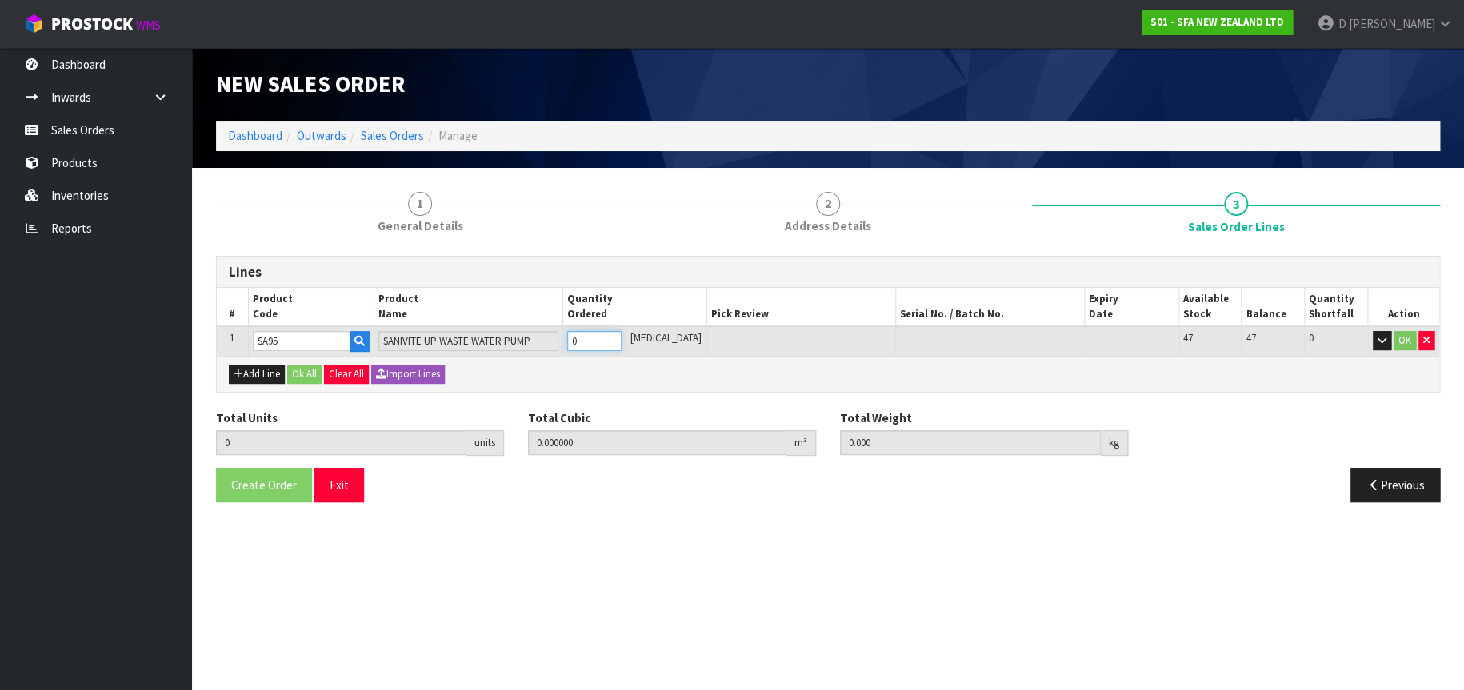
type input "1"
type input "0.031488"
type input "6.16"
type input "1"
type input "10"
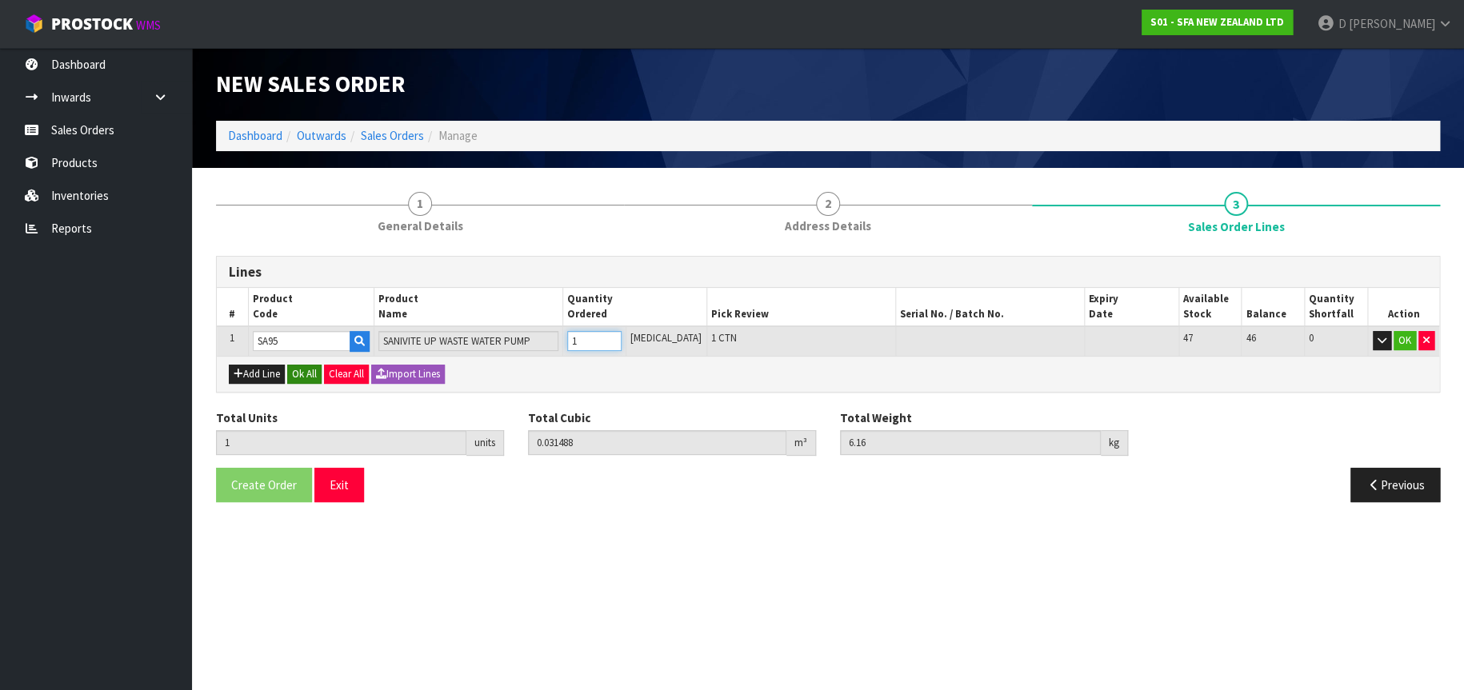
type input "0.31488"
type input "61.6"
type input "10"
click at [1403, 339] on button "OK" at bounding box center [1405, 340] width 22 height 19
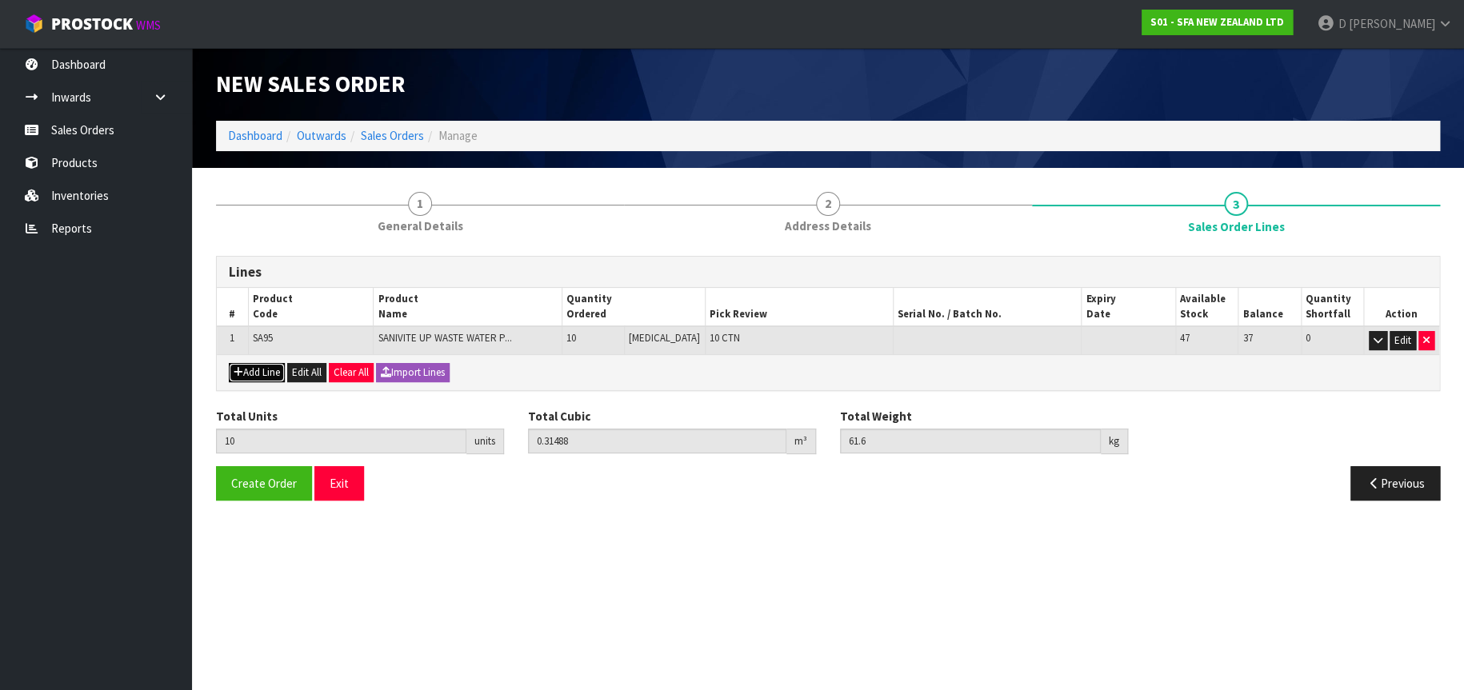
click at [252, 371] on button "Add Line" at bounding box center [257, 372] width 56 height 19
type input "0"
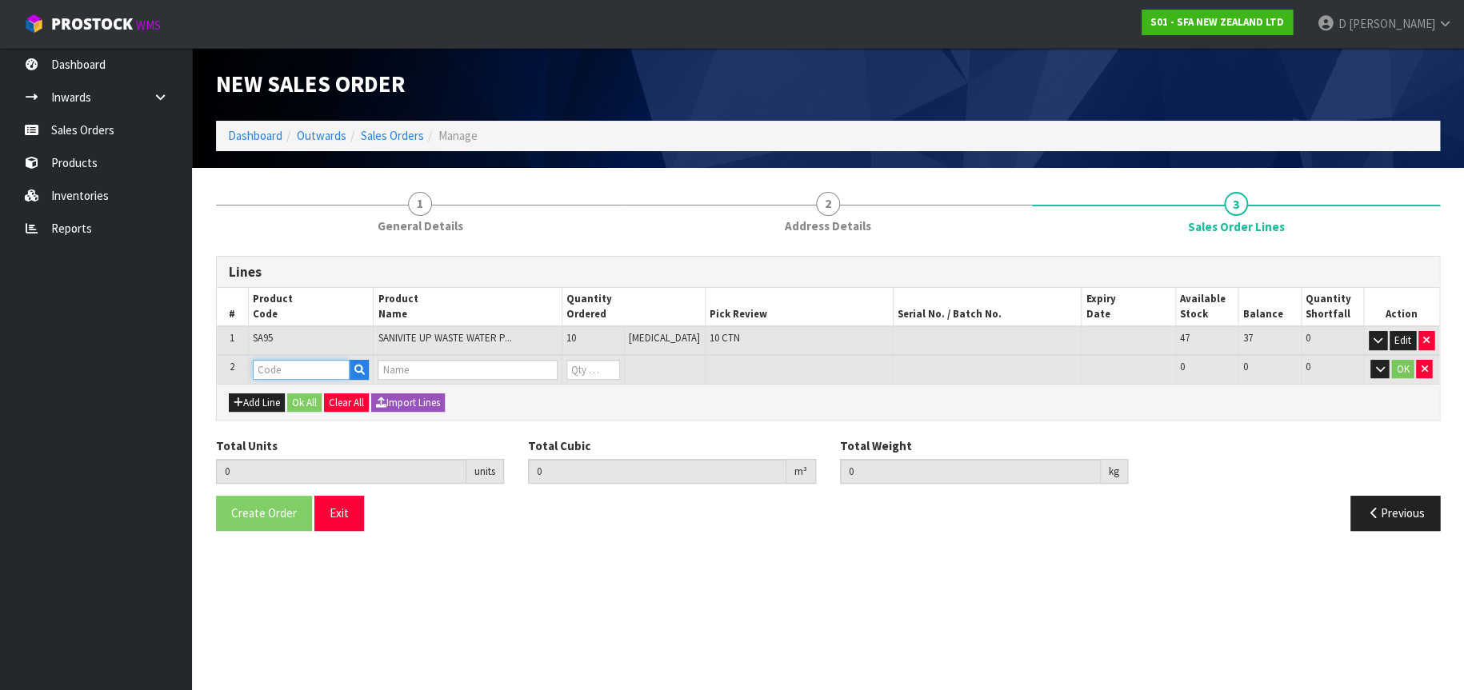
click at [274, 370] on input "text" at bounding box center [302, 370] width 98 height 20
type input "SA101"
click at [301, 390] on strong "SA101" at bounding box center [287, 396] width 34 height 15
type input "SA101"
type input "10"
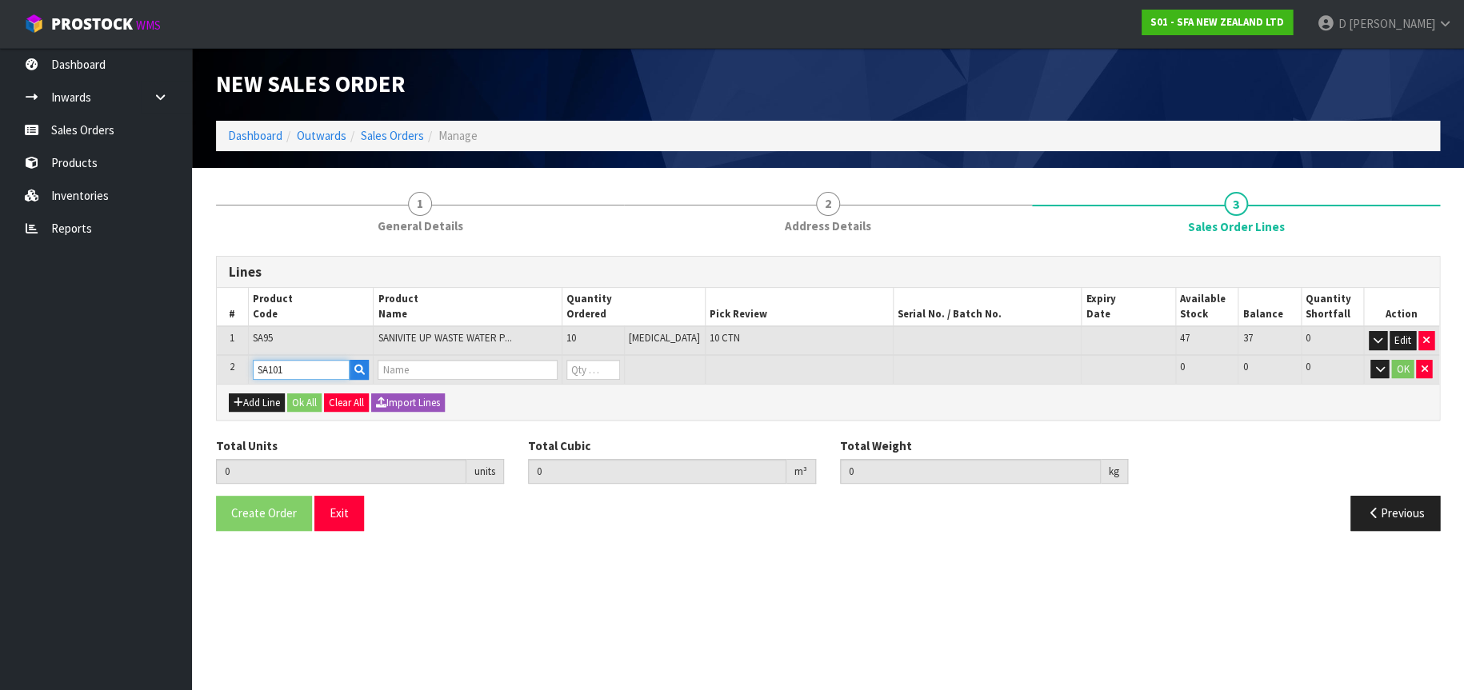
type input "0.31488"
type input "61.6"
type input "SA101 SANISPEED SMALL BORE"
type input "0"
type input "11"
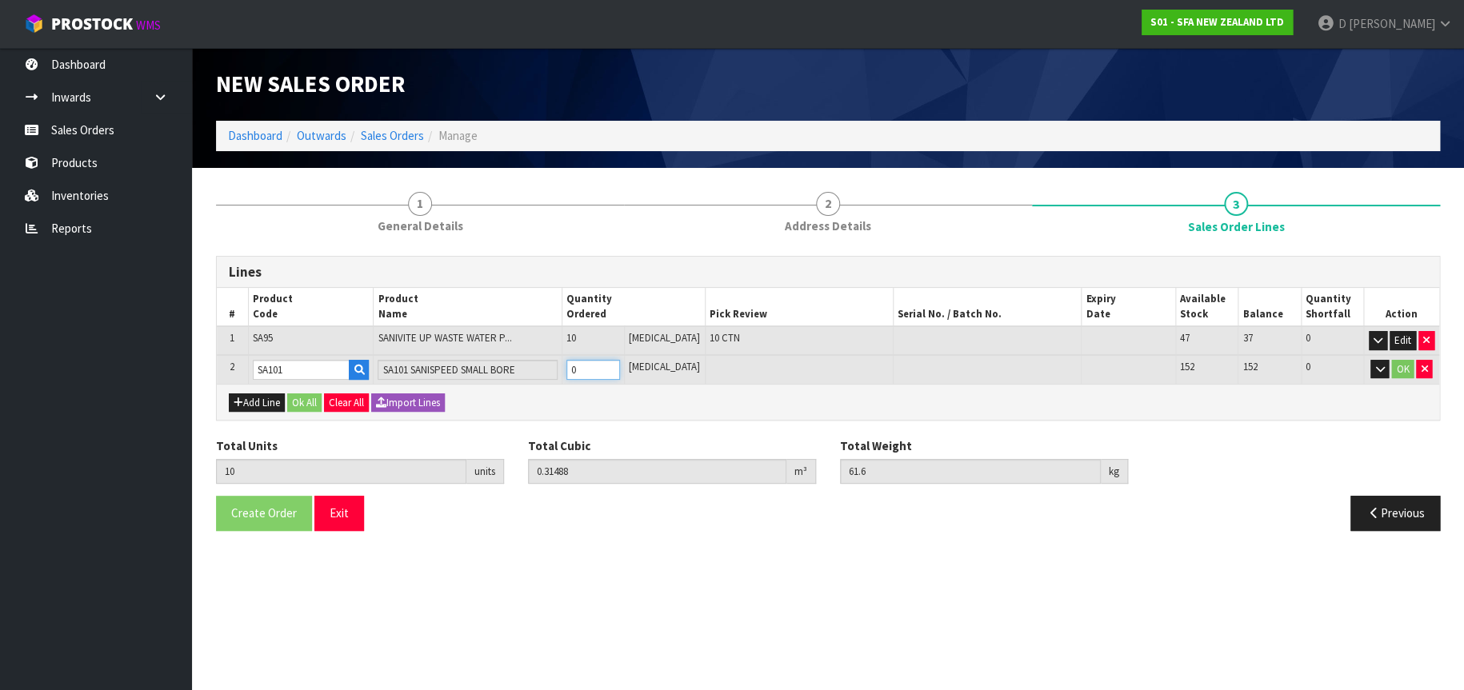
type input "0.346368"
type input "68.25"
type input "1"
type input "22"
type input "0.692736"
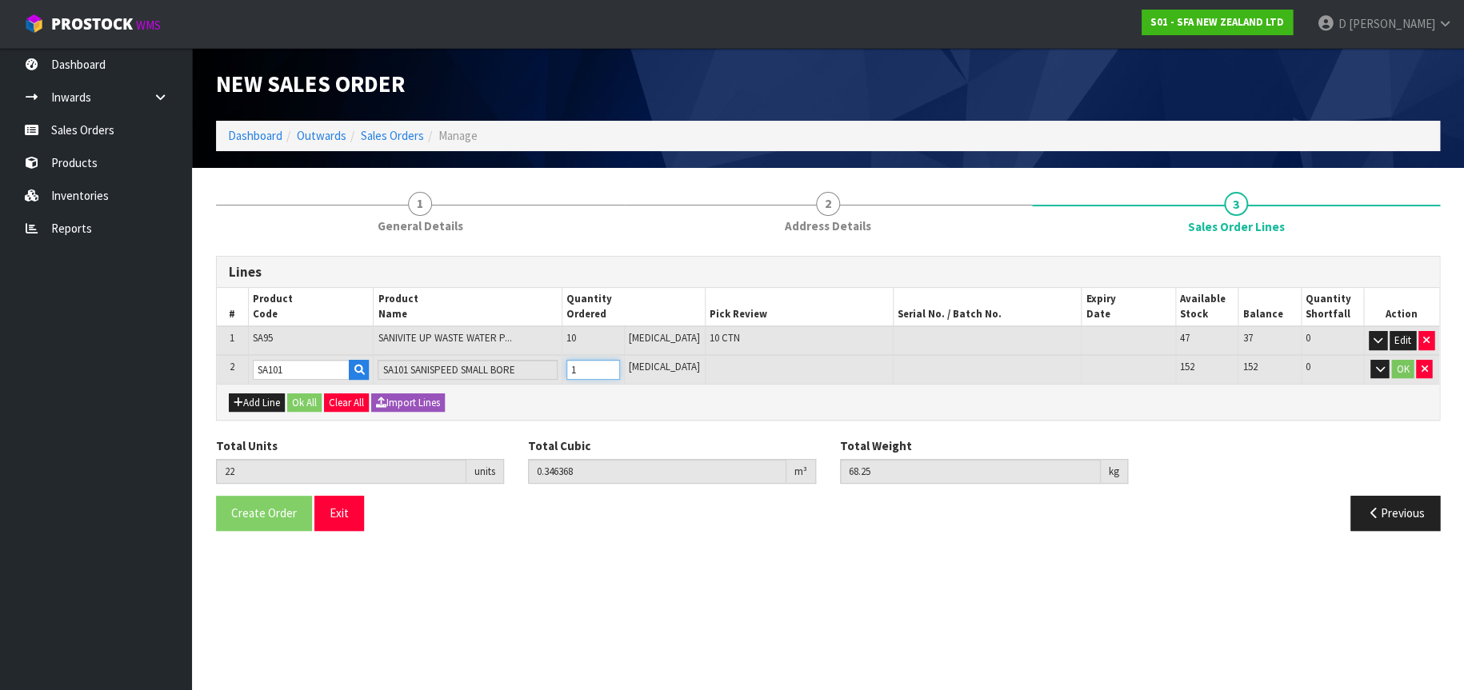
type input "141.4"
type input "12"
click at [1401, 367] on button "OK" at bounding box center [1402, 369] width 22 height 19
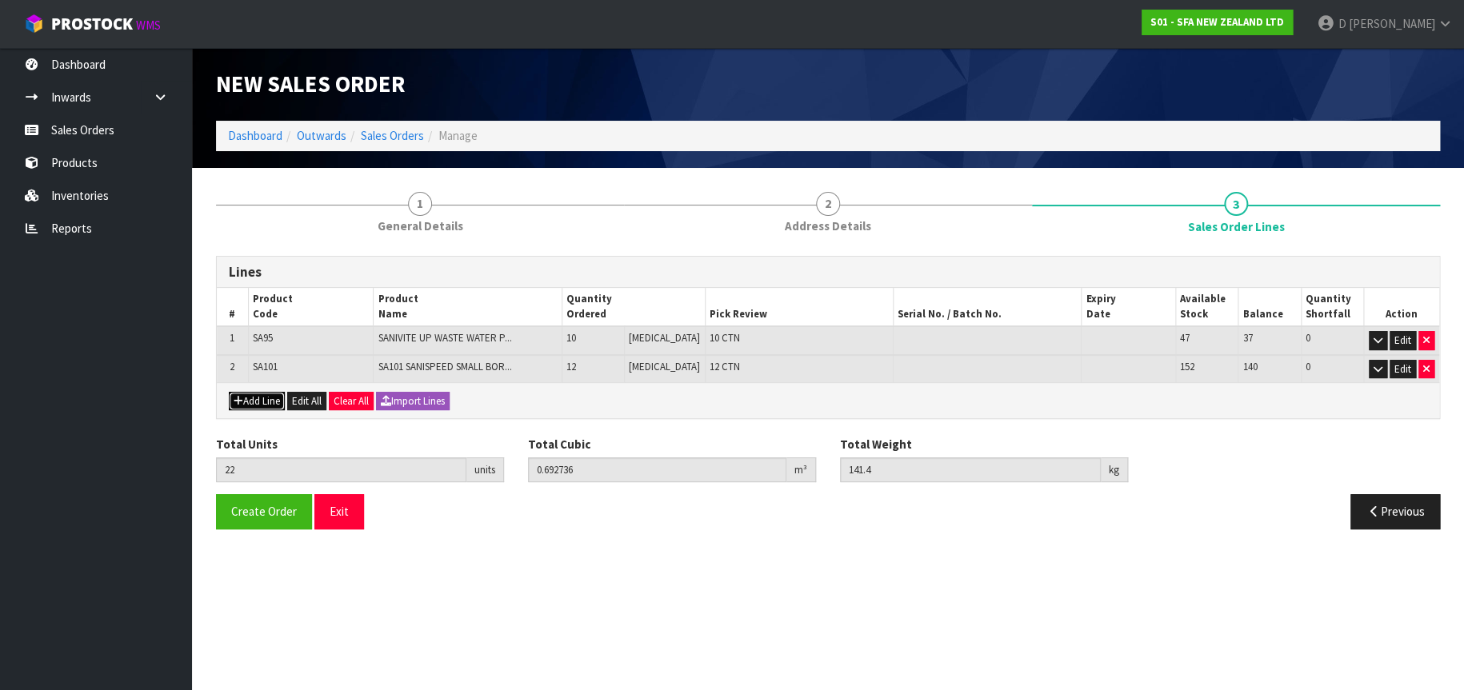
click at [267, 399] on button "Add Line" at bounding box center [257, 401] width 56 height 19
type input "0"
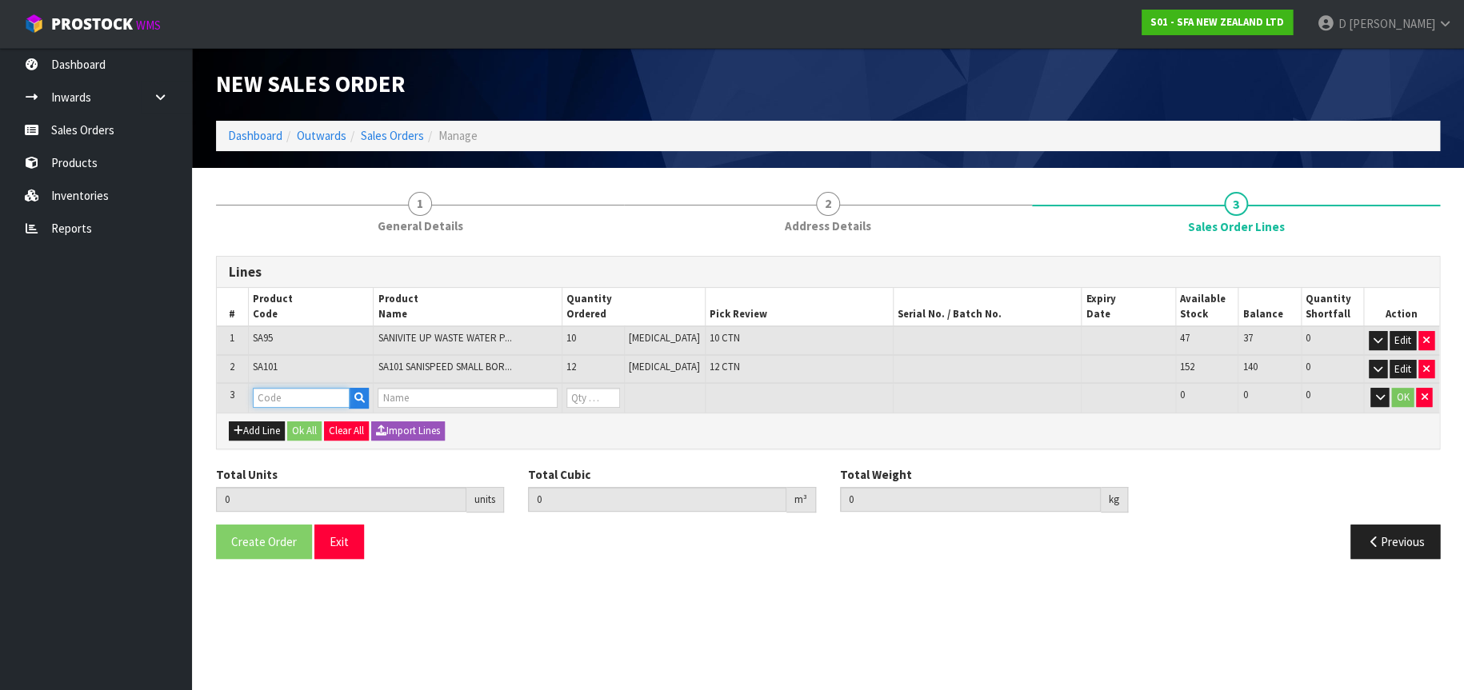
click at [277, 394] on input "text" at bounding box center [302, 398] width 98 height 20
type input "SA96"
type input "22"
type input "0.692736"
type input "141.4"
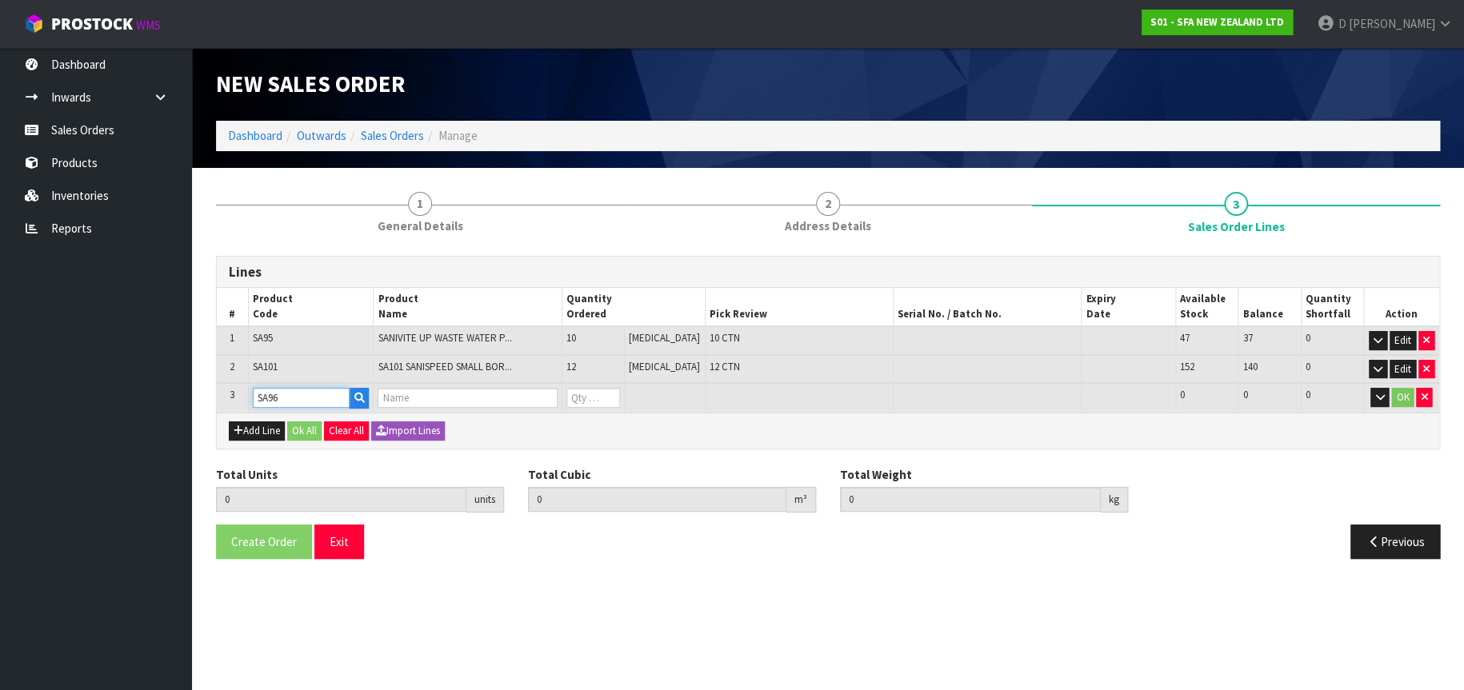
type input "SANIPRO SEWAGE MACERATOR PUMP"
type input "0"
type input "SA96"
type input "30"
type input "1.00608"
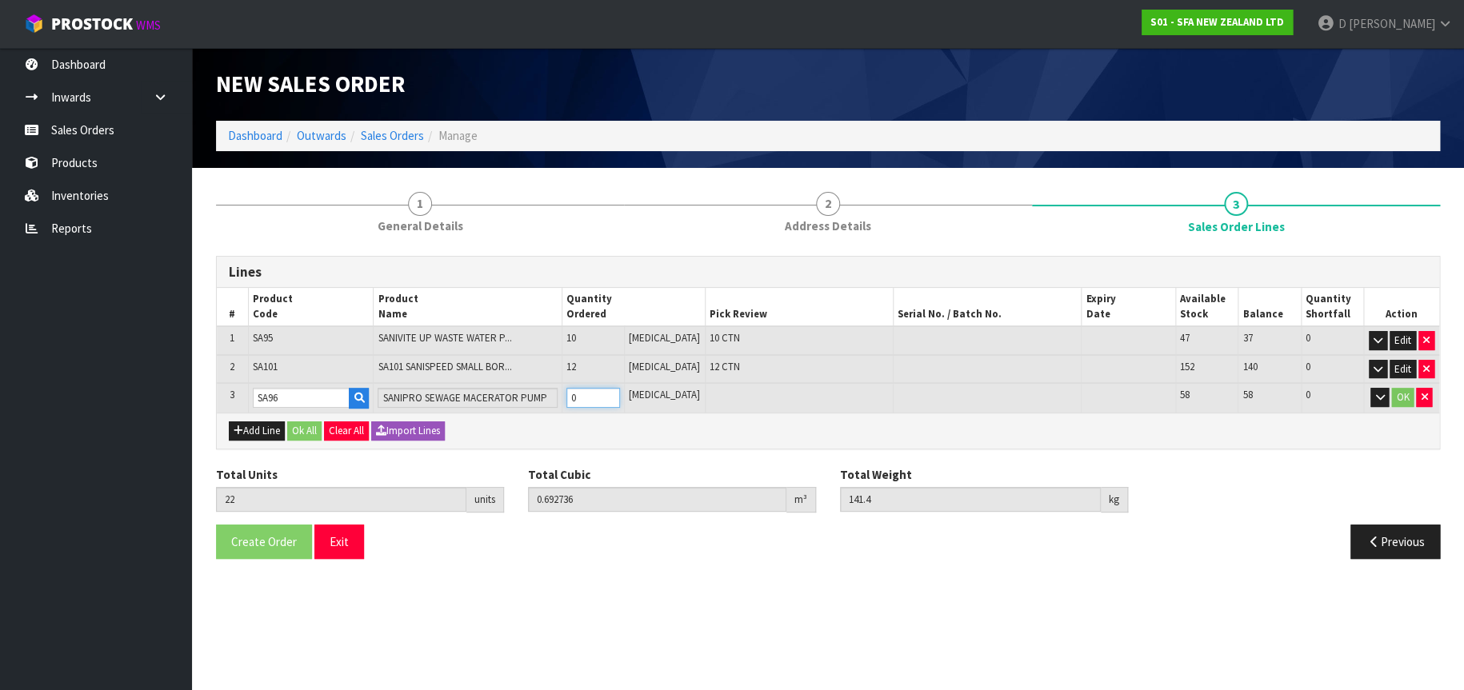
type input "197.4"
type input "8"
click at [1401, 396] on button "OK" at bounding box center [1402, 397] width 22 height 19
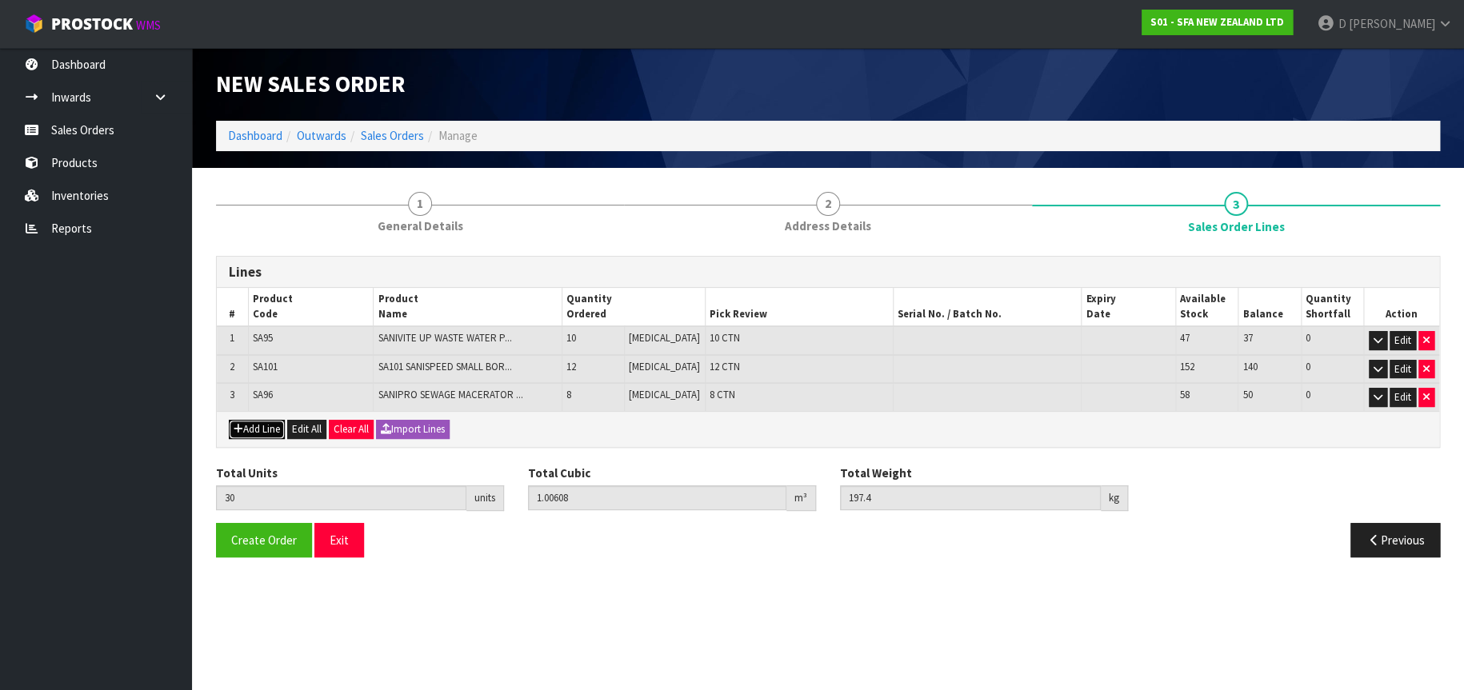
click at [245, 429] on button "Add Line" at bounding box center [257, 429] width 56 height 19
type input "0"
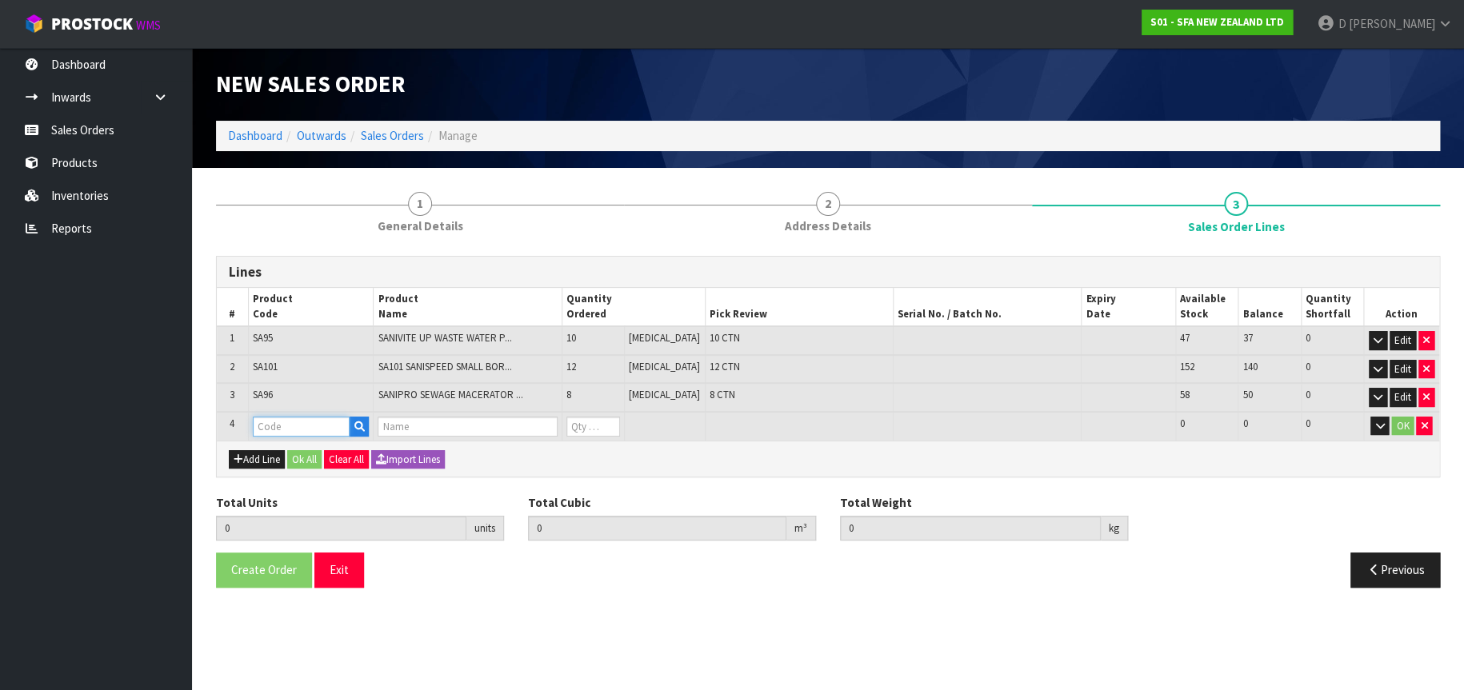
click at [270, 424] on input "text" at bounding box center [302, 427] width 98 height 20
type input "SA98"
click at [294, 450] on strong "SA98" at bounding box center [283, 453] width 27 height 15
type input "SA98"
type input "30"
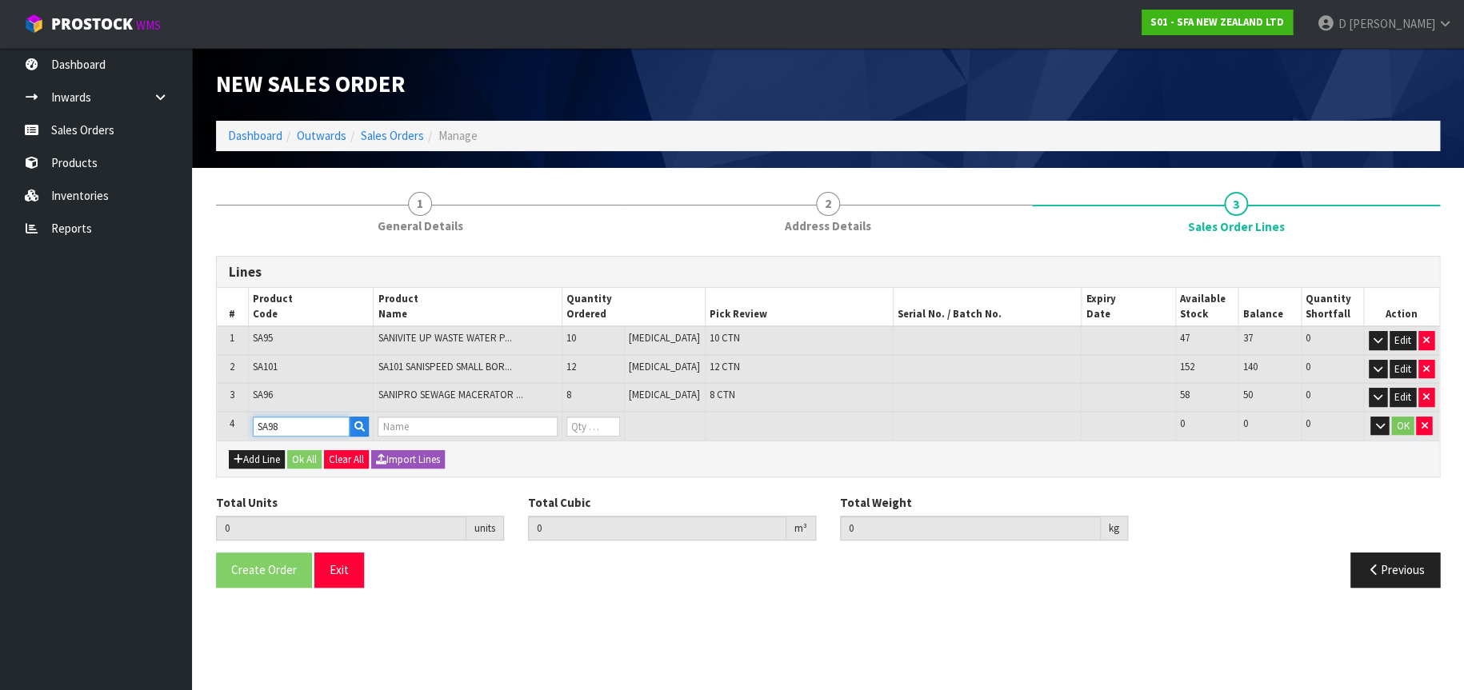
type input "1.00608"
type input "197.4"
type input "SANIPLUS SEWAGE MACERATOR PUMP"
type input "0"
type input "32"
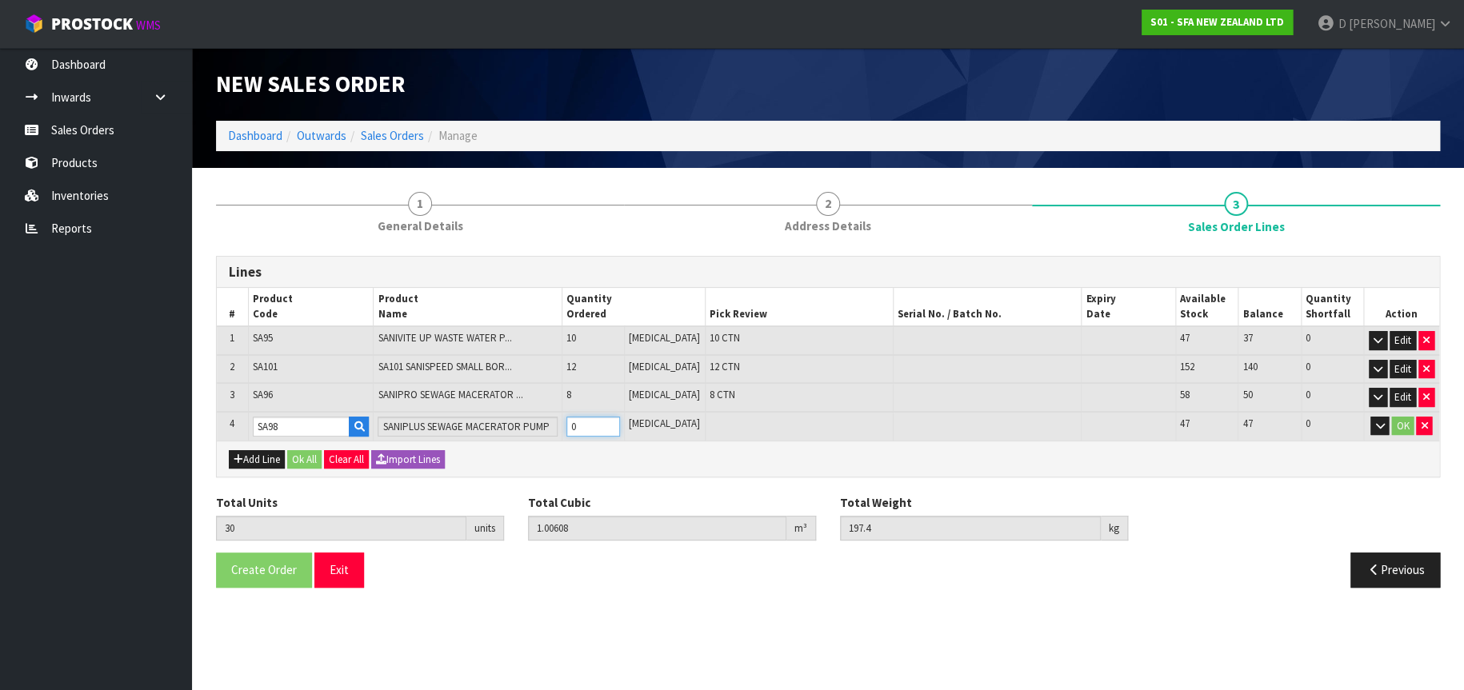
type input "1.09584"
type input "211.9"
type input "2"
click at [1396, 422] on button "OK" at bounding box center [1402, 426] width 22 height 19
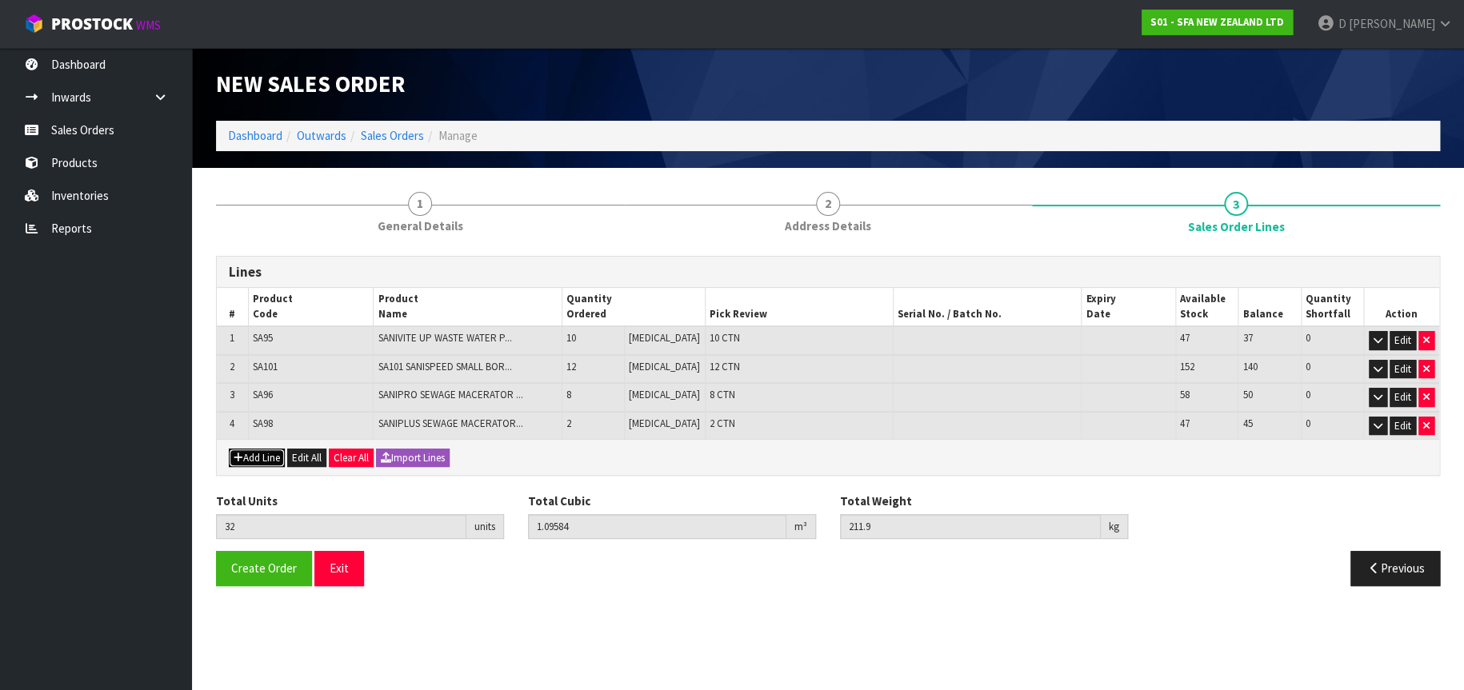
click at [250, 453] on button "Add Line" at bounding box center [257, 458] width 56 height 19
type input "0"
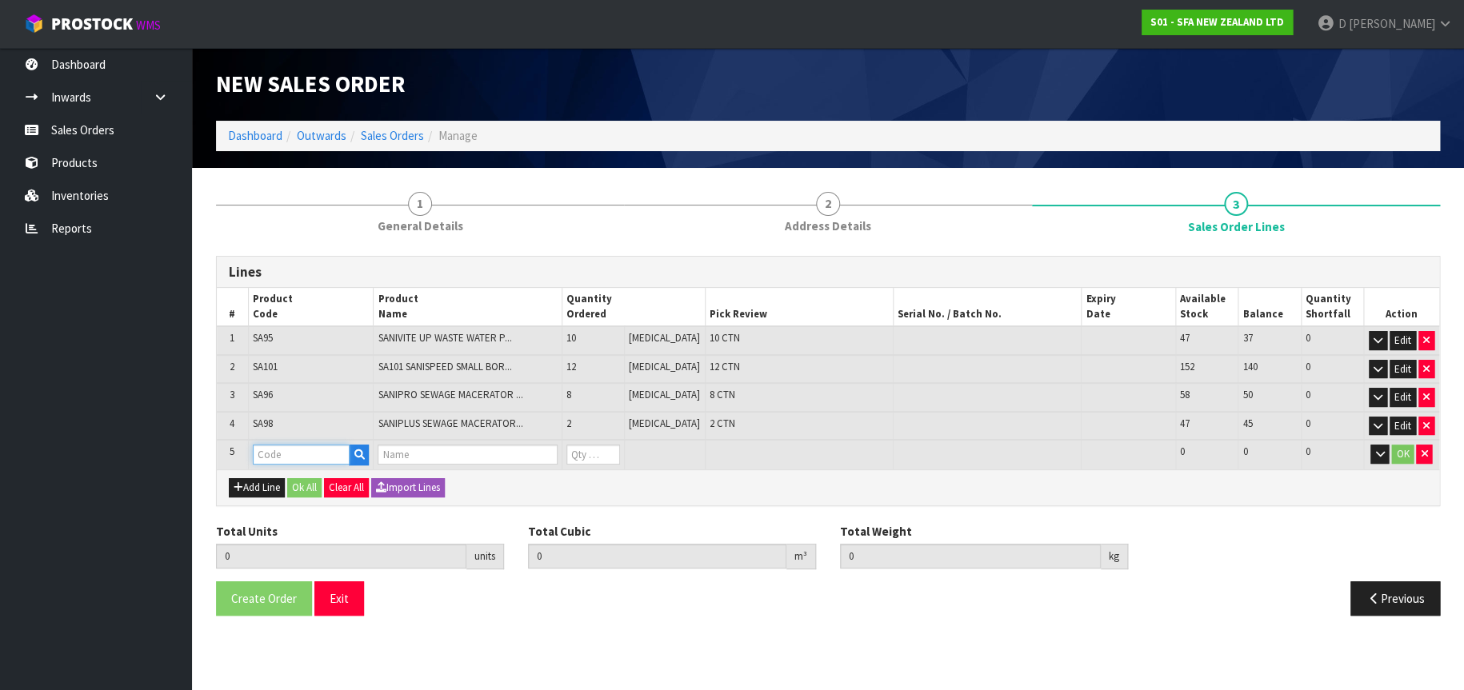
click at [262, 451] on input "text" at bounding box center [302, 455] width 98 height 20
type input "SA81"
click at [308, 484] on link "SA81" at bounding box center [317, 481] width 126 height 22
type input "SA81"
type input "32"
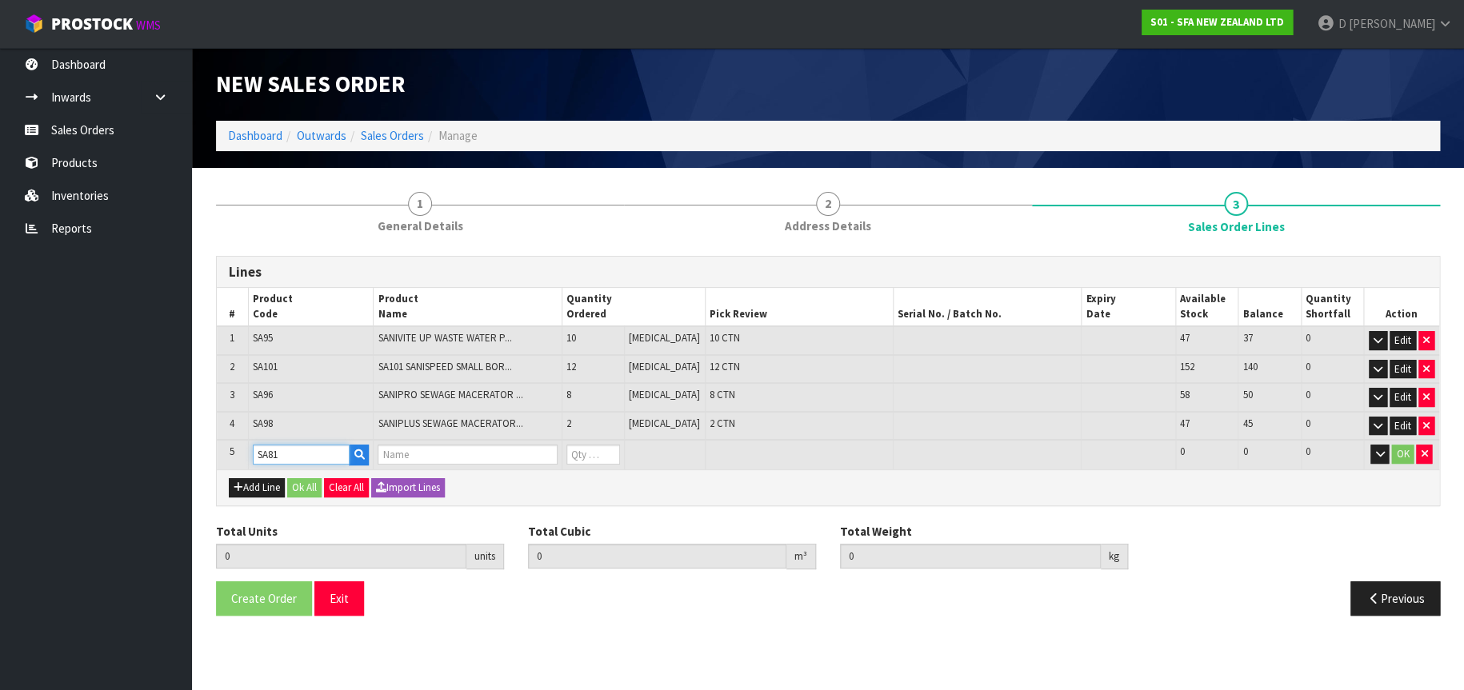
type input "1.09584"
type input "211.9"
type input "SANIACCESS 3"
type input "0"
type input "34"
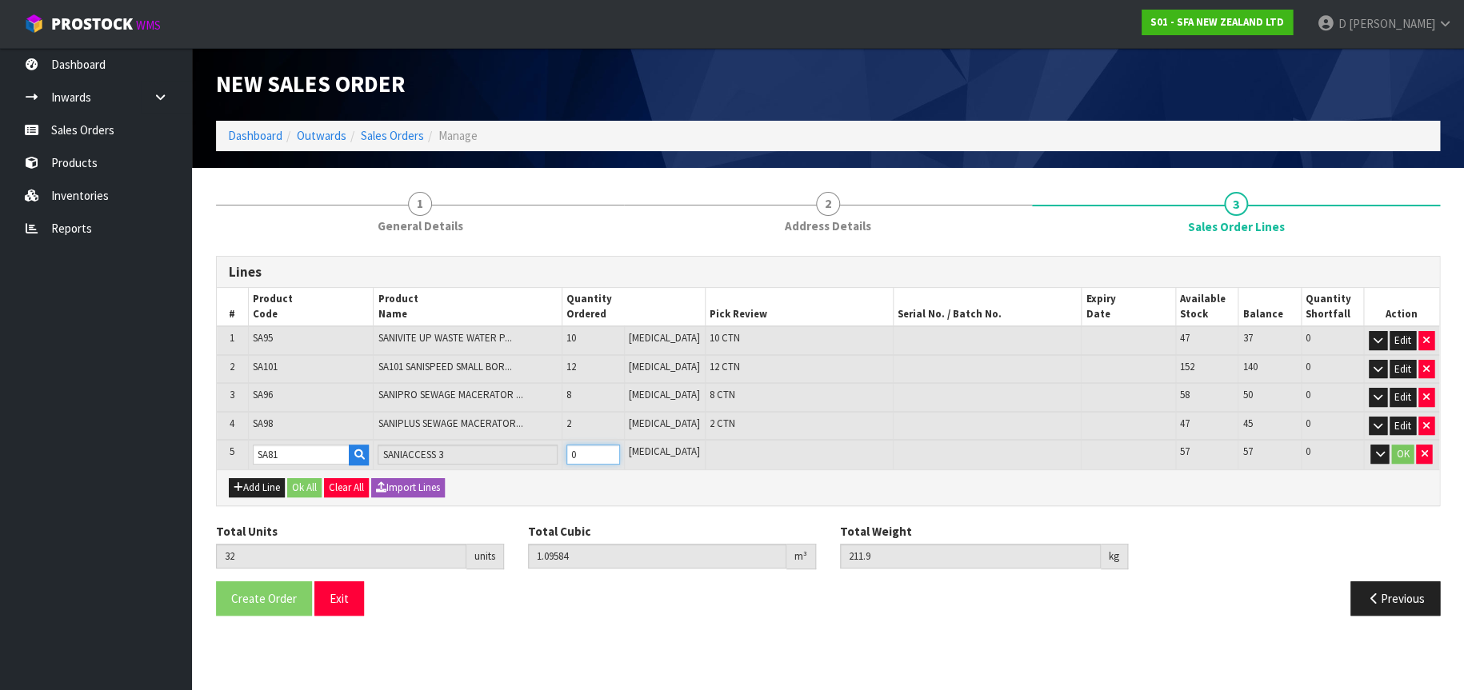
type input "1.18989"
type input "226.9"
type input "2"
click at [1401, 455] on button "OK" at bounding box center [1402, 454] width 22 height 19
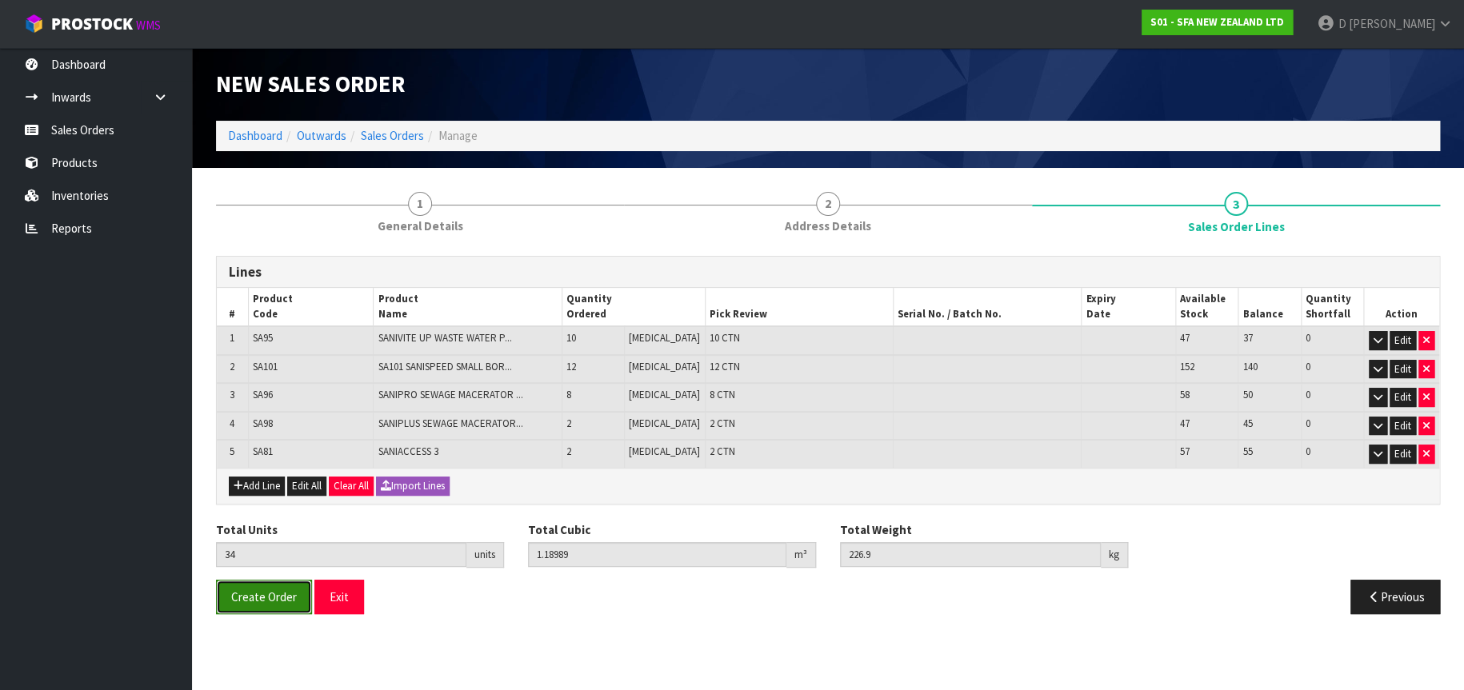
click at [274, 590] on span "Create Order" at bounding box center [264, 597] width 66 height 15
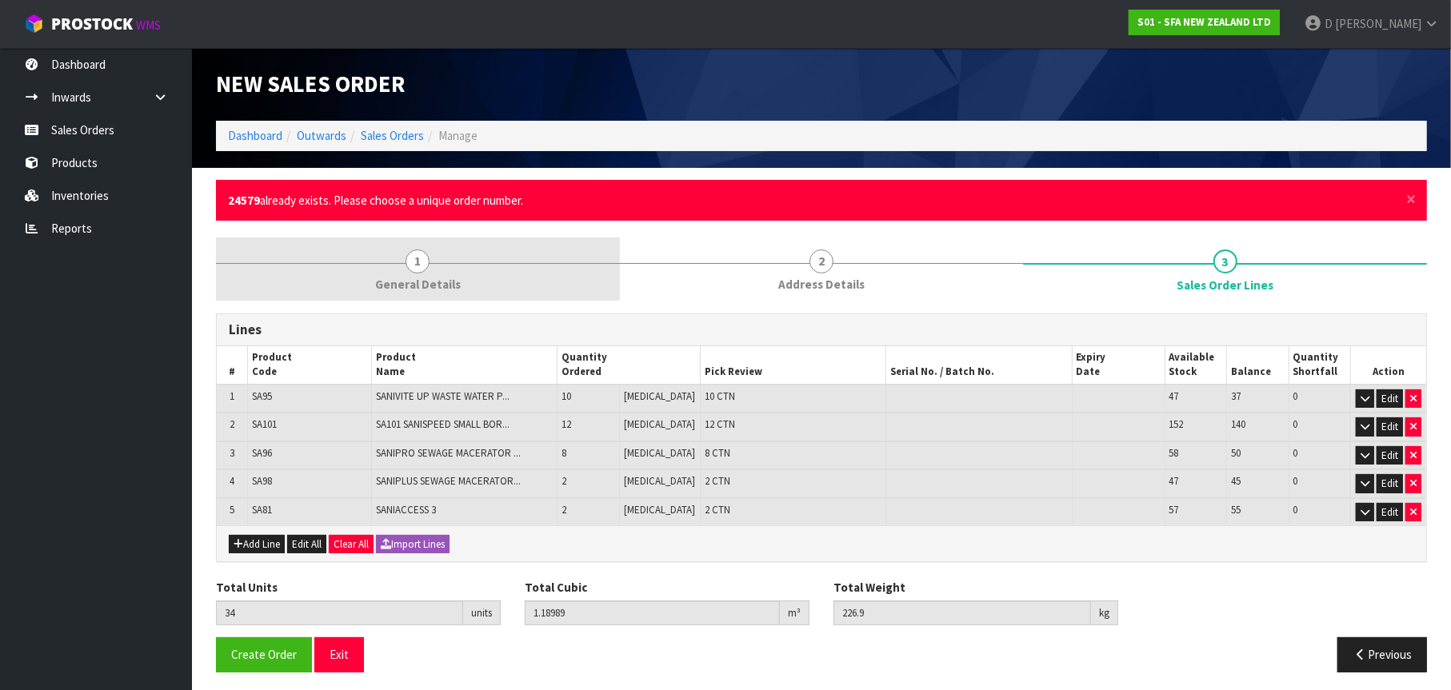
click at [413, 276] on span "General Details" at bounding box center [418, 284] width 86 height 17
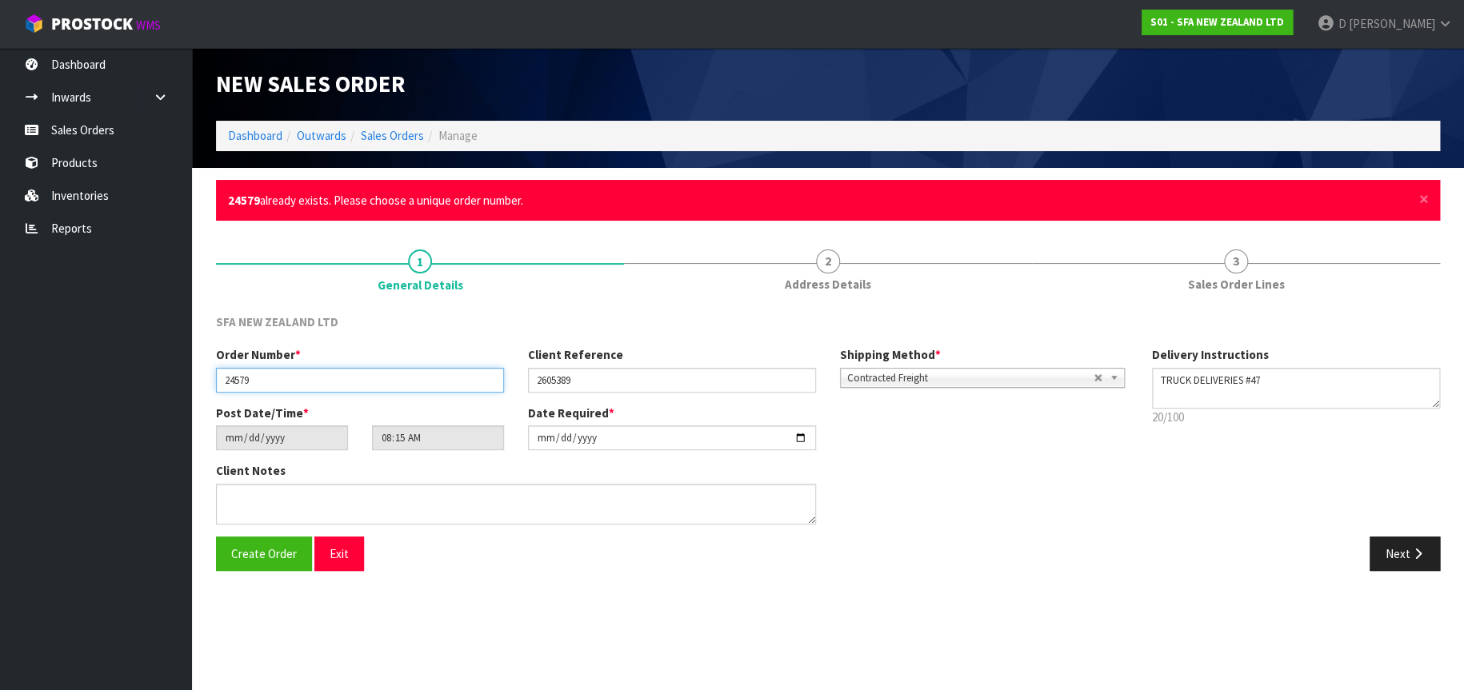
click at [253, 378] on input "24579" at bounding box center [360, 380] width 288 height 25
type input "24579-1"
click at [1408, 553] on button "Next" at bounding box center [1405, 554] width 70 height 34
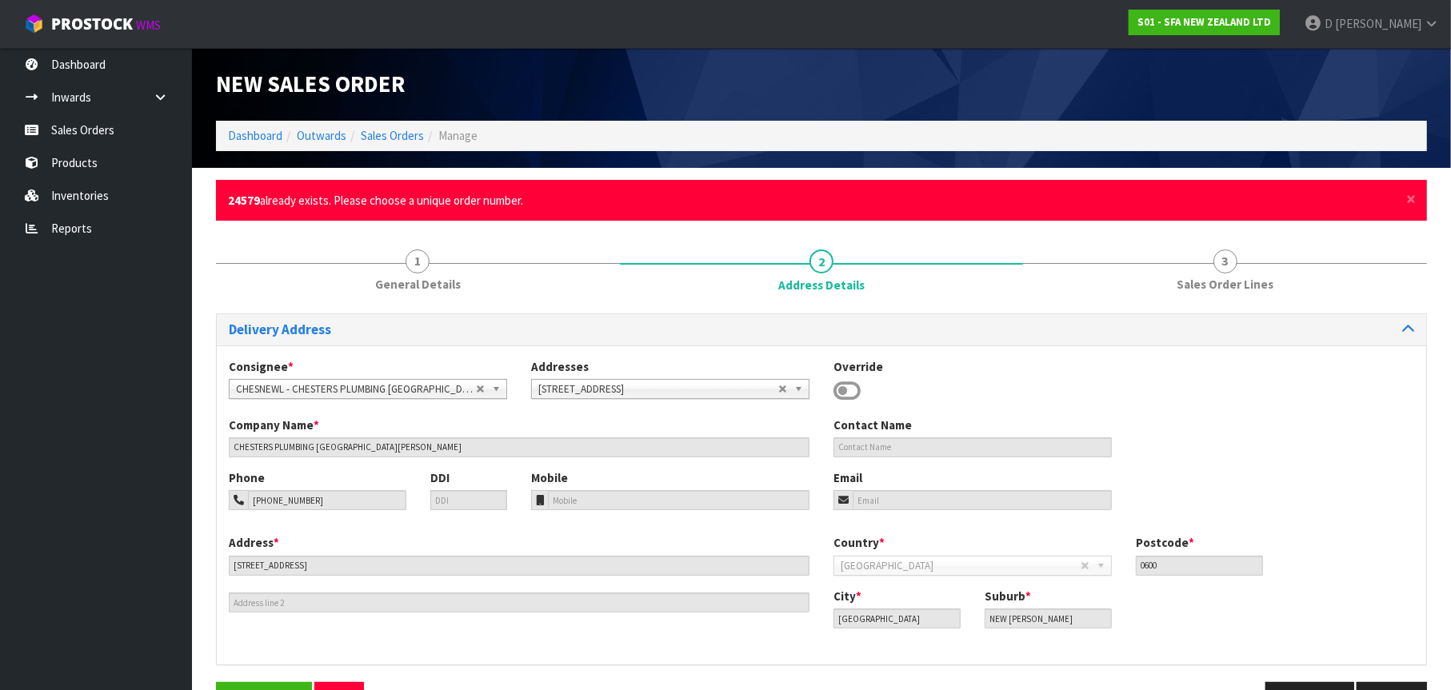
scroll to position [50, 0]
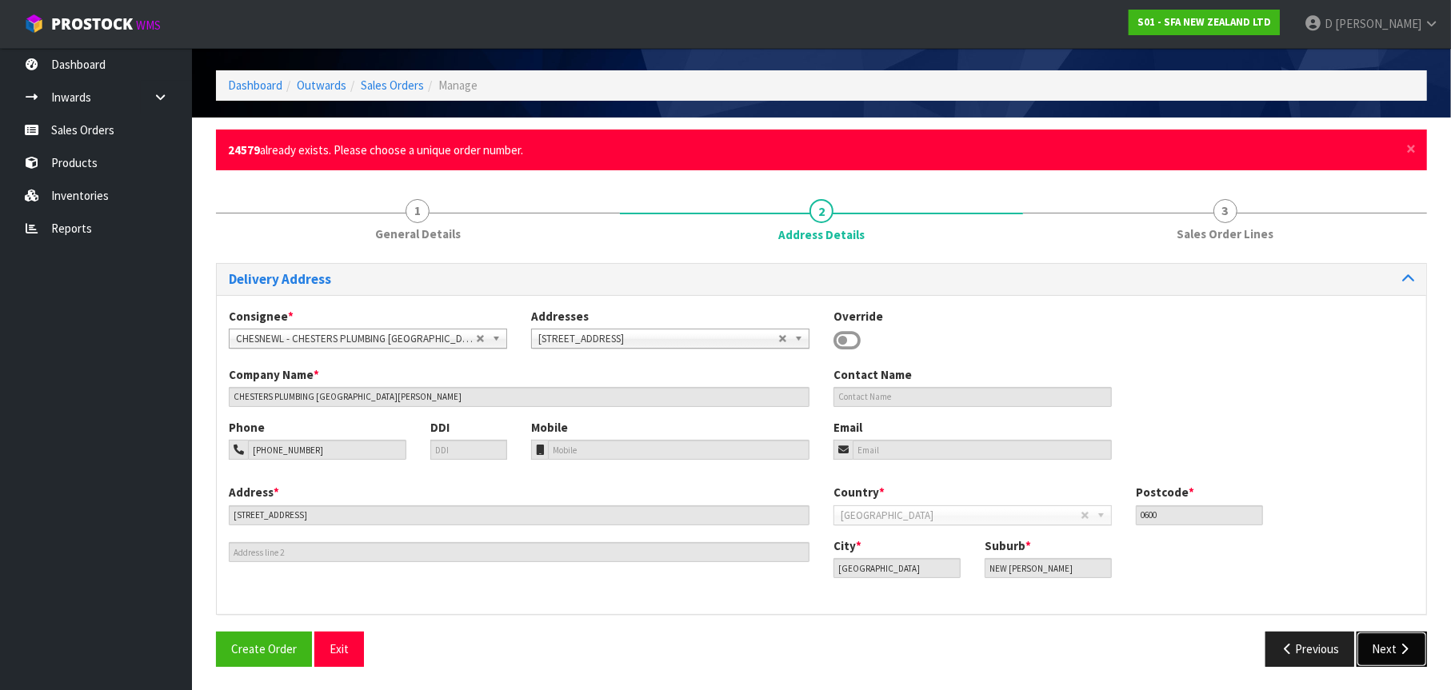
click at [1397, 648] on icon "button" at bounding box center [1404, 649] width 15 height 12
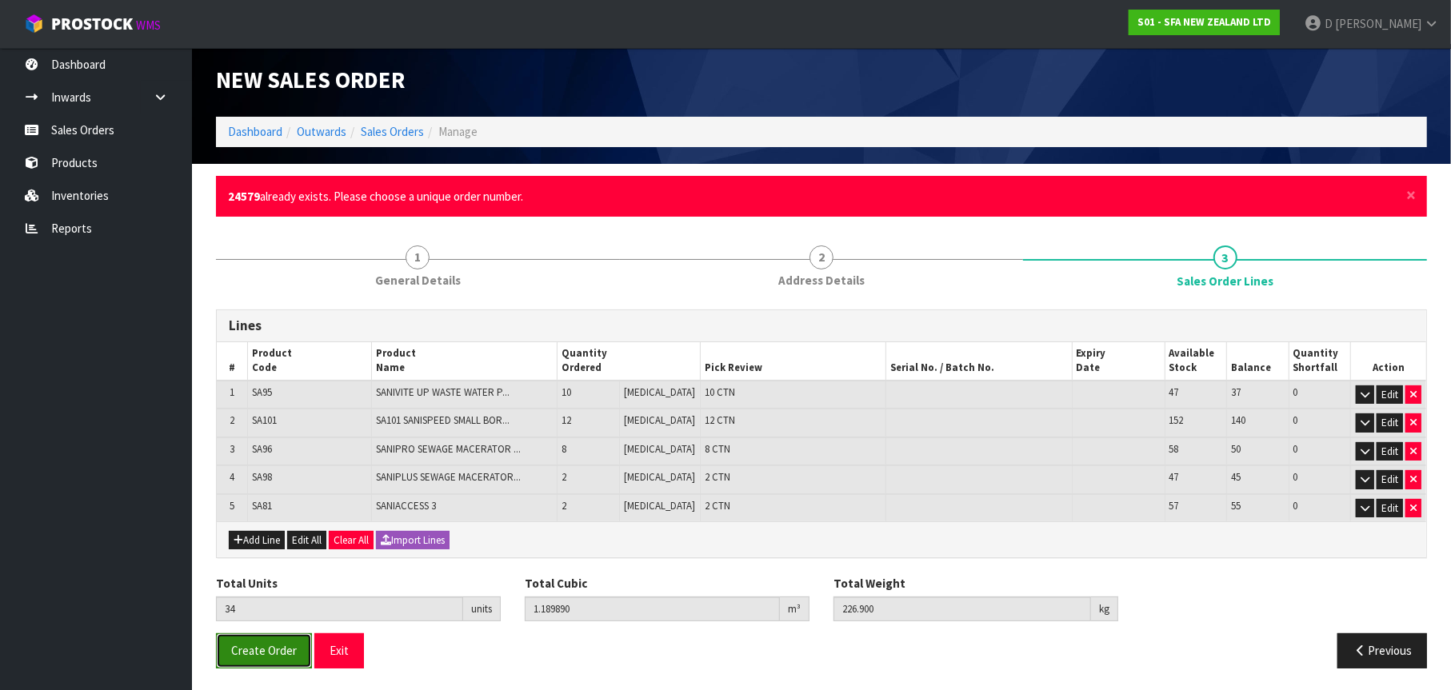
click at [246, 647] on span "Create Order" at bounding box center [264, 650] width 66 height 15
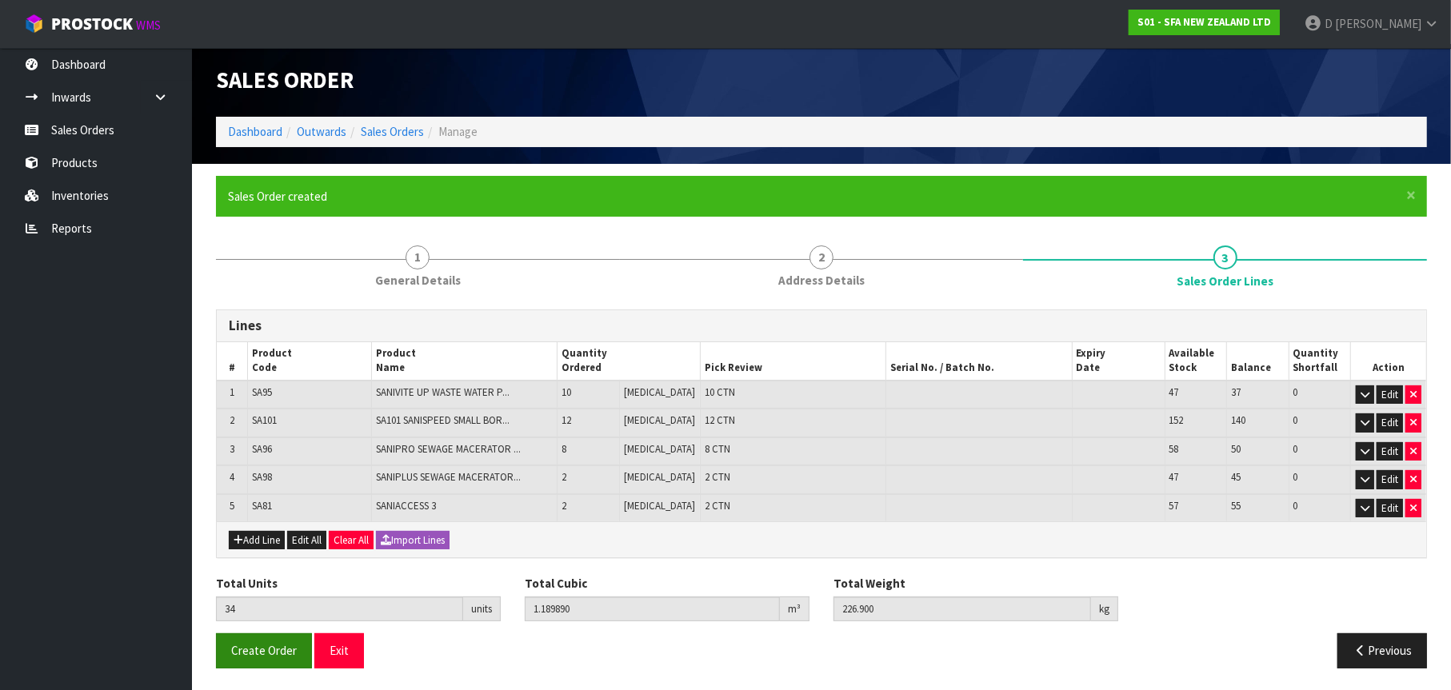
scroll to position [0, 0]
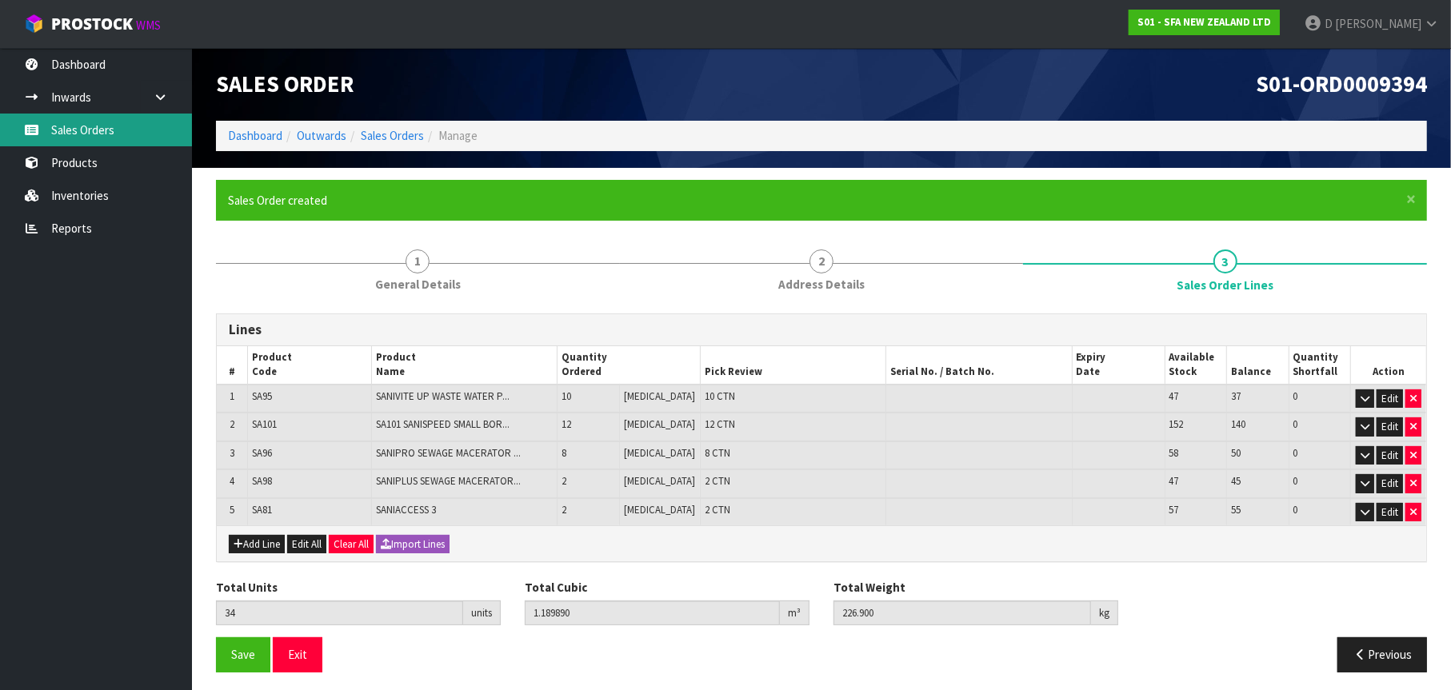
click at [96, 130] on link "Sales Orders" at bounding box center [96, 130] width 192 height 33
